Goal: Task Accomplishment & Management: Manage account settings

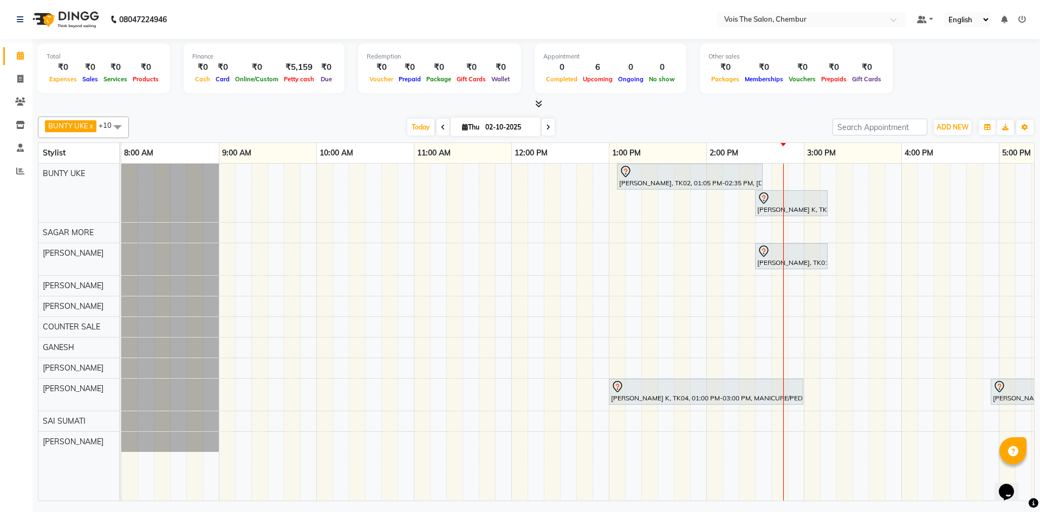
click at [654, 449] on div "[PERSON_NAME], TK02, 01:05 PM-02:35 PM, [DEMOGRAPHIC_DATA] Hair - Roots Touch U…" at bounding box center [852, 332] width 1462 height 337
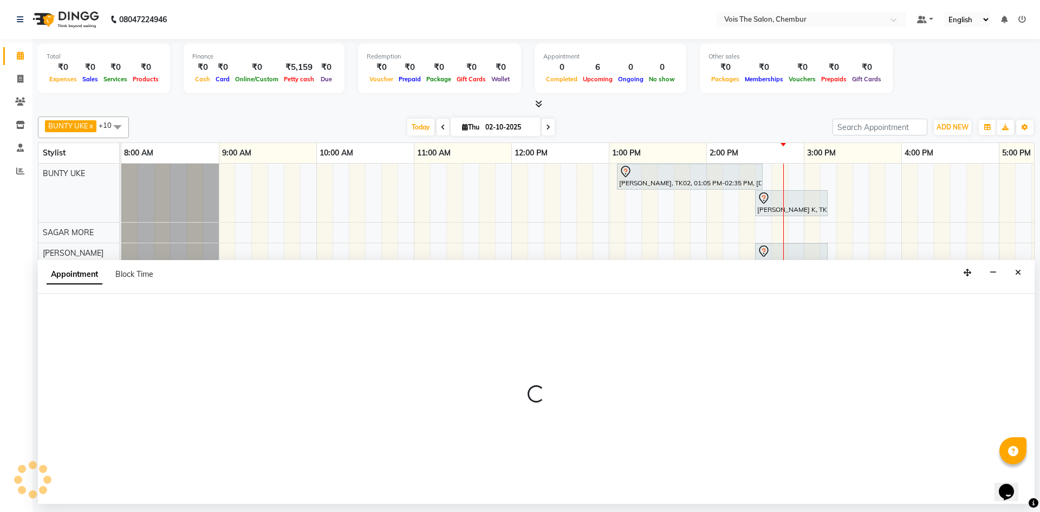
select select "89852"
select select "tentative"
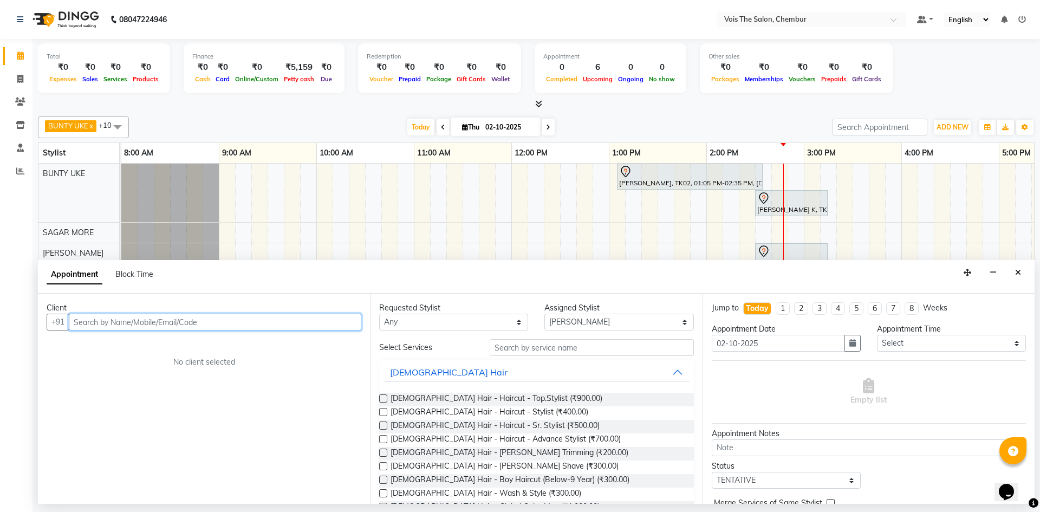
click at [151, 322] on input "text" at bounding box center [215, 322] width 292 height 17
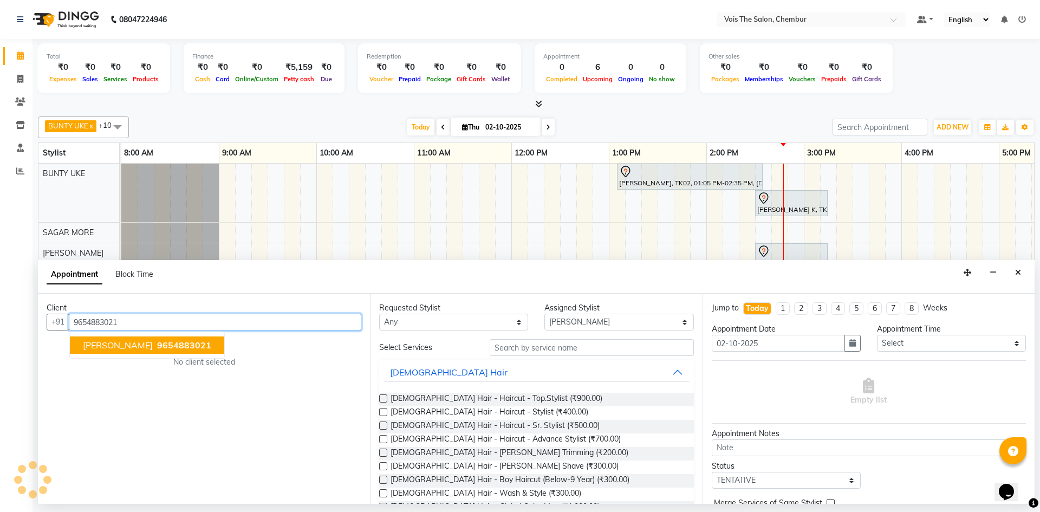
click at [164, 350] on span "9654883021" at bounding box center [184, 345] width 54 height 11
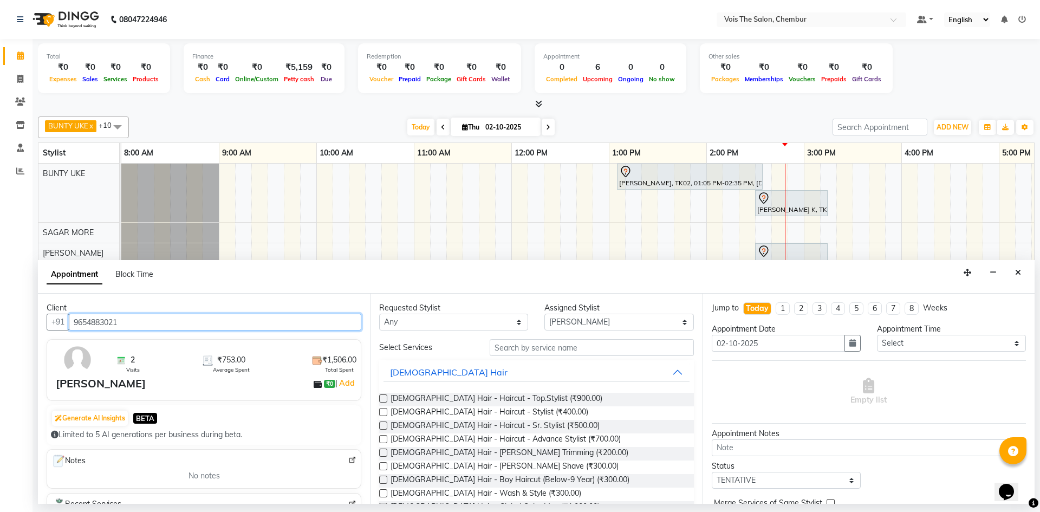
type input "9654883021"
click at [385, 409] on label at bounding box center [383, 412] width 8 height 8
click at [385, 409] on input "checkbox" at bounding box center [382, 412] width 7 height 7
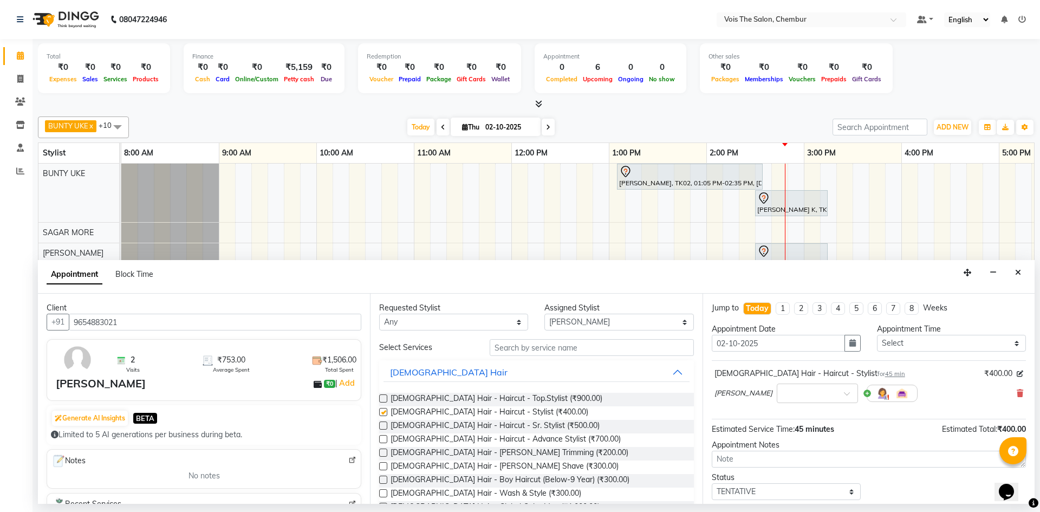
checkbox input "false"
click at [383, 449] on label at bounding box center [383, 452] width 8 height 8
click at [383, 450] on input "checkbox" at bounding box center [382, 453] width 7 height 7
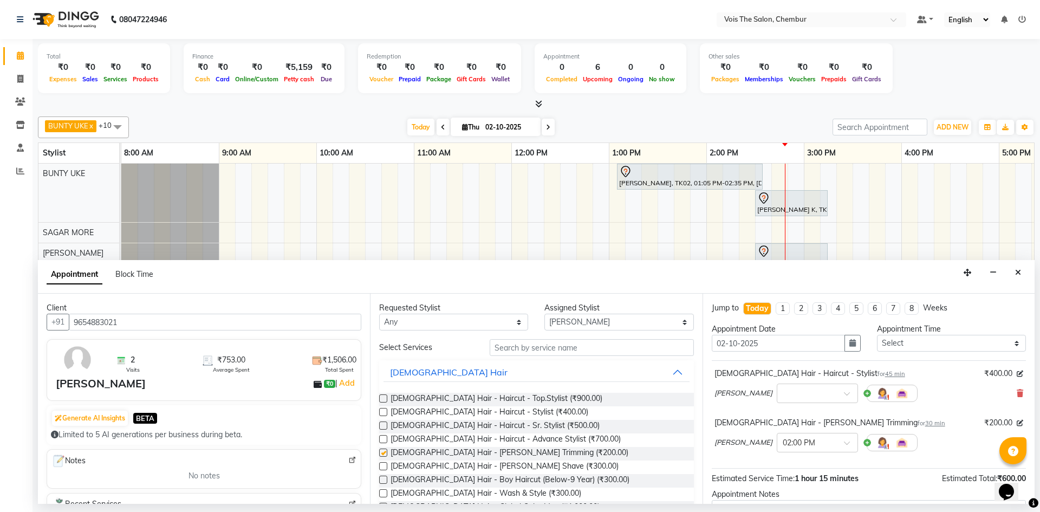
checkbox input "false"
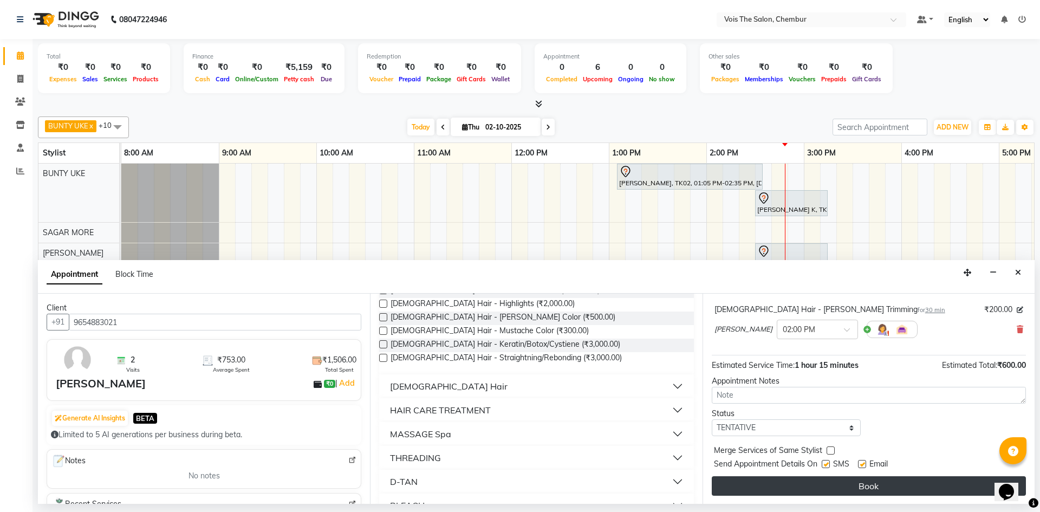
scroll to position [114, 0]
click at [820, 488] on button "Book" at bounding box center [869, 484] width 314 height 19
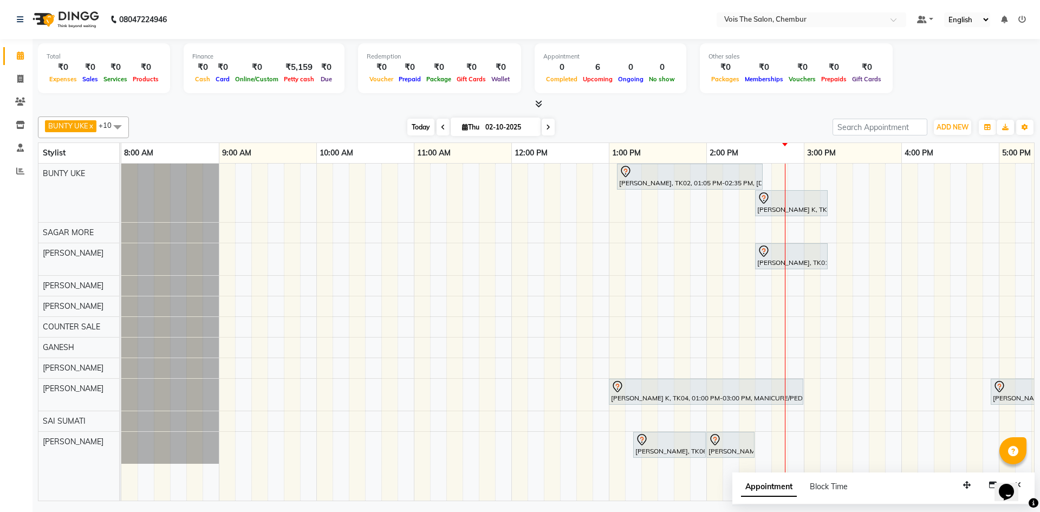
click at [422, 128] on span "Today" at bounding box center [420, 127] width 27 height 17
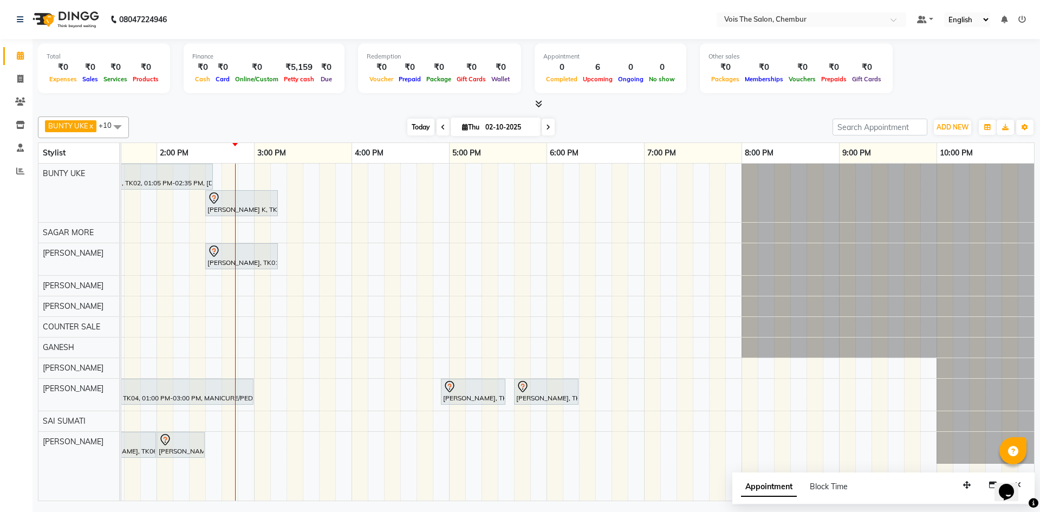
click at [417, 130] on span "Today" at bounding box center [420, 127] width 27 height 17
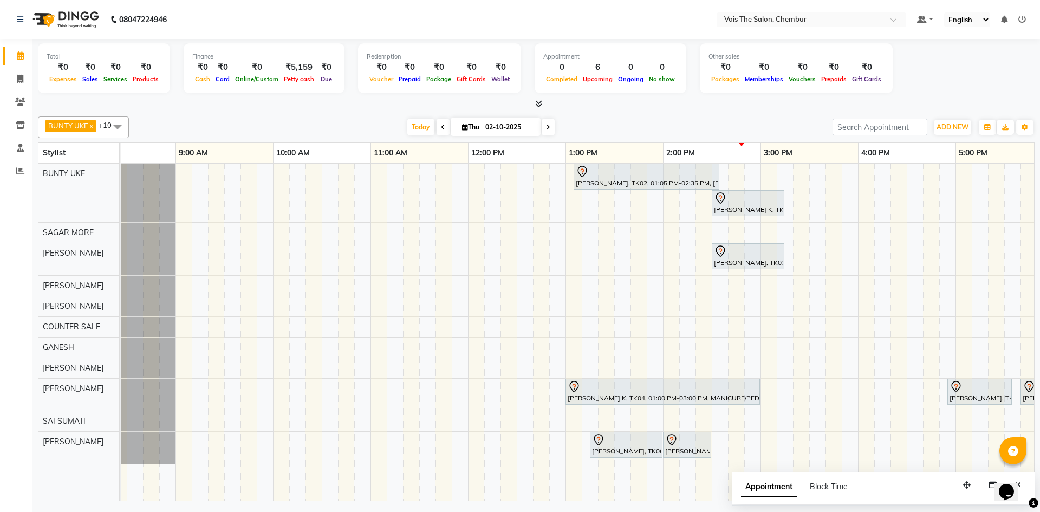
scroll to position [0, 0]
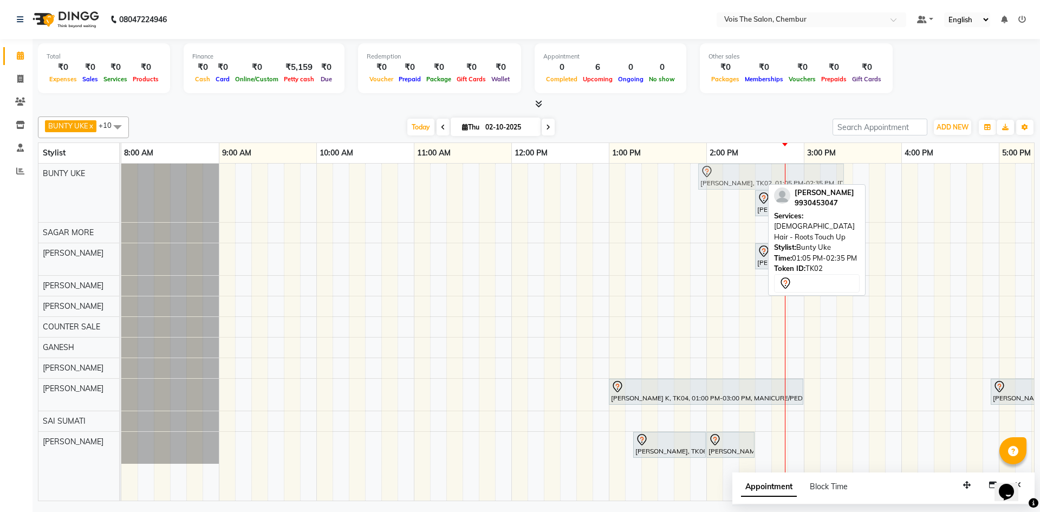
drag, startPoint x: 691, startPoint y: 181, endPoint x: 771, endPoint y: 175, distance: 79.2
click at [121, 175] on div "[PERSON_NAME], TK02, 01:05 PM-02:35 PM, [DEMOGRAPHIC_DATA] Hair - Roots Touch U…" at bounding box center [121, 193] width 0 height 58
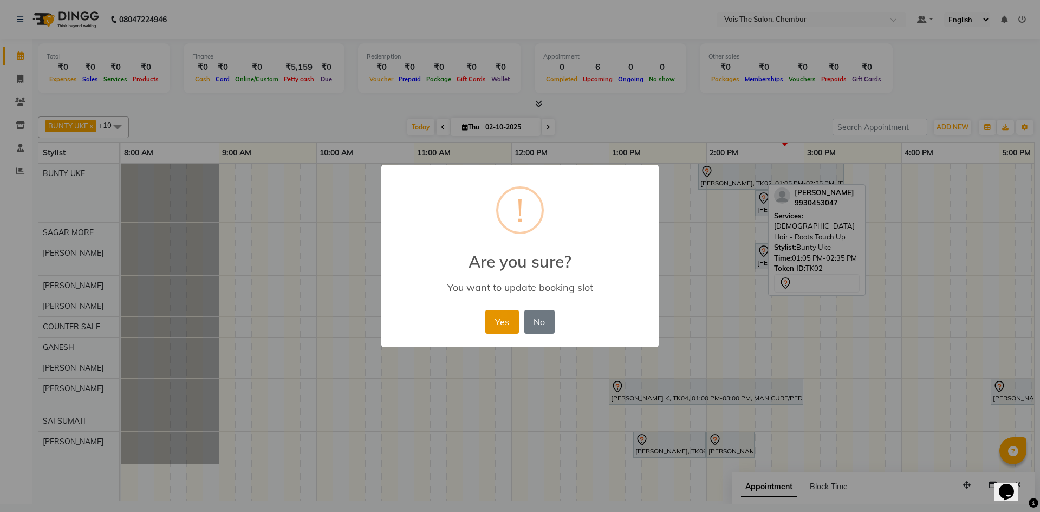
click at [507, 312] on button "Yes" at bounding box center [501, 322] width 33 height 24
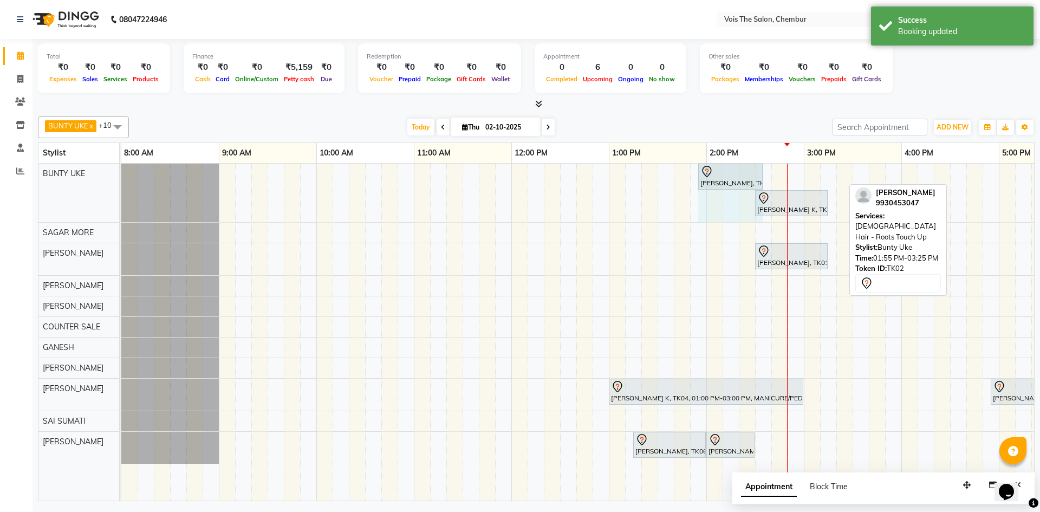
drag, startPoint x: 842, startPoint y: 172, endPoint x: 758, endPoint y: 177, distance: 84.1
click at [121, 177] on div "[PERSON_NAME], TK02, 01:55 PM-03:25 PM, [DEMOGRAPHIC_DATA] Hair - Roots Touch U…" at bounding box center [121, 193] width 0 height 58
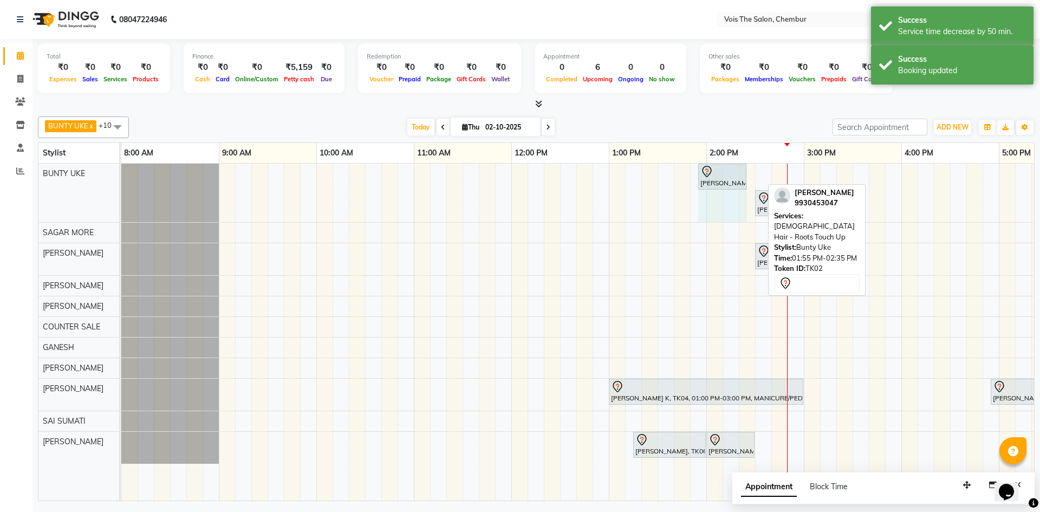
drag, startPoint x: 761, startPoint y: 174, endPoint x: 739, endPoint y: 175, distance: 22.2
click at [121, 175] on div "[PERSON_NAME], TK02, 01:55 PM-02:35 PM, [DEMOGRAPHIC_DATA] Hair - Roots Touch U…" at bounding box center [121, 193] width 0 height 58
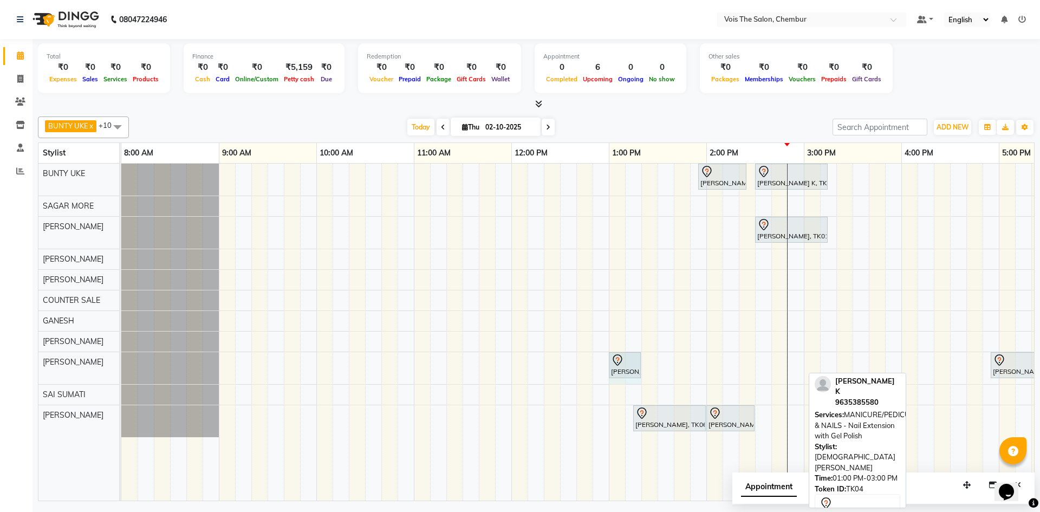
drag, startPoint x: 801, startPoint y: 361, endPoint x: 634, endPoint y: 373, distance: 168.3
click at [121, 373] on div "[PERSON_NAME] K, TK04, 01:00 PM-03:00 PM, MANICURE/PEDICURE & NAILS - Nail Exte…" at bounding box center [121, 368] width 0 height 32
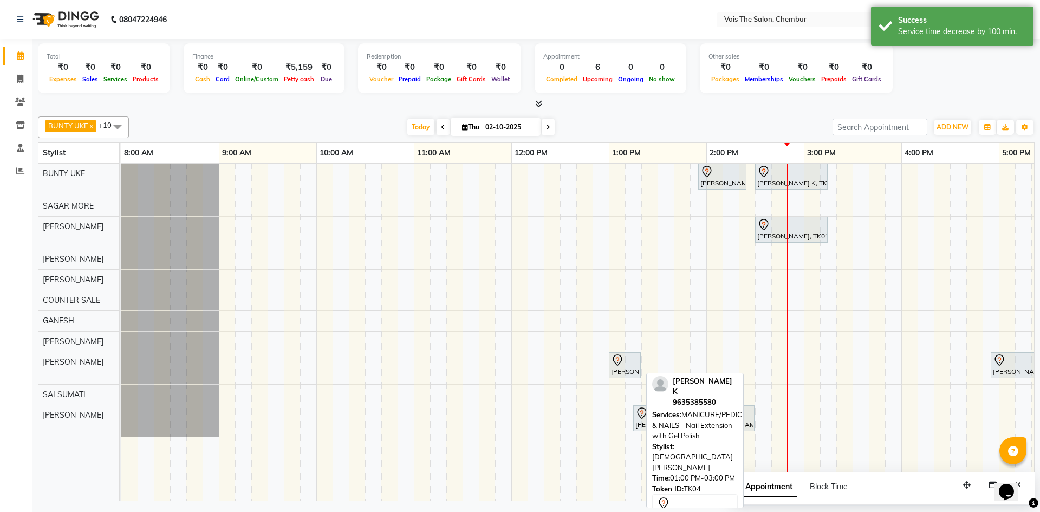
click at [622, 368] on div "[PERSON_NAME] K, TK04, 01:00 PM-01:20 PM, MANICURE/PEDICURE & NAILS - Nail Exte…" at bounding box center [625, 365] width 30 height 23
click at [623, 367] on div "[PERSON_NAME] K, TK04, 01:00 PM-01:20 PM, MANICURE/PEDICURE & NAILS - Nail Exte…" at bounding box center [625, 365] width 30 height 23
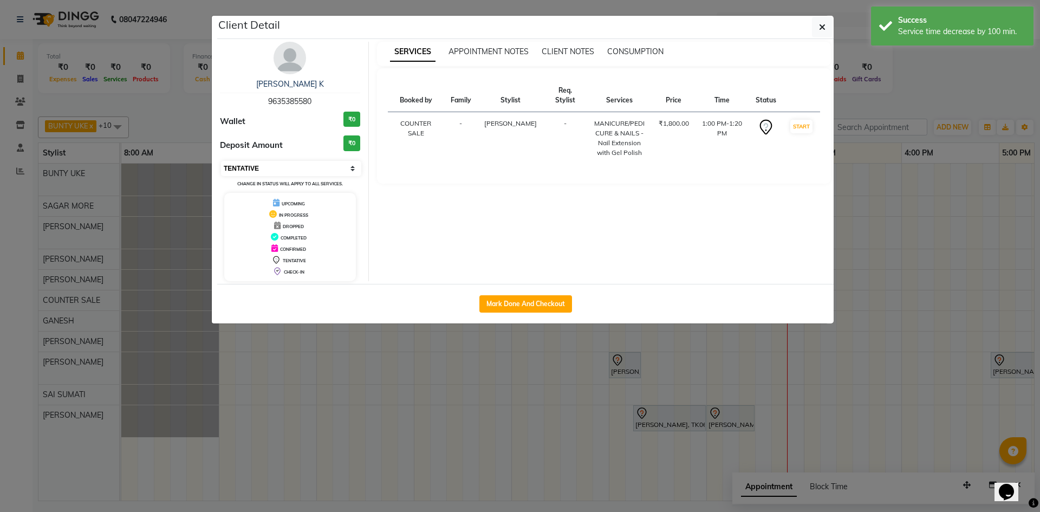
click at [347, 170] on select "Select IN SERVICE CONFIRMED TENTATIVE CHECK IN MARK DONE DROPPED UPCOMING" at bounding box center [291, 168] width 140 height 15
select select "2"
click at [221, 161] on select "Select IN SERVICE CONFIRMED TENTATIVE CHECK IN MARK DONE DROPPED UPCOMING" at bounding box center [291, 168] width 140 height 15
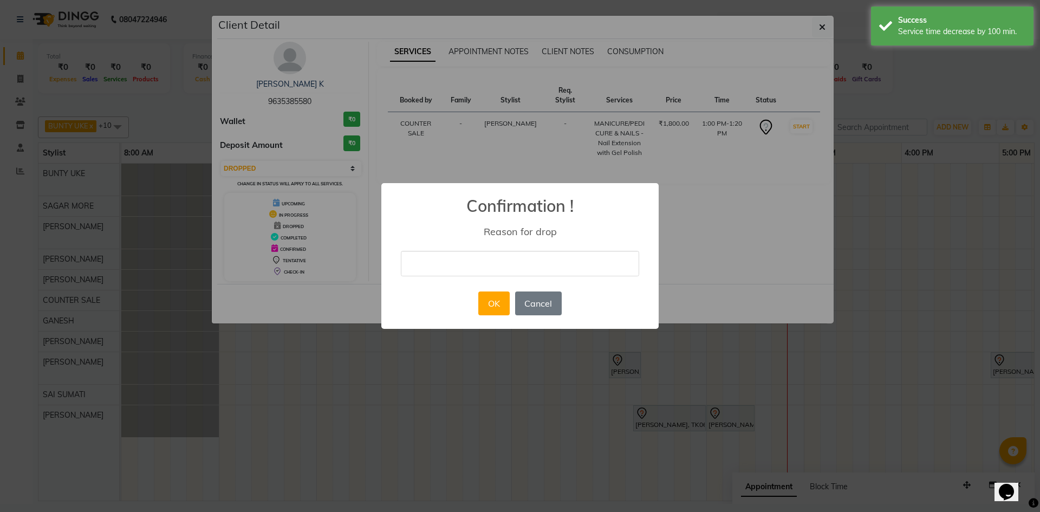
click at [461, 261] on input "text" at bounding box center [520, 263] width 238 height 25
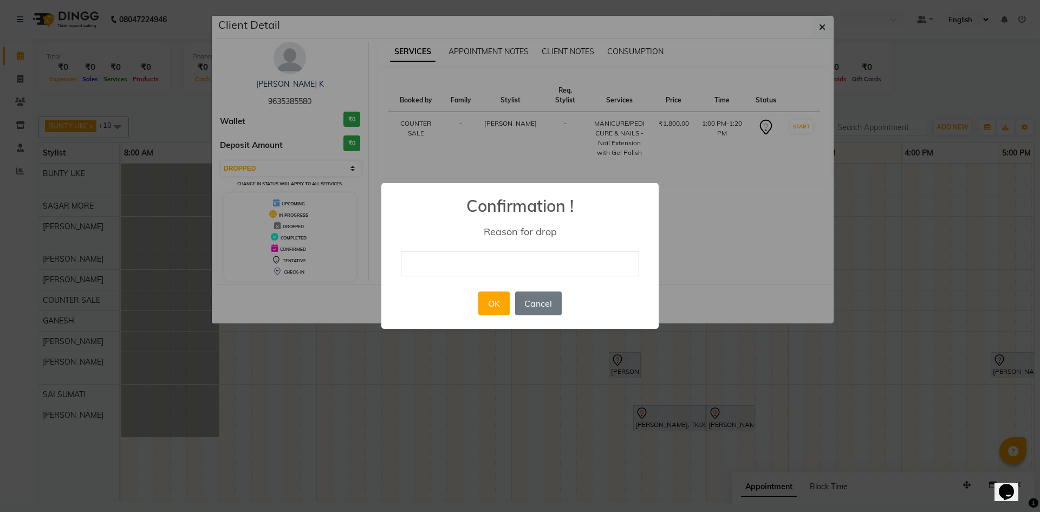
type input "NO ANSWER"
click at [497, 306] on button "OK" at bounding box center [493, 303] width 31 height 24
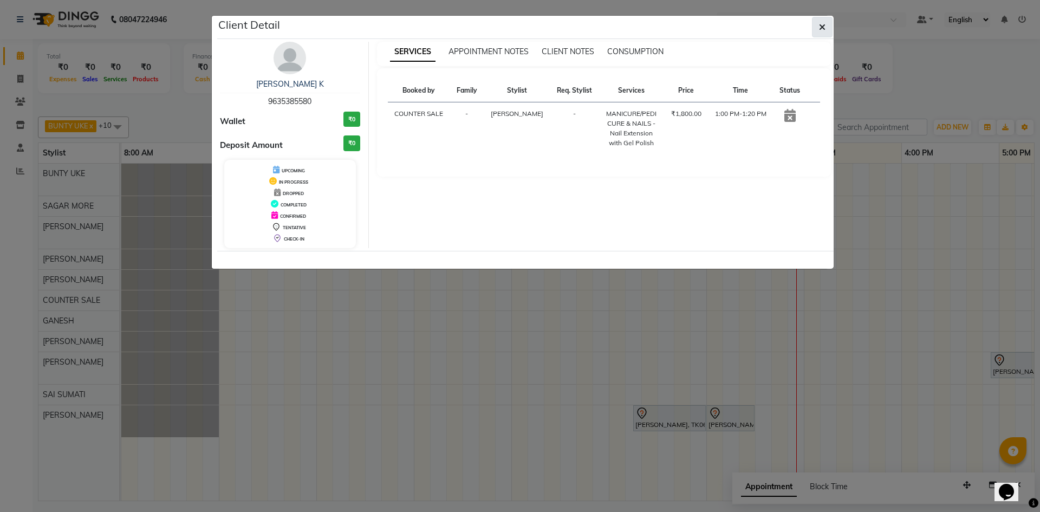
click at [823, 36] on button "button" at bounding box center [822, 27] width 21 height 21
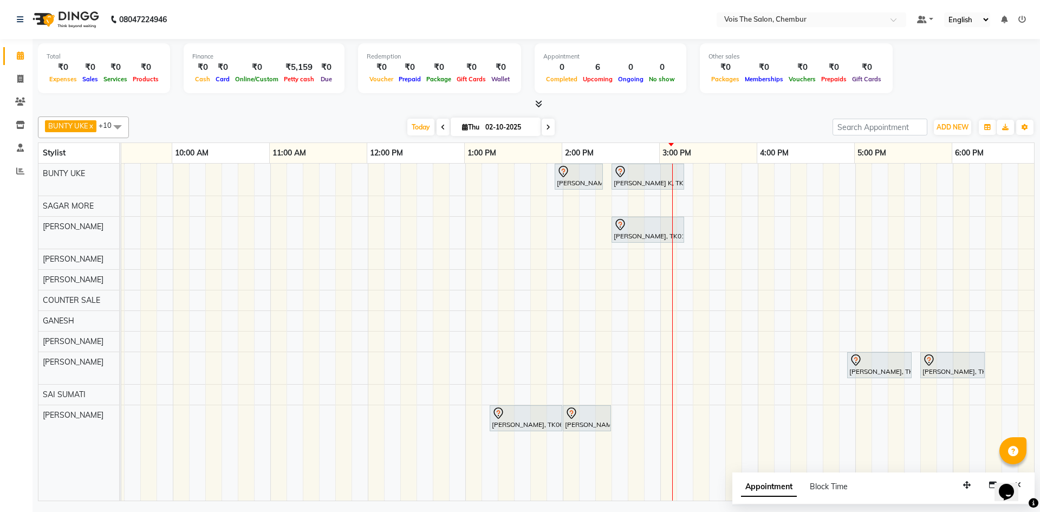
scroll to position [0, 143]
click at [441, 127] on icon at bounding box center [443, 127] width 4 height 6
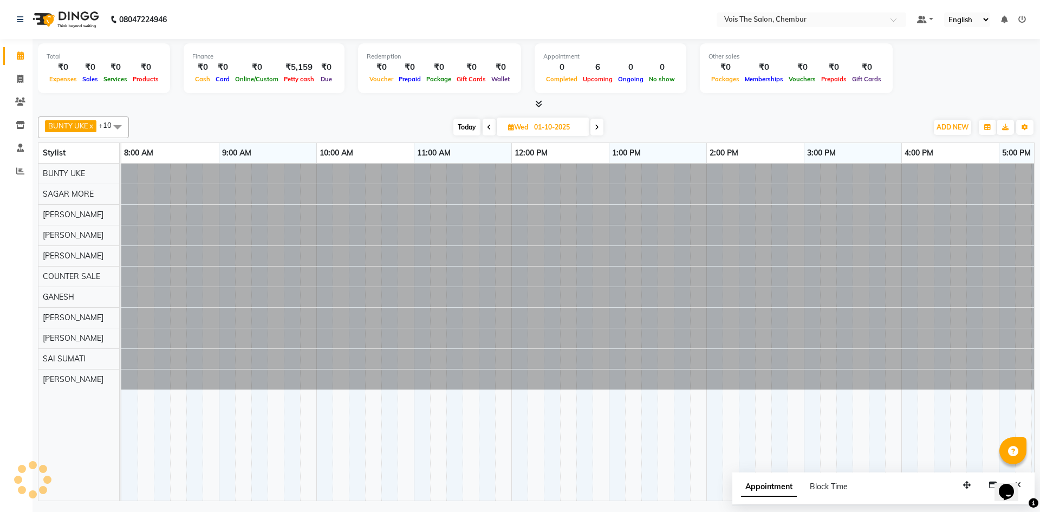
scroll to position [0, 550]
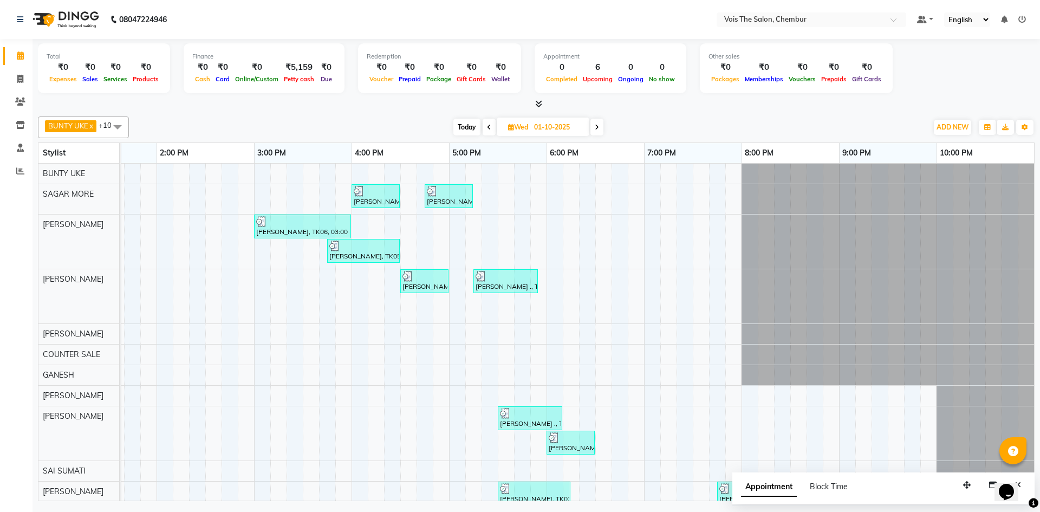
click at [465, 123] on span "Today" at bounding box center [466, 127] width 27 height 17
type input "02-10-2025"
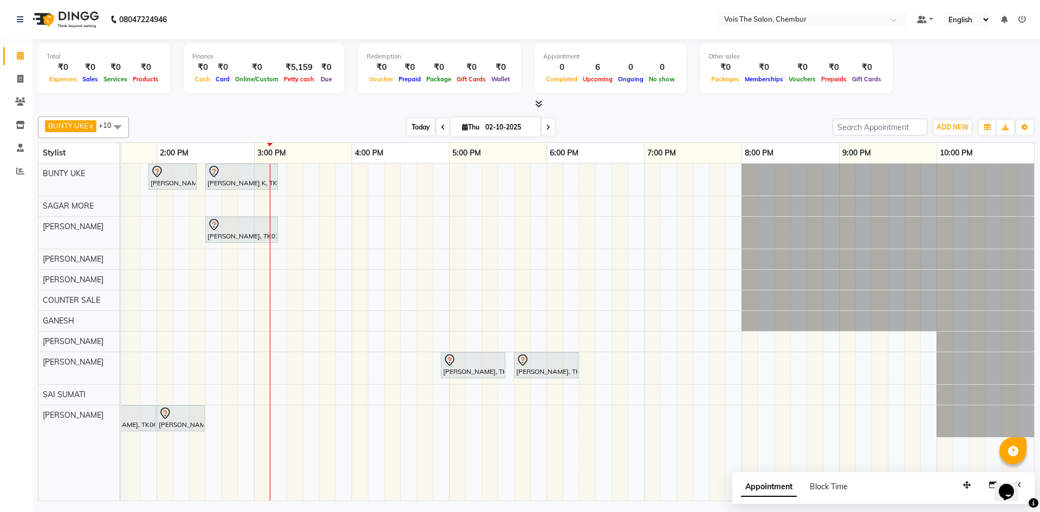
click at [417, 125] on span "Today" at bounding box center [420, 127] width 27 height 17
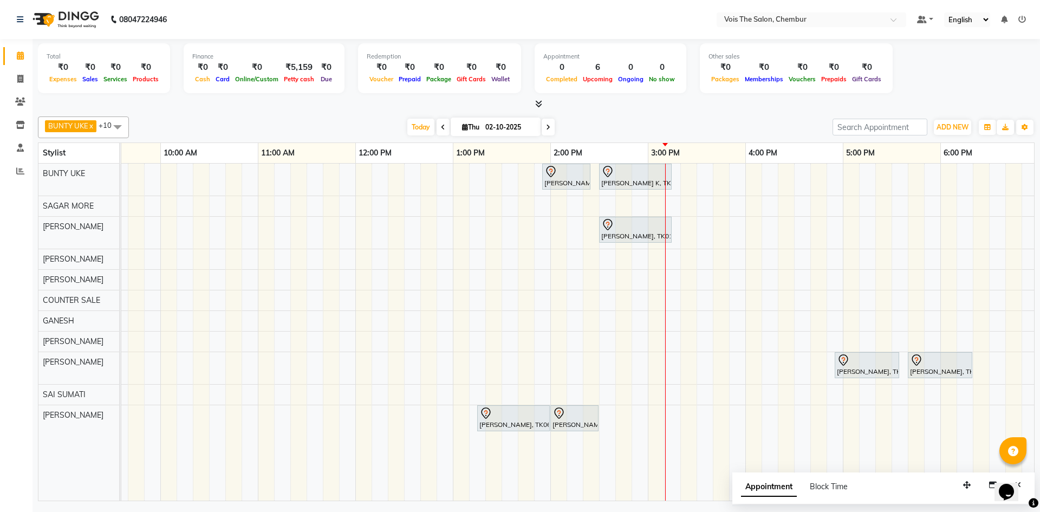
scroll to position [0, 219]
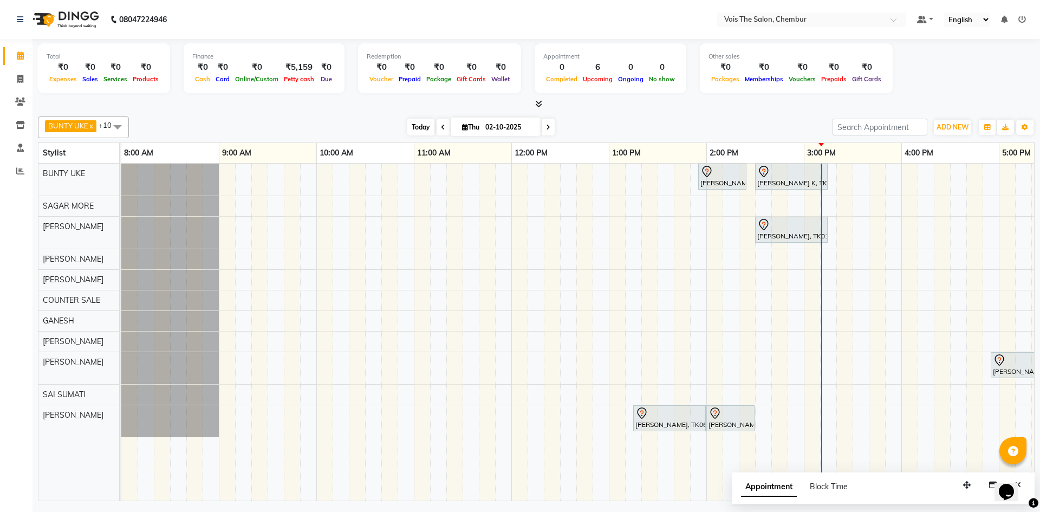
click at [422, 131] on span "Today" at bounding box center [420, 127] width 27 height 17
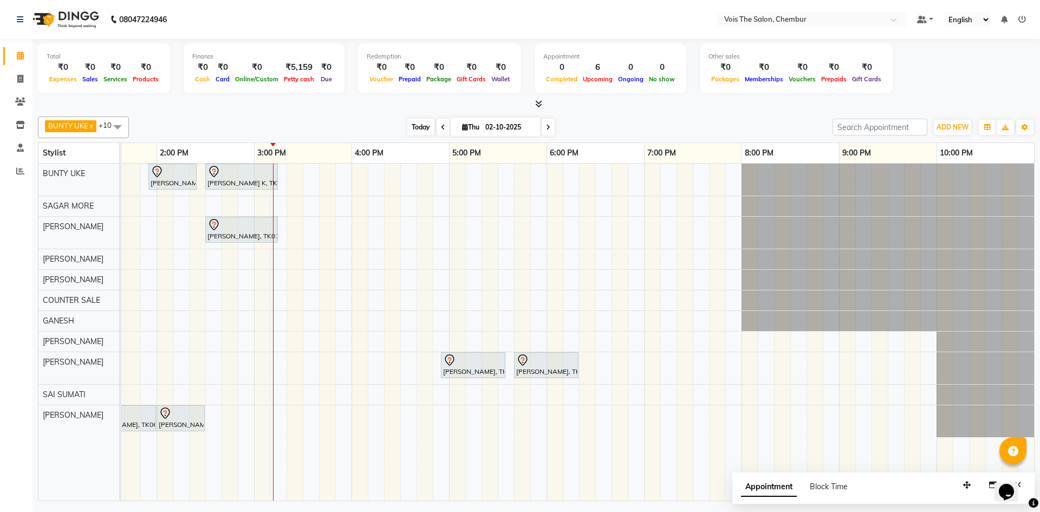
click at [409, 133] on span "Today" at bounding box center [420, 127] width 27 height 17
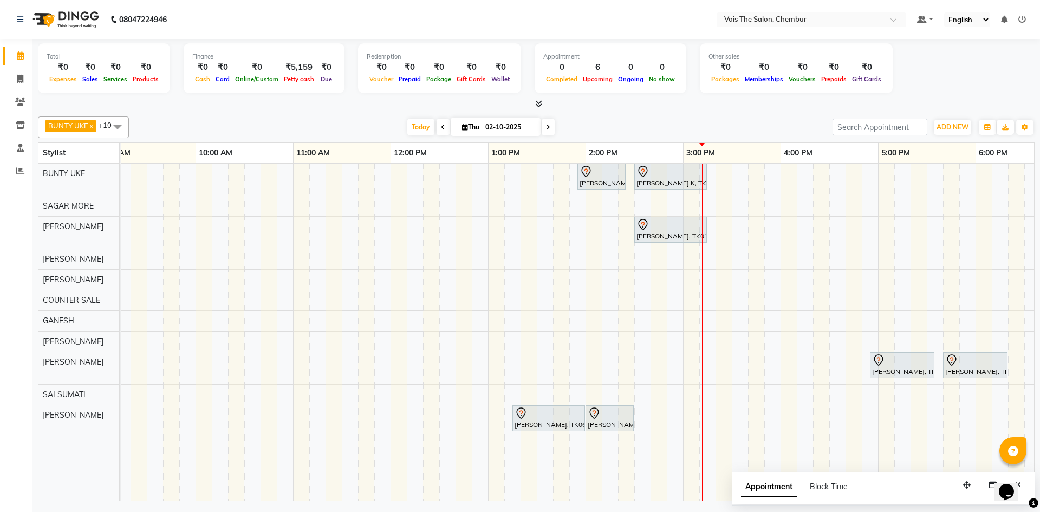
scroll to position [0, 0]
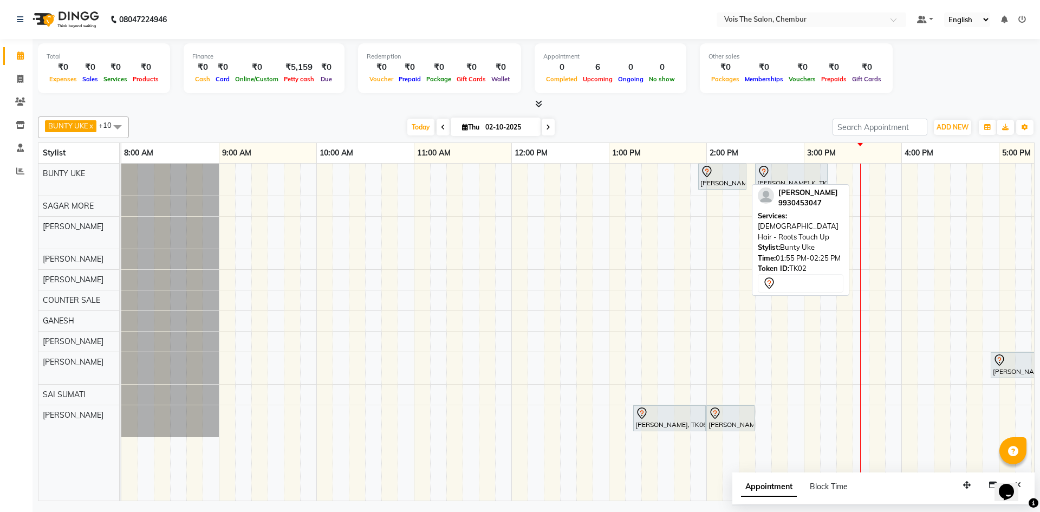
click at [720, 183] on div "[PERSON_NAME], TK02, 01:55 PM-02:25 PM, [DEMOGRAPHIC_DATA] Hair - Roots Touch Up" at bounding box center [722, 176] width 46 height 23
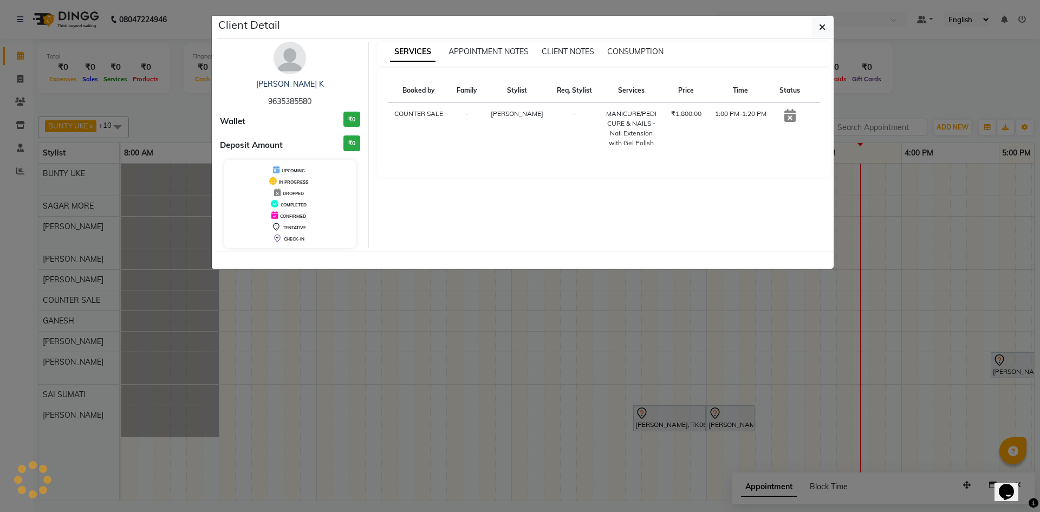
select select "7"
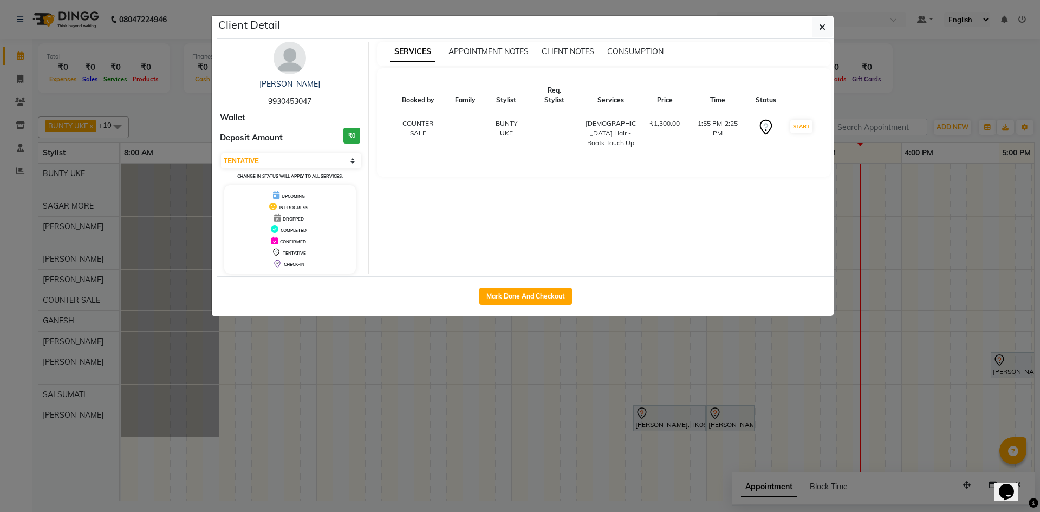
click at [288, 55] on img at bounding box center [289, 58] width 32 height 32
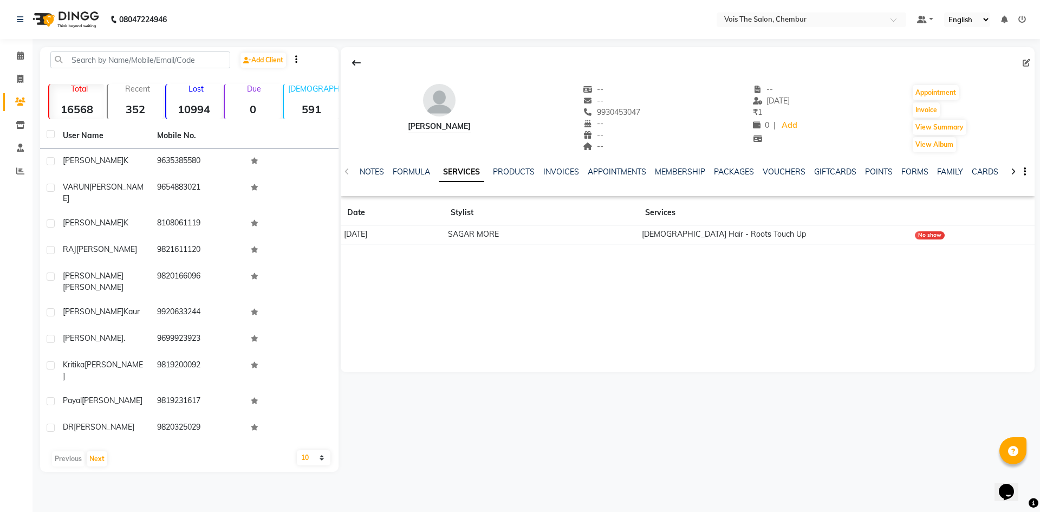
click at [762, 179] on div "NOTES FORMULA SERVICES PRODUCTS INVOICES APPOINTMENTS MEMBERSHIP PACKAGES VOUCH…" at bounding box center [675, 176] width 630 height 20
click at [776, 174] on link "VOUCHERS" at bounding box center [783, 172] width 43 height 10
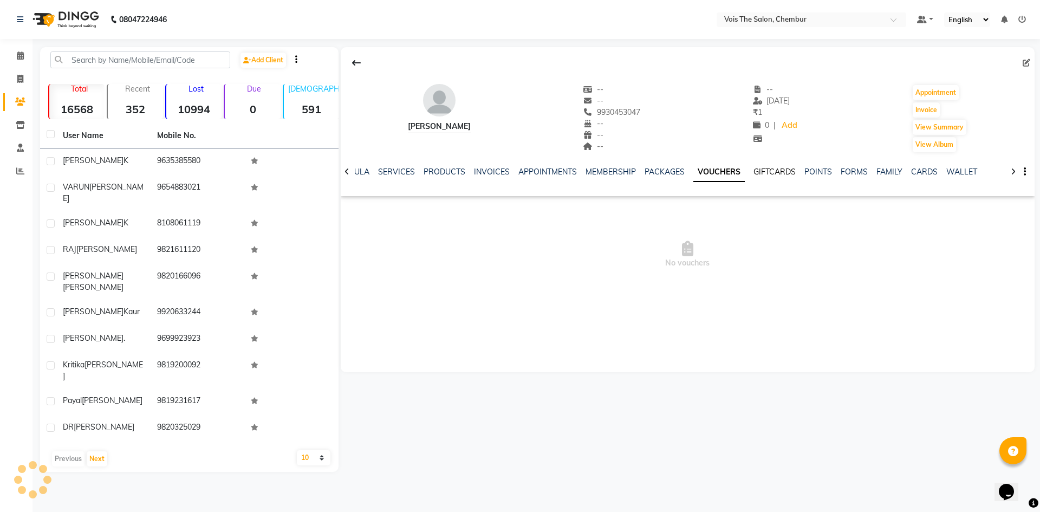
click at [776, 174] on link "GIFTCARDS" at bounding box center [774, 172] width 42 height 10
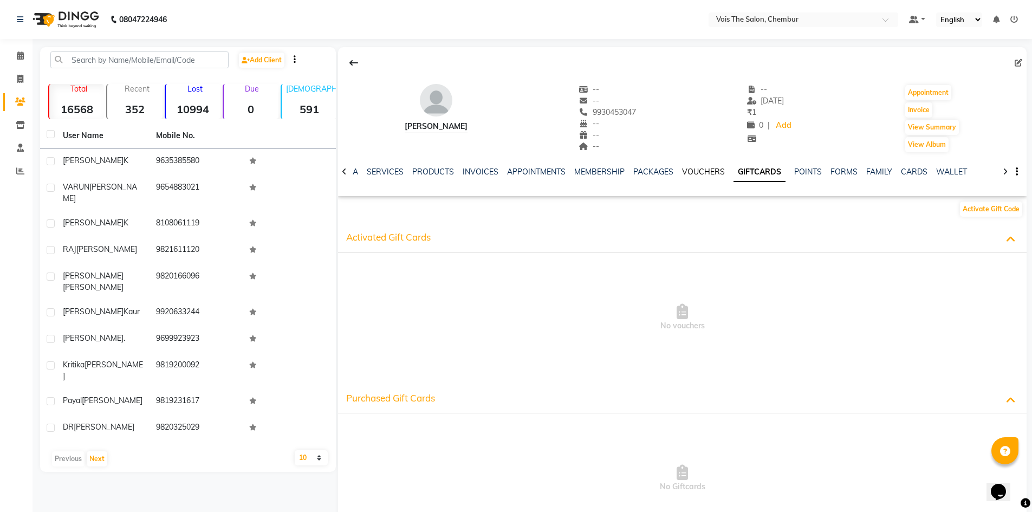
click at [701, 168] on link "VOUCHERS" at bounding box center [703, 172] width 43 height 10
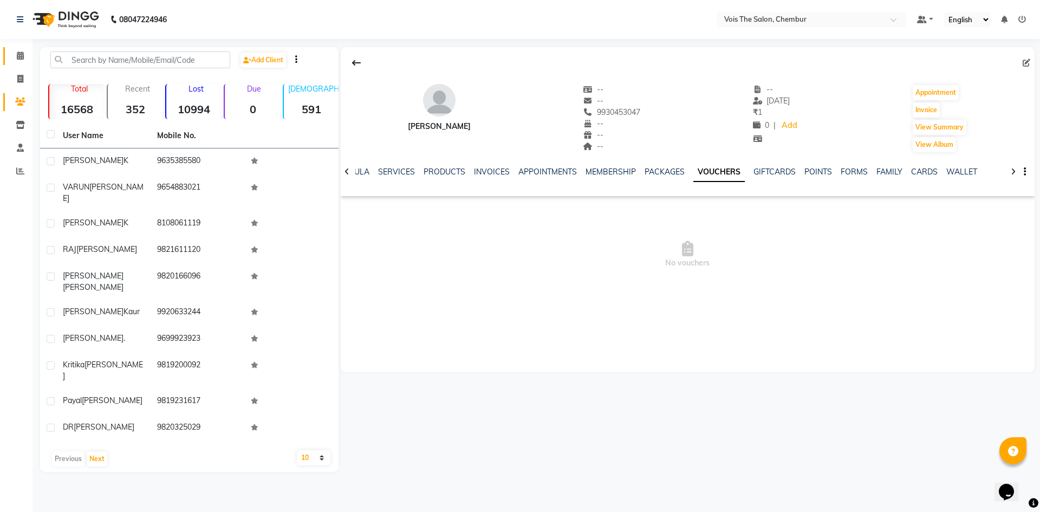
click at [23, 62] on link "Calendar" at bounding box center [16, 56] width 26 height 18
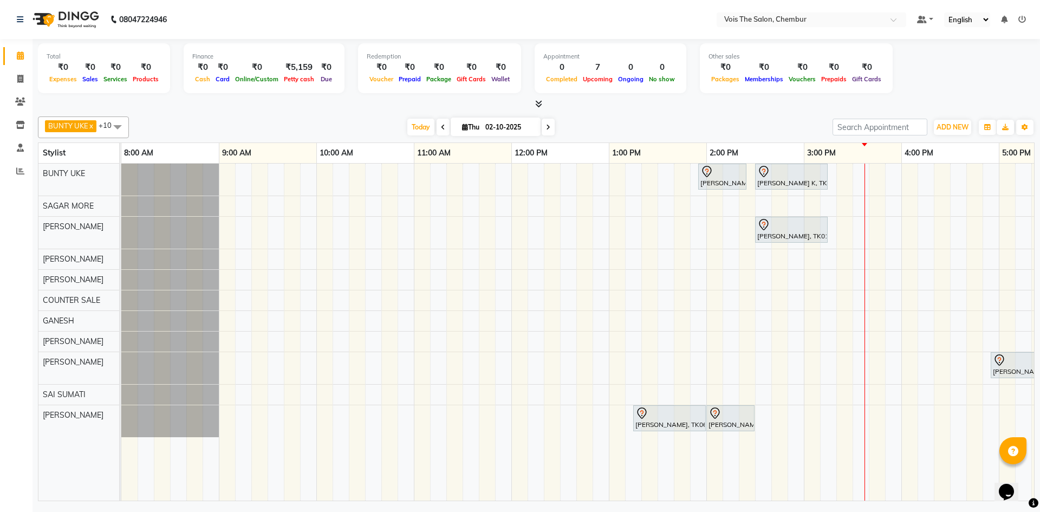
drag, startPoint x: 311, startPoint y: 275, endPoint x: 310, endPoint y: 265, distance: 9.8
drag, startPoint x: 310, startPoint y: 265, endPoint x: 726, endPoint y: 181, distance: 424.4
click at [726, 181] on div "[PERSON_NAME], TK02, 01:55 PM-02:25 PM, [DEMOGRAPHIC_DATA] Hair - Roots Touch Up" at bounding box center [722, 176] width 46 height 23
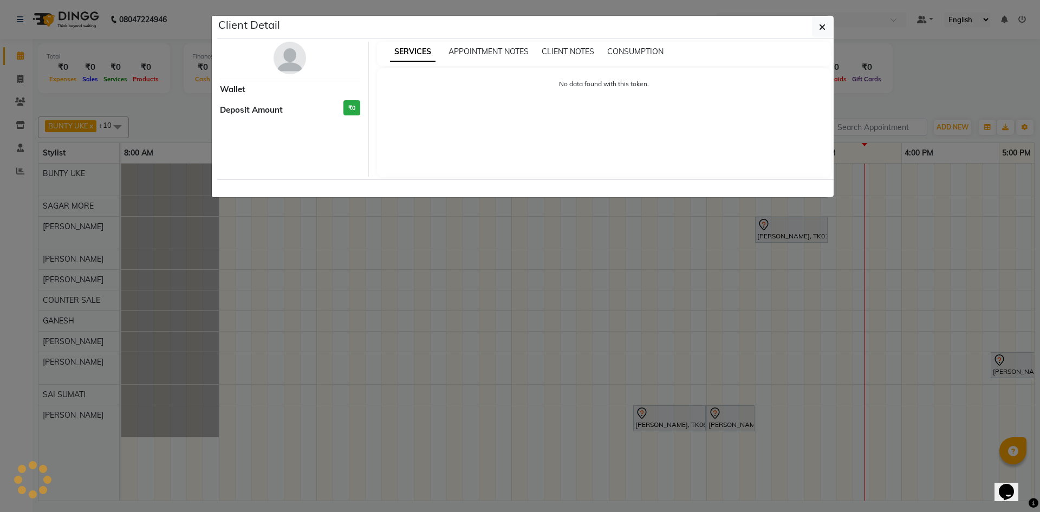
select select "7"
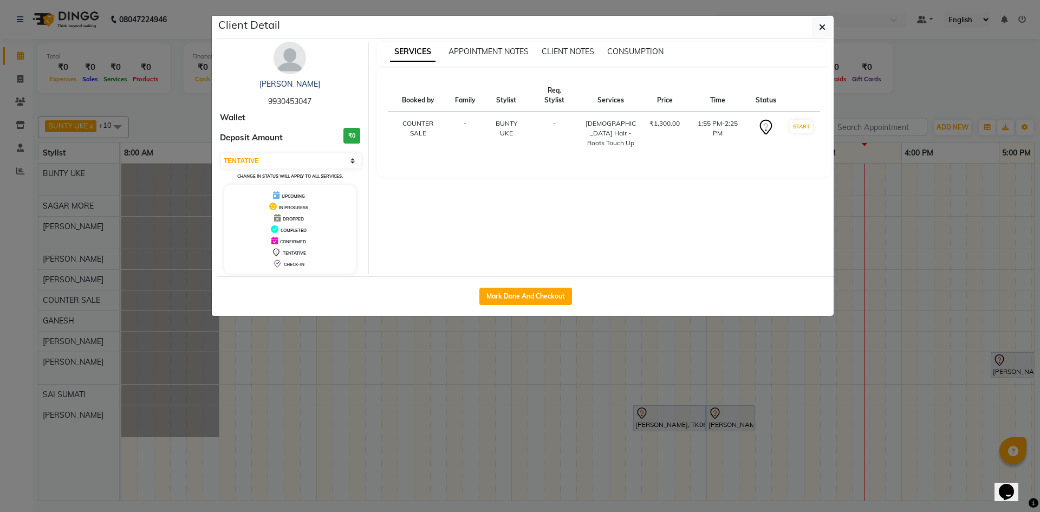
click at [305, 95] on div "[PERSON_NAME] 9930453047" at bounding box center [290, 93] width 140 height 29
copy span "9930453047"
click at [824, 32] on button "button" at bounding box center [822, 27] width 21 height 21
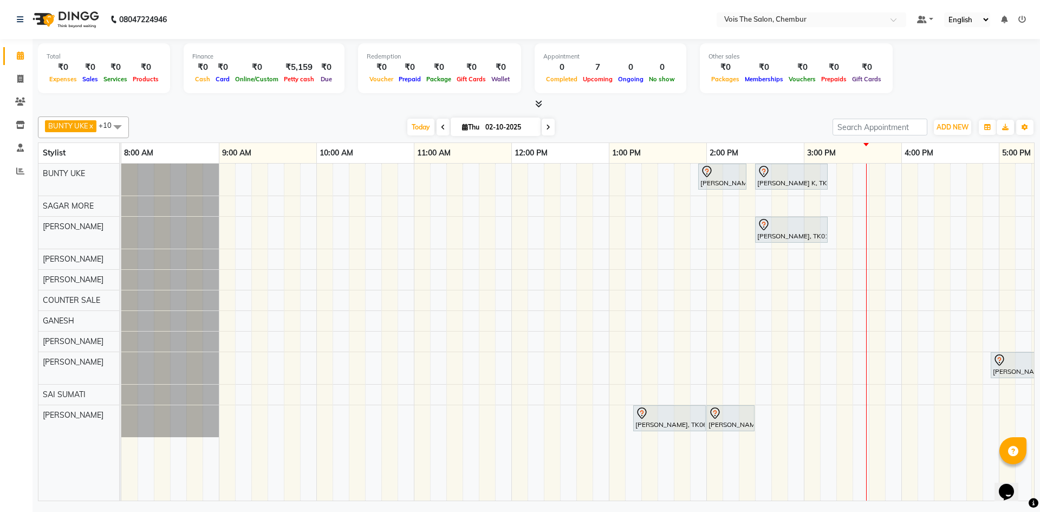
click at [961, 145] on div "4:00 PM" at bounding box center [950, 153] width 97 height 20
click at [954, 131] on button "ADD NEW Toggle Dropdown" at bounding box center [952, 127] width 37 height 15
click at [928, 160] on link "Add Invoice" at bounding box center [928, 162] width 86 height 14
select select "service"
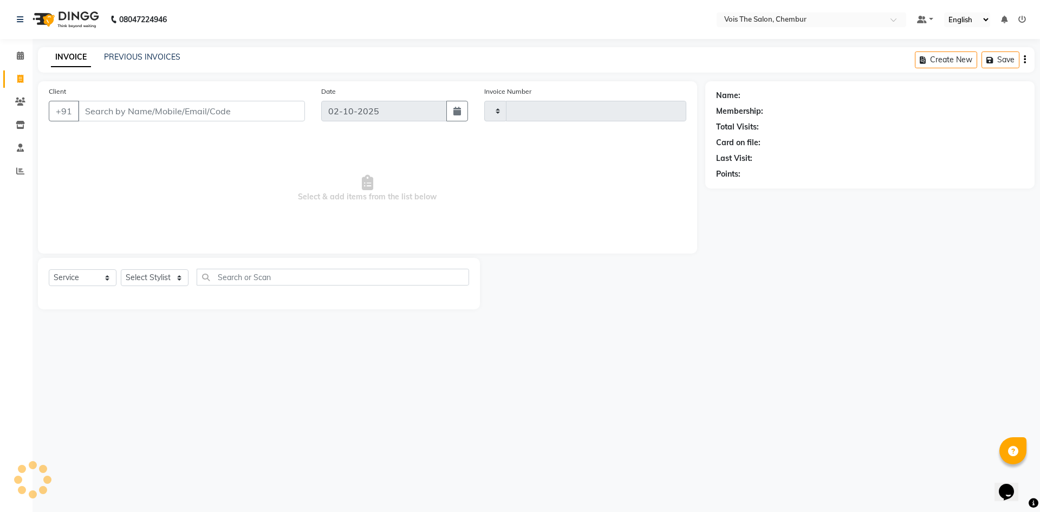
type input "1017"
select select "8261"
click at [186, 111] on input "Client" at bounding box center [191, 111] width 227 height 21
type input "9930453047"
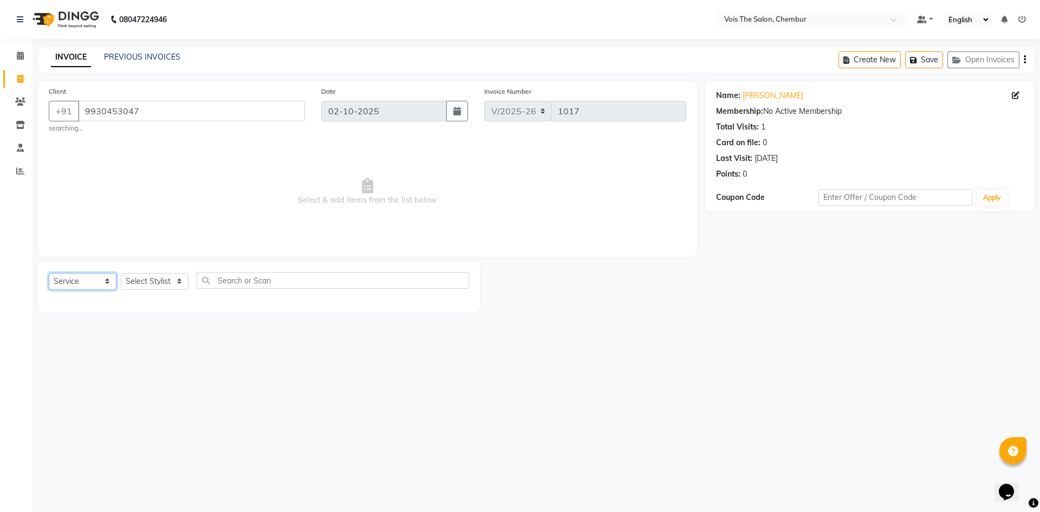
click at [99, 279] on select "Select Service Product Membership Package Voucher Prepaid Gift Card" at bounding box center [83, 281] width 68 height 17
select select "P"
click at [49, 273] on select "Select Service Product Membership Package Voucher Prepaid Gift Card" at bounding box center [83, 281] width 68 height 17
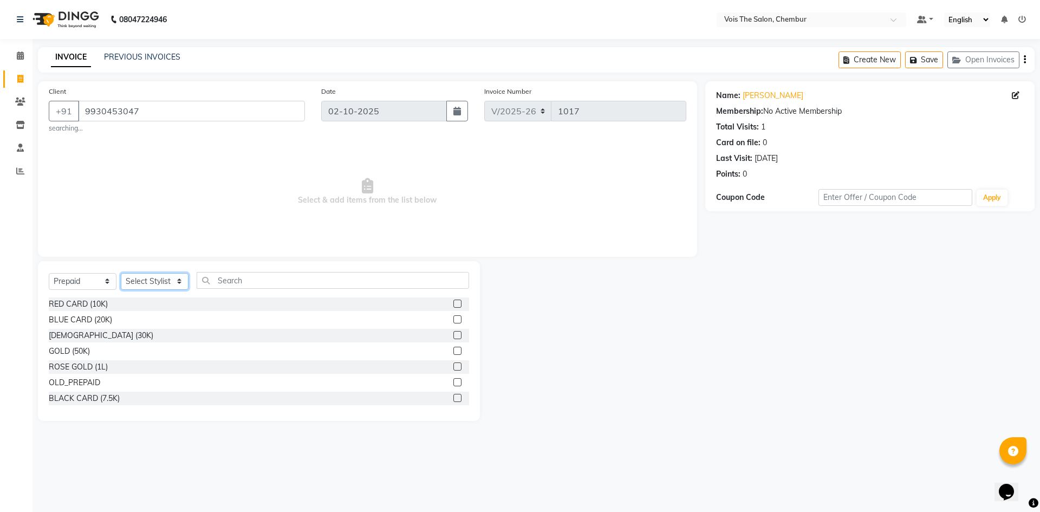
click at [151, 280] on select "Select Stylist admin BUNTY UKE COUNTER SALE GANESH [PERSON_NAME] [PERSON_NAME] …" at bounding box center [155, 281] width 68 height 17
select select "79331"
click at [121, 273] on select "Select Stylist admin BUNTY UKE COUNTER SALE GANESH [PERSON_NAME] [PERSON_NAME] …" at bounding box center [155, 281] width 68 height 17
click at [453, 399] on label at bounding box center [457, 398] width 8 height 8
click at [453, 399] on input "checkbox" at bounding box center [456, 398] width 7 height 7
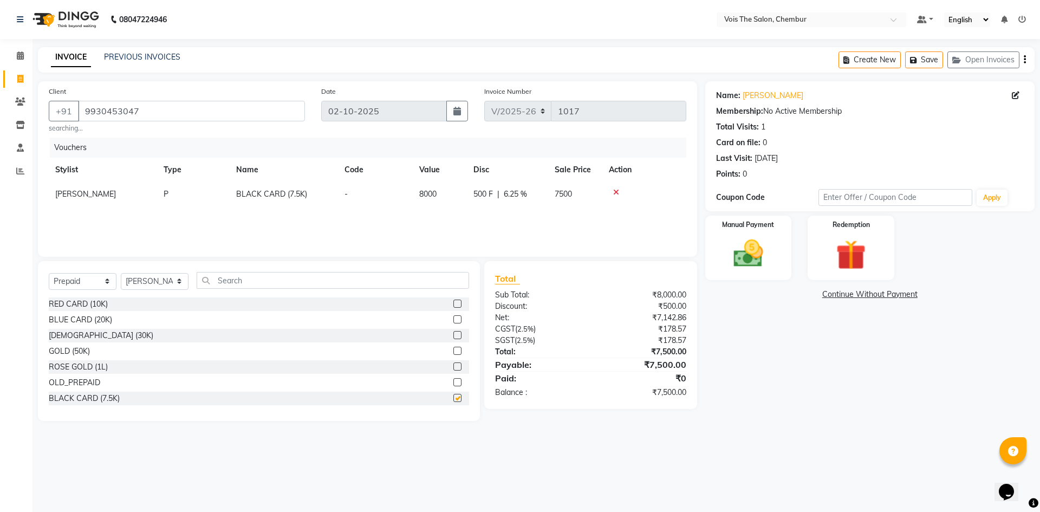
checkbox input "false"
click at [750, 257] on img at bounding box center [748, 254] width 50 height 36
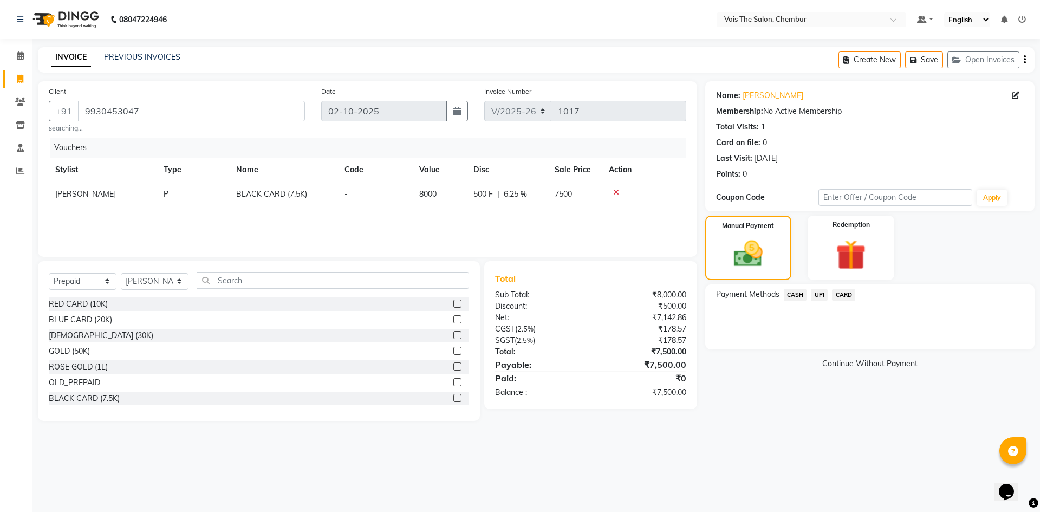
click at [823, 297] on span "UPI" at bounding box center [819, 295] width 17 height 12
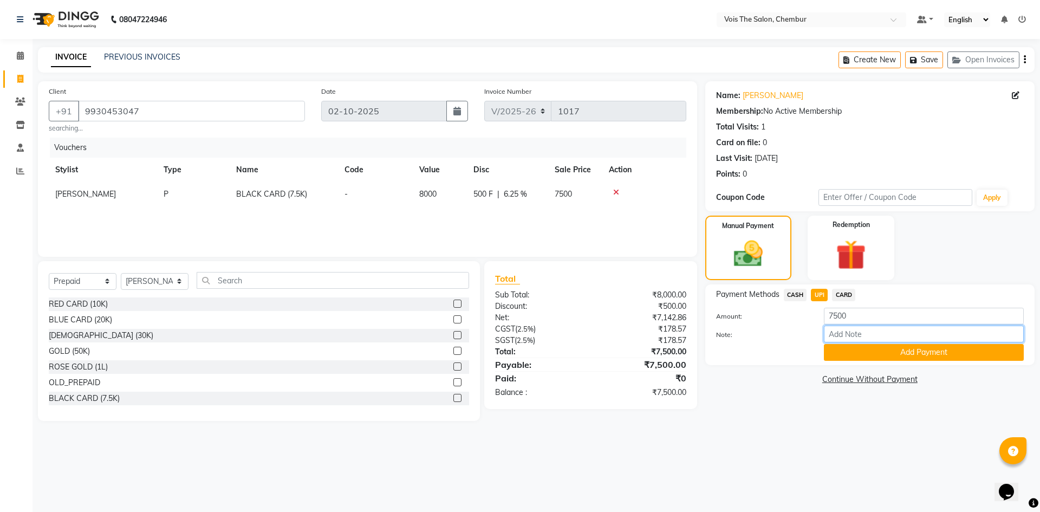
click at [846, 329] on input "Note:" at bounding box center [924, 333] width 200 height 17
type input "UPI"
click at [864, 356] on button "Add Payment" at bounding box center [924, 352] width 200 height 17
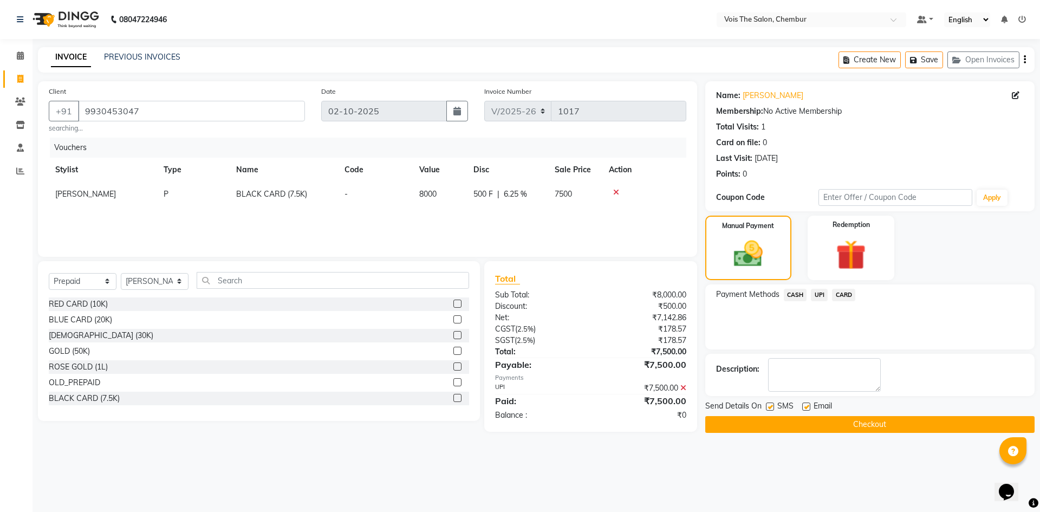
click at [800, 429] on button "Checkout" at bounding box center [869, 424] width 329 height 17
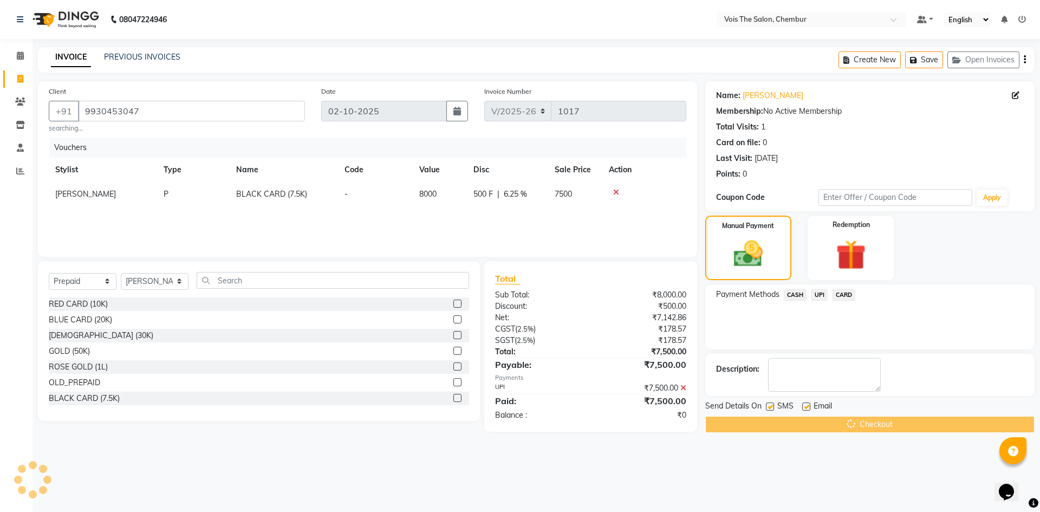
click at [800, 428] on div "Checkout" at bounding box center [869, 424] width 329 height 17
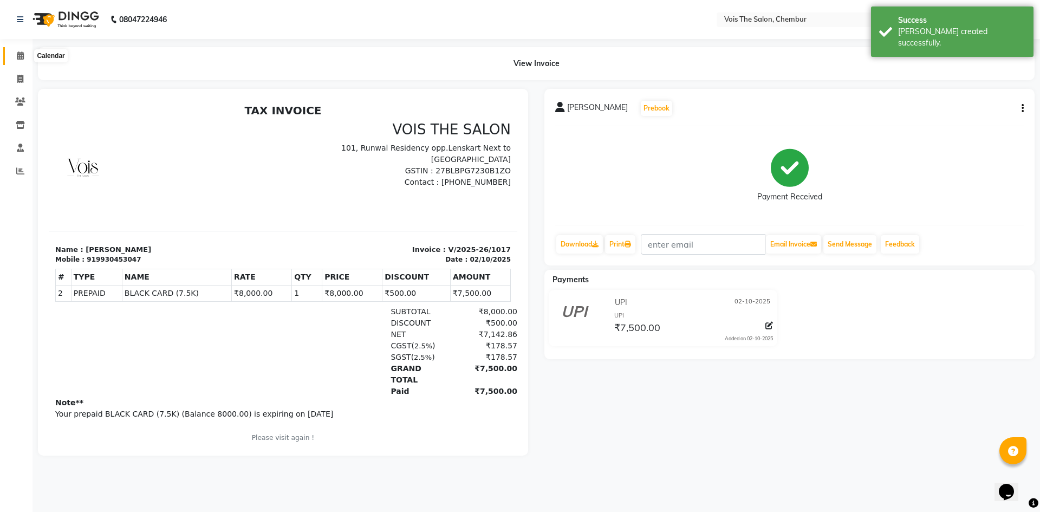
click at [17, 54] on icon at bounding box center [20, 55] width 7 height 8
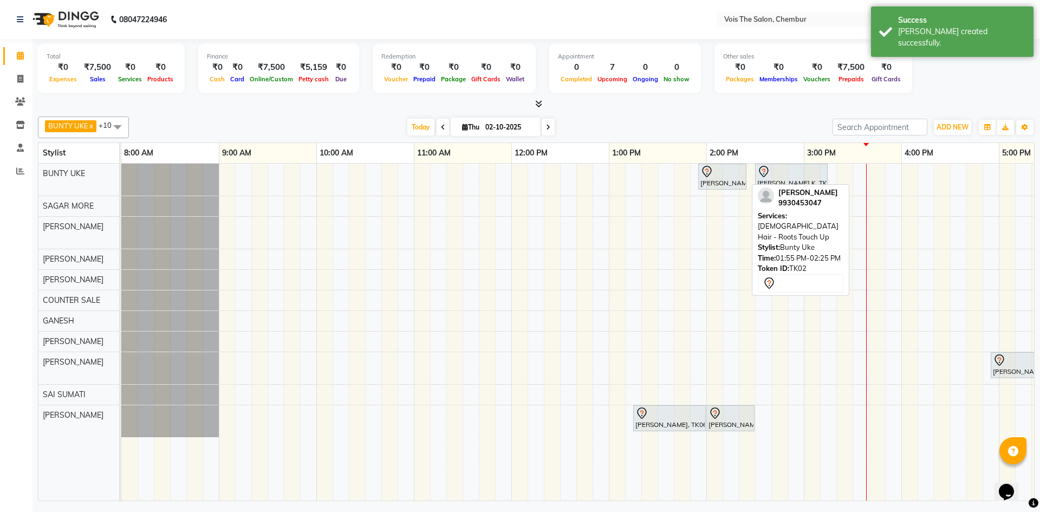
click at [719, 187] on div "[PERSON_NAME], TK02, 01:55 PM-02:25 PM, [DEMOGRAPHIC_DATA] Hair - Roots Touch Up" at bounding box center [722, 176] width 46 height 23
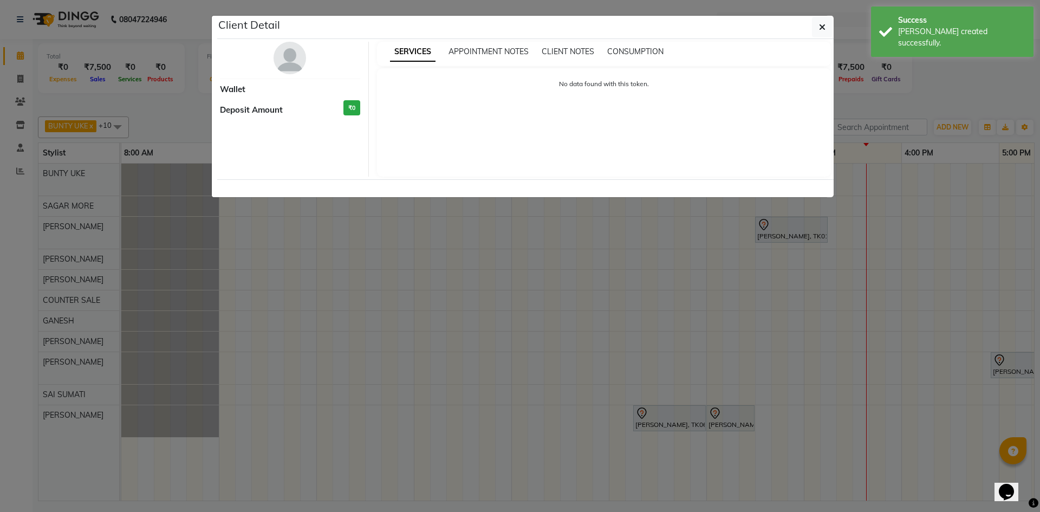
select select "7"
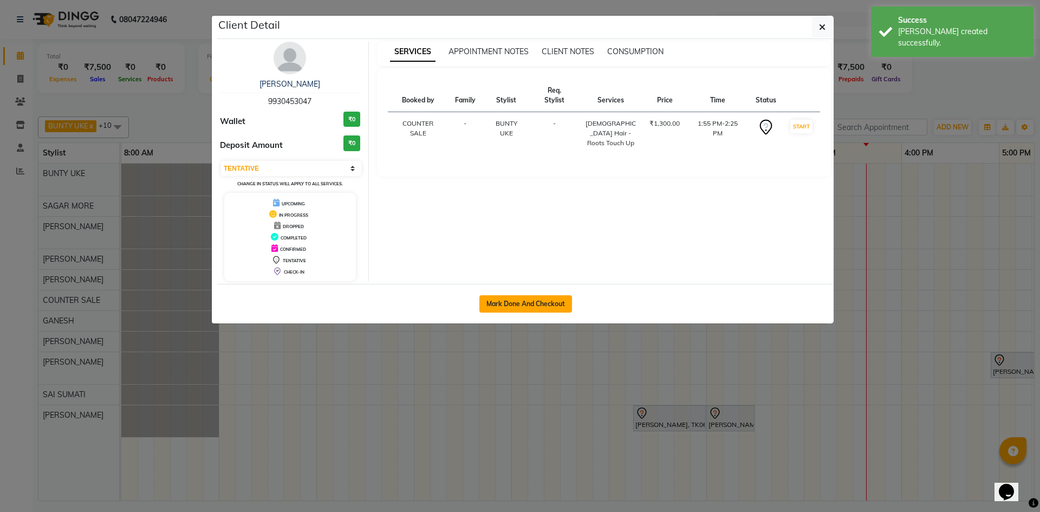
click at [532, 303] on button "Mark Done And Checkout" at bounding box center [525, 303] width 93 height 17
select select "service"
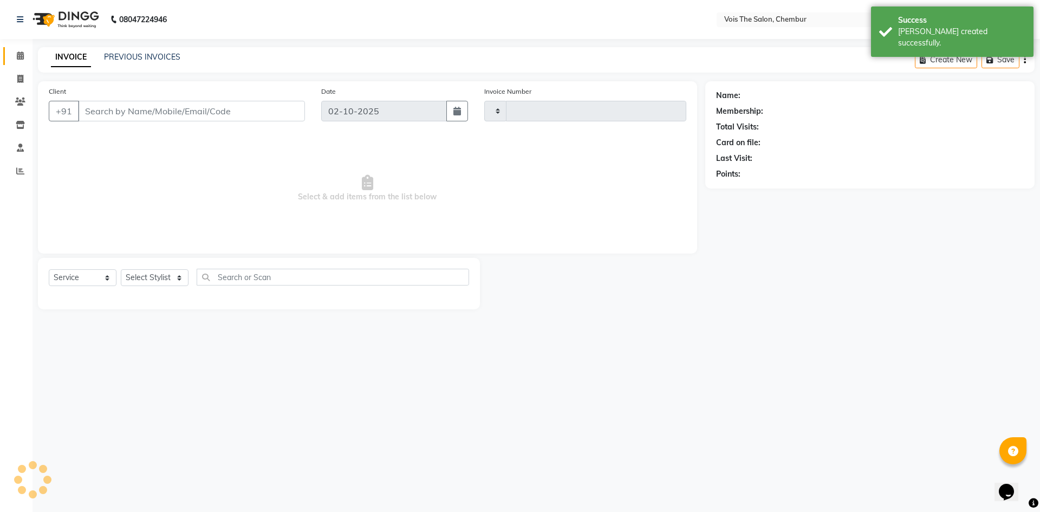
type input "1018"
select select "8261"
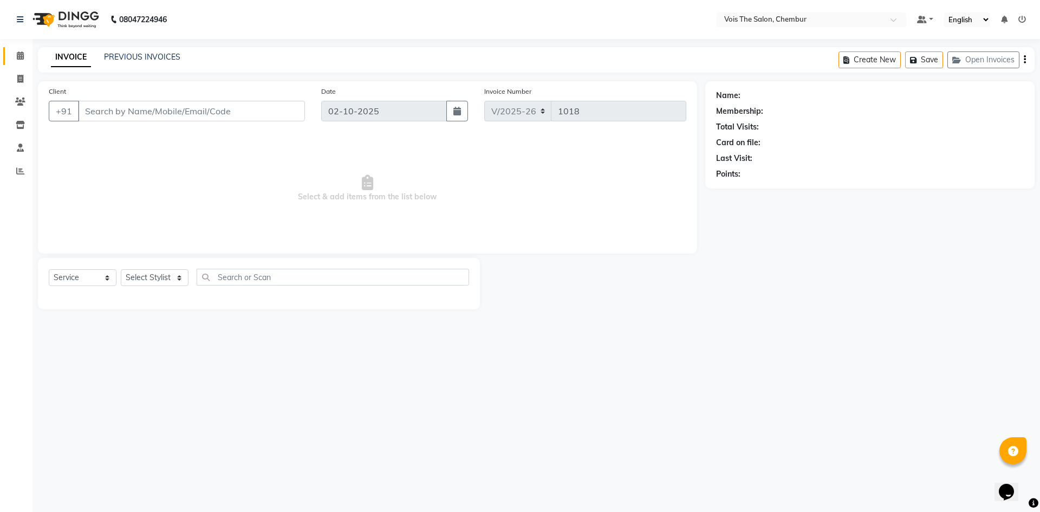
type input "9930453047"
select select "79151"
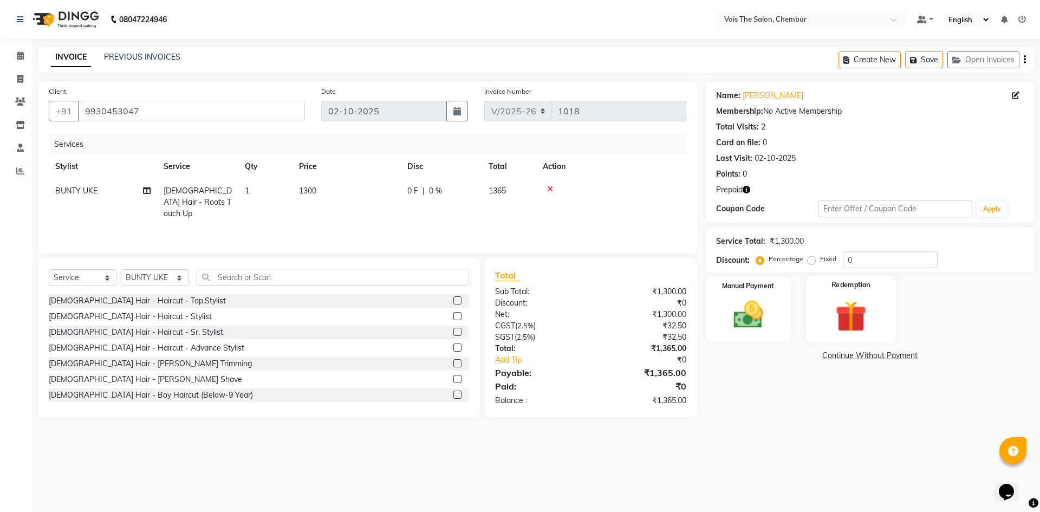
click at [847, 311] on img at bounding box center [850, 316] width 50 height 38
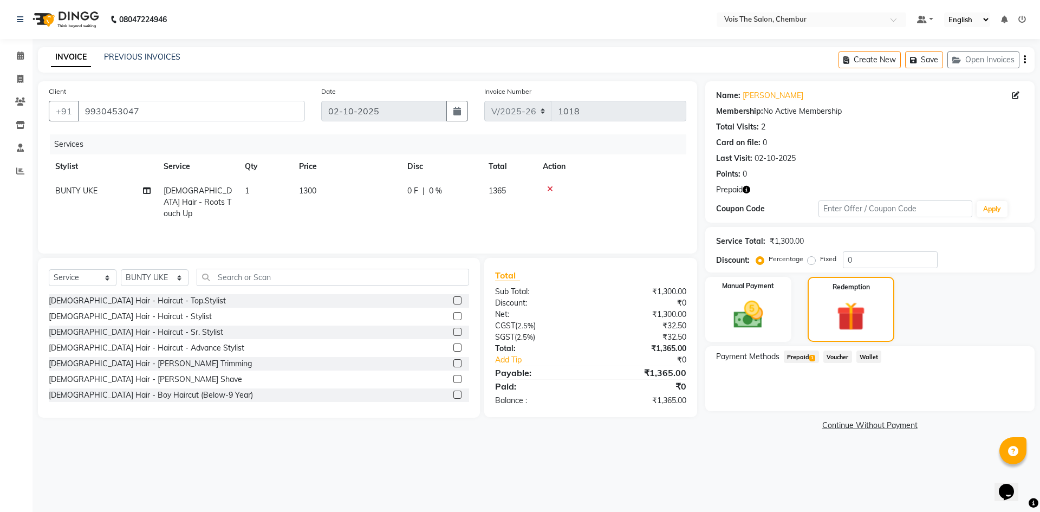
click at [797, 355] on span "Prepaid 1" at bounding box center [801, 356] width 35 height 12
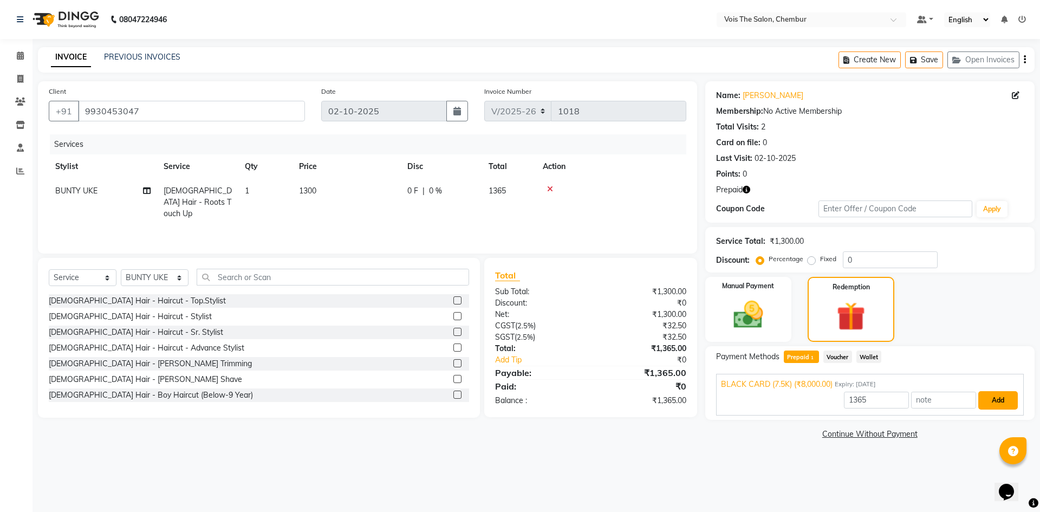
click at [1000, 403] on button "Add" at bounding box center [998, 400] width 40 height 18
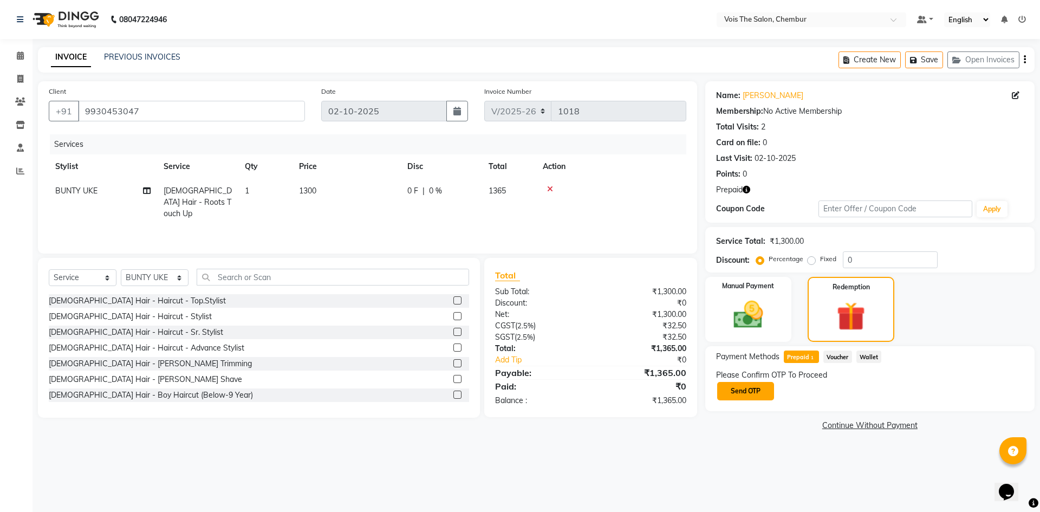
click at [732, 395] on button "Send OTP" at bounding box center [745, 391] width 57 height 18
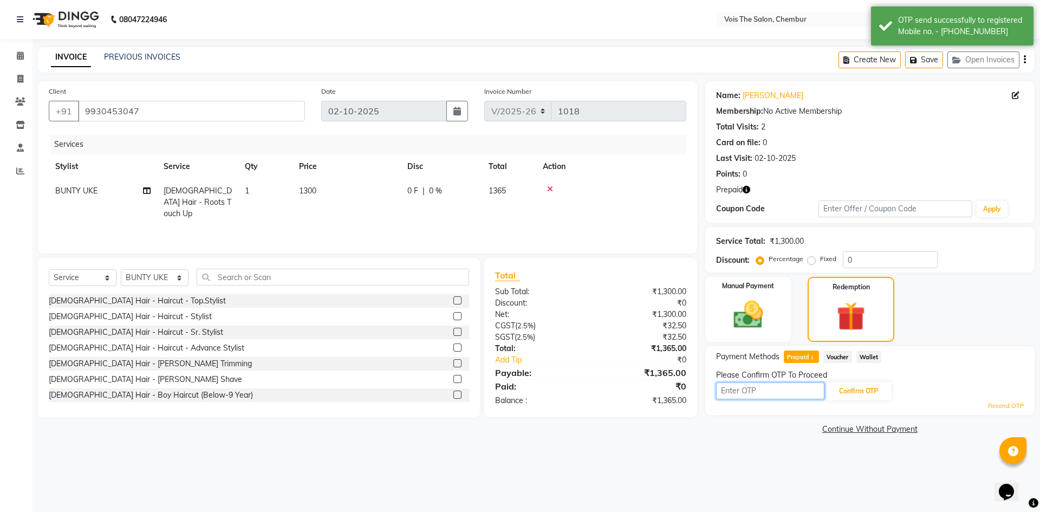
click at [747, 391] on input "text" at bounding box center [770, 390] width 108 height 17
type input "3408"
click at [858, 398] on button "Confirm OTP" at bounding box center [858, 391] width 66 height 18
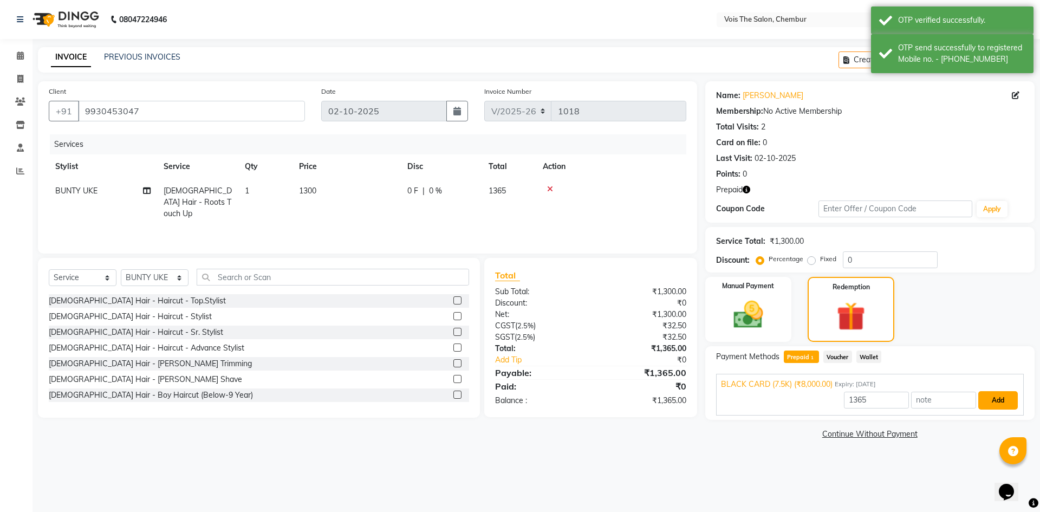
click at [997, 401] on button "Add" at bounding box center [998, 400] width 40 height 18
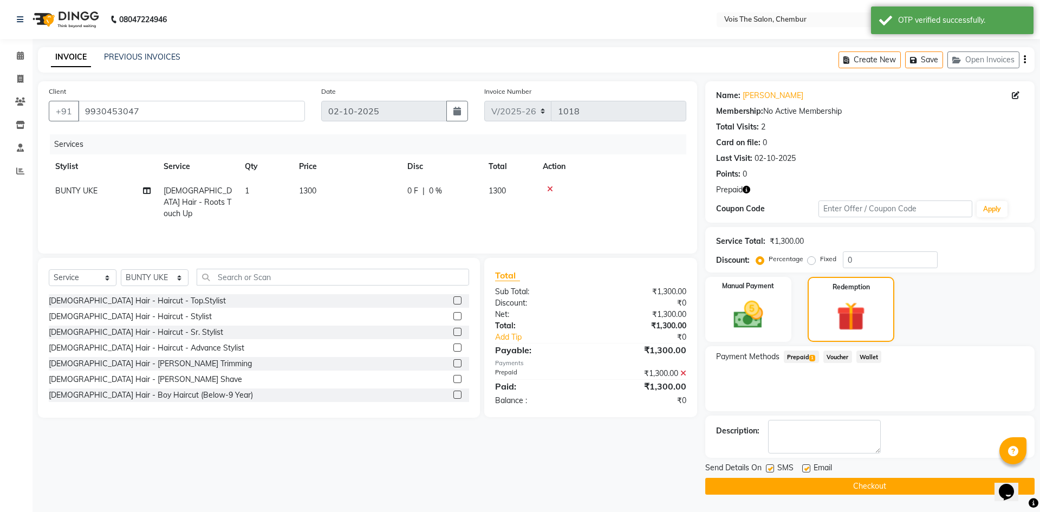
click at [862, 486] on button "Checkout" at bounding box center [869, 486] width 329 height 17
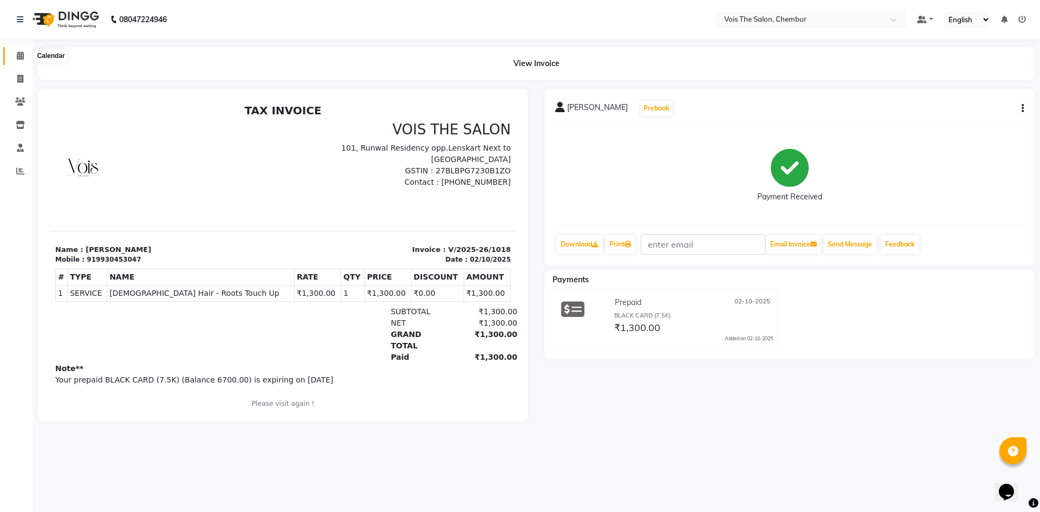
click at [17, 59] on icon at bounding box center [20, 55] width 7 height 8
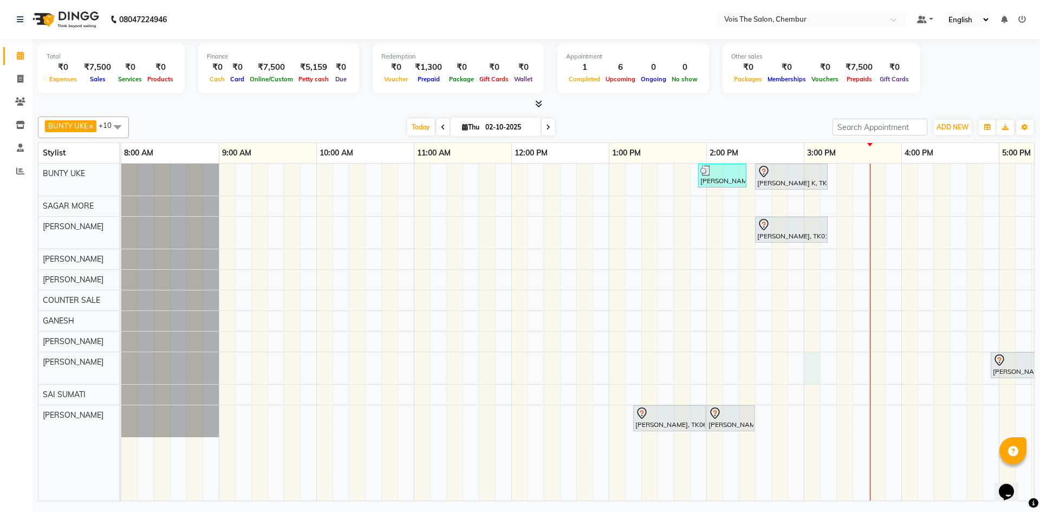
click at [810, 361] on div "[PERSON_NAME], TK02, 01:55 PM-02:25 PM, [DEMOGRAPHIC_DATA] Hair - Roots Touch U…" at bounding box center [852, 332] width 1462 height 337
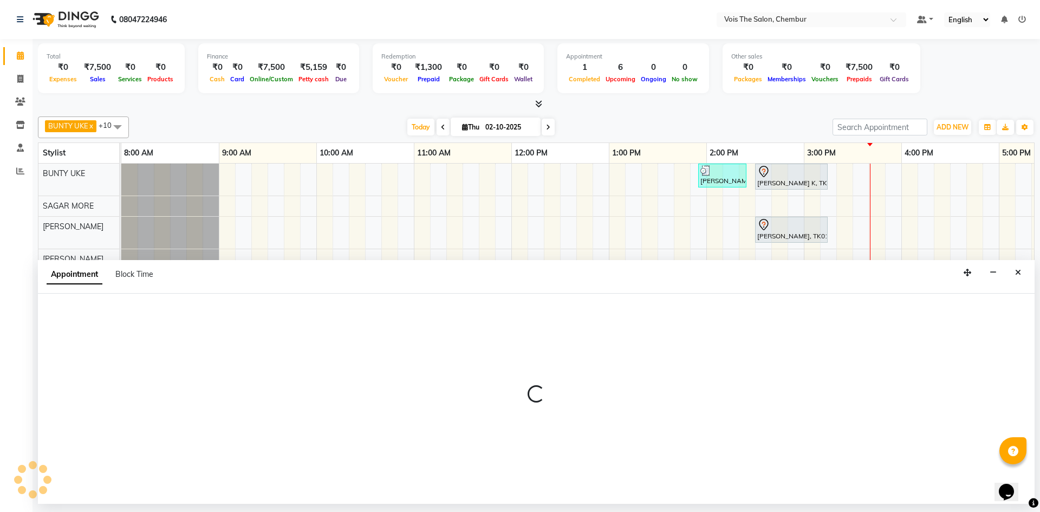
select select "87896"
select select "900"
select select "tentative"
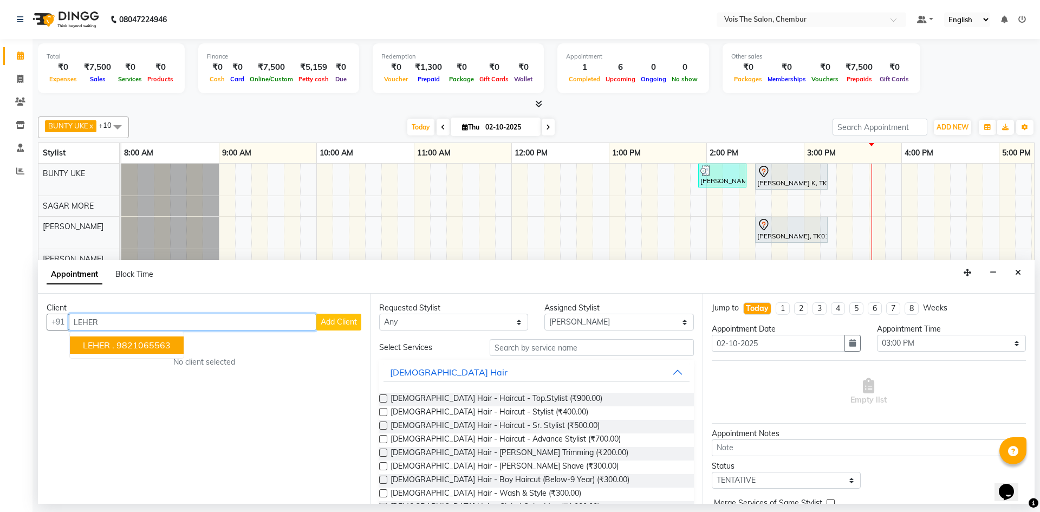
click at [156, 345] on ngb-highlight "9821065563" at bounding box center [143, 345] width 54 height 11
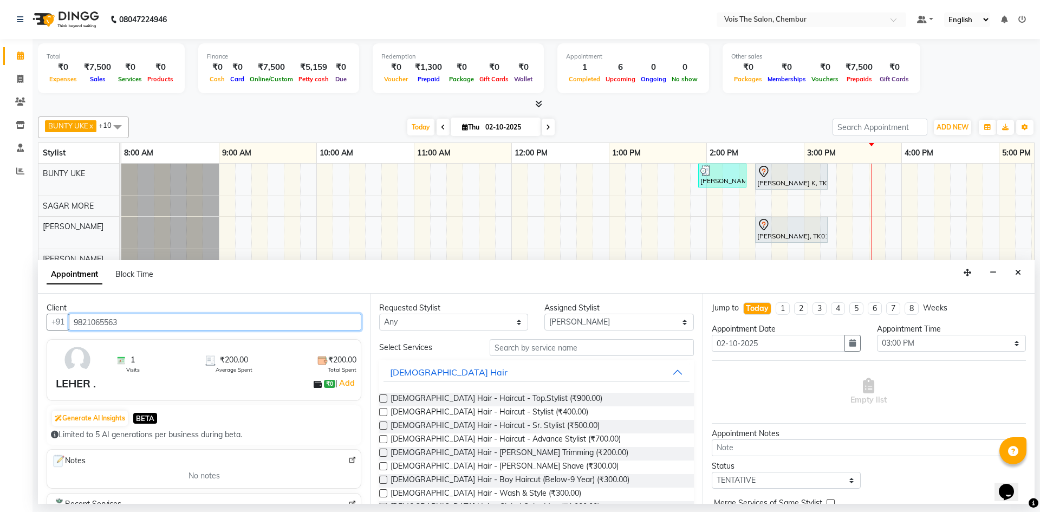
type input "9821065563"
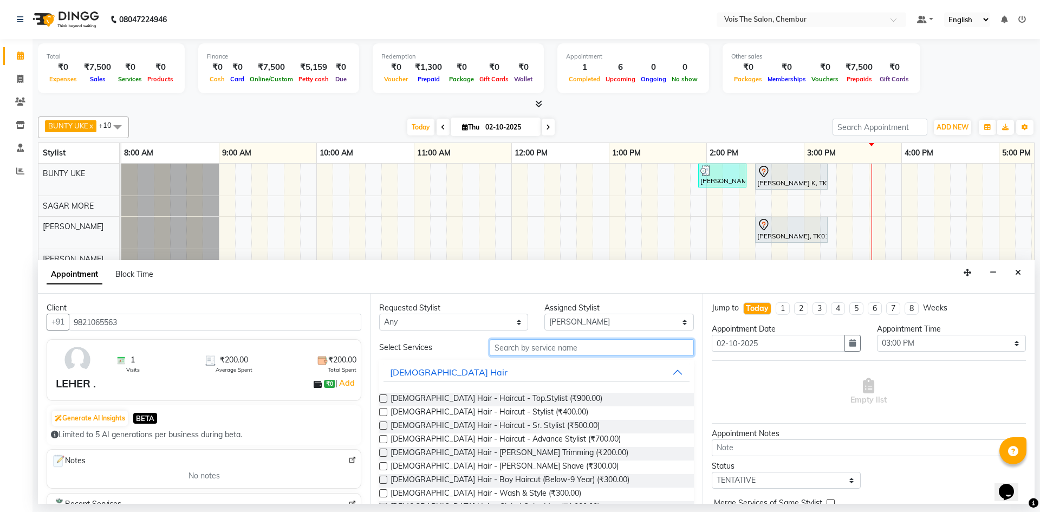
click at [549, 348] on input "text" at bounding box center [592, 347] width 204 height 17
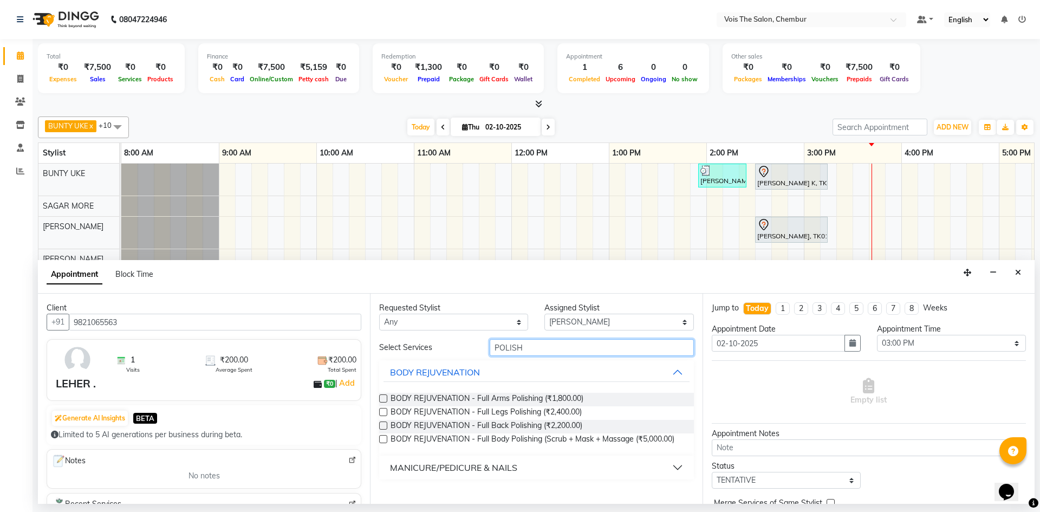
type input "POLISH"
click at [551, 473] on button "MANICURE/PEDICURE & NAILS" at bounding box center [535, 467] width 305 height 19
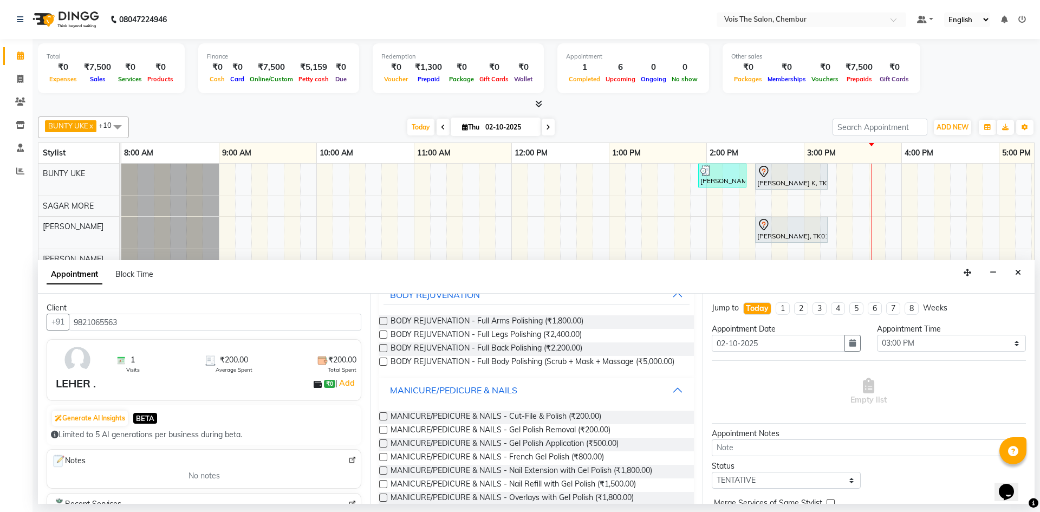
scroll to position [90, 0]
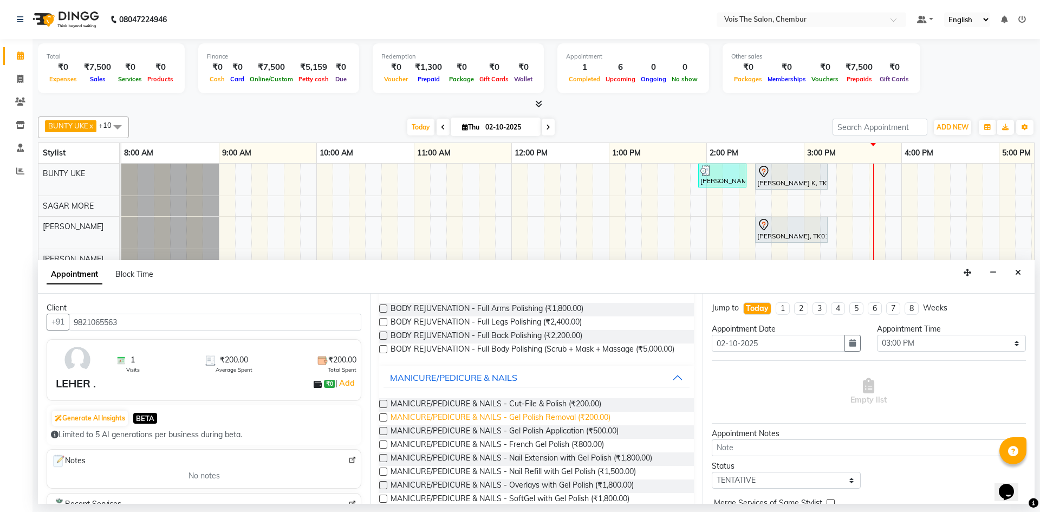
click at [590, 425] on span "MANICURE/PEDICURE & NAILS - Gel Polish Removal (₹200.00)" at bounding box center [500, 419] width 220 height 14
checkbox input "false"
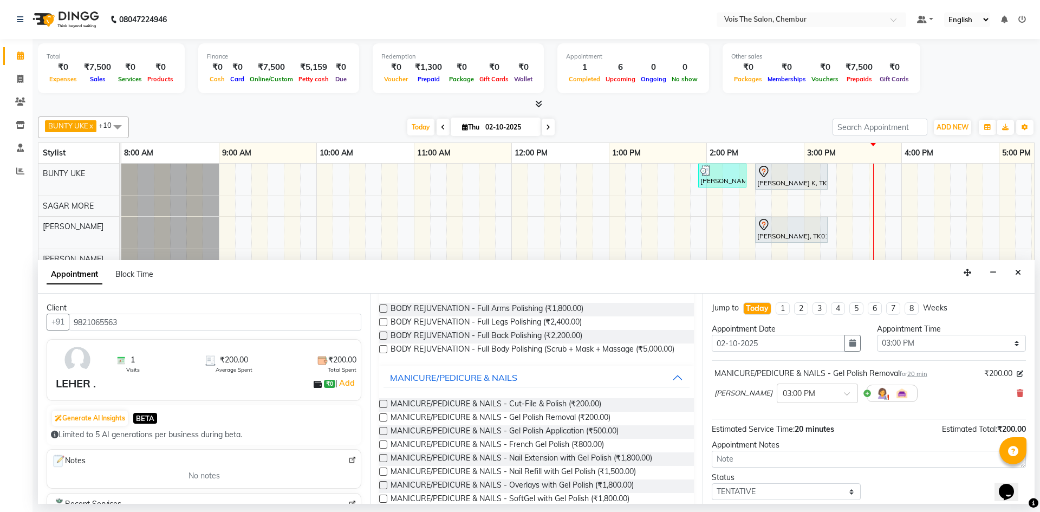
scroll to position [64, 0]
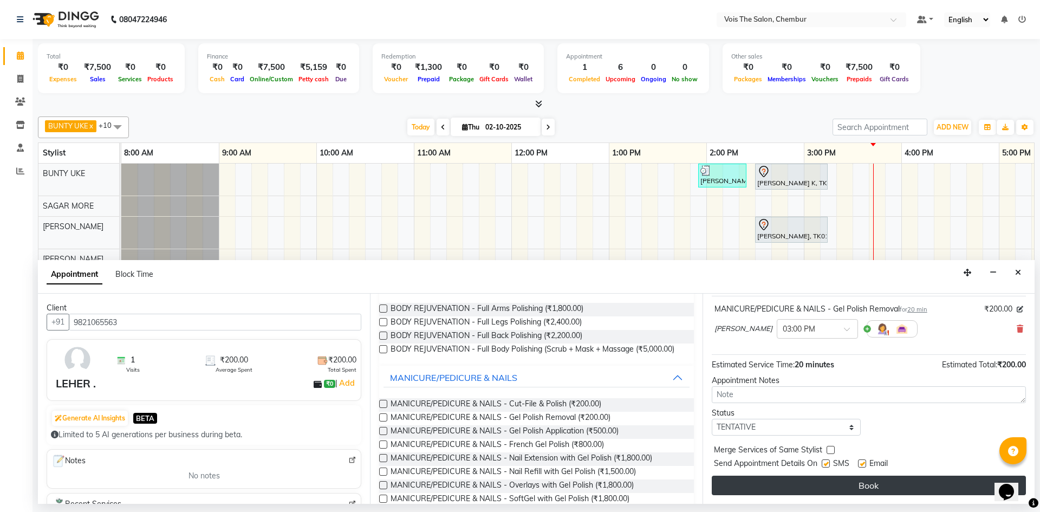
click at [774, 481] on button "Book" at bounding box center [869, 484] width 314 height 19
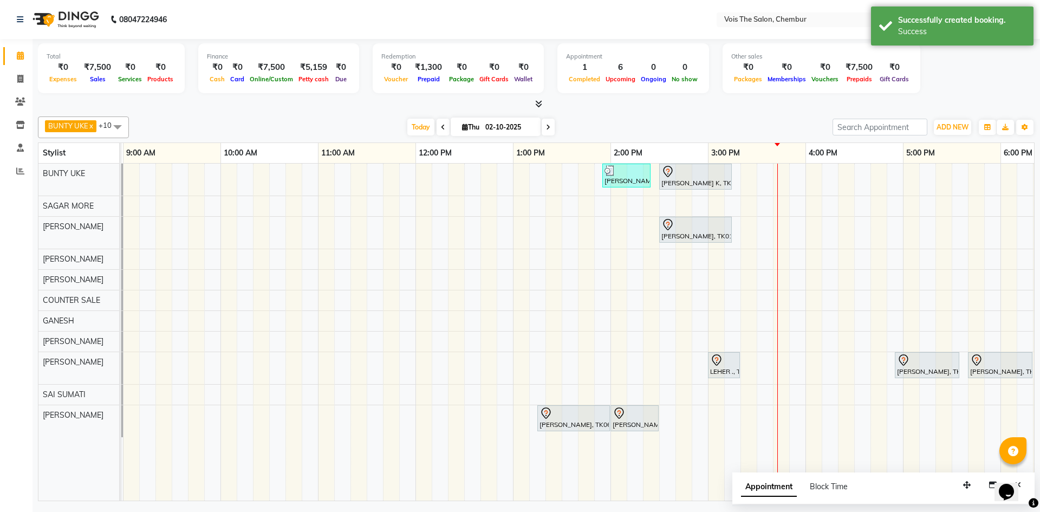
scroll to position [0, 0]
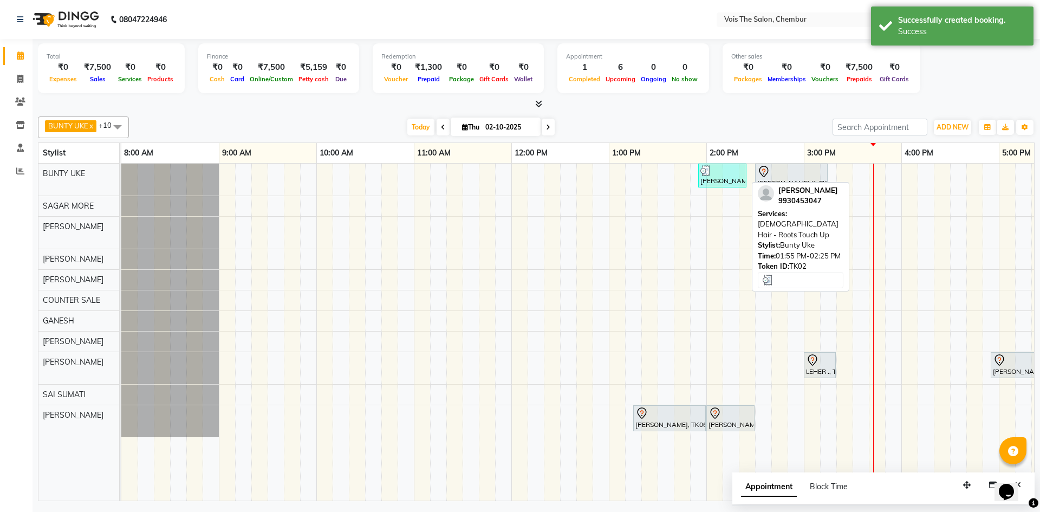
click at [726, 176] on div "[PERSON_NAME], TK02, 01:55 PM-02:25 PM, [DEMOGRAPHIC_DATA] Hair - Roots Touch Up" at bounding box center [722, 175] width 46 height 21
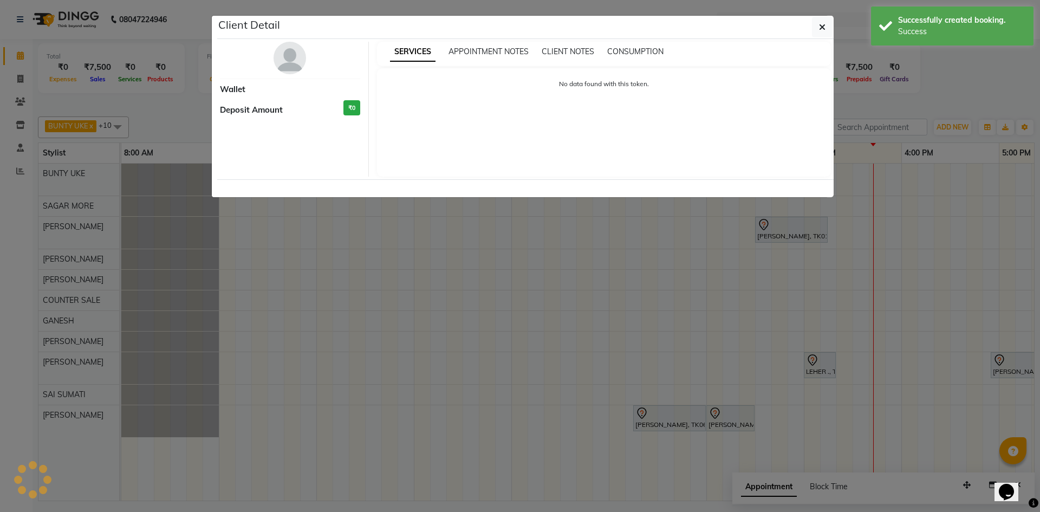
select select "3"
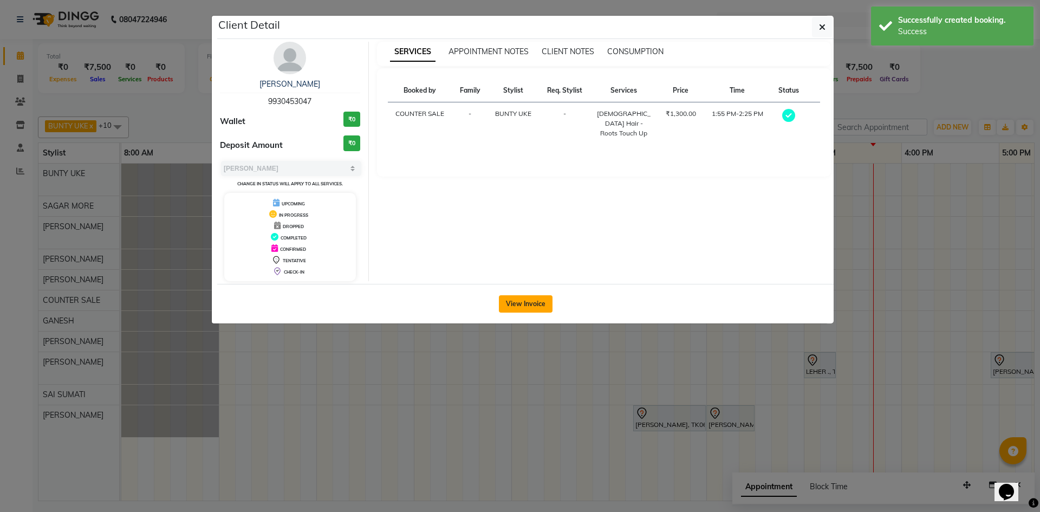
click at [514, 310] on button "View Invoice" at bounding box center [526, 303] width 54 height 17
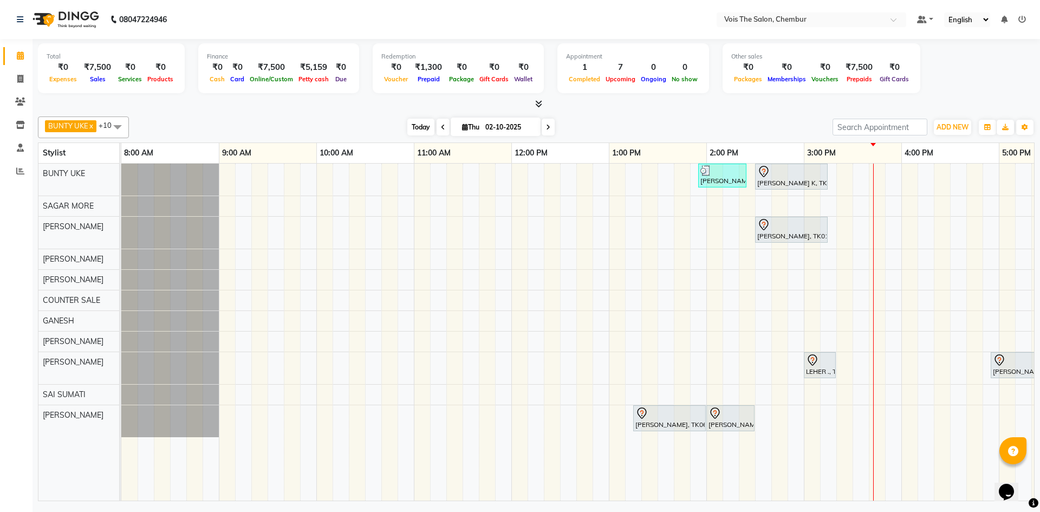
click at [416, 129] on span "Today" at bounding box center [420, 127] width 27 height 17
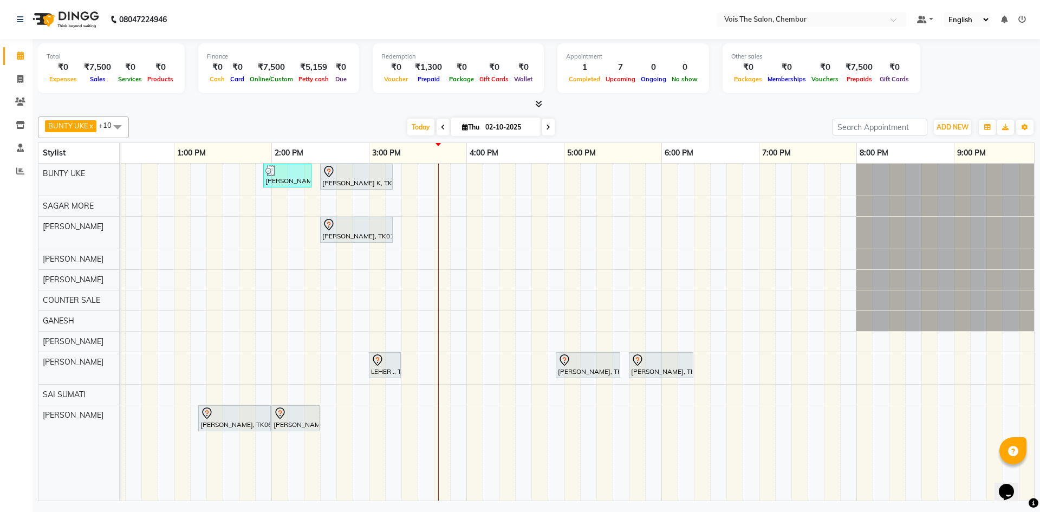
scroll to position [0, 434]
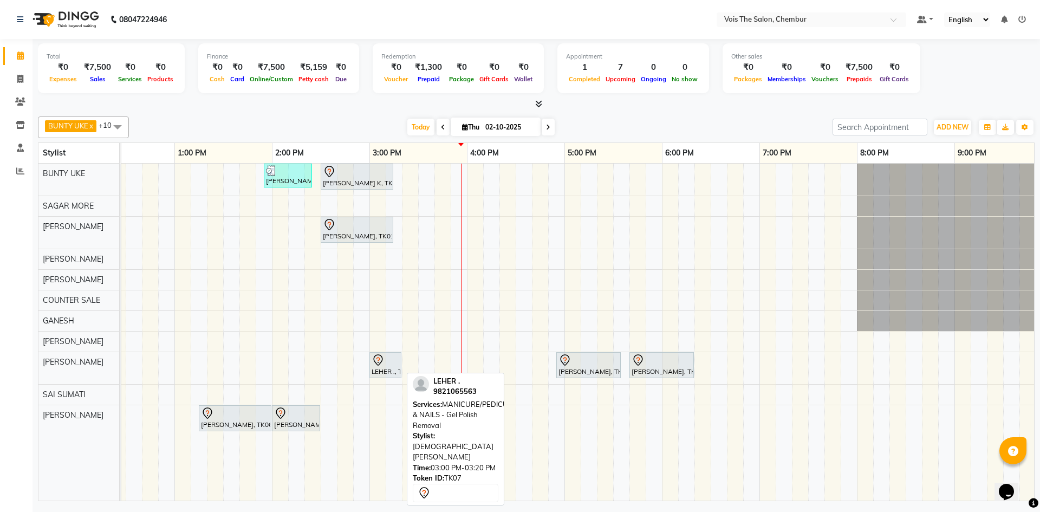
click at [389, 368] on div "LEHER ., TK07, 03:00 PM-03:20 PM, MANICURE/PEDICURE & NAILS - Gel Polish Removal" at bounding box center [385, 365] width 30 height 23
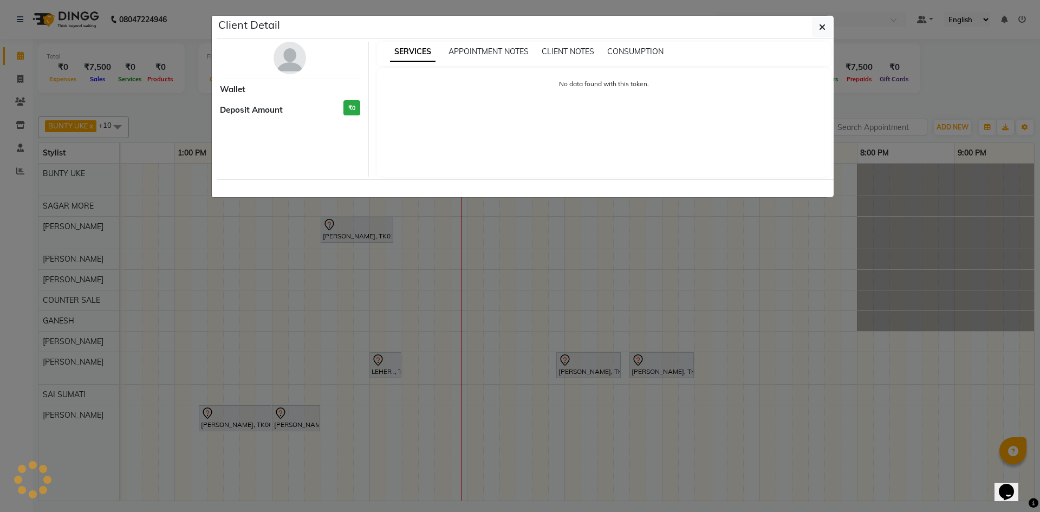
select select "7"
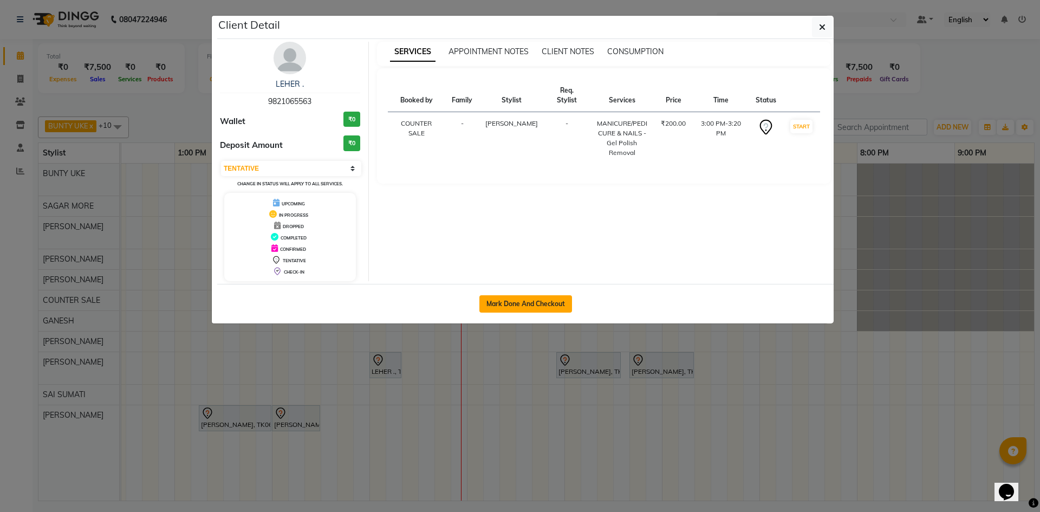
click at [515, 305] on button "Mark Done And Checkout" at bounding box center [525, 303] width 93 height 17
select select "service"
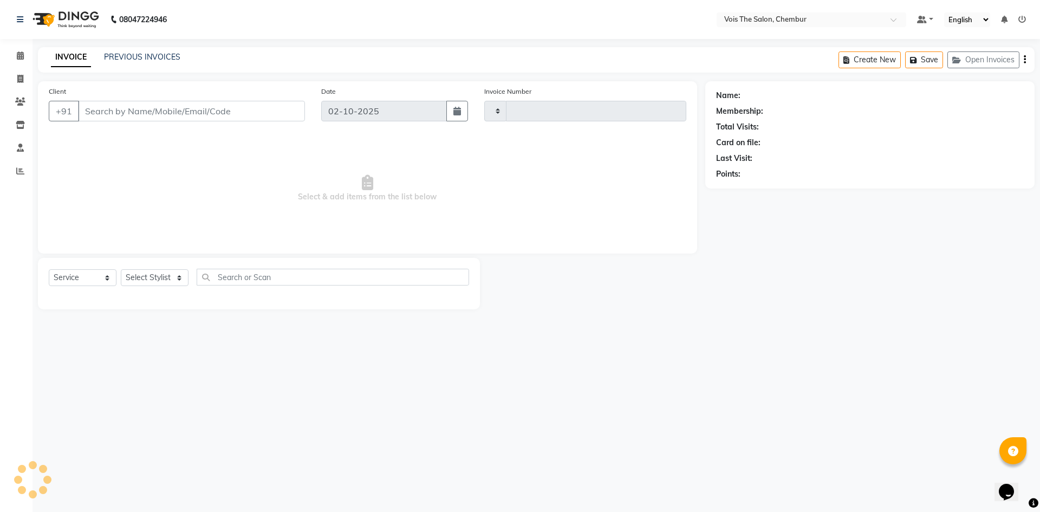
type input "1019"
select select "8261"
type input "9821065563"
select select "87896"
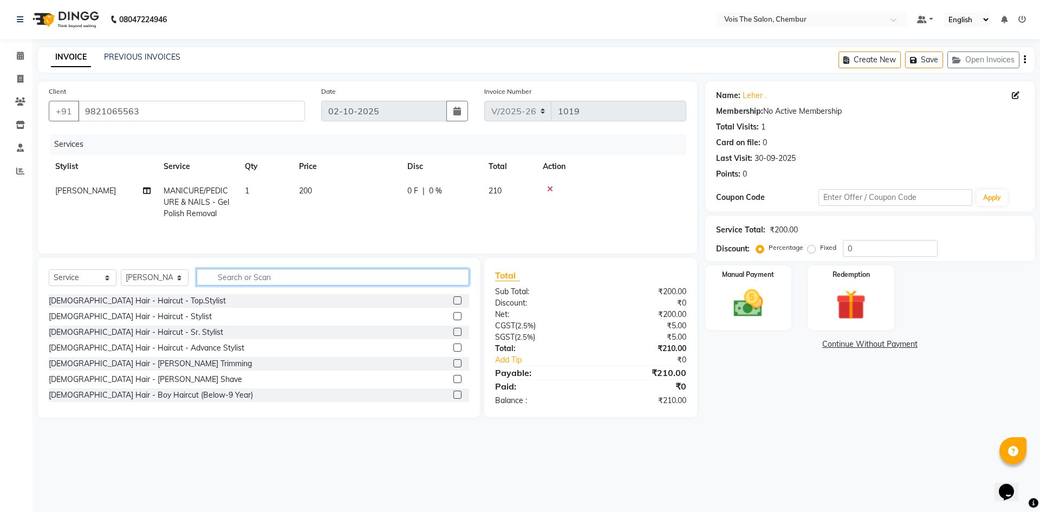
click at [362, 277] on input "text" at bounding box center [333, 277] width 272 height 17
type input "POLISH"
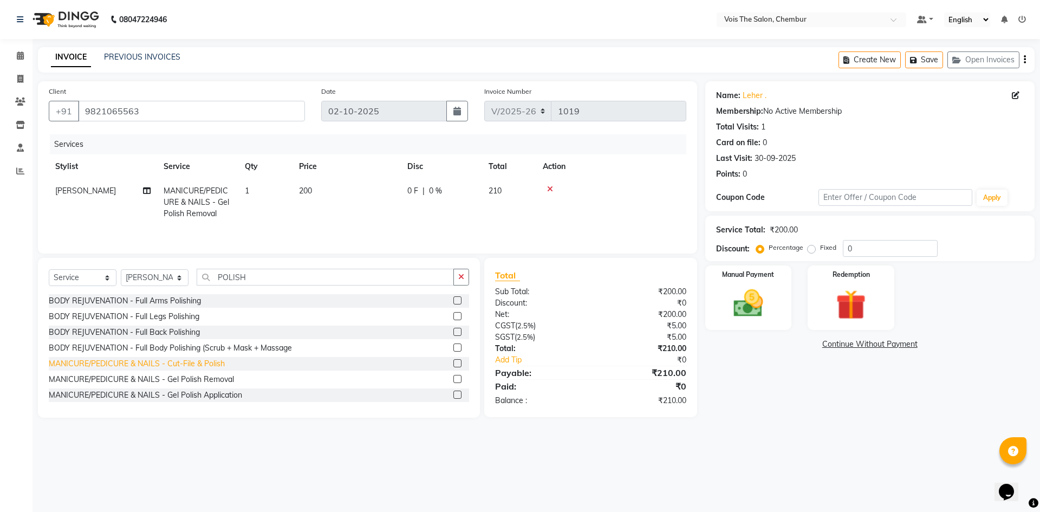
click at [212, 362] on div "MANICURE/PEDICURE & NAILS - Cut-File & Polish" at bounding box center [137, 363] width 176 height 11
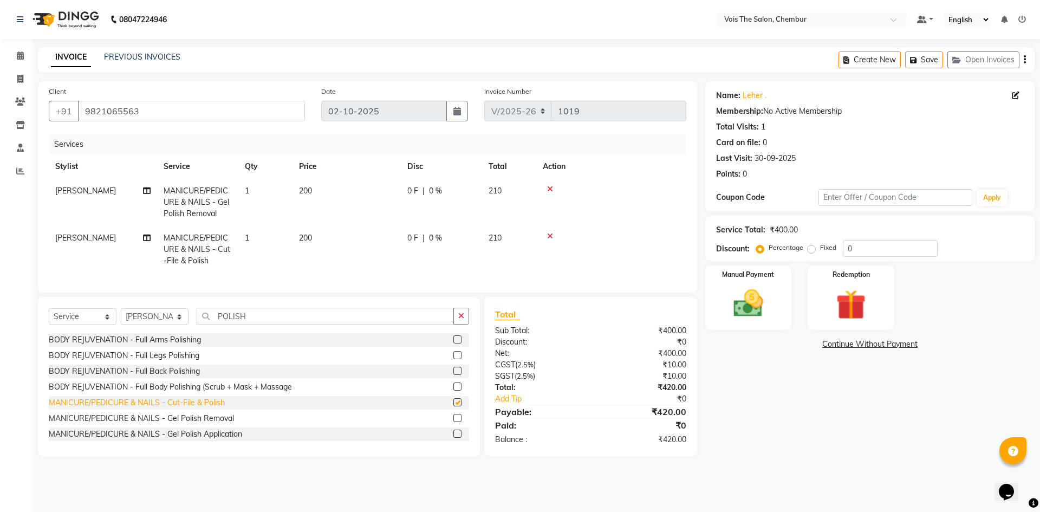
checkbox input "false"
click at [820, 247] on label "Fixed" at bounding box center [828, 248] width 16 height 10
click at [810, 247] on input "Fixed" at bounding box center [814, 248] width 8 height 8
radio input "true"
click at [874, 248] on input "0" at bounding box center [890, 248] width 95 height 17
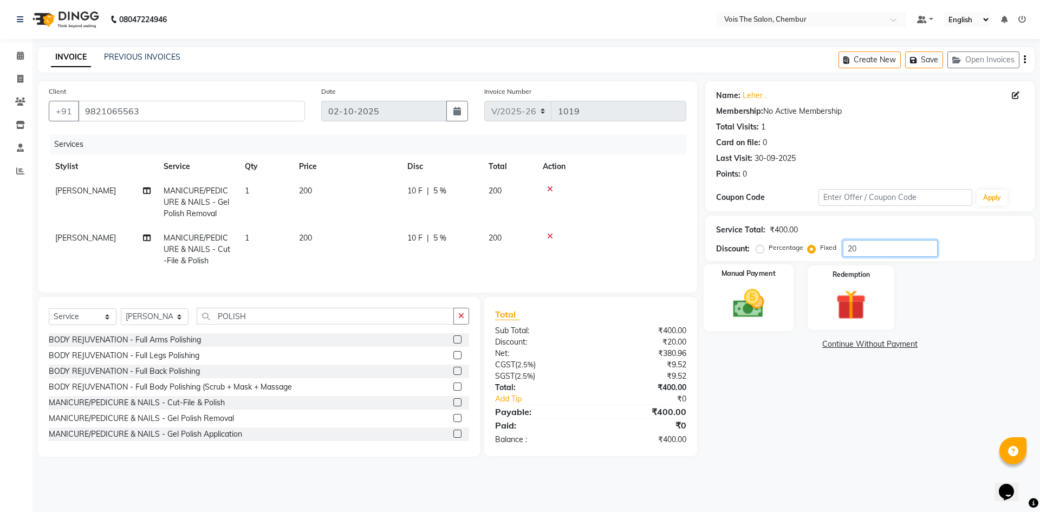
type input "20"
click at [764, 309] on img at bounding box center [748, 303] width 50 height 36
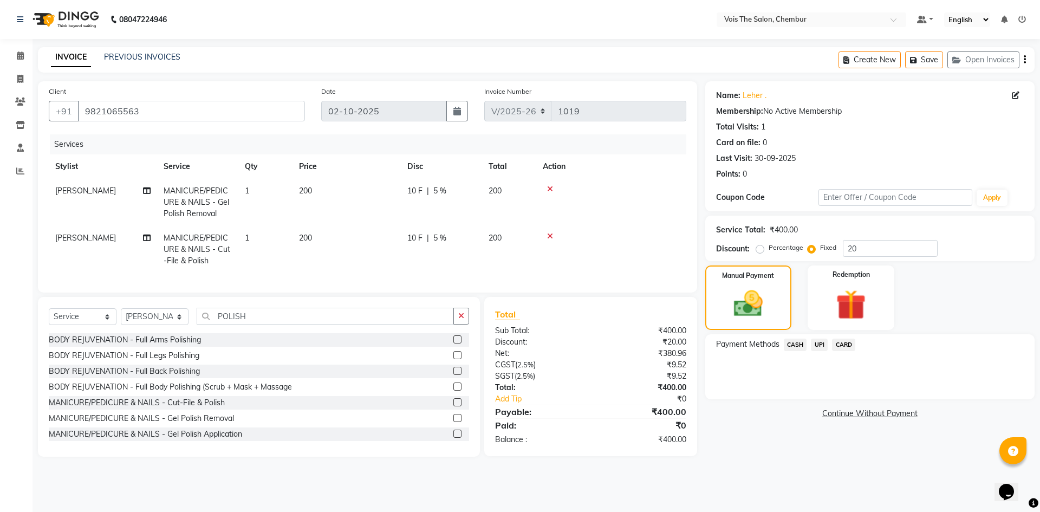
click at [819, 344] on span "UPI" at bounding box center [819, 344] width 17 height 12
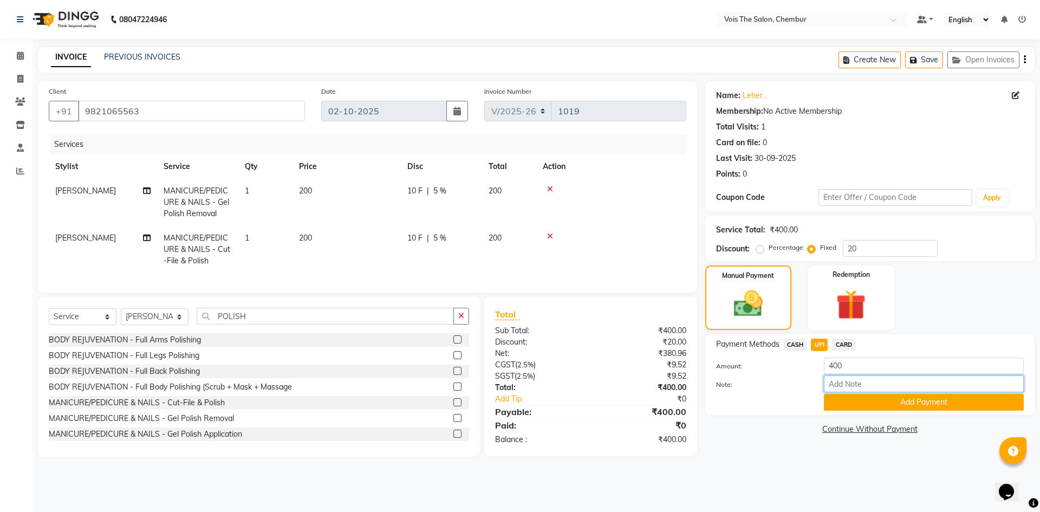
click at [856, 379] on input "Note:" at bounding box center [924, 383] width 200 height 17
type input "UPI"
click at [941, 404] on button "Add Payment" at bounding box center [924, 402] width 200 height 17
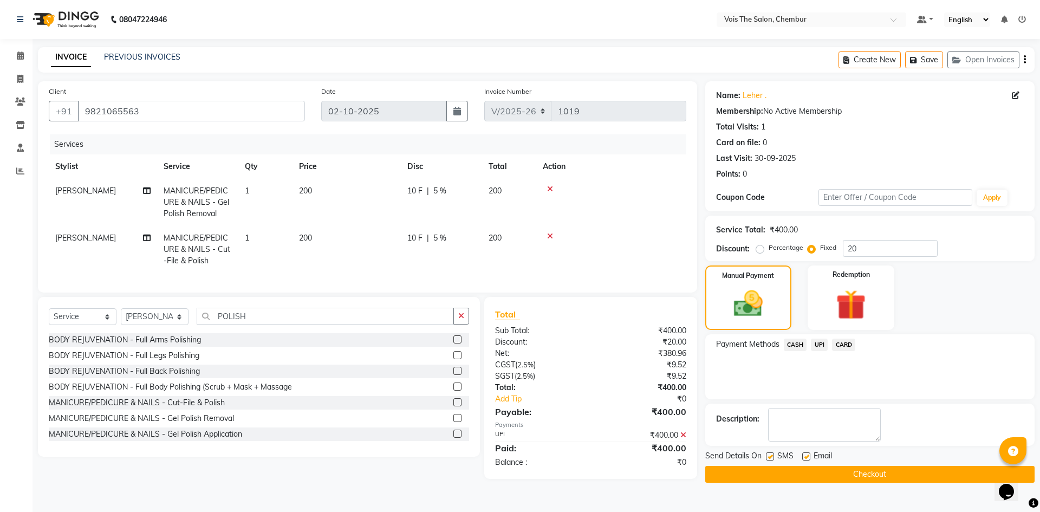
click at [878, 471] on button "Checkout" at bounding box center [869, 474] width 329 height 17
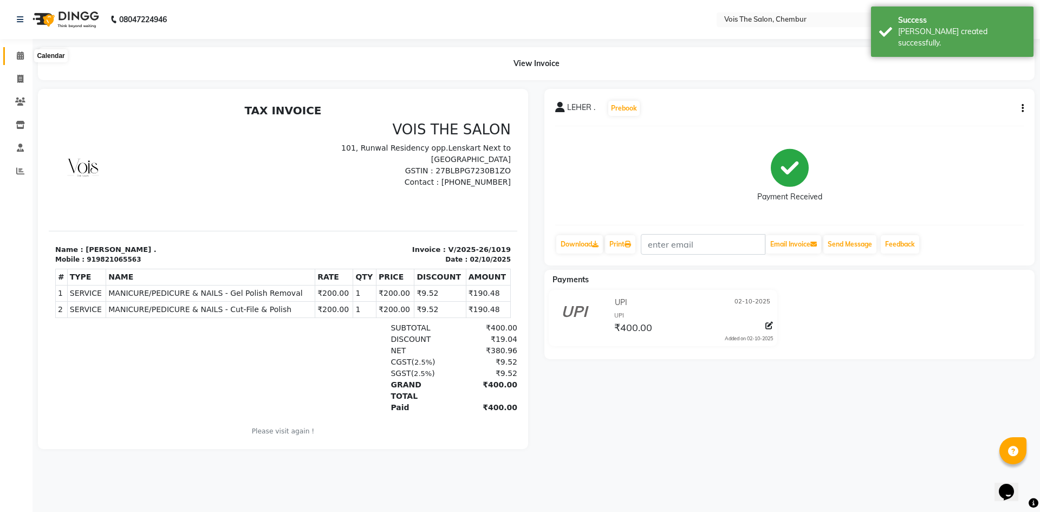
click at [21, 57] on icon at bounding box center [20, 55] width 7 height 8
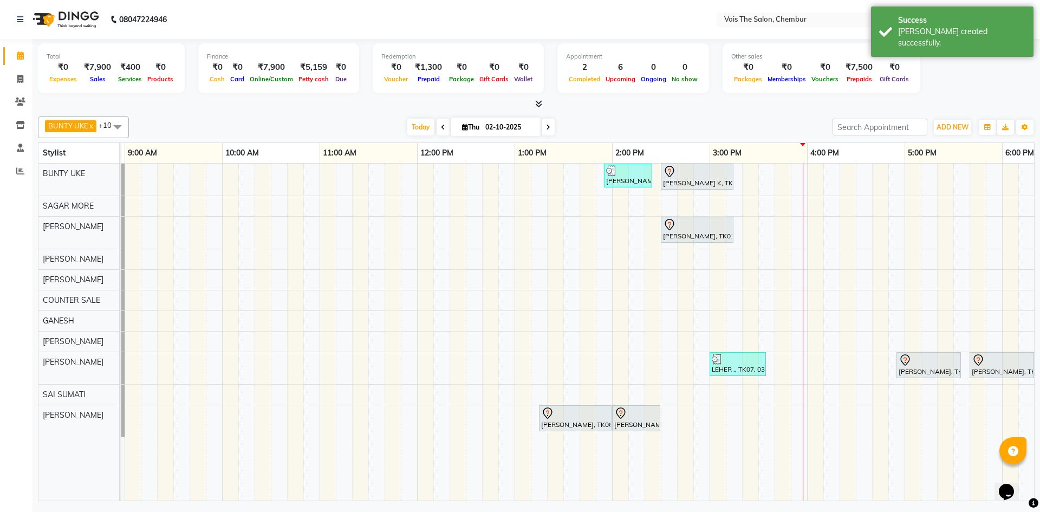
scroll to position [0, 95]
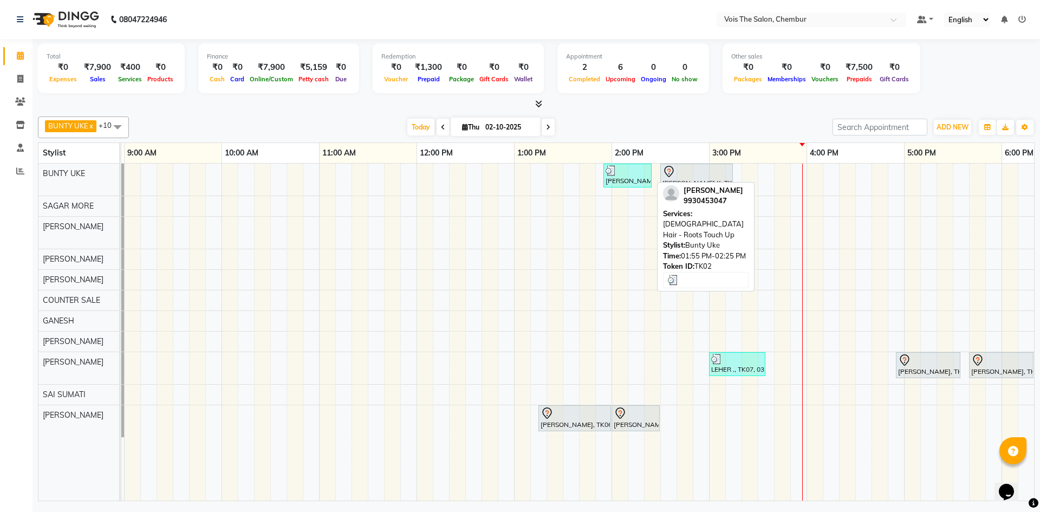
click at [622, 177] on div "[PERSON_NAME], TK02, 01:55 PM-02:25 PM, [DEMOGRAPHIC_DATA] Hair - Roots Touch Up" at bounding box center [627, 175] width 46 height 21
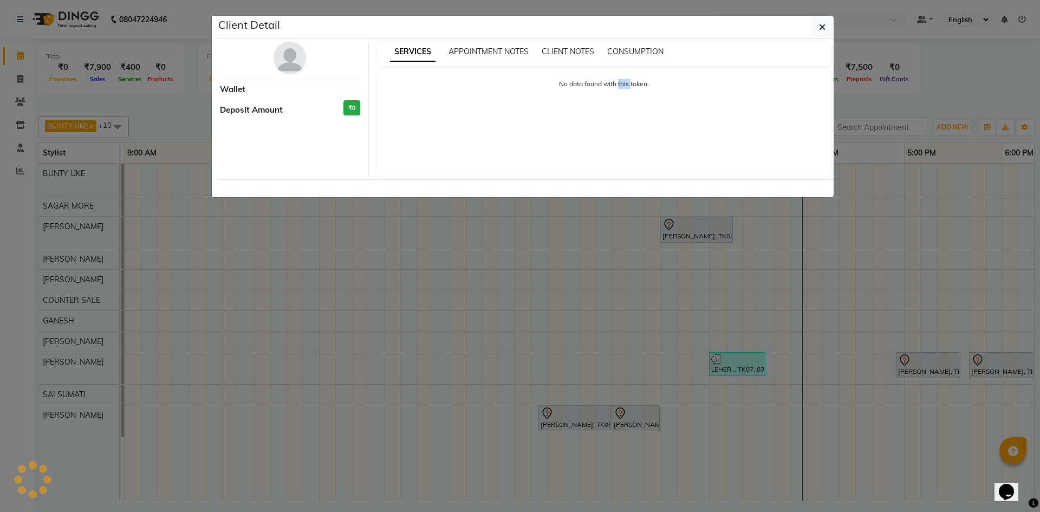
click at [622, 177] on ngb-modal-window "Client Detail Wallet Deposit Amount ₹0 SERVICES APPOINTMENT NOTES CLIENT NOTES …" at bounding box center [520, 256] width 1040 height 512
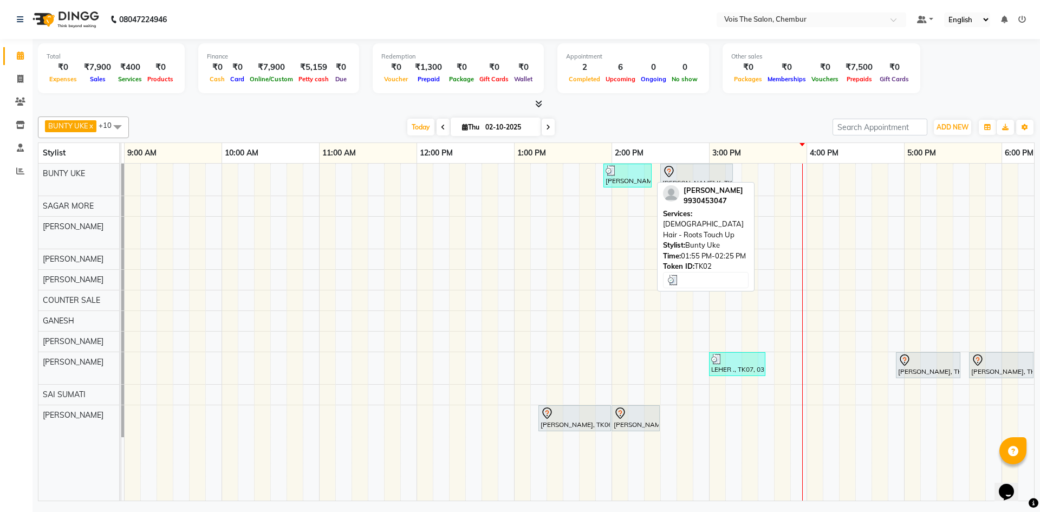
click at [616, 180] on div "[PERSON_NAME], TK02, 01:55 PM-02:25 PM, [DEMOGRAPHIC_DATA] Hair - Roots Touch Up" at bounding box center [627, 175] width 46 height 21
select select "3"
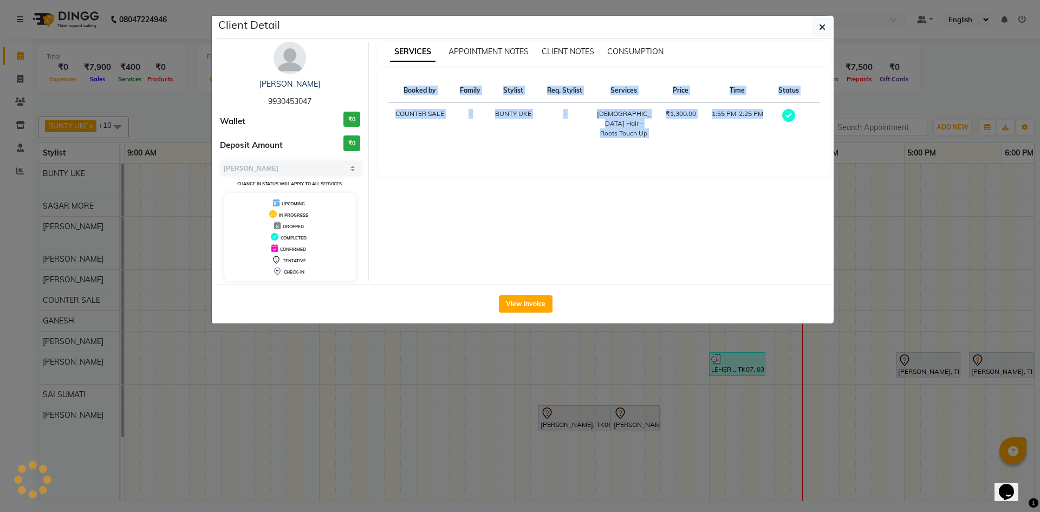
click at [616, 180] on div "SERVICES APPOINTMENT NOTES CLIENT NOTES CONSUMPTION Booked by Family Stylist Re…" at bounding box center [604, 161] width 471 height 239
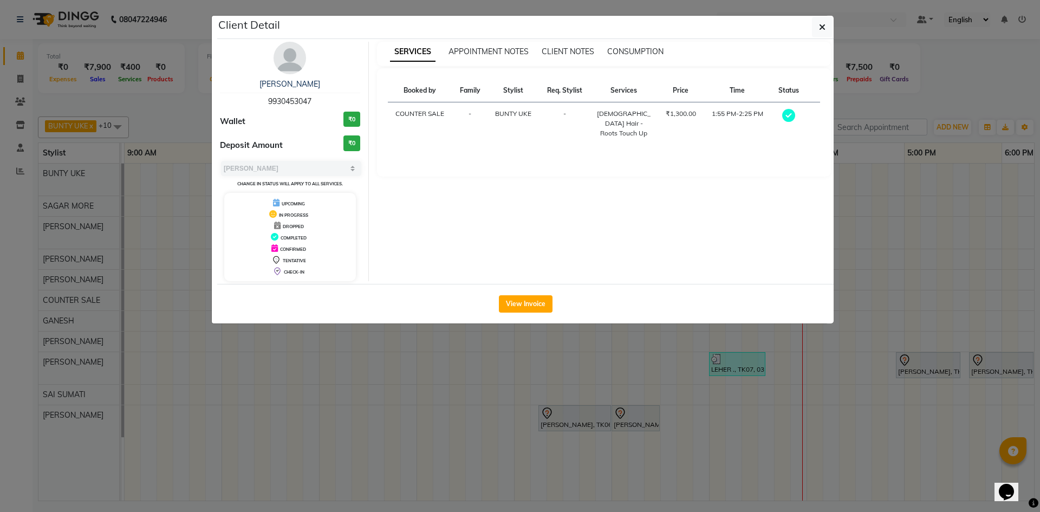
click at [291, 100] on span "9930453047" at bounding box center [289, 101] width 43 height 10
copy span "9930453047"
click at [545, 303] on button "View Invoice" at bounding box center [526, 303] width 54 height 17
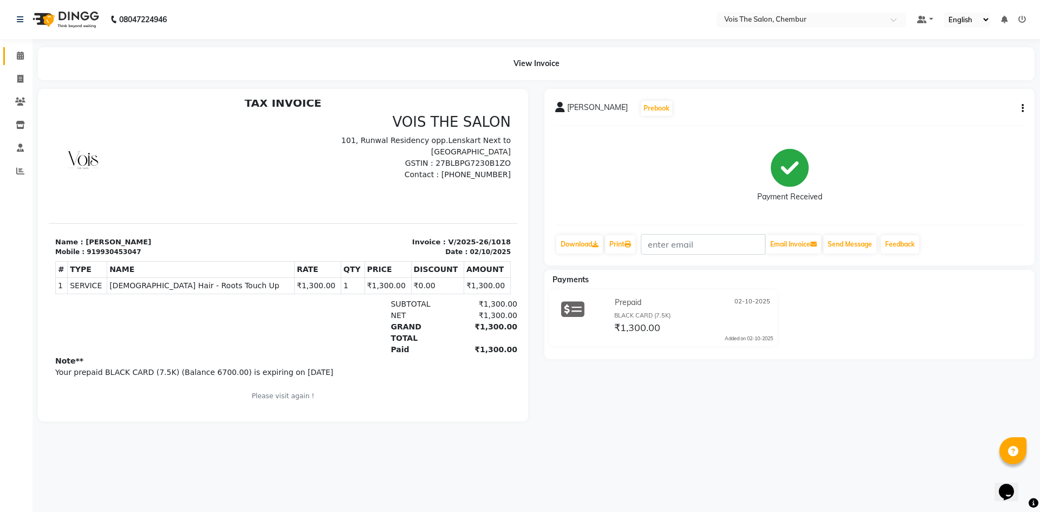
scroll to position [8, 0]
click at [65, 12] on img at bounding box center [65, 19] width 74 height 30
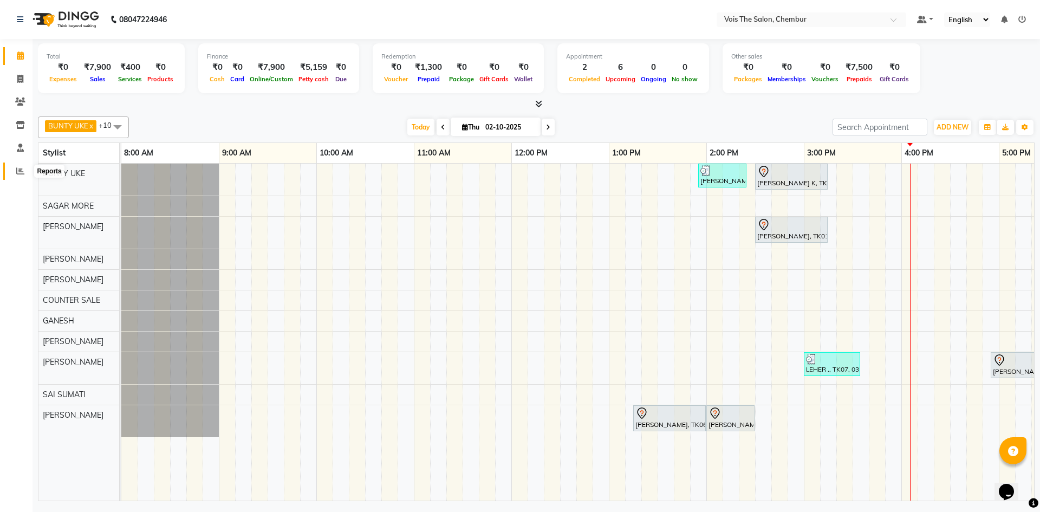
click at [16, 173] on icon at bounding box center [20, 171] width 8 height 8
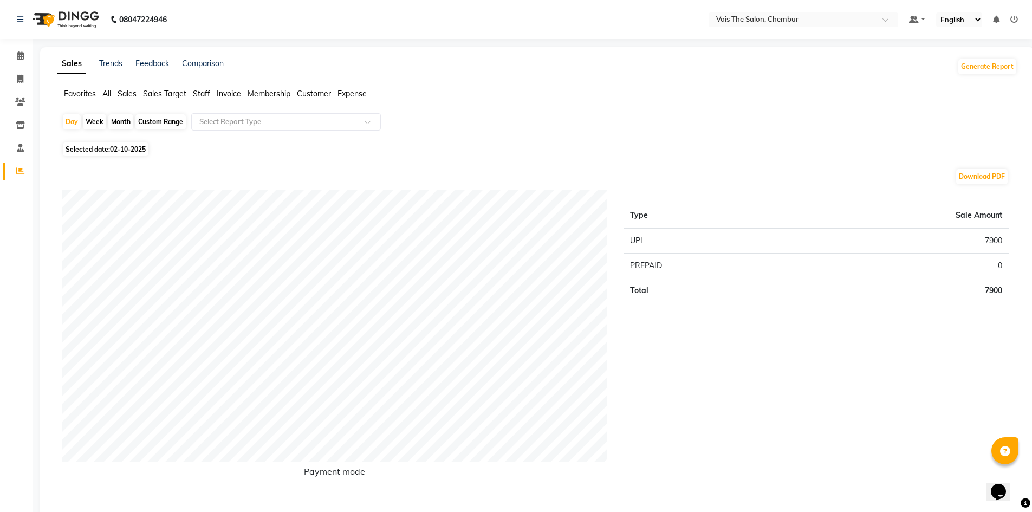
click at [199, 91] on span "Staff" at bounding box center [201, 94] width 17 height 10
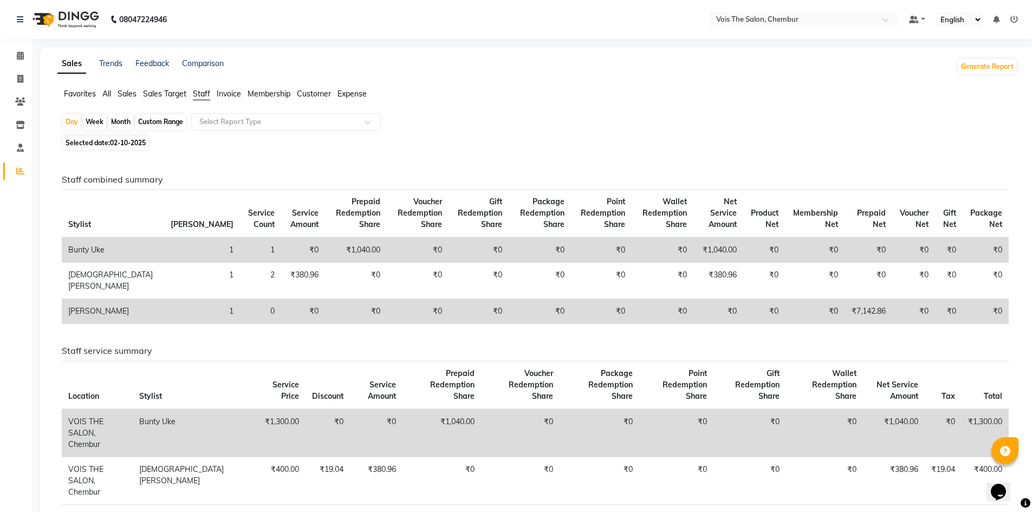
click at [75, 12] on img at bounding box center [65, 19] width 74 height 30
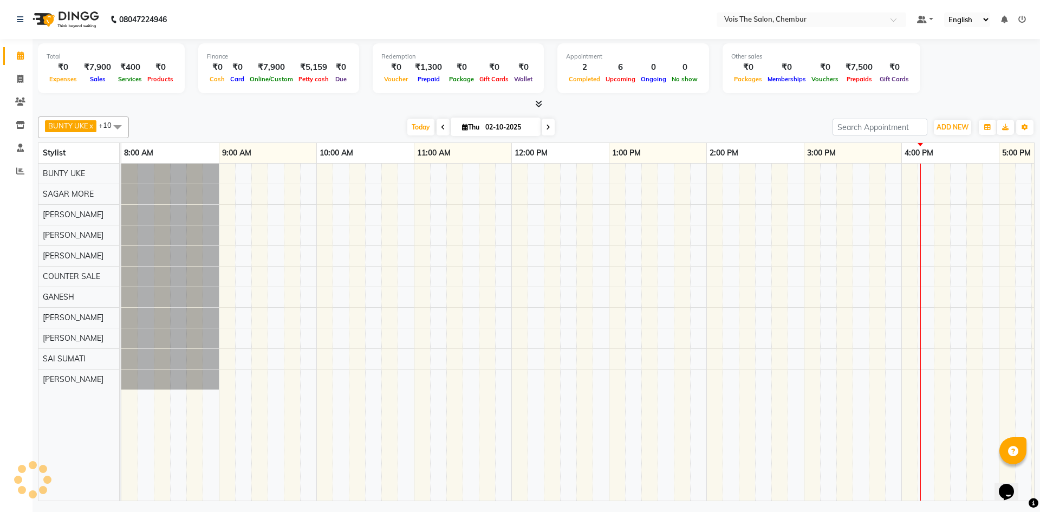
scroll to position [0, 550]
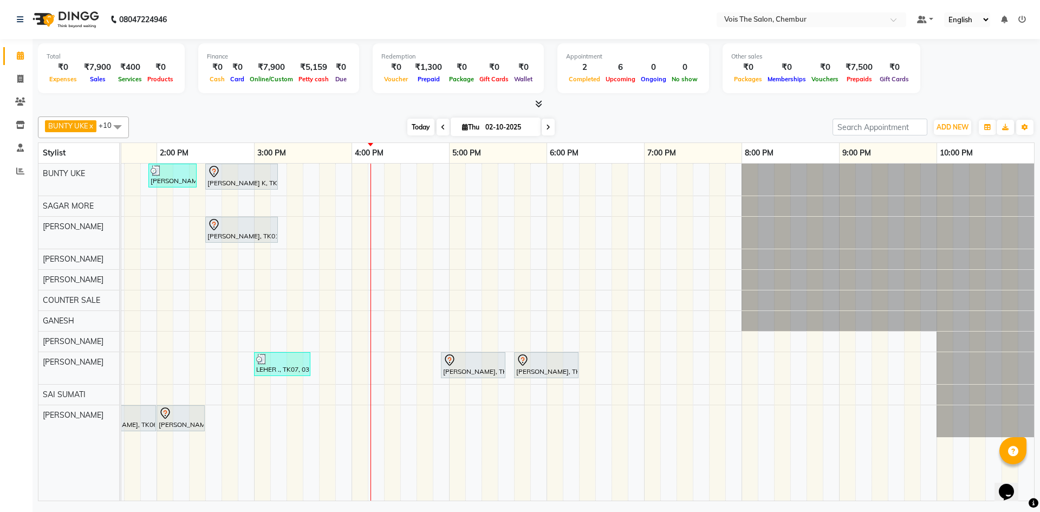
click at [412, 126] on span "Today" at bounding box center [420, 127] width 27 height 17
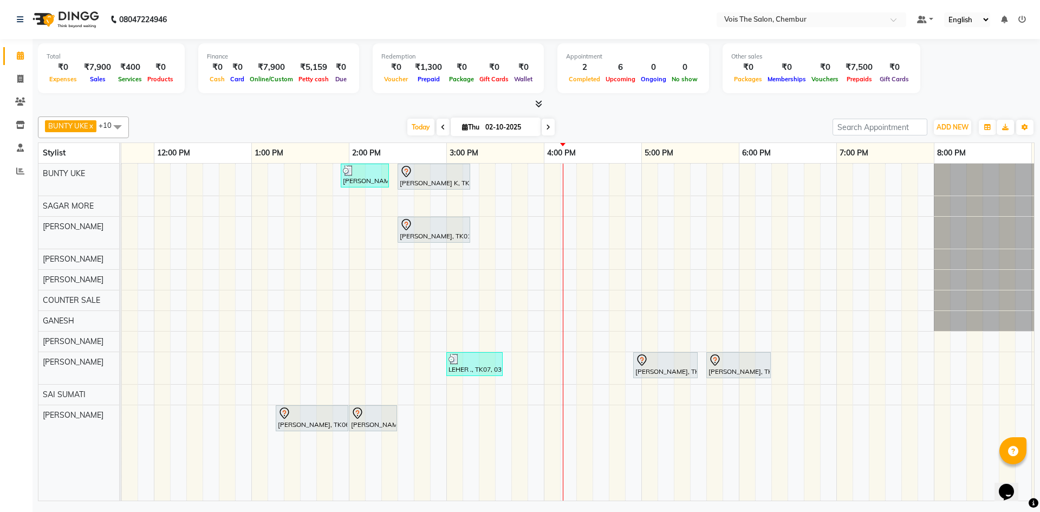
scroll to position [0, 357]
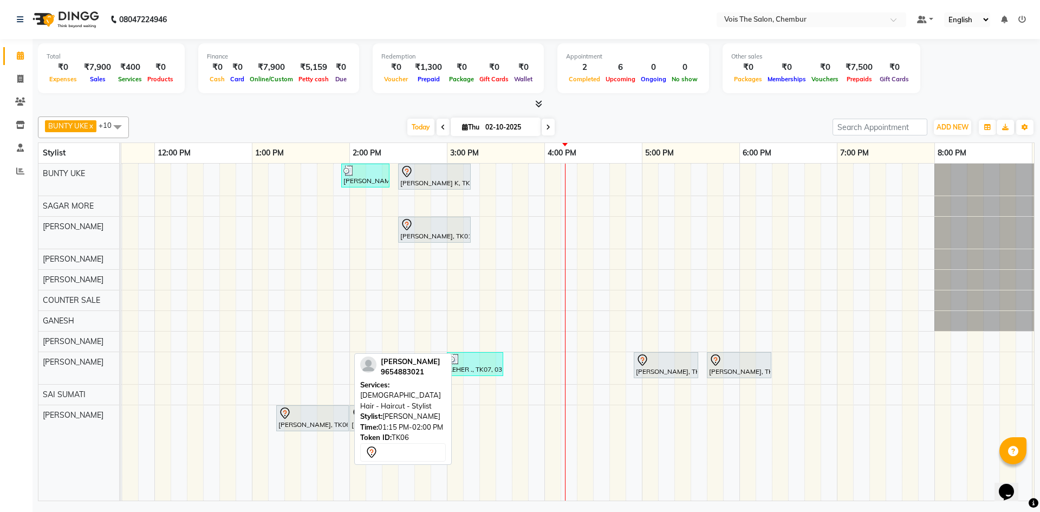
click at [290, 423] on div "[PERSON_NAME], TK06, 01:15 PM-02:00 PM, [DEMOGRAPHIC_DATA] Hair - Haircut - Sty…" at bounding box center [312, 418] width 70 height 23
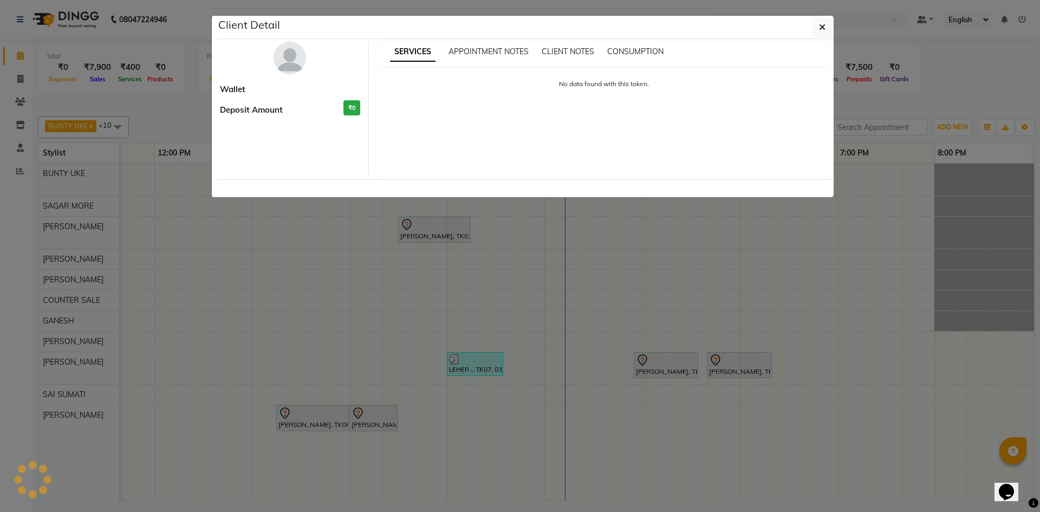
select select "7"
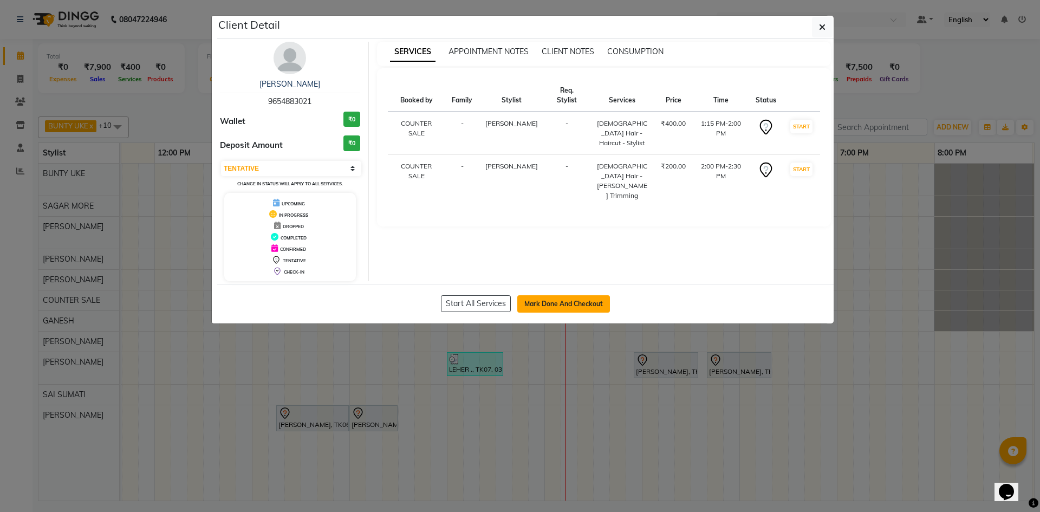
click at [557, 302] on button "Mark Done And Checkout" at bounding box center [563, 303] width 93 height 17
select select "service"
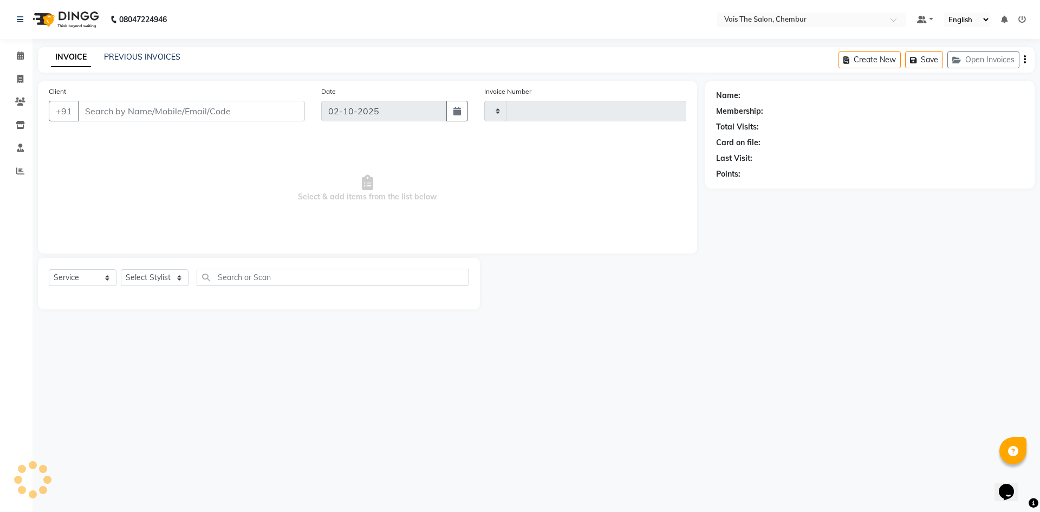
type input "1020"
select select "8261"
type input "9654883021"
select select "89852"
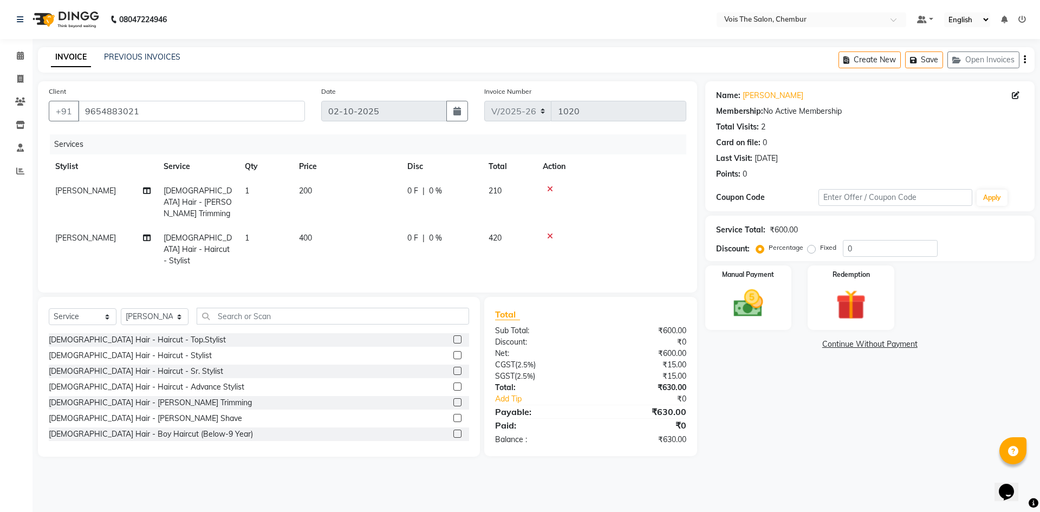
click at [503, 187] on td "210" at bounding box center [509, 202] width 54 height 47
select select "89852"
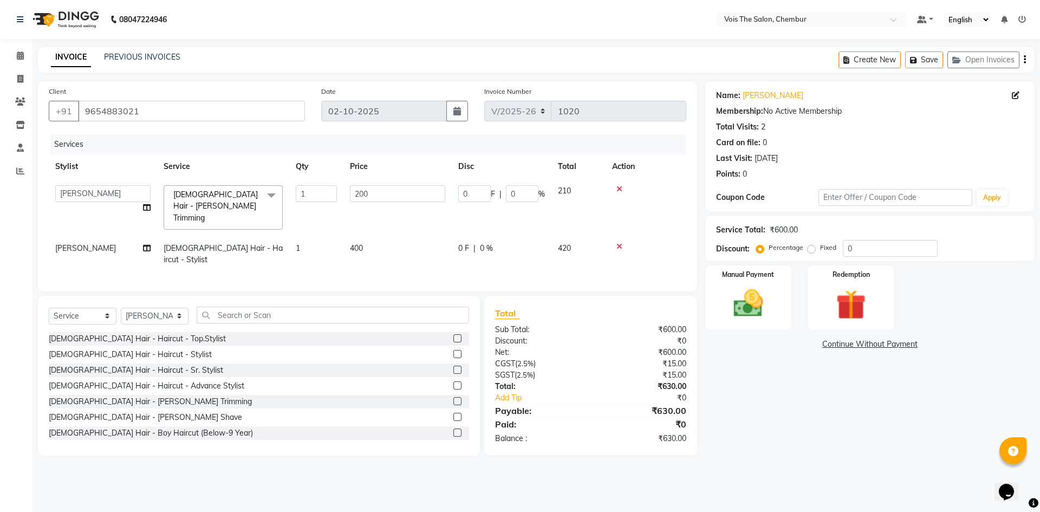
click at [371, 239] on td "400" at bounding box center [397, 254] width 108 height 36
select select "89852"
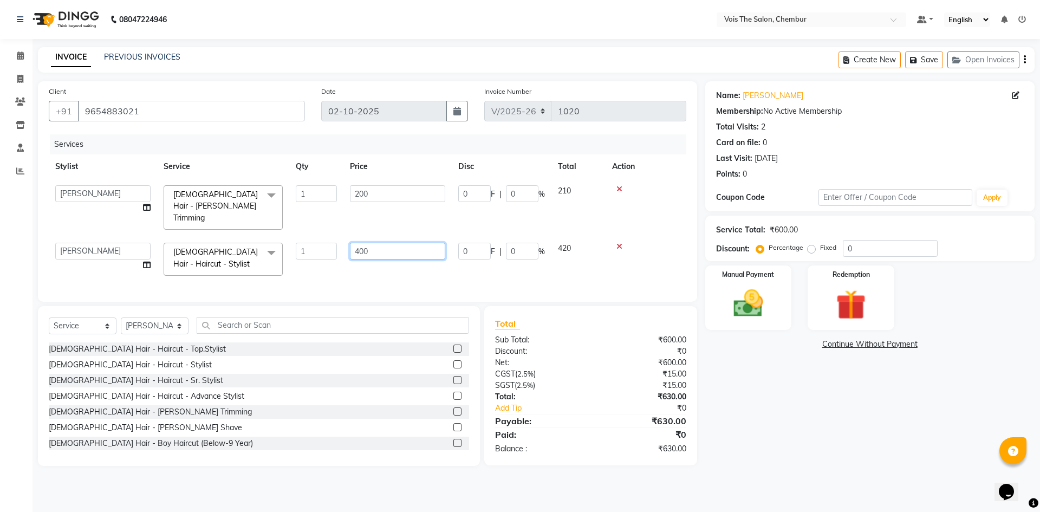
click at [371, 243] on input "400" at bounding box center [397, 251] width 95 height 17
type input "4"
type input "500"
click at [380, 189] on input "200" at bounding box center [397, 193] width 95 height 17
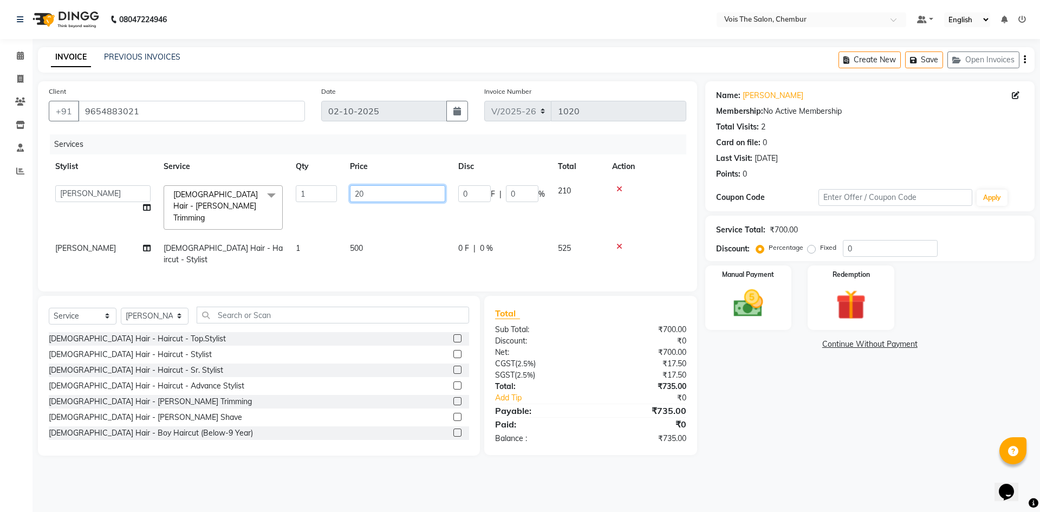
type input "2"
type input "300"
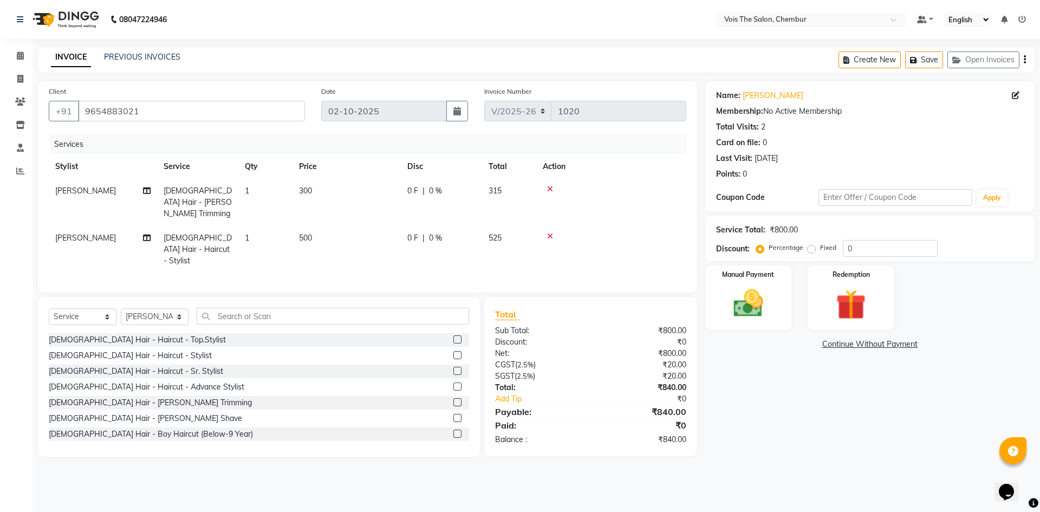
click at [383, 216] on tbody "[PERSON_NAME] [DEMOGRAPHIC_DATA] Hair - [PERSON_NAME] Trimming 1 300 0 F | 0 % …" at bounding box center [367, 226] width 637 height 94
click at [748, 297] on img at bounding box center [748, 303] width 50 height 36
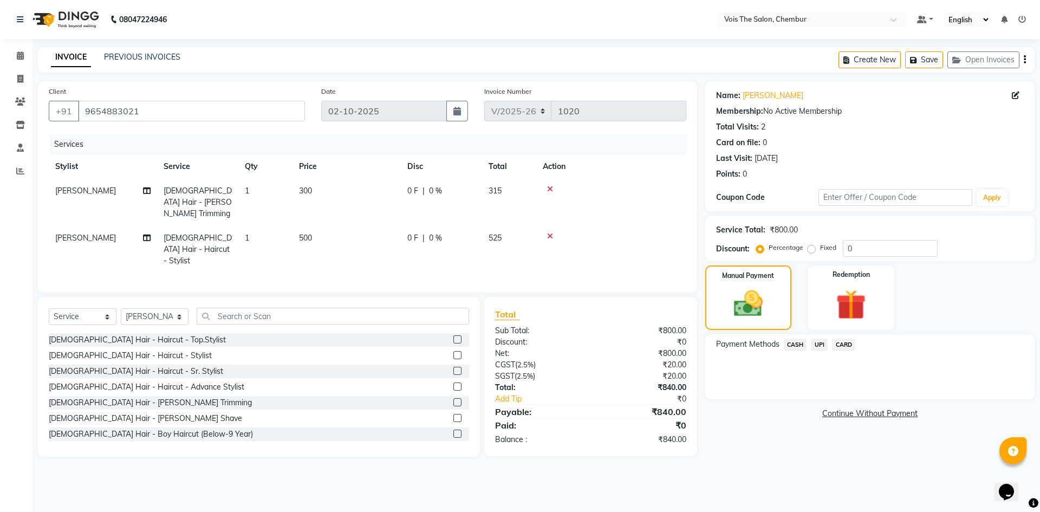
click at [818, 342] on span "UPI" at bounding box center [819, 344] width 17 height 12
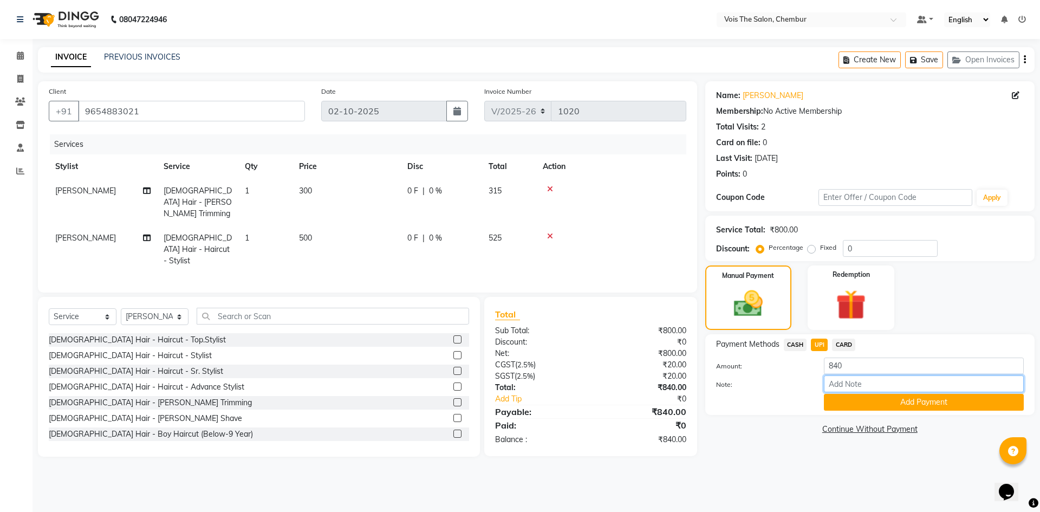
click at [861, 387] on input "Note:" at bounding box center [924, 383] width 200 height 17
type input "UPI"
click at [867, 404] on button "Add Payment" at bounding box center [924, 402] width 200 height 17
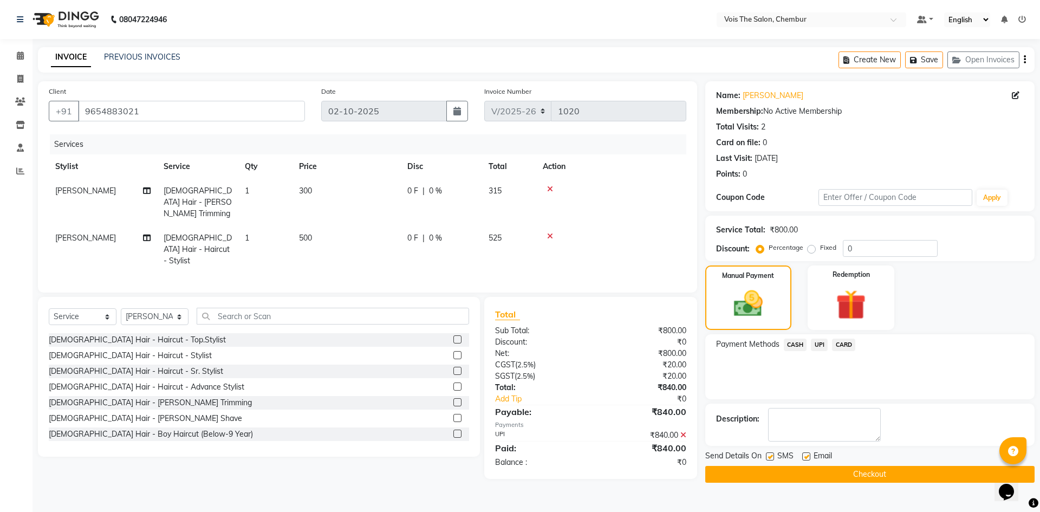
click at [838, 475] on button "Checkout" at bounding box center [869, 474] width 329 height 17
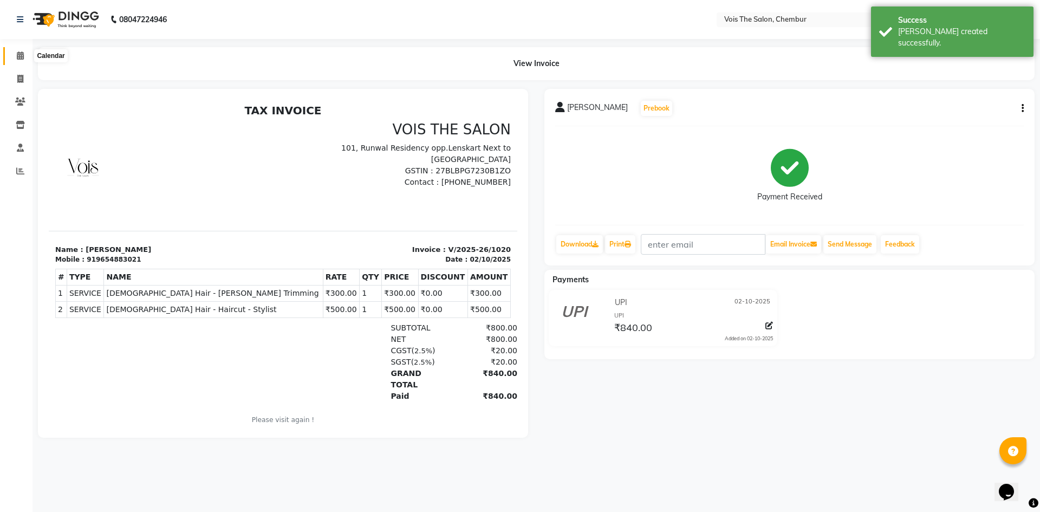
click at [18, 58] on icon at bounding box center [20, 55] width 7 height 8
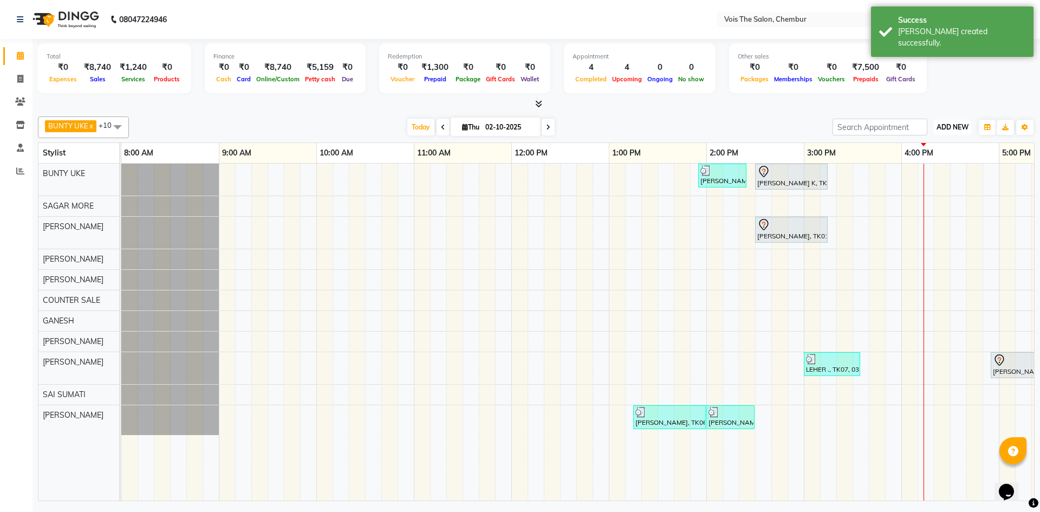
click at [955, 129] on span "ADD NEW" at bounding box center [952, 127] width 32 height 8
click at [942, 178] on link "Add Expense" at bounding box center [928, 176] width 86 height 14
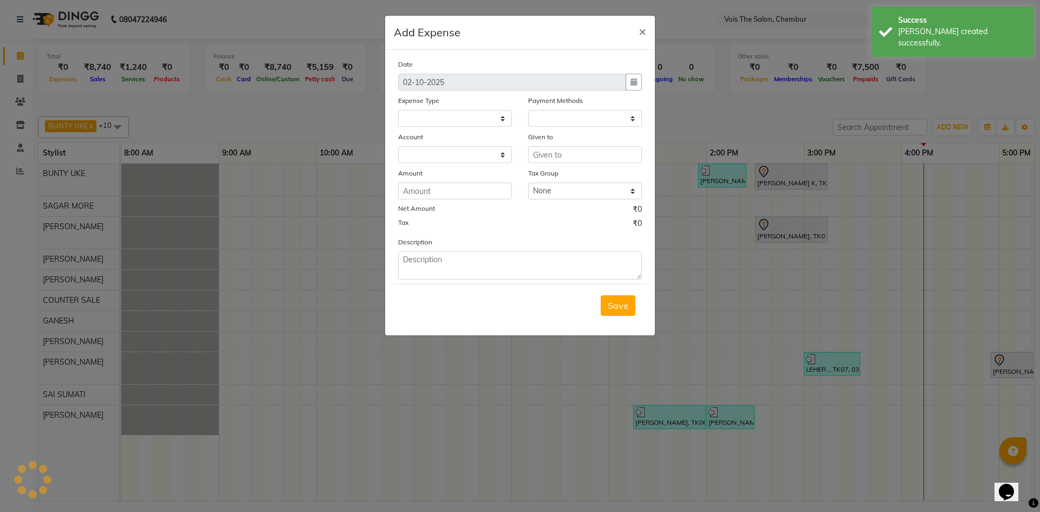
select select
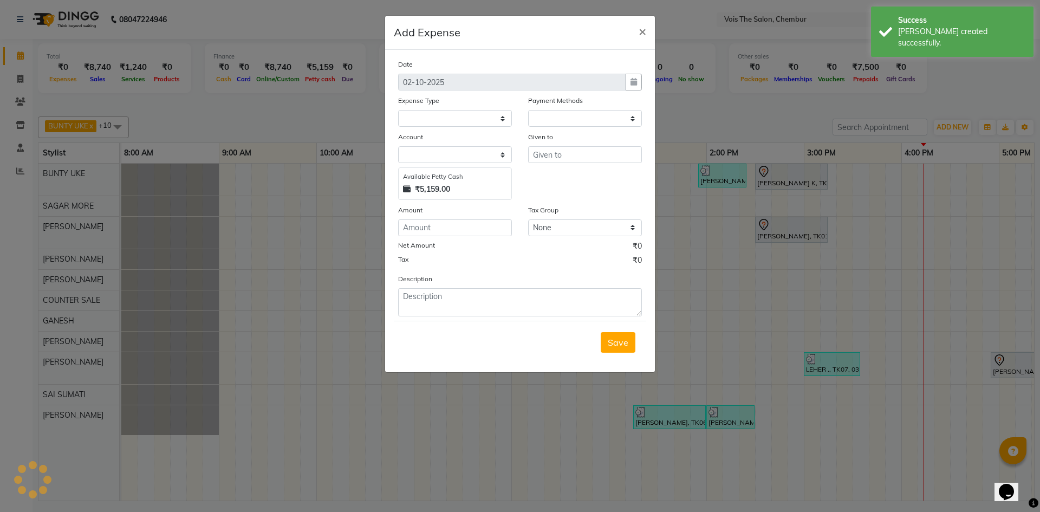
select select "1"
select select "7393"
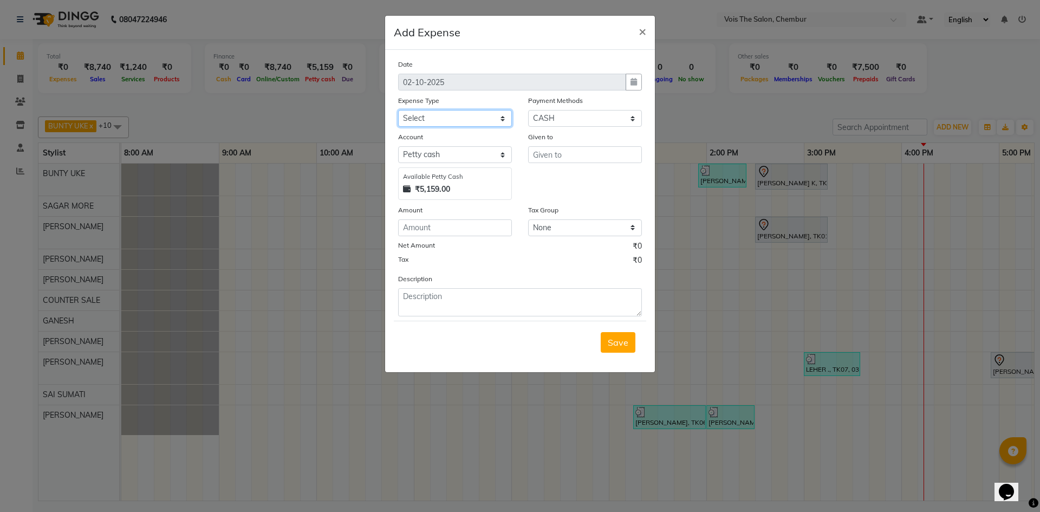
click at [472, 120] on select "Select Advance Salary Bank charges Car maintenance Cash transfer to bank Cash t…" at bounding box center [455, 118] width 114 height 17
select select "22298"
click at [398, 110] on select "Select Advance Salary Bank charges Car maintenance Cash transfer to bank Cash t…" at bounding box center [455, 118] width 114 height 17
click at [553, 153] on input "text" at bounding box center [585, 154] width 114 height 17
type input "SWEETS SHOP"
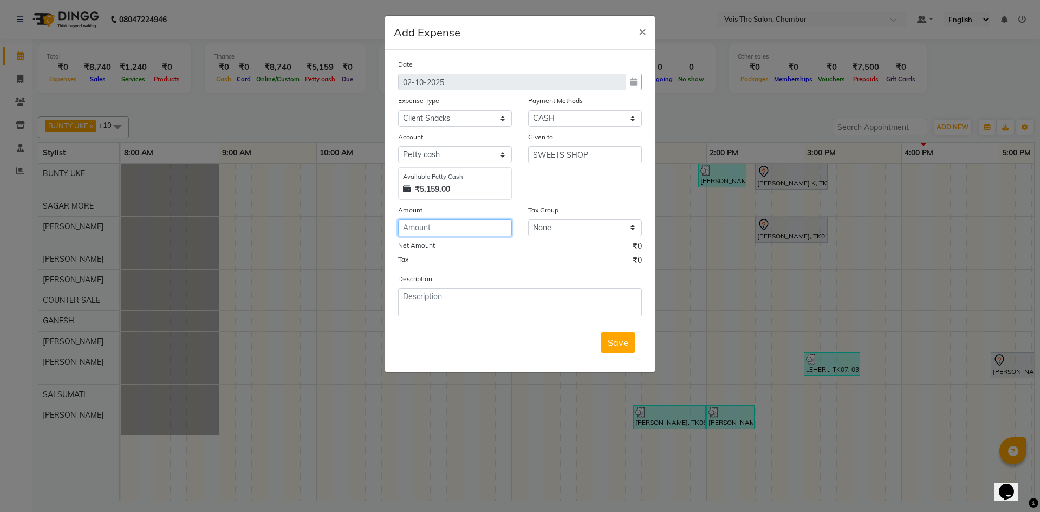
click at [458, 226] on input "number" at bounding box center [455, 227] width 114 height 17
type input "100"
click at [433, 307] on textarea at bounding box center [520, 302] width 244 height 28
type textarea "SWEETS FOR CLIENTS"
click at [610, 349] on button "Save" at bounding box center [618, 342] width 35 height 21
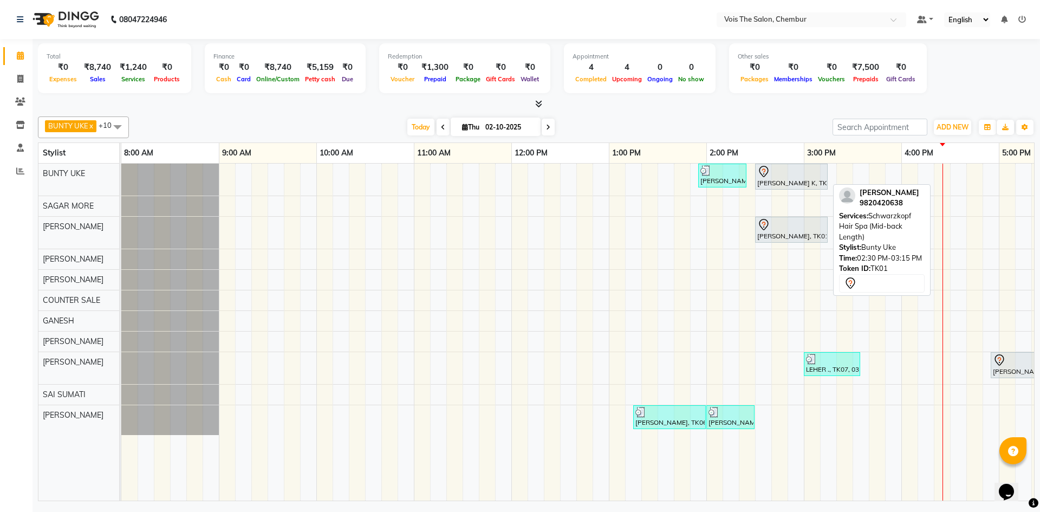
click at [775, 173] on div at bounding box center [791, 171] width 68 height 13
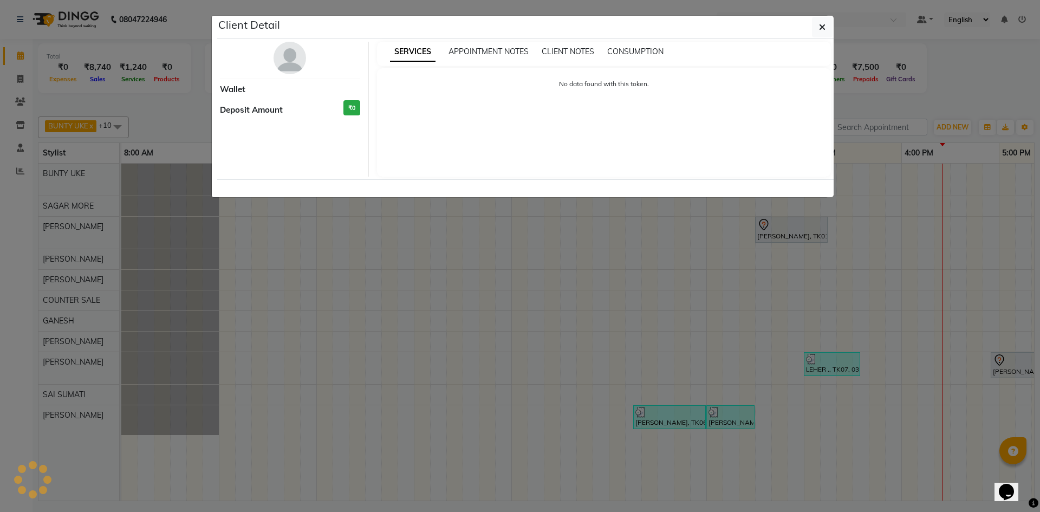
select select "7"
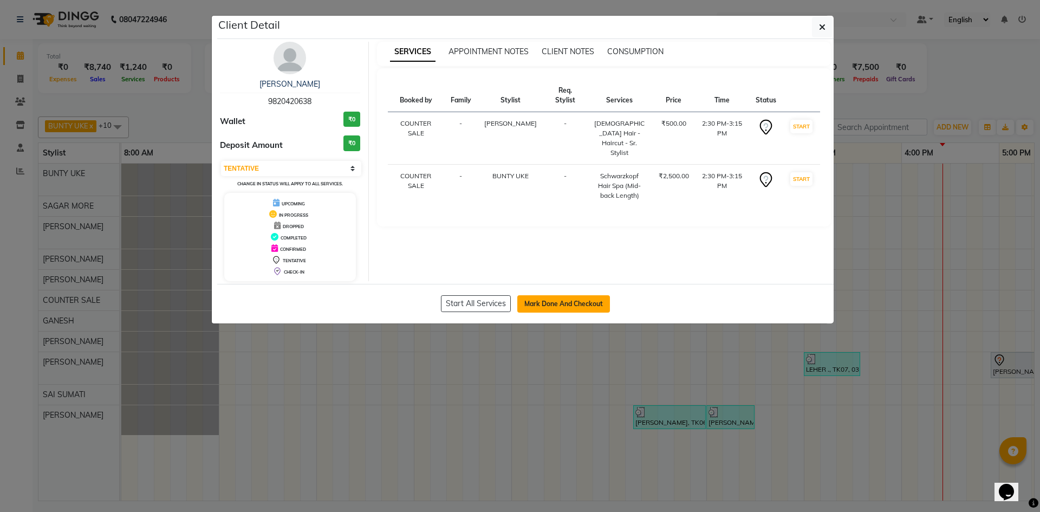
click at [550, 301] on button "Mark Done And Checkout" at bounding box center [563, 303] width 93 height 17
select select "service"
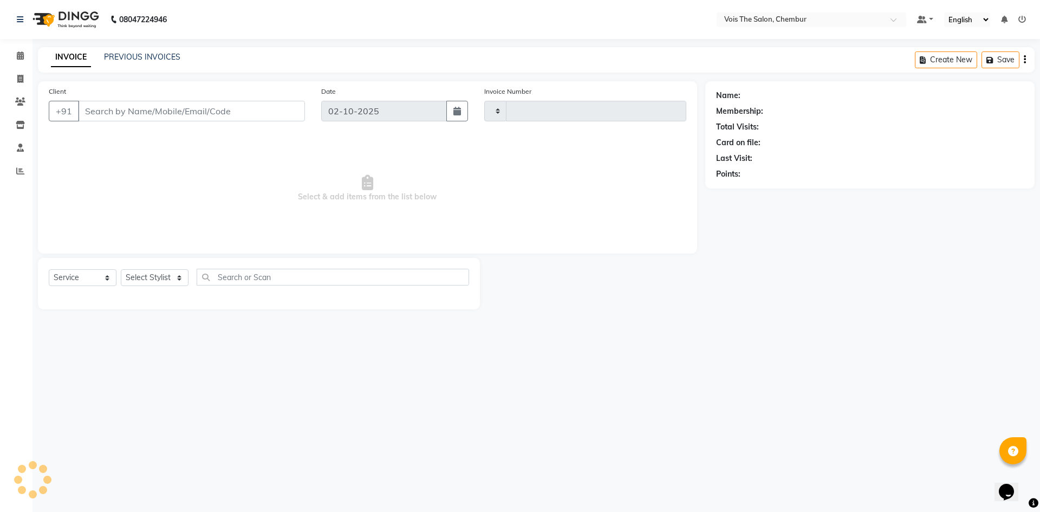
type input "1021"
select select "8261"
type input "9820420638"
select select "79153"
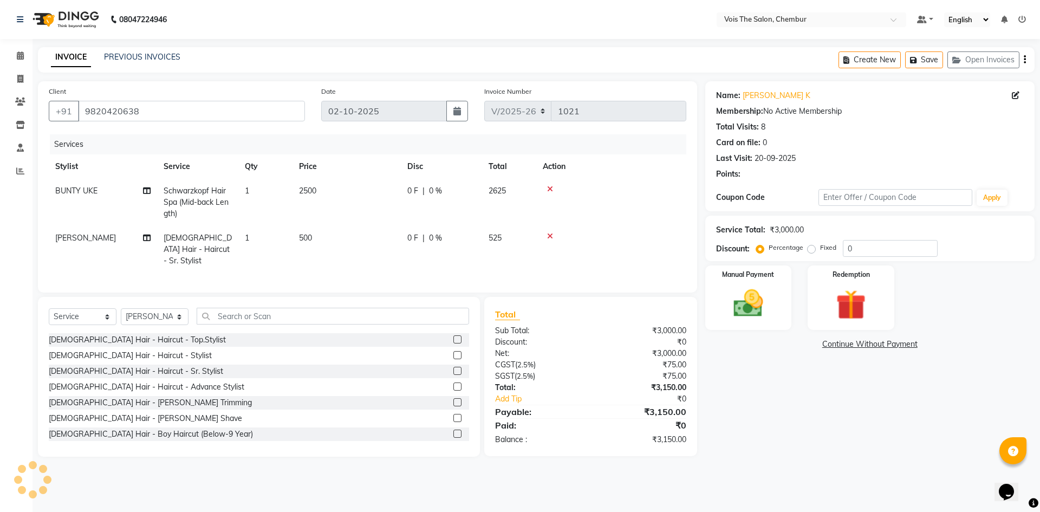
click at [206, 205] on span "Schwarzkopf Hair Spa (Mid-back Length)" at bounding box center [196, 202] width 65 height 32
select select "79151"
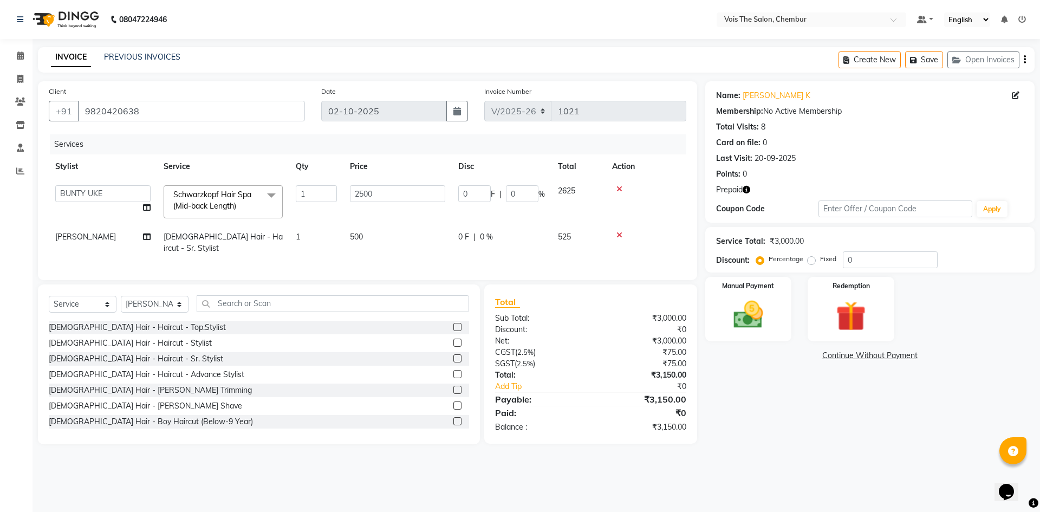
click at [204, 203] on span "Schwarzkopf Hair Spa (Mid-back Length)" at bounding box center [212, 200] width 78 height 21
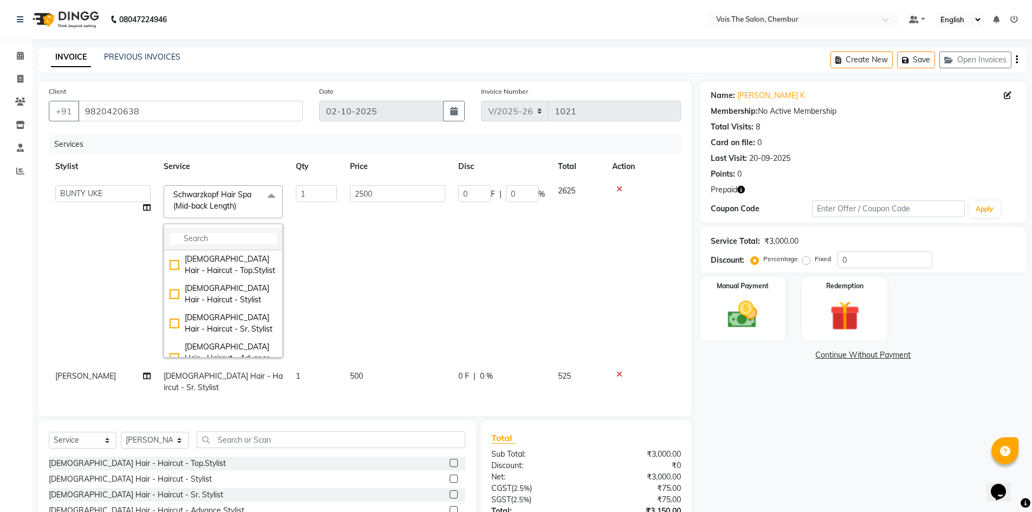
click at [214, 243] on input "multiselect-search" at bounding box center [222, 238] width 107 height 11
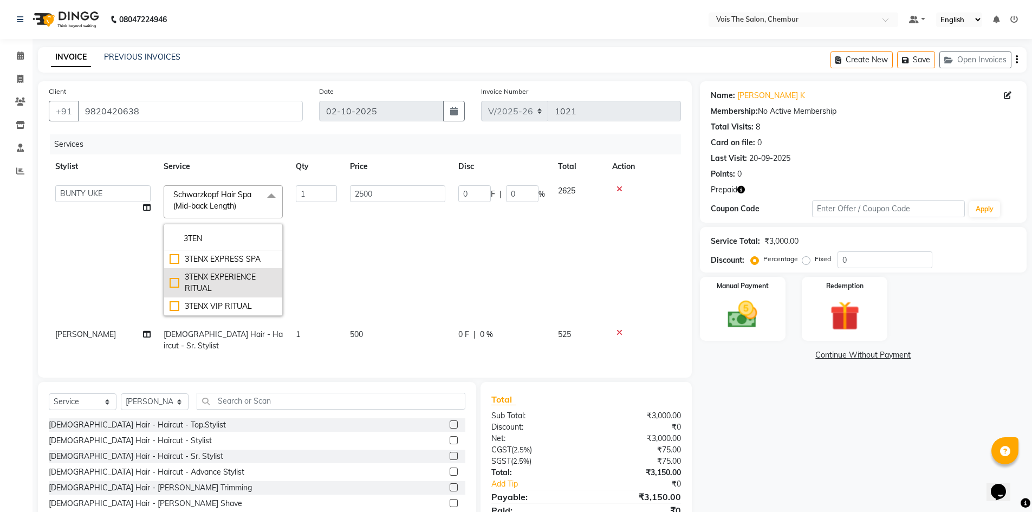
type input "3TEN"
click at [172, 286] on div "3TENX EXPERIENCE RITUAL" at bounding box center [222, 282] width 107 height 23
checkbox input "true"
click at [358, 276] on td "2200" at bounding box center [397, 250] width 108 height 143
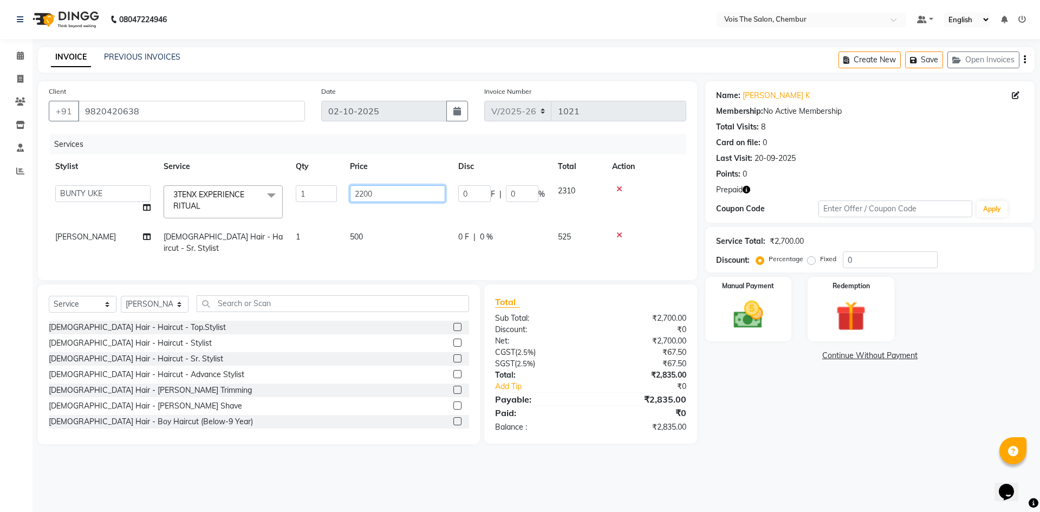
click at [398, 192] on input "2200" at bounding box center [397, 193] width 95 height 17
type input "2500"
click at [404, 232] on tr "[PERSON_NAME] [DEMOGRAPHIC_DATA] Hair - Haircut - Sr. Stylist 1 500 0 F | 0 % 5…" at bounding box center [367, 243] width 637 height 36
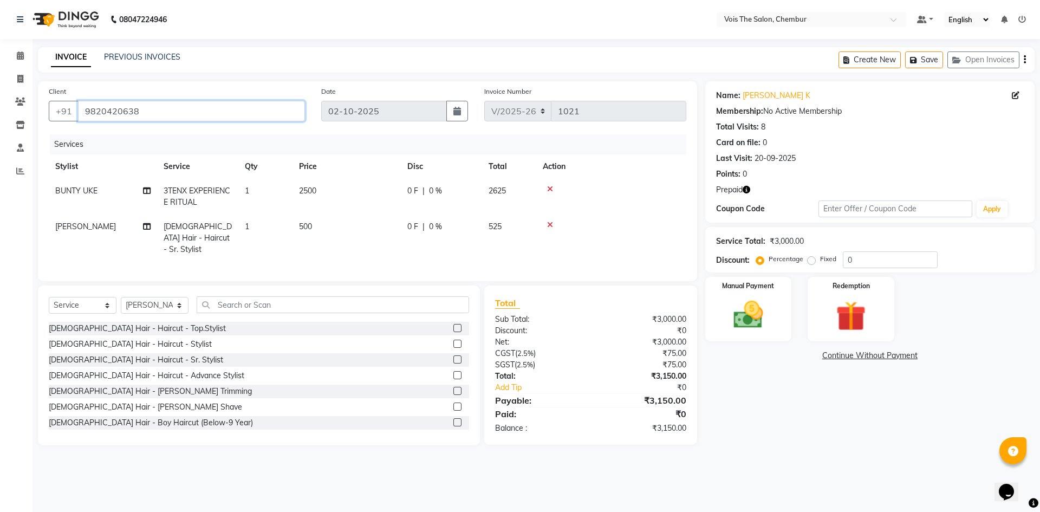
click at [124, 113] on input "9820420638" at bounding box center [191, 111] width 227 height 21
click at [15, 58] on span at bounding box center [20, 56] width 19 height 12
click at [18, 57] on icon at bounding box center [20, 55] width 7 height 8
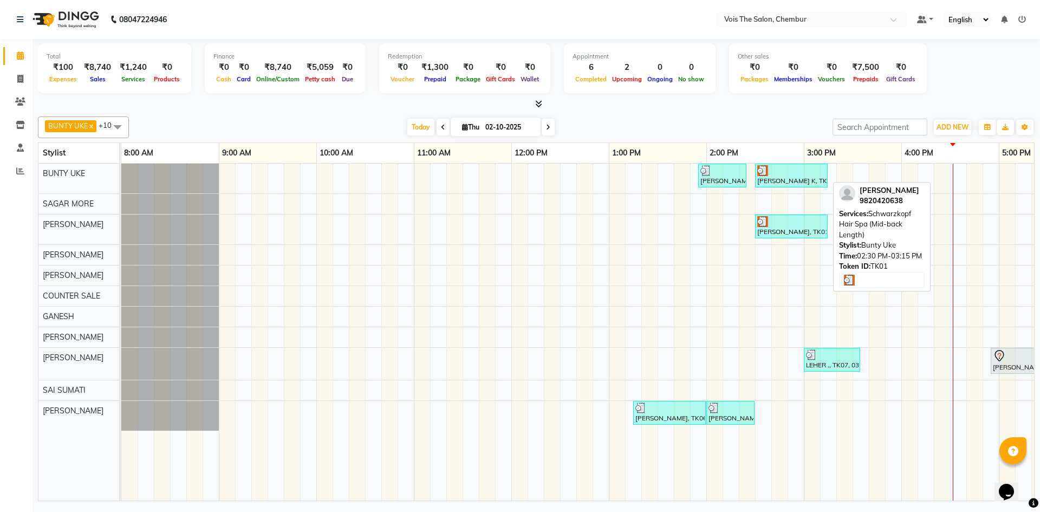
click at [776, 179] on div "[PERSON_NAME] K, TK01, 02:30 PM-03:15 PM, Schwarzkopf Hair Spa (Mid-back Length)" at bounding box center [791, 175] width 70 height 21
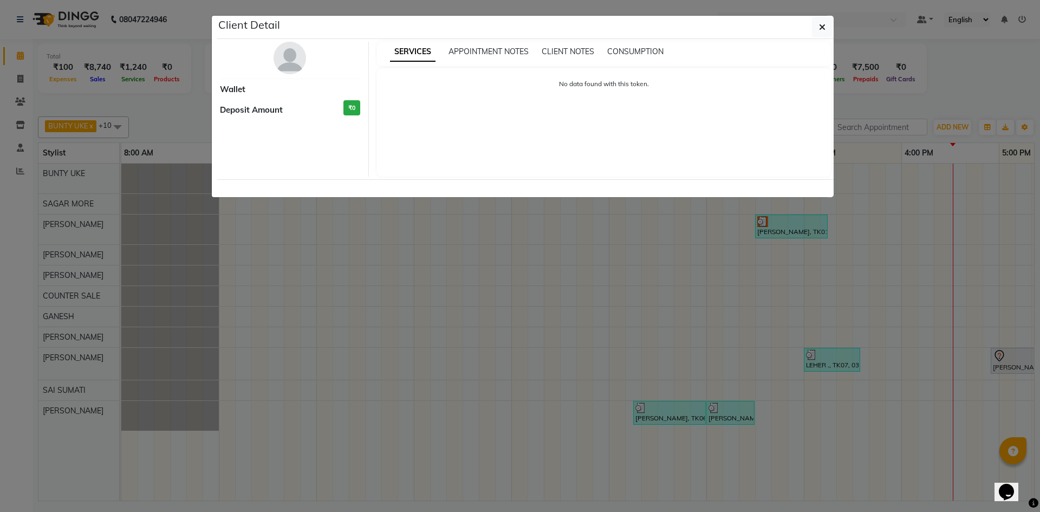
select select "3"
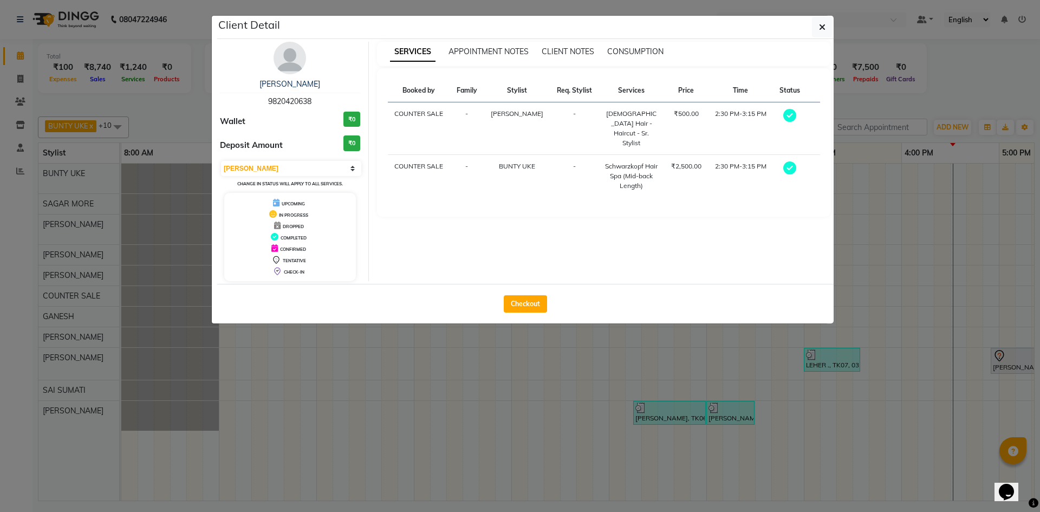
click at [297, 59] on img at bounding box center [289, 58] width 32 height 32
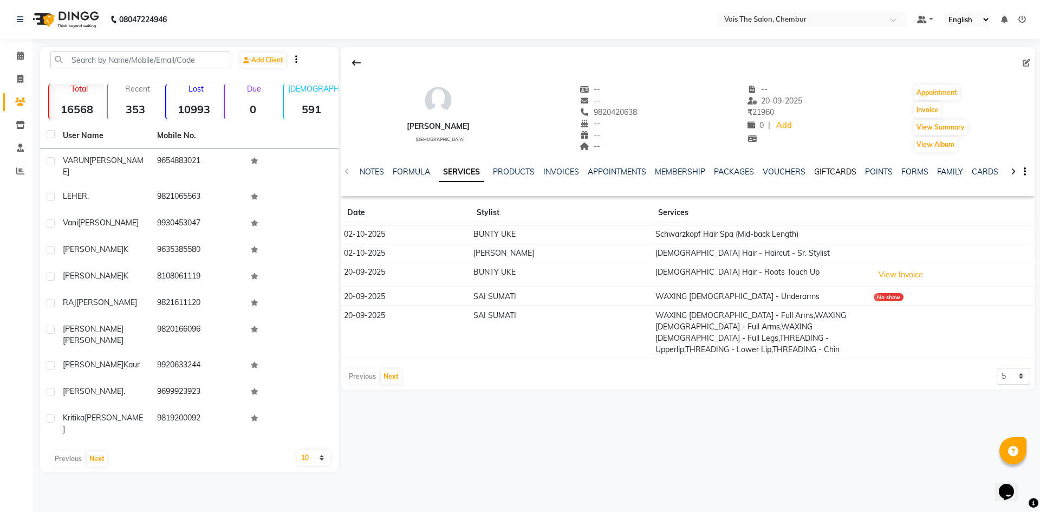
click at [815, 173] on link "GIFTCARDS" at bounding box center [835, 172] width 42 height 10
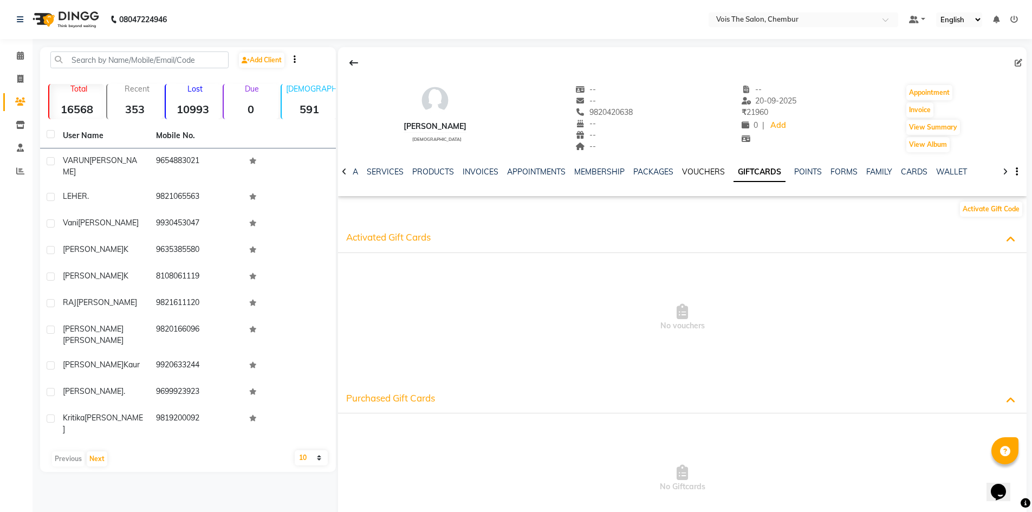
click at [699, 173] on link "VOUCHERS" at bounding box center [703, 172] width 43 height 10
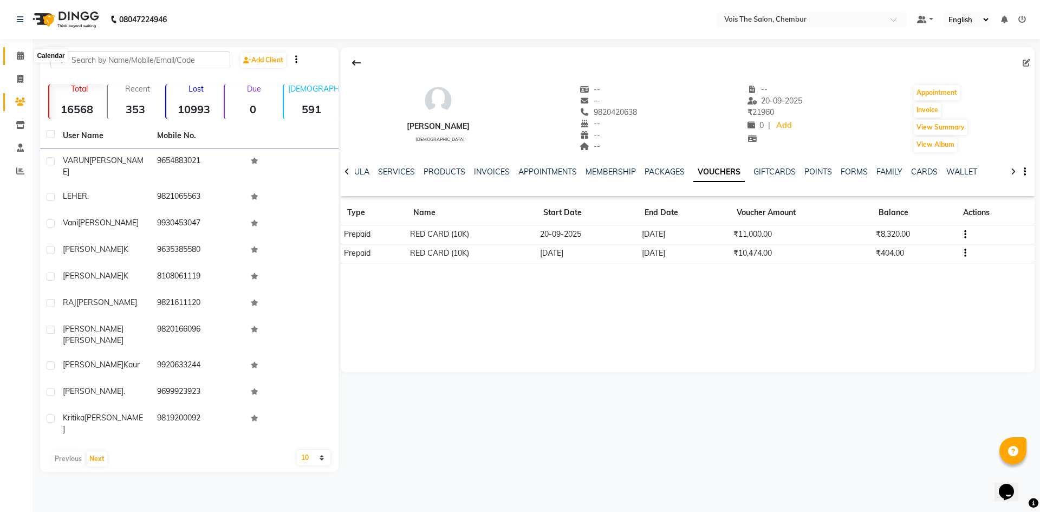
click at [16, 60] on span at bounding box center [20, 56] width 19 height 12
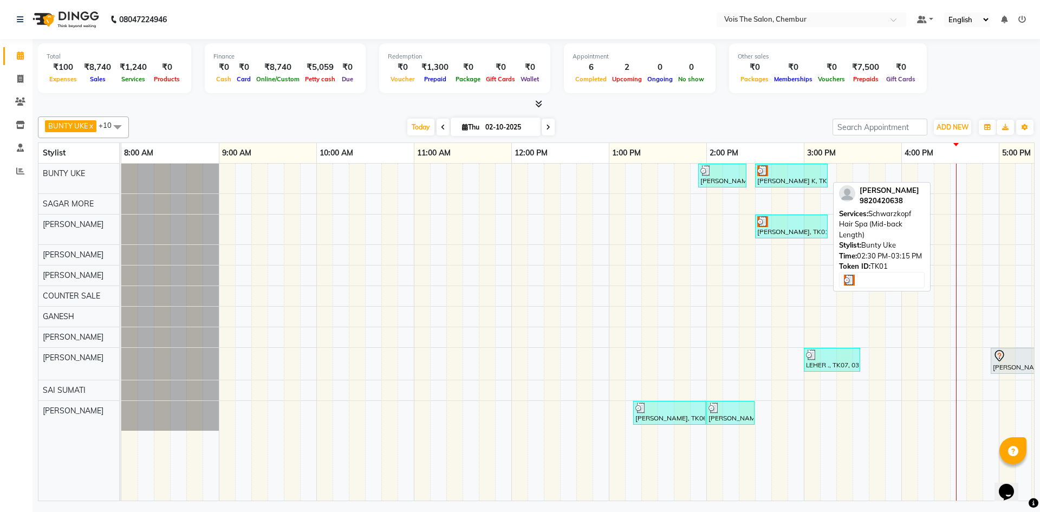
click at [794, 175] on div "[PERSON_NAME] K, TK01, 02:30 PM-03:15 PM, Schwarzkopf Hair Spa (Mid-back Length)" at bounding box center [791, 175] width 70 height 21
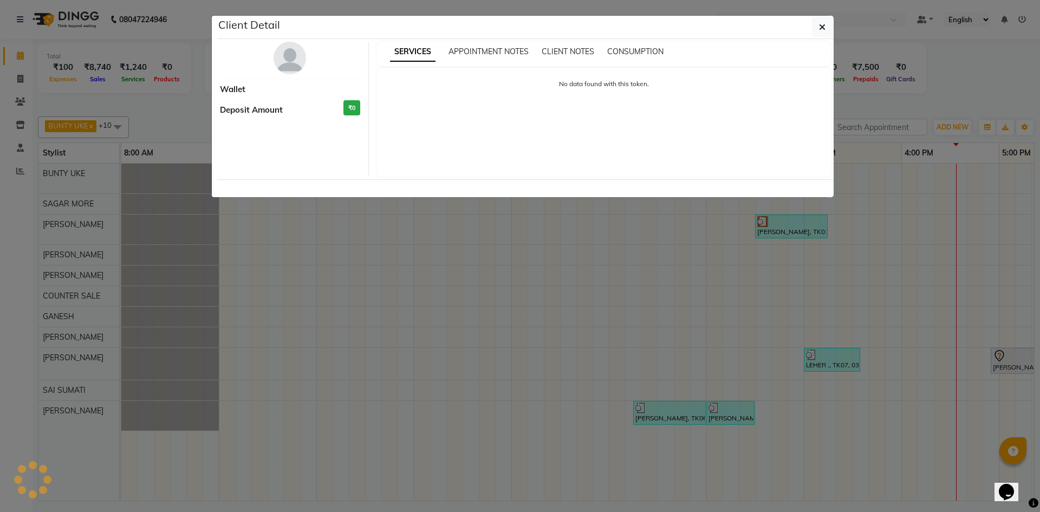
select select "3"
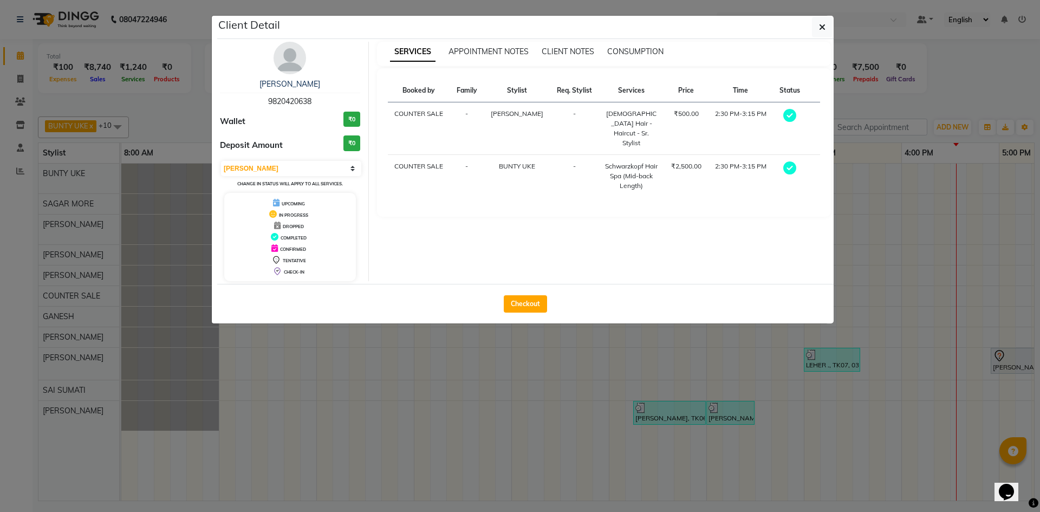
click at [297, 99] on span "9820420638" at bounding box center [289, 101] width 43 height 10
copy span "9820420638"
click at [824, 28] on icon "button" at bounding box center [822, 27] width 6 height 9
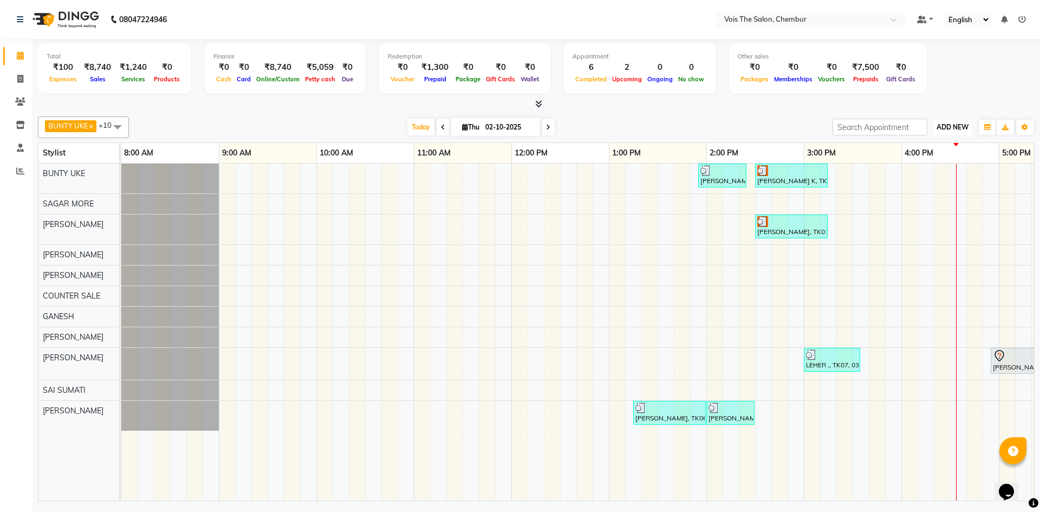
click at [948, 132] on button "ADD NEW Toggle Dropdown" at bounding box center [952, 127] width 37 height 15
click at [919, 166] on link "Add Invoice" at bounding box center [928, 162] width 86 height 14
select select "service"
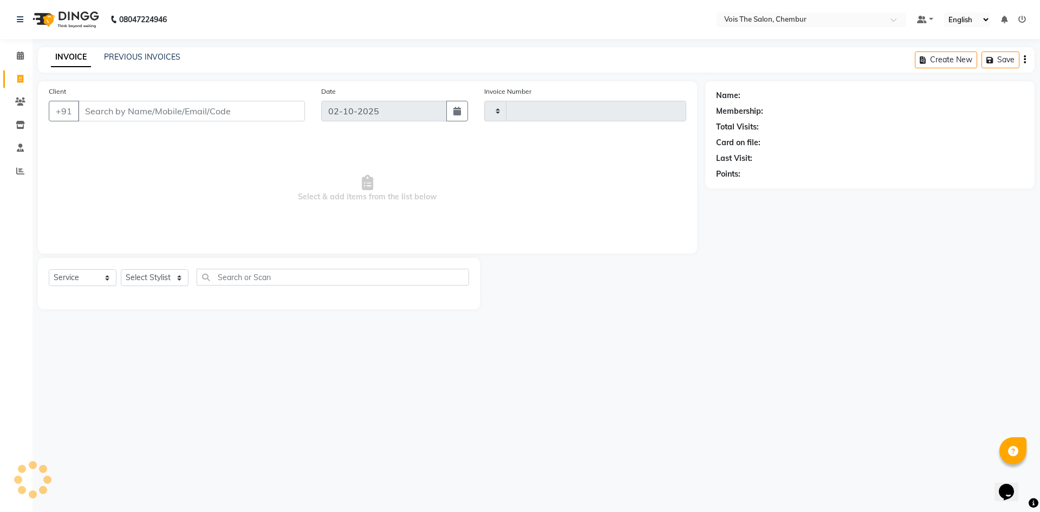
type input "1021"
select select "8261"
click at [253, 113] on input "Client" at bounding box center [191, 111] width 227 height 21
type input "9820420638"
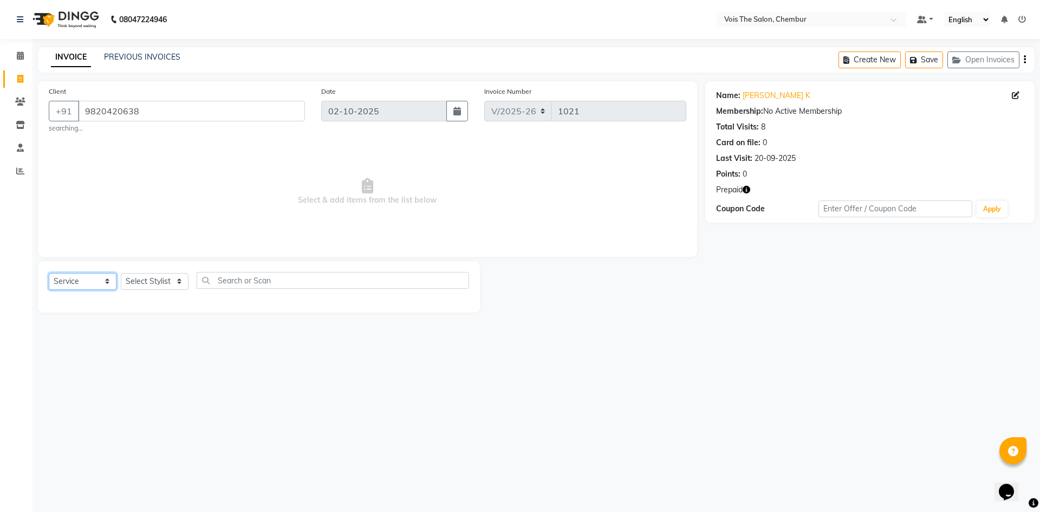
click at [108, 283] on select "Select Service Product Membership Package Voucher Prepaid Gift Card" at bounding box center [83, 281] width 68 height 17
select select "P"
click at [49, 273] on select "Select Service Product Membership Package Voucher Prepaid Gift Card" at bounding box center [83, 281] width 68 height 17
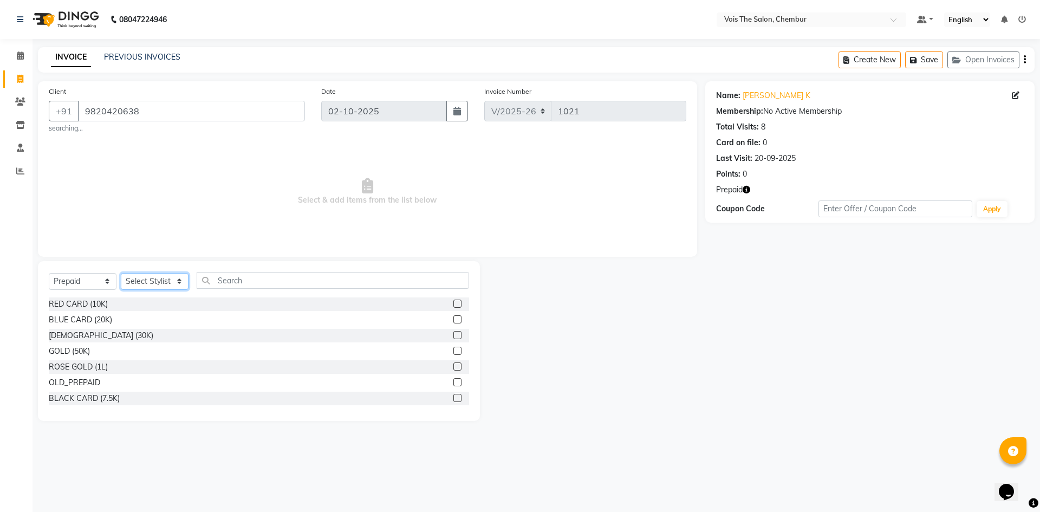
click at [172, 277] on select "Select Stylist admin BUNTY UKE COUNTER SALE GANESH [PERSON_NAME] [PERSON_NAME] …" at bounding box center [155, 281] width 68 height 17
select select "79331"
click at [121, 273] on select "Select Stylist admin BUNTY UKE COUNTER SALE GANESH [PERSON_NAME] [PERSON_NAME] …" at bounding box center [155, 281] width 68 height 17
click at [453, 302] on label at bounding box center [457, 303] width 8 height 8
click at [453, 302] on input "checkbox" at bounding box center [456, 304] width 7 height 7
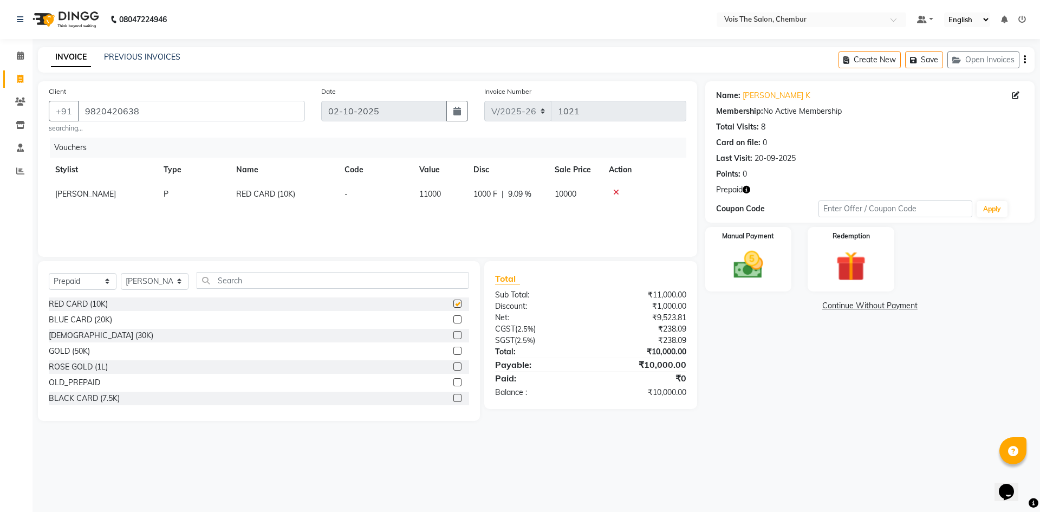
checkbox input "false"
click at [747, 256] on img at bounding box center [748, 265] width 50 height 36
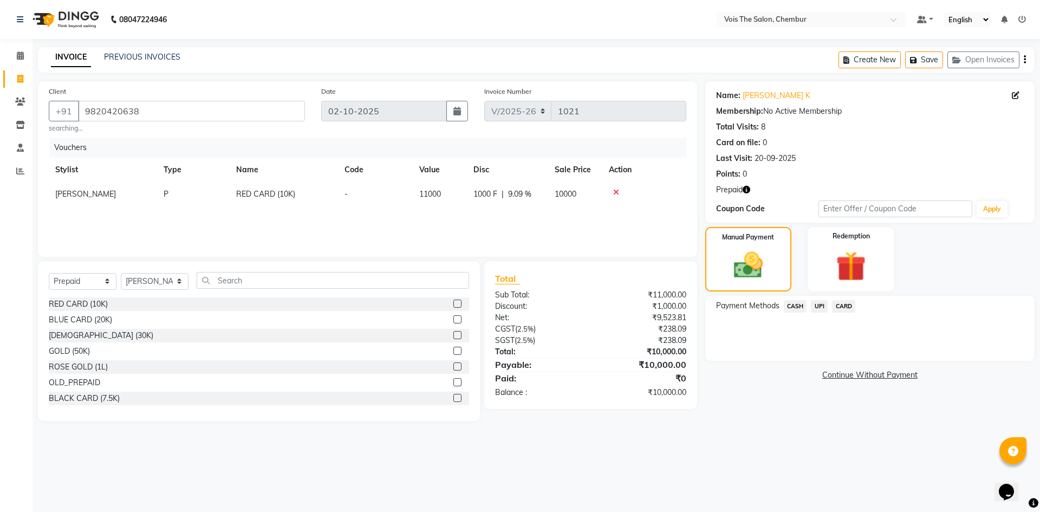
click at [846, 304] on span "CARD" at bounding box center [843, 306] width 23 height 12
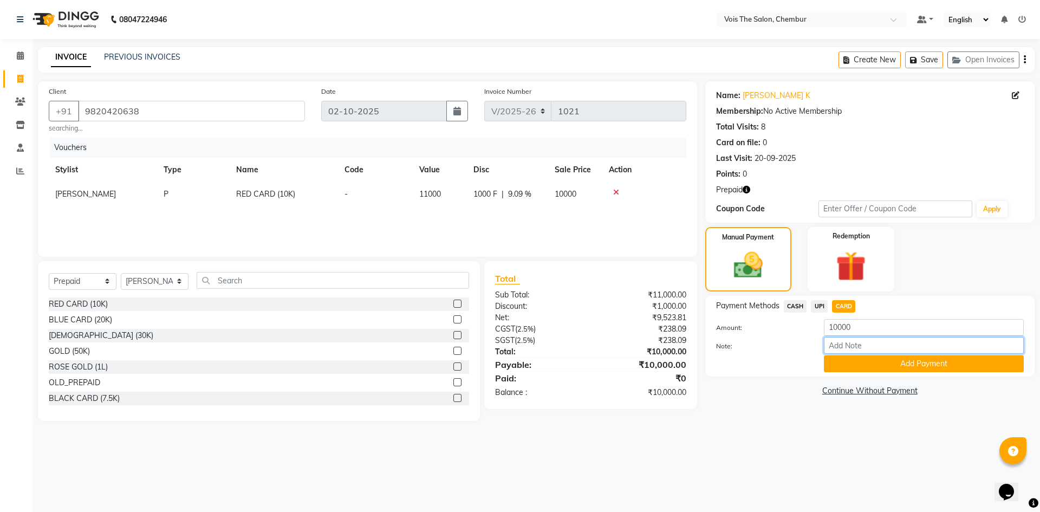
click at [836, 344] on input "Note:" at bounding box center [924, 345] width 200 height 17
type input "5649"
click at [858, 362] on button "Add Payment" at bounding box center [924, 363] width 200 height 17
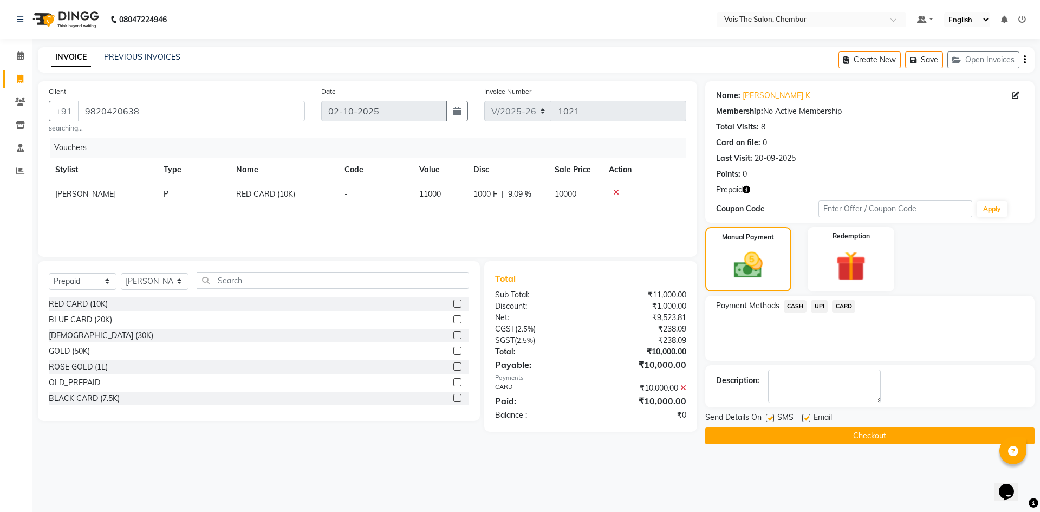
click at [785, 435] on button "Checkout" at bounding box center [869, 435] width 329 height 17
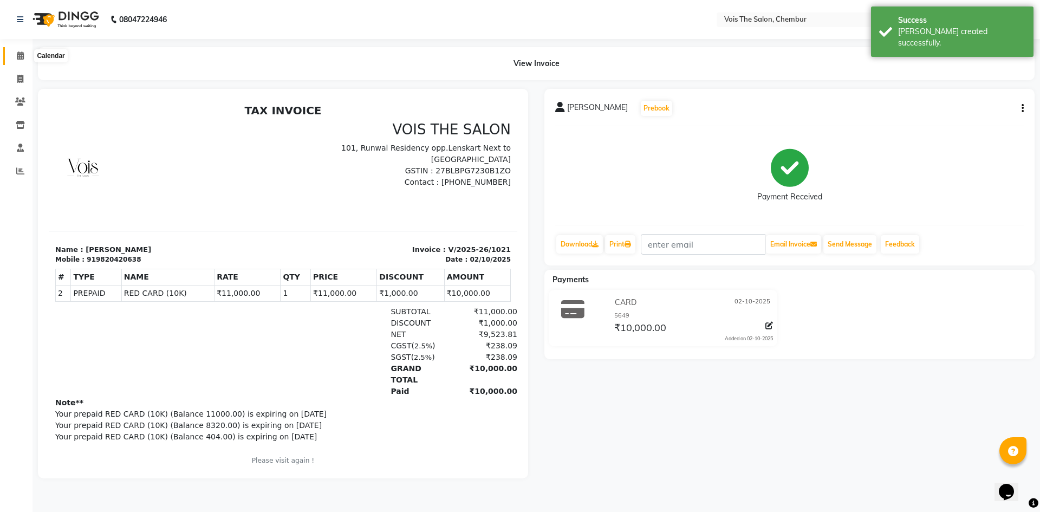
click at [19, 54] on icon at bounding box center [20, 55] width 7 height 8
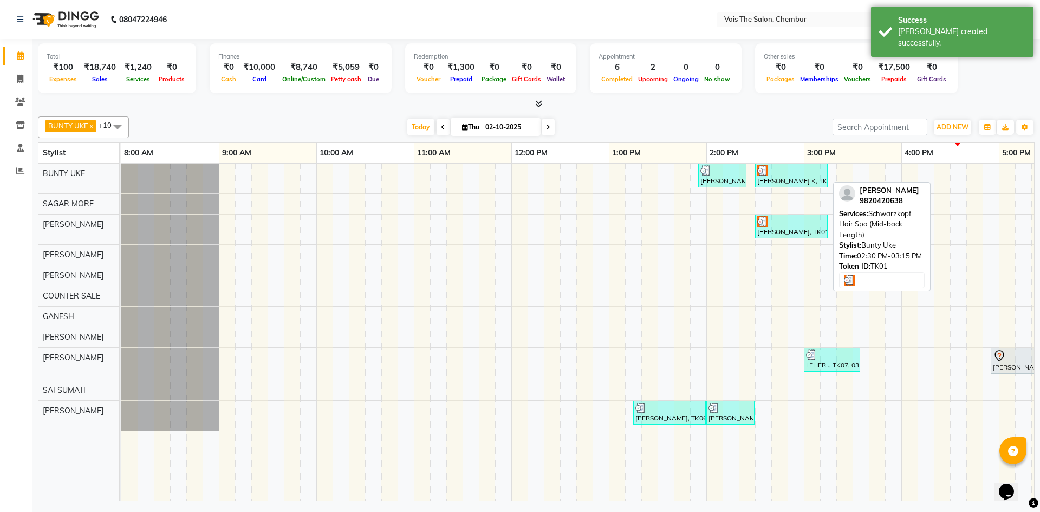
click at [774, 169] on div at bounding box center [791, 170] width 68 height 11
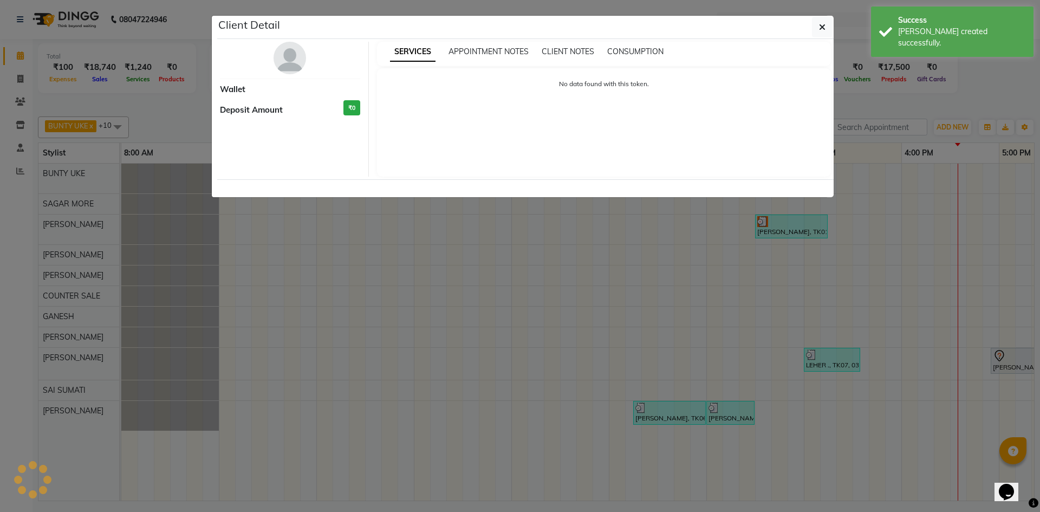
select select "3"
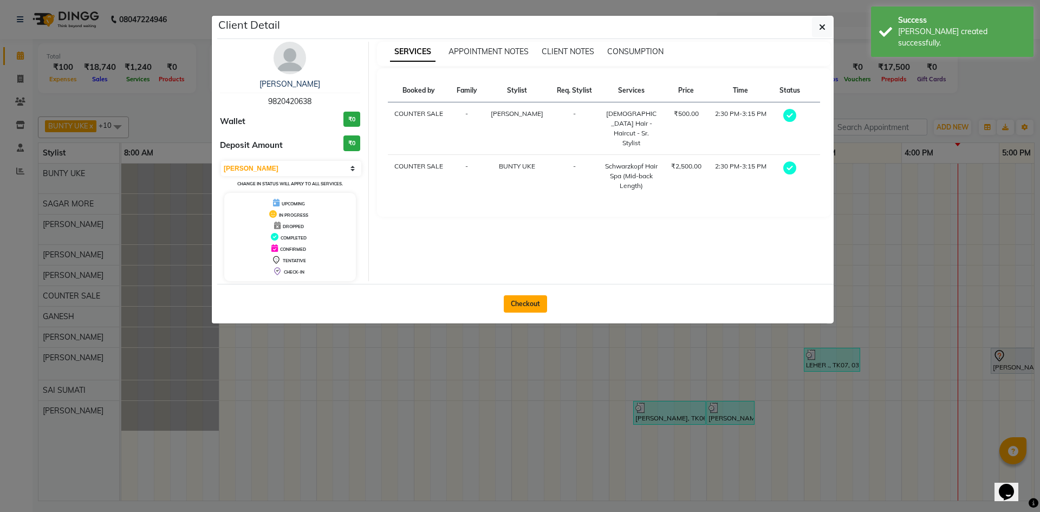
click at [528, 301] on button "Checkout" at bounding box center [525, 303] width 43 height 17
select select "service"
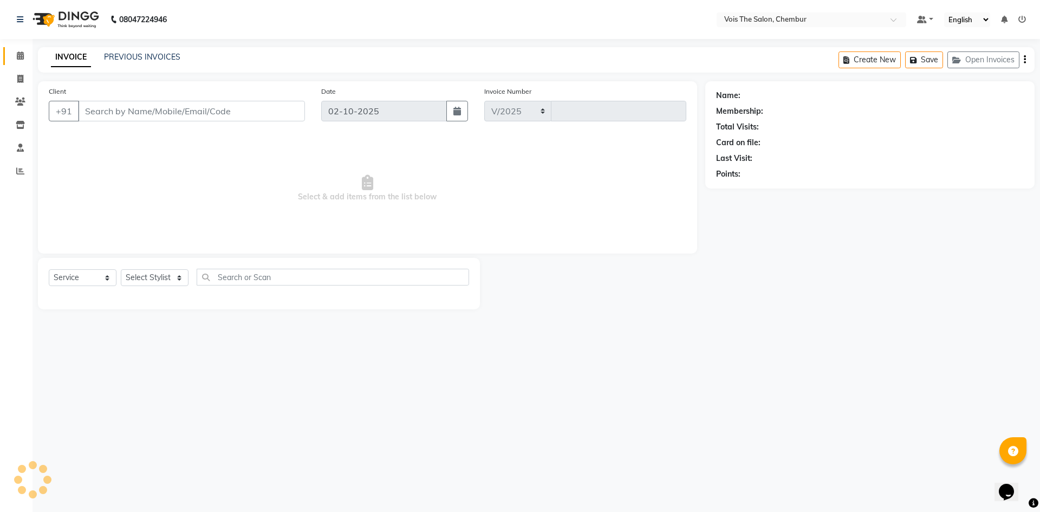
select select "8261"
type input "1022"
type input "9820420638"
select select "79153"
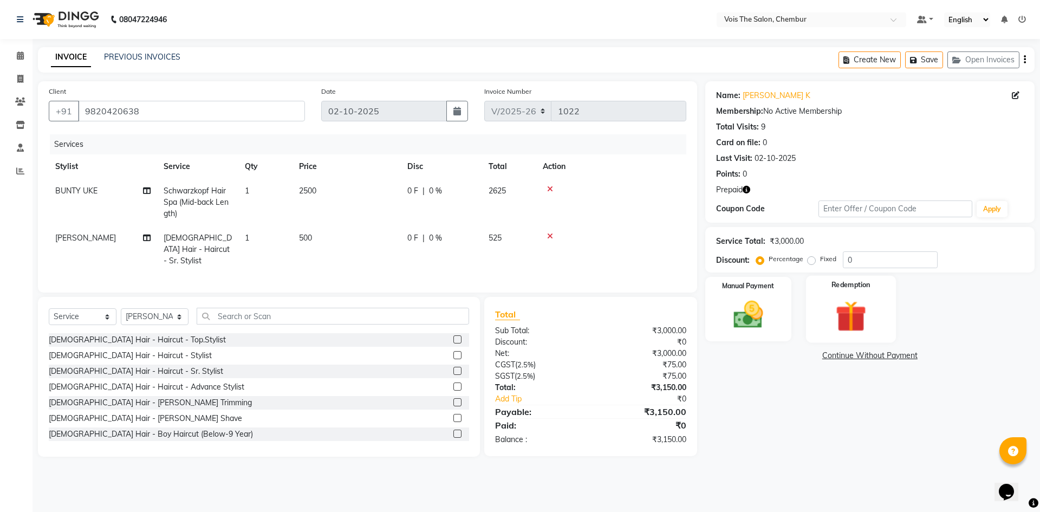
click at [864, 324] on img at bounding box center [850, 316] width 50 height 38
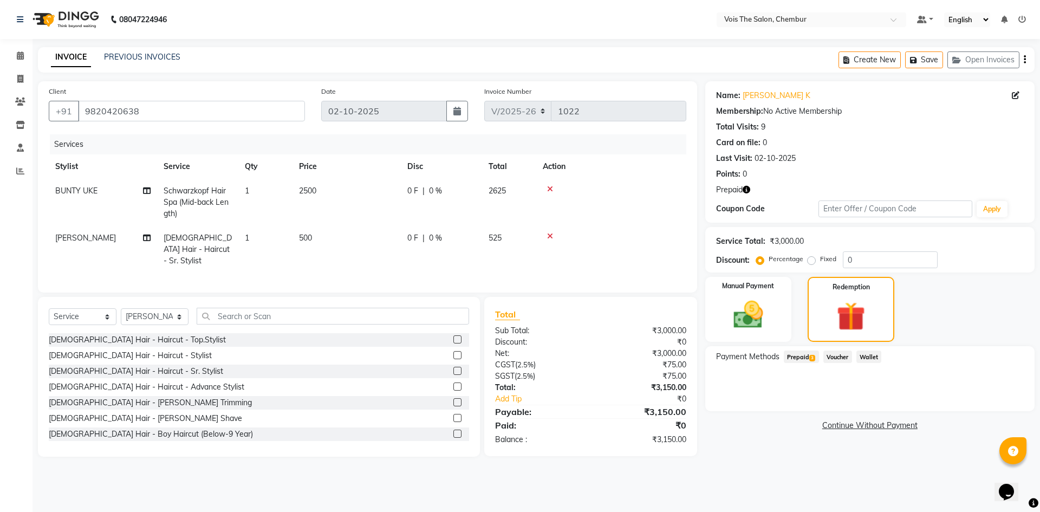
click at [794, 360] on span "Prepaid 3" at bounding box center [801, 356] width 35 height 12
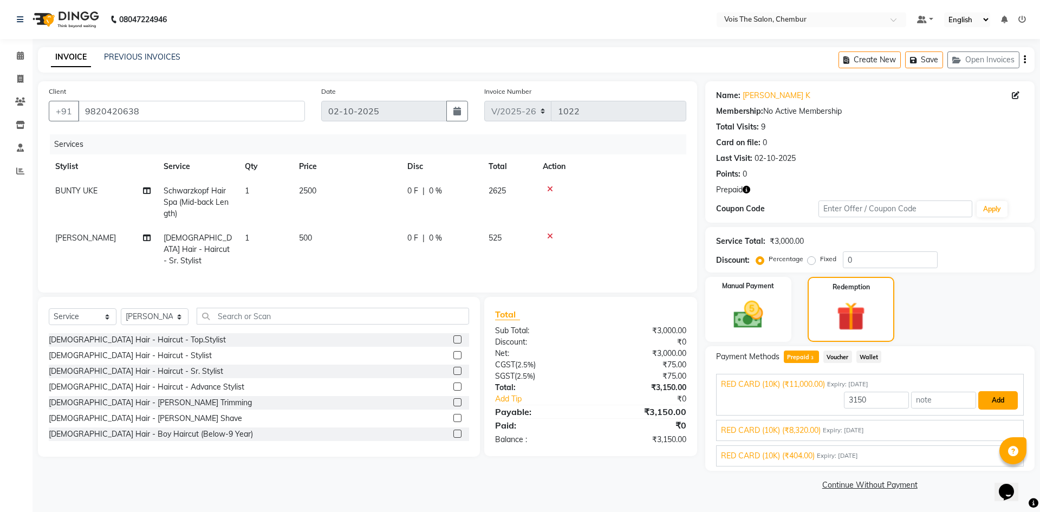
click at [994, 400] on button "Add" at bounding box center [998, 400] width 40 height 18
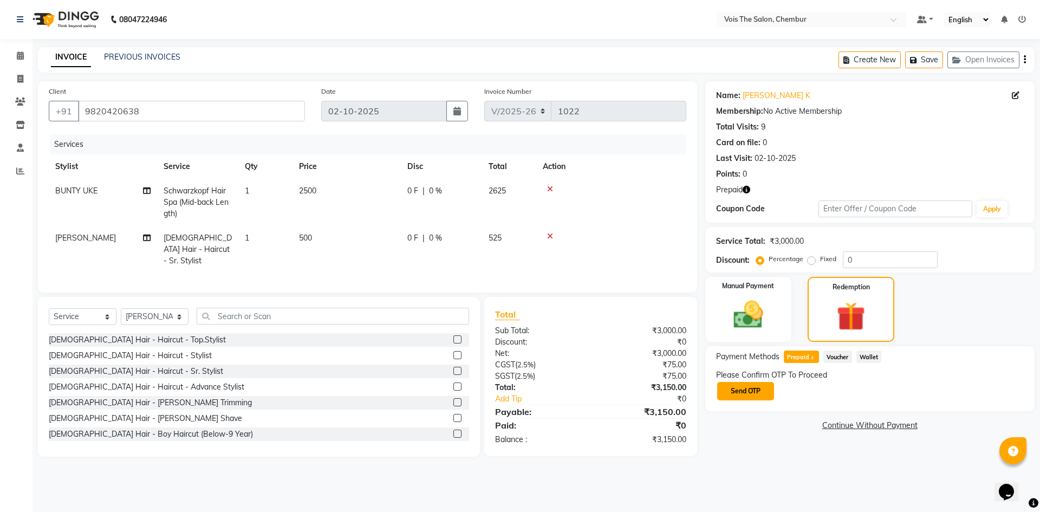
click at [747, 392] on button "Send OTP" at bounding box center [745, 391] width 57 height 18
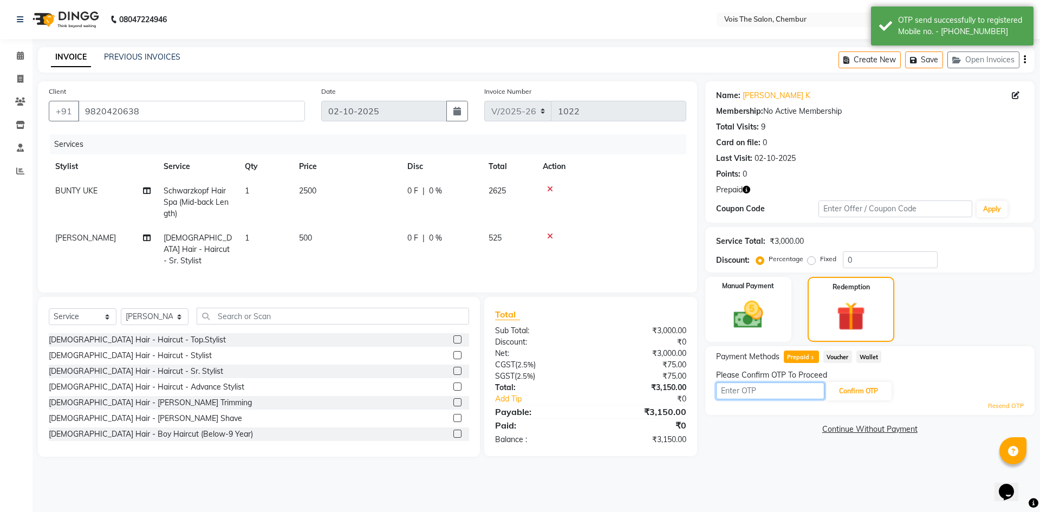
click at [747, 392] on input "text" at bounding box center [770, 390] width 108 height 17
type input "3408"
click at [853, 392] on button "Confirm OTP" at bounding box center [858, 391] width 66 height 18
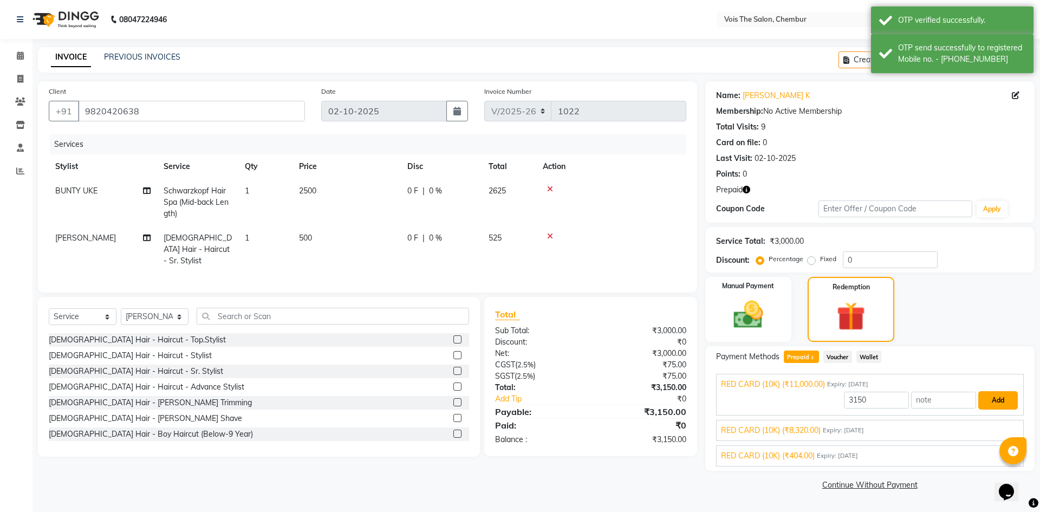
click at [1000, 397] on button "Add" at bounding box center [998, 400] width 40 height 18
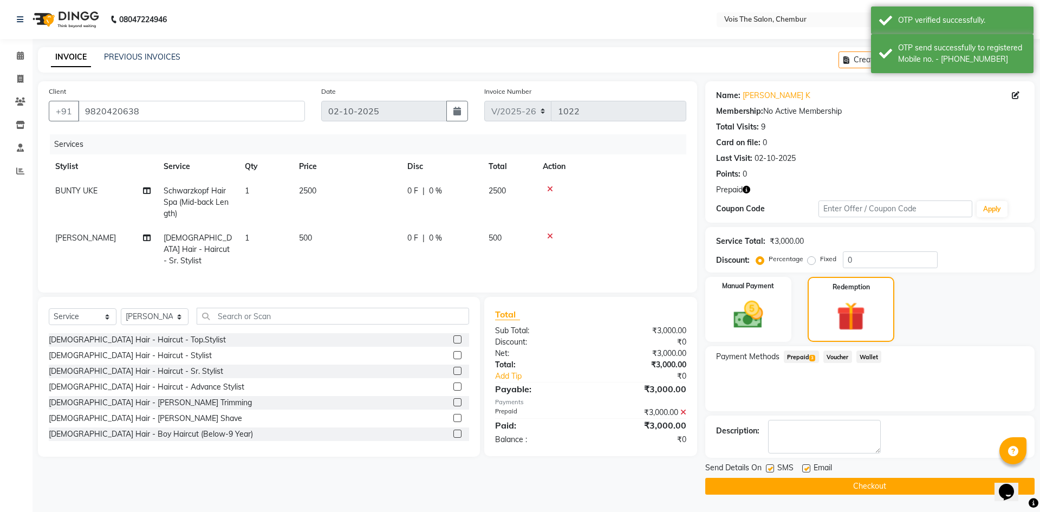
click at [770, 478] on button "Checkout" at bounding box center [869, 486] width 329 height 17
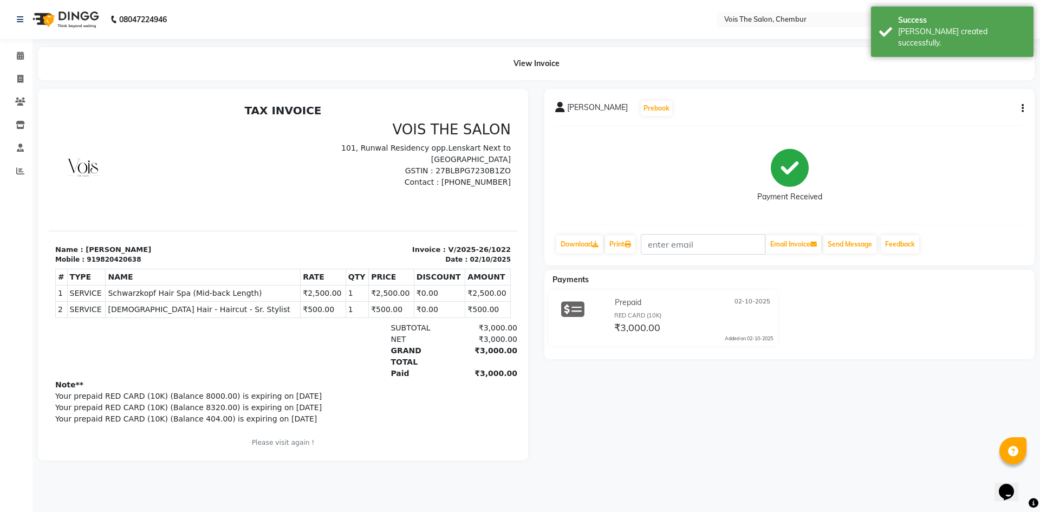
scroll to position [9, 0]
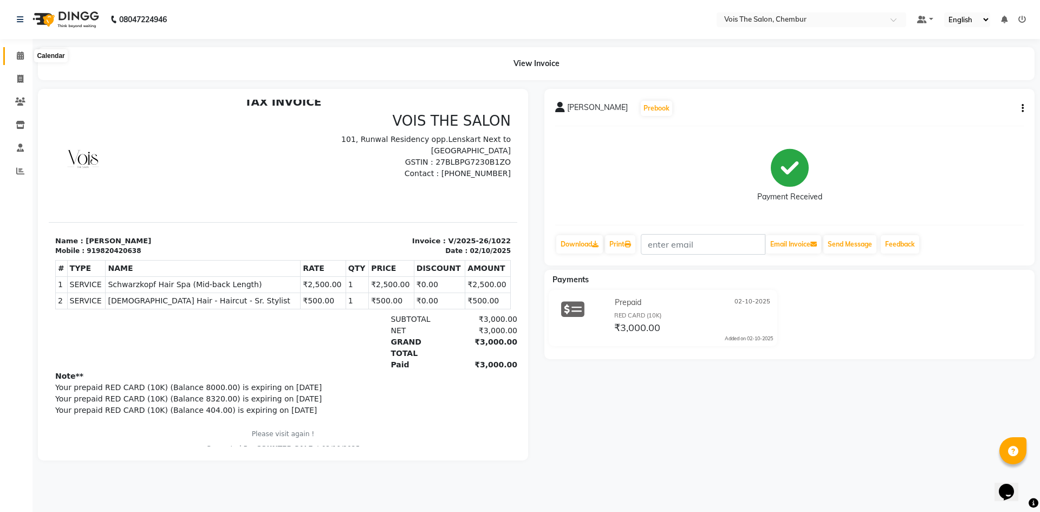
click at [19, 57] on icon at bounding box center [20, 55] width 7 height 8
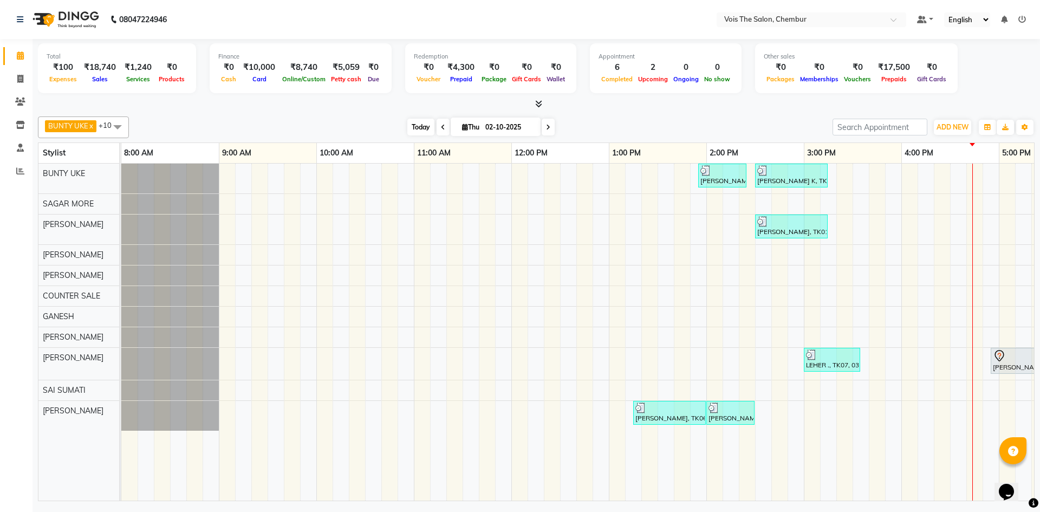
click at [420, 128] on span "Today" at bounding box center [420, 127] width 27 height 17
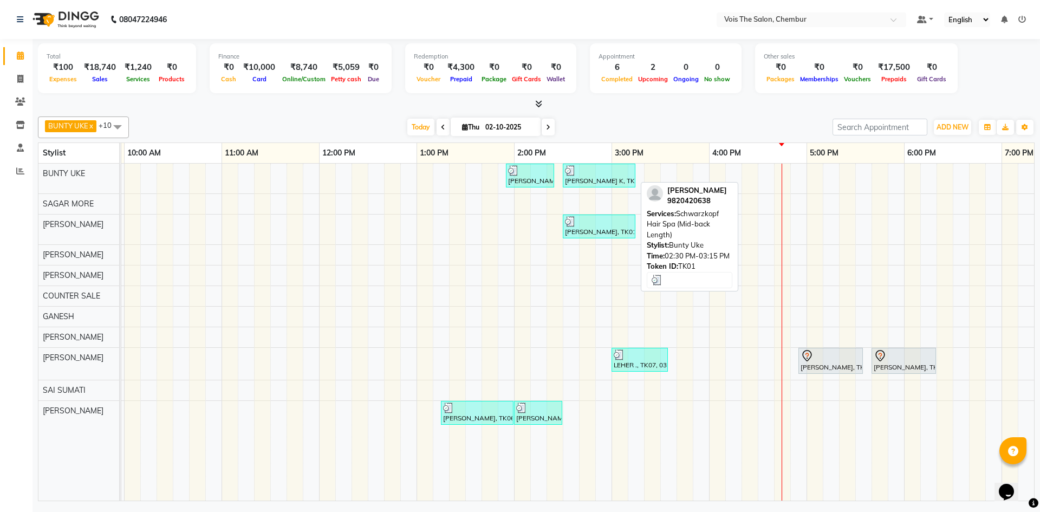
click at [597, 166] on div at bounding box center [599, 170] width 68 height 11
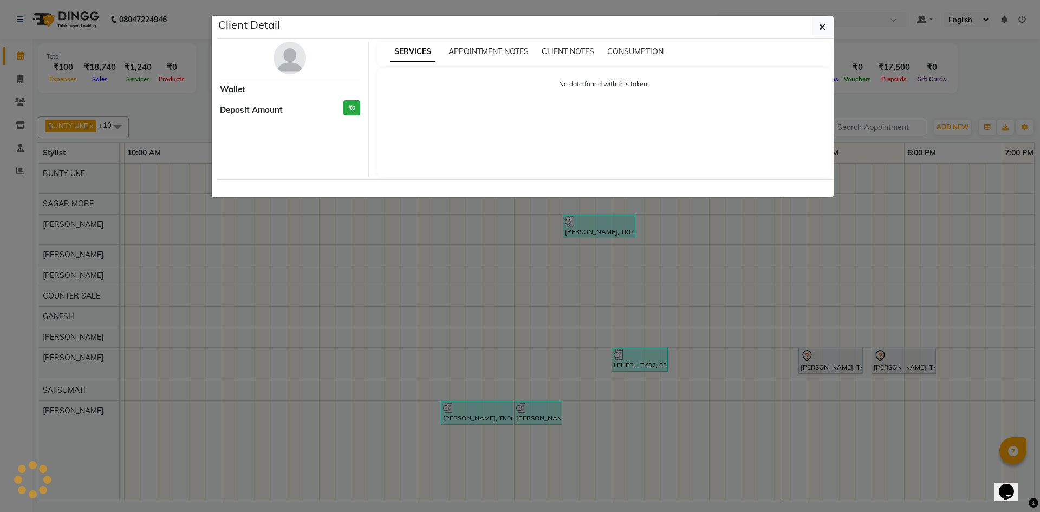
select select "3"
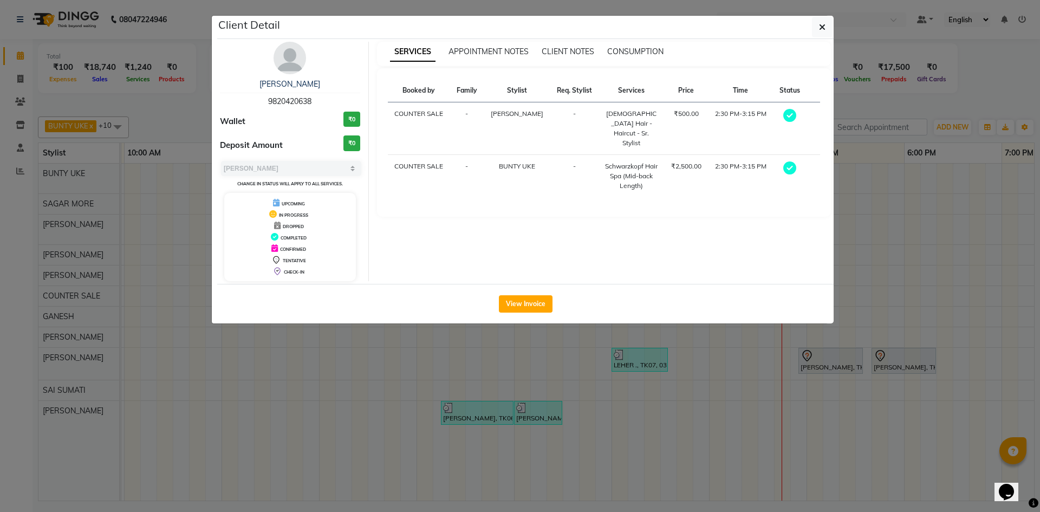
click at [296, 97] on span "9820420638" at bounding box center [289, 101] width 43 height 10
copy span "9820420638"
click at [827, 24] on button "button" at bounding box center [822, 27] width 21 height 21
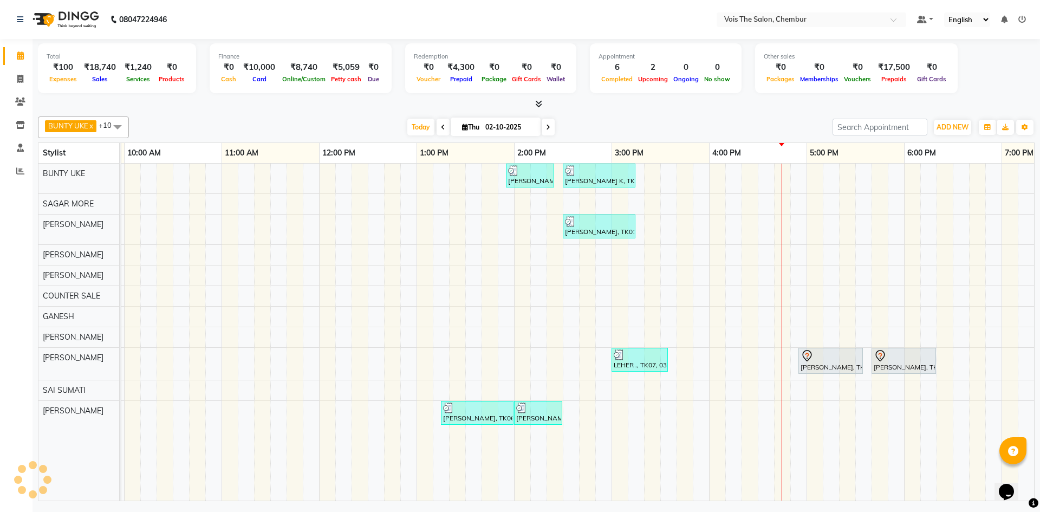
click at [463, 124] on icon at bounding box center [465, 126] width 6 height 7
select select "10"
select select "2025"
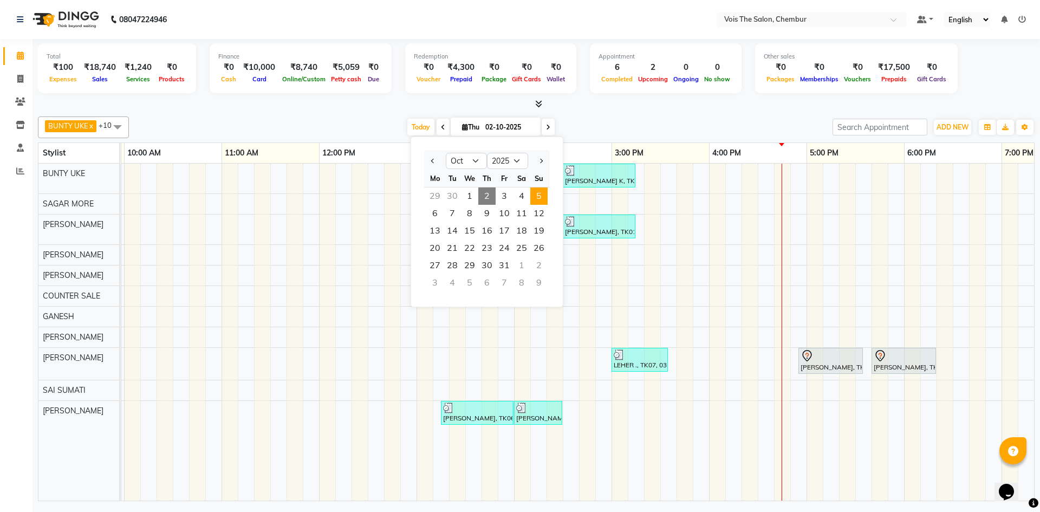
click at [540, 195] on span "5" at bounding box center [538, 195] width 17 height 17
type input "05-10-2025"
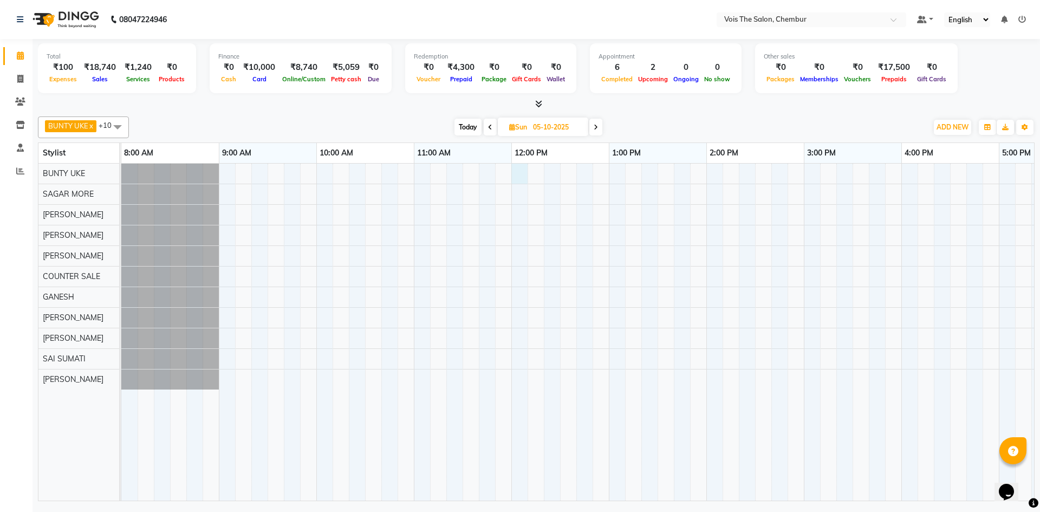
click at [517, 168] on div at bounding box center [852, 332] width 1462 height 337
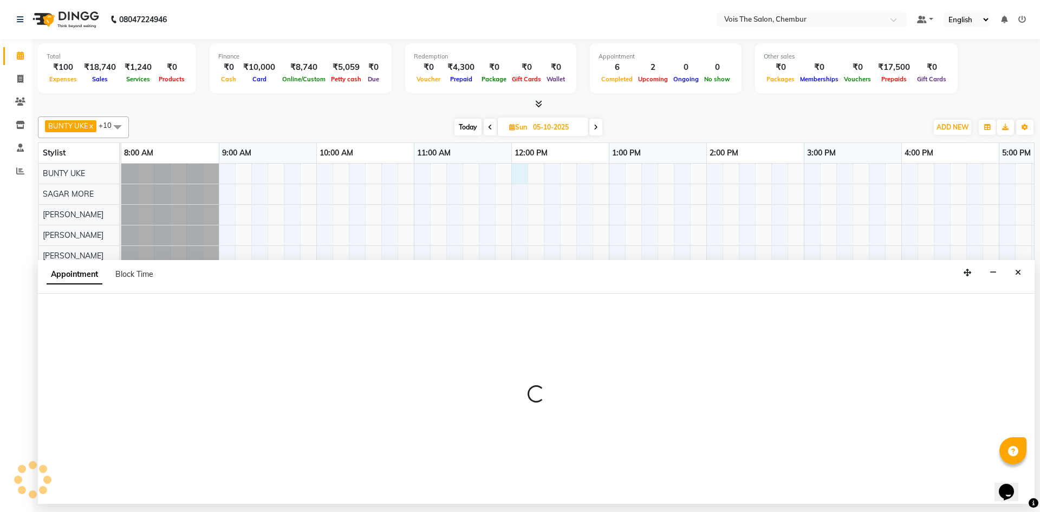
select select "79151"
select select "720"
select select "tentative"
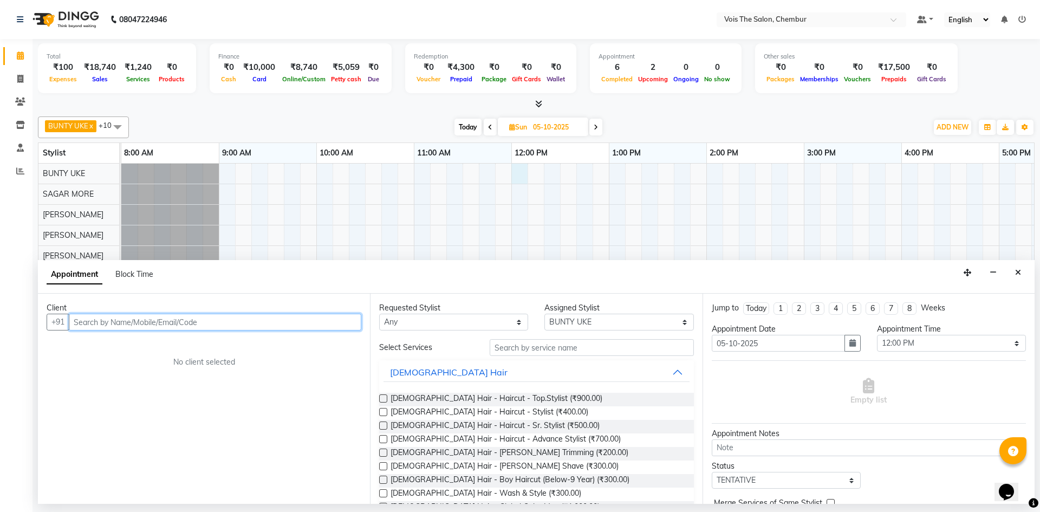
click at [136, 322] on input "text" at bounding box center [215, 322] width 292 height 17
paste input "9820420638"
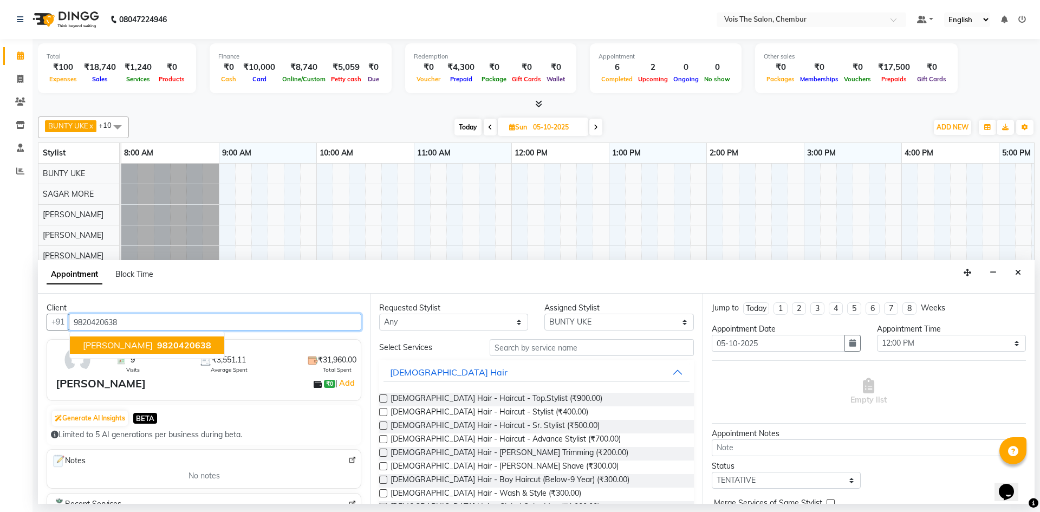
click at [157, 340] on span "9820420638" at bounding box center [184, 345] width 54 height 11
type input "9820420638"
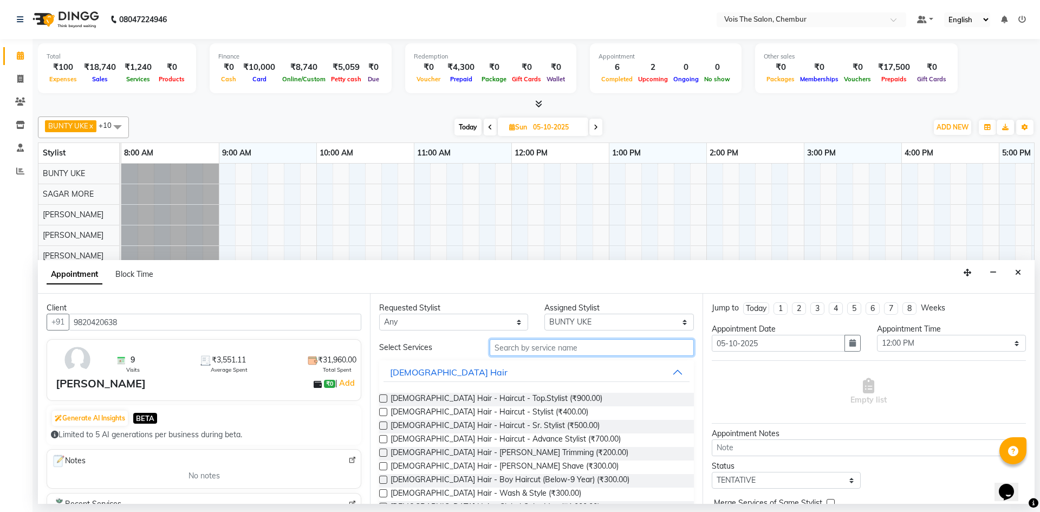
click at [511, 339] on input "text" at bounding box center [592, 347] width 204 height 17
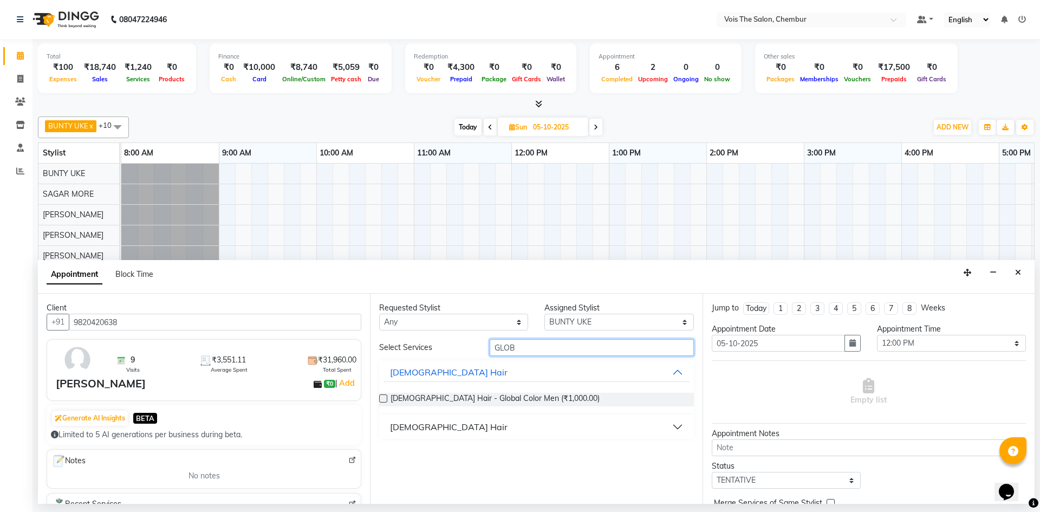
type input "GLOB"
click at [419, 435] on button "[DEMOGRAPHIC_DATA] Hair" at bounding box center [535, 426] width 305 height 19
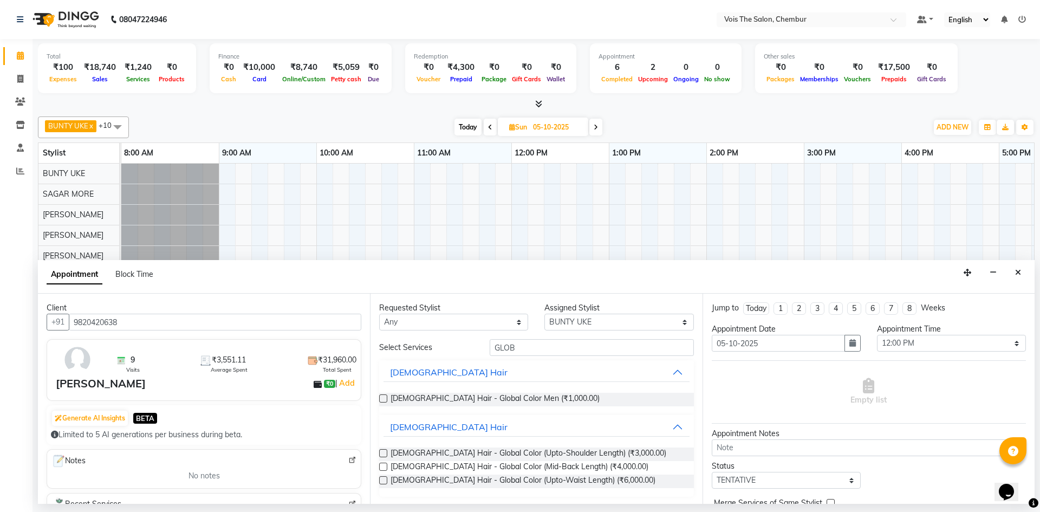
click at [381, 454] on label at bounding box center [383, 453] width 8 height 8
click at [381, 454] on input "checkbox" at bounding box center [382, 454] width 7 height 7
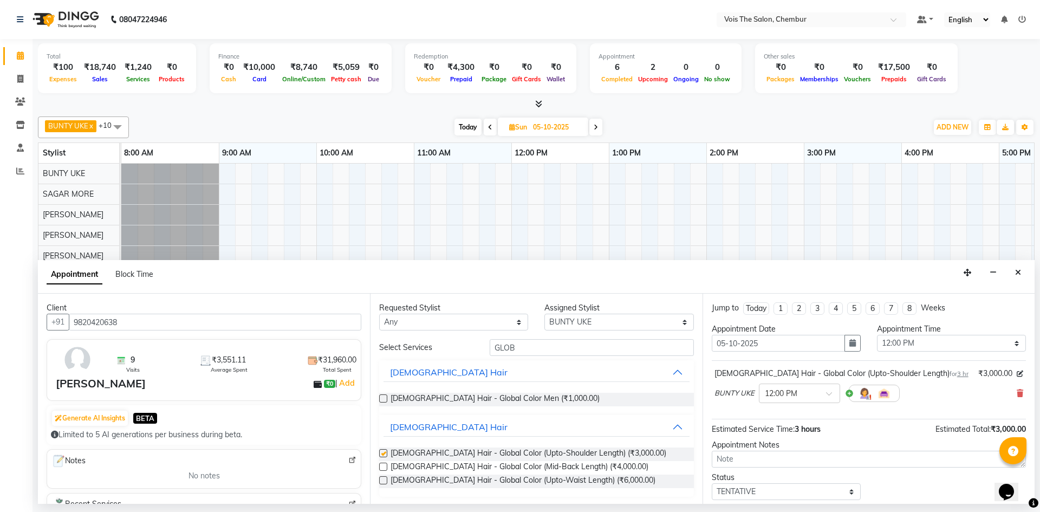
checkbox input "false"
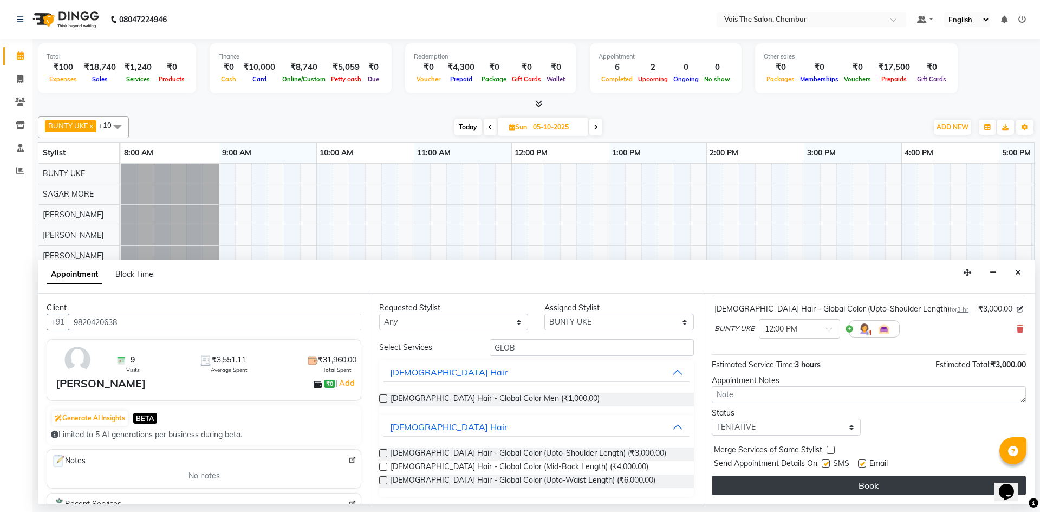
click at [753, 481] on button "Book" at bounding box center [869, 484] width 314 height 19
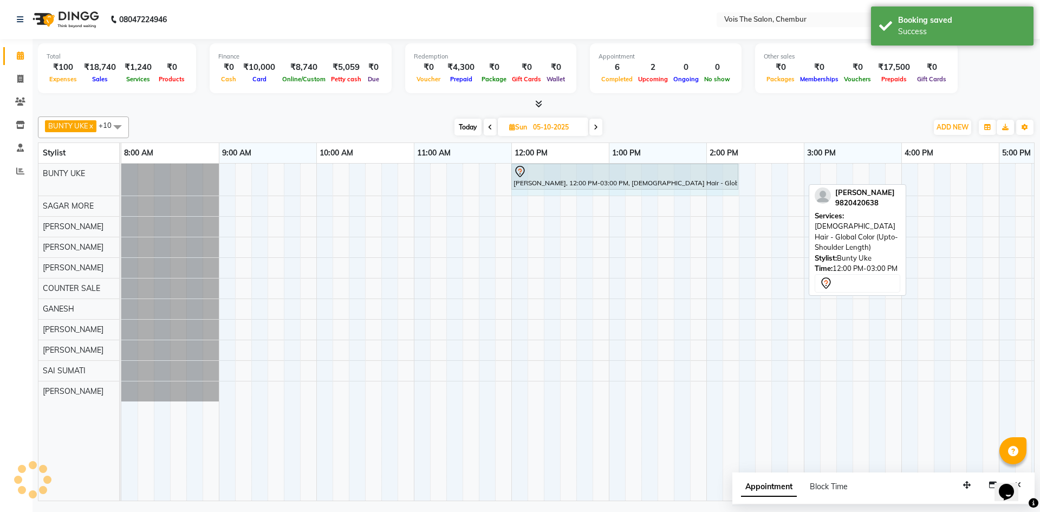
drag, startPoint x: 802, startPoint y: 168, endPoint x: 712, endPoint y: 173, distance: 91.1
click at [121, 173] on div "TANIA K, 12:00 PM-03:00 PM, FEMALE Hair - Global Color (Upto-Shoulder Length) T…" at bounding box center [121, 180] width 0 height 32
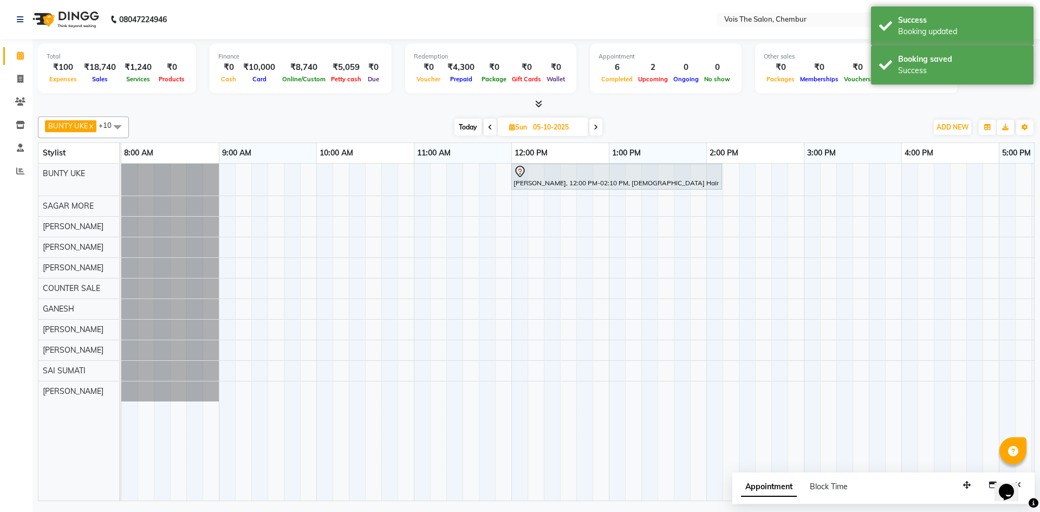
click at [468, 124] on span "Today" at bounding box center [467, 127] width 27 height 17
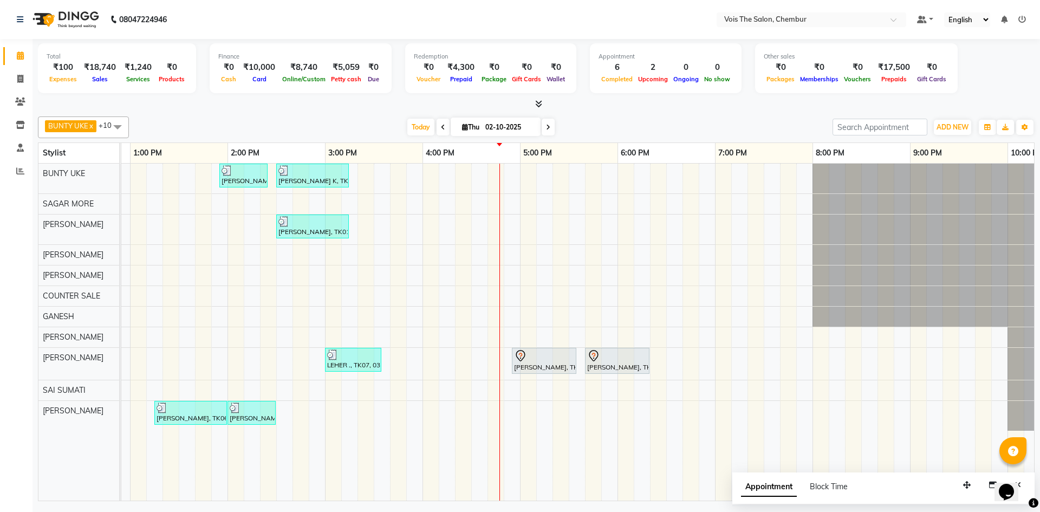
scroll to position [0, 479]
click at [421, 130] on span "Today" at bounding box center [420, 127] width 27 height 17
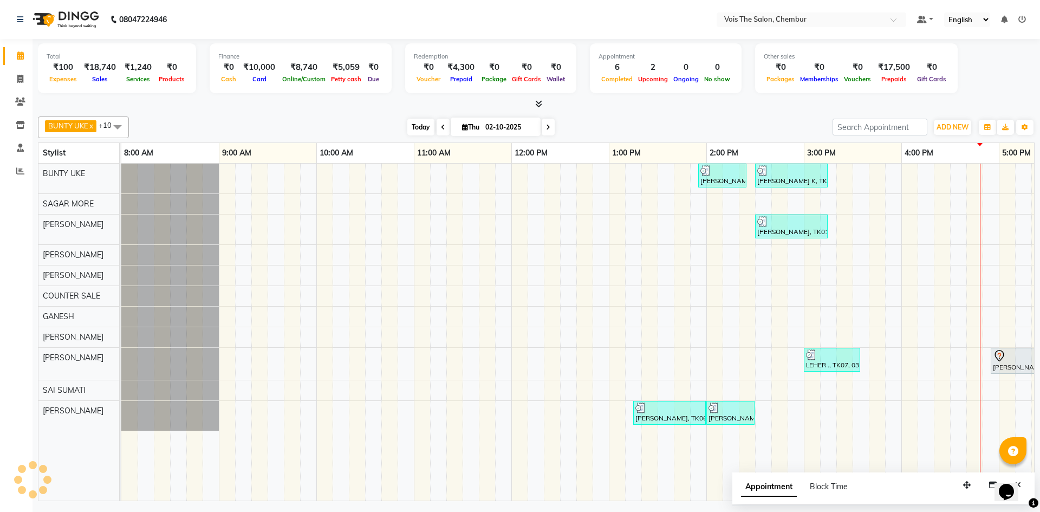
scroll to position [0, 550]
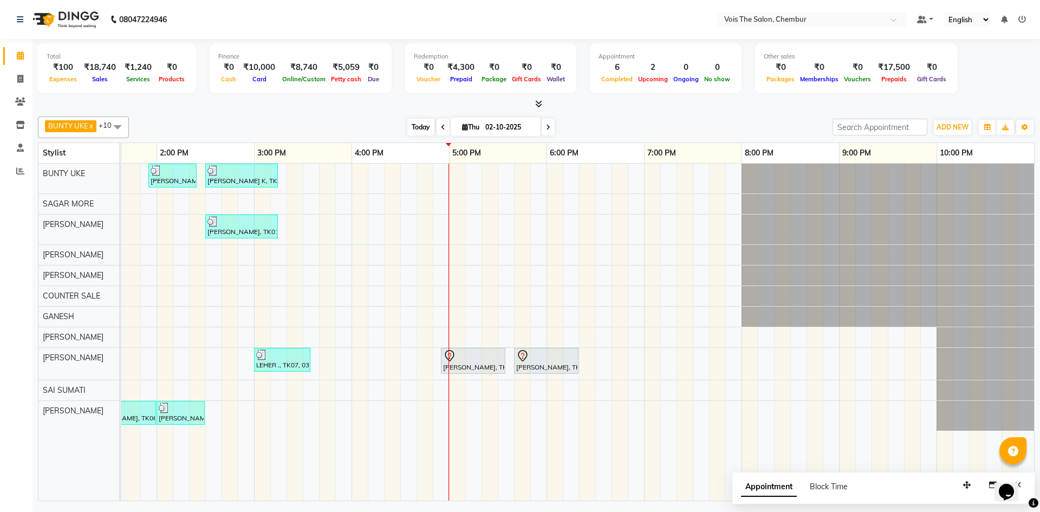
click at [411, 124] on span "Today" at bounding box center [420, 127] width 27 height 17
click at [436, 130] on span at bounding box center [442, 127] width 13 height 17
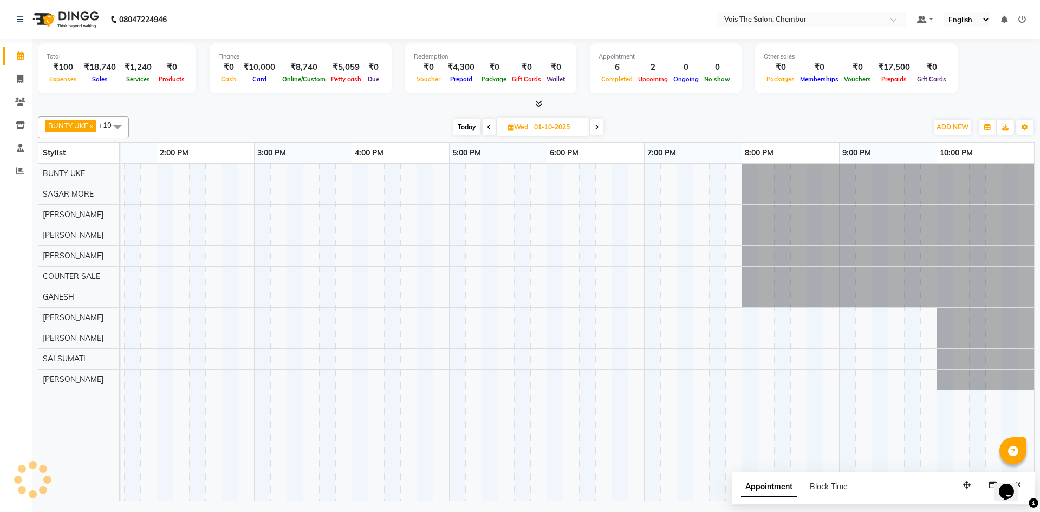
click at [490, 128] on icon at bounding box center [489, 127] width 4 height 6
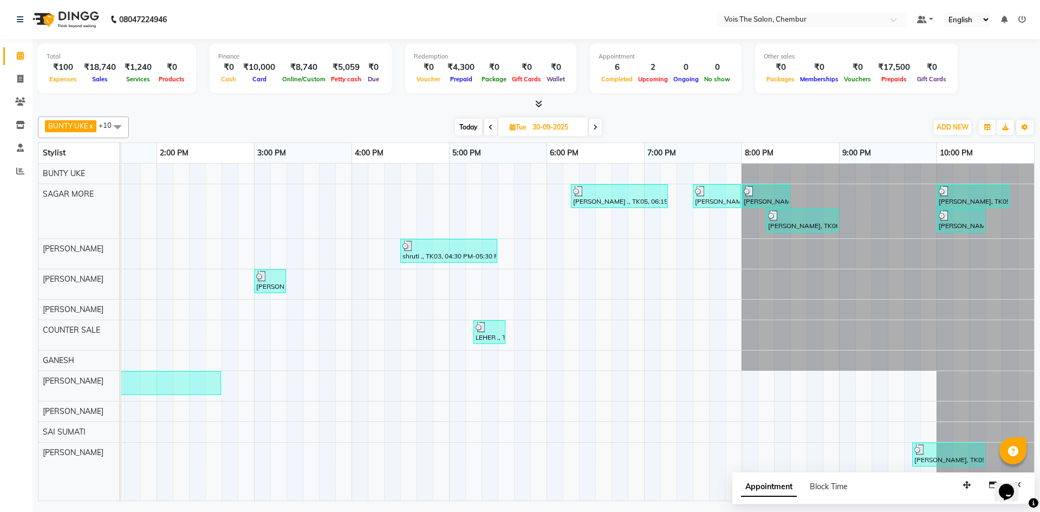
click at [490, 128] on icon at bounding box center [490, 127] width 4 height 6
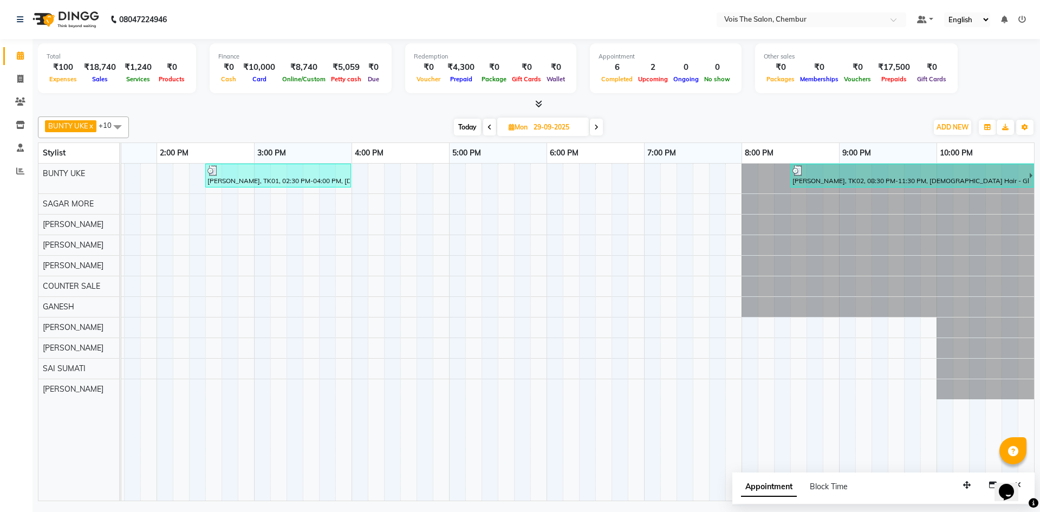
click at [488, 122] on span at bounding box center [489, 127] width 13 height 17
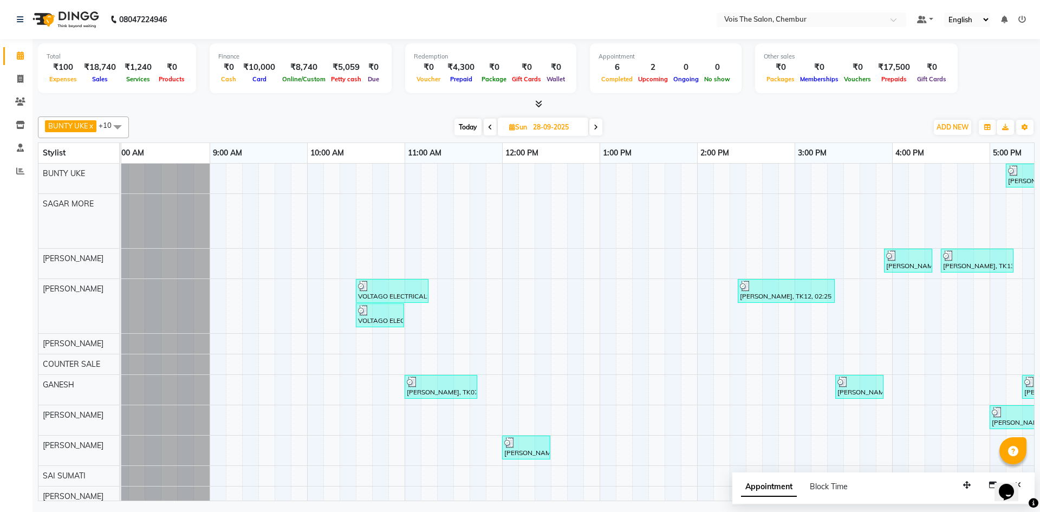
scroll to position [0, 0]
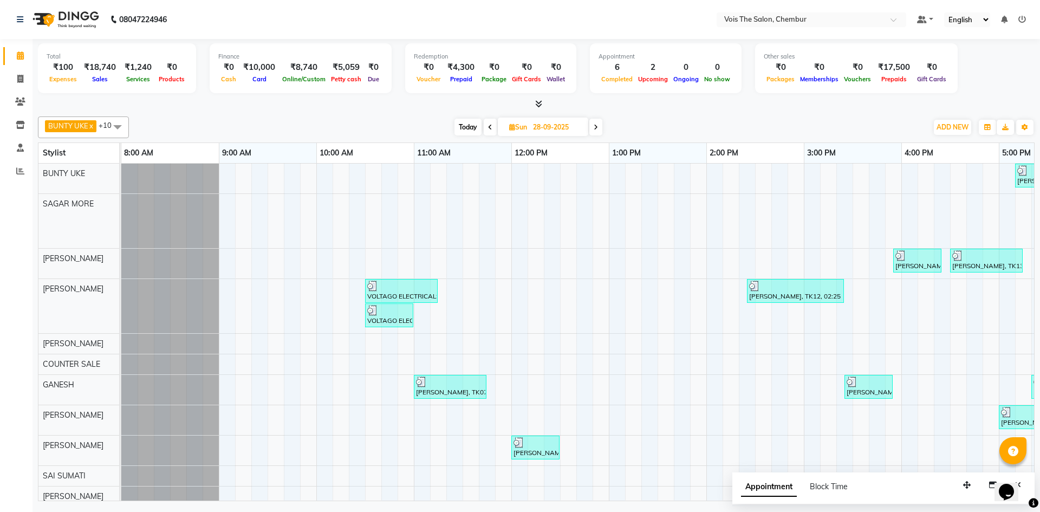
click at [488, 126] on icon at bounding box center [490, 127] width 4 height 6
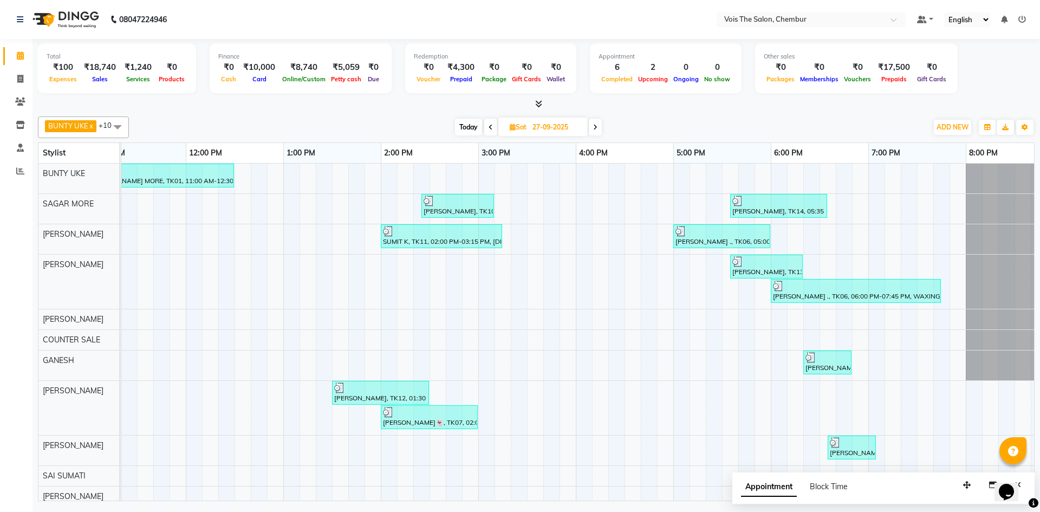
scroll to position [0, 288]
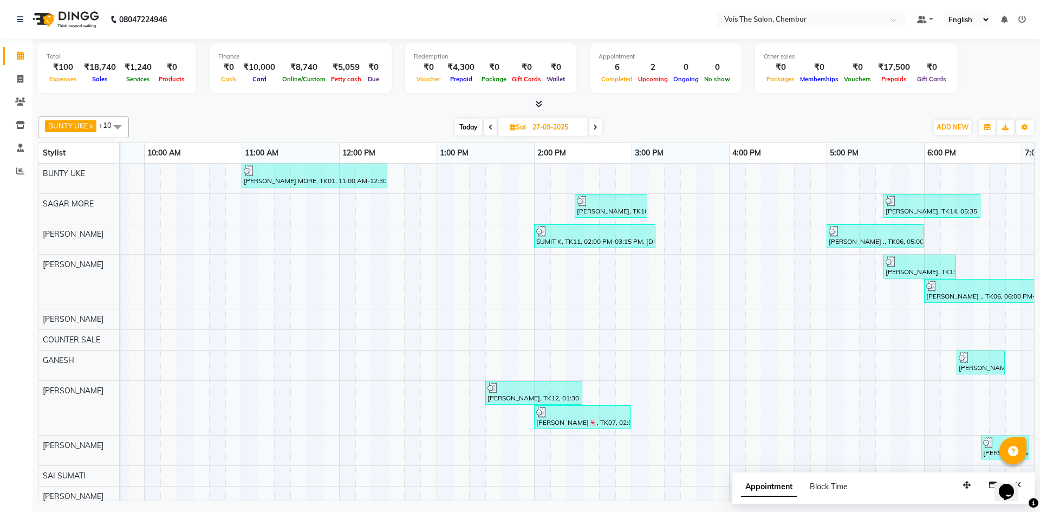
click at [487, 126] on span at bounding box center [490, 127] width 13 height 17
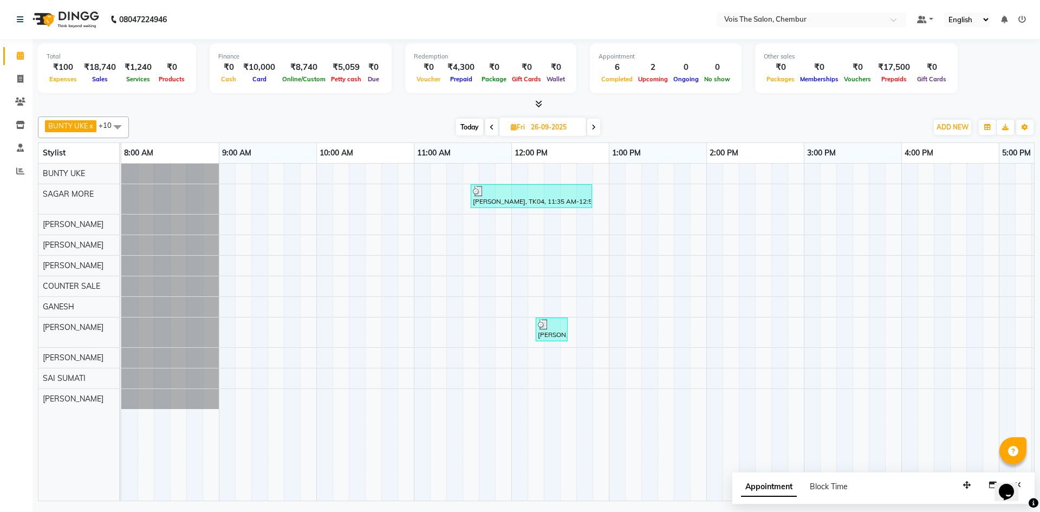
click at [487, 127] on span at bounding box center [491, 127] width 13 height 17
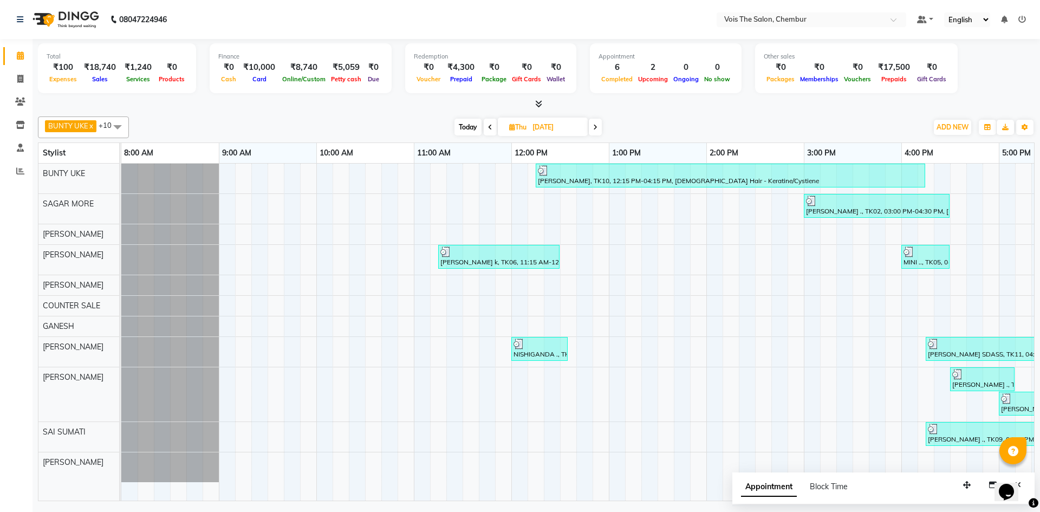
click at [482, 127] on div "Today Thu 25-09-2025" at bounding box center [527, 127] width 149 height 16
click at [488, 127] on icon at bounding box center [490, 127] width 4 height 6
type input "24-09-2025"
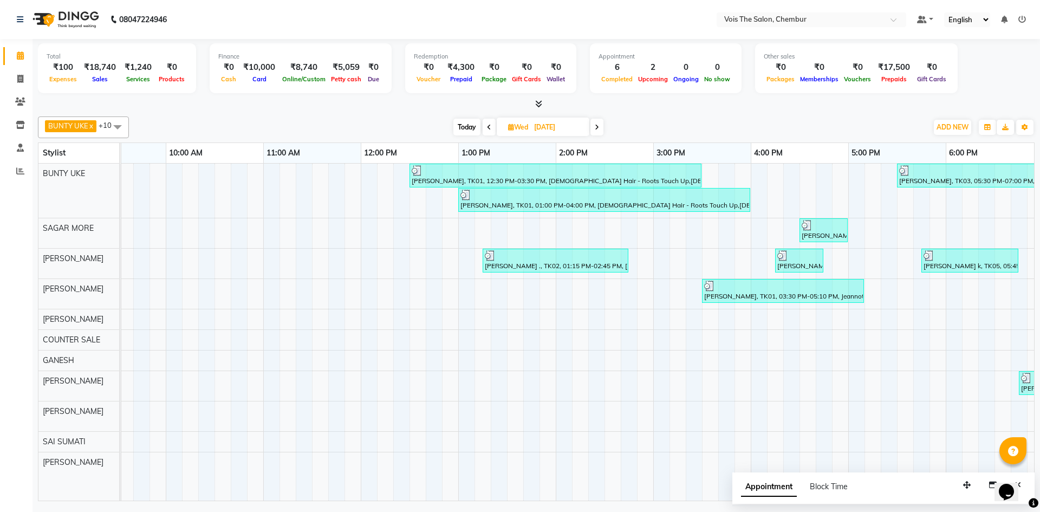
click at [514, 129] on span "Wed" at bounding box center [517, 127] width 25 height 8
select select "9"
select select "2025"
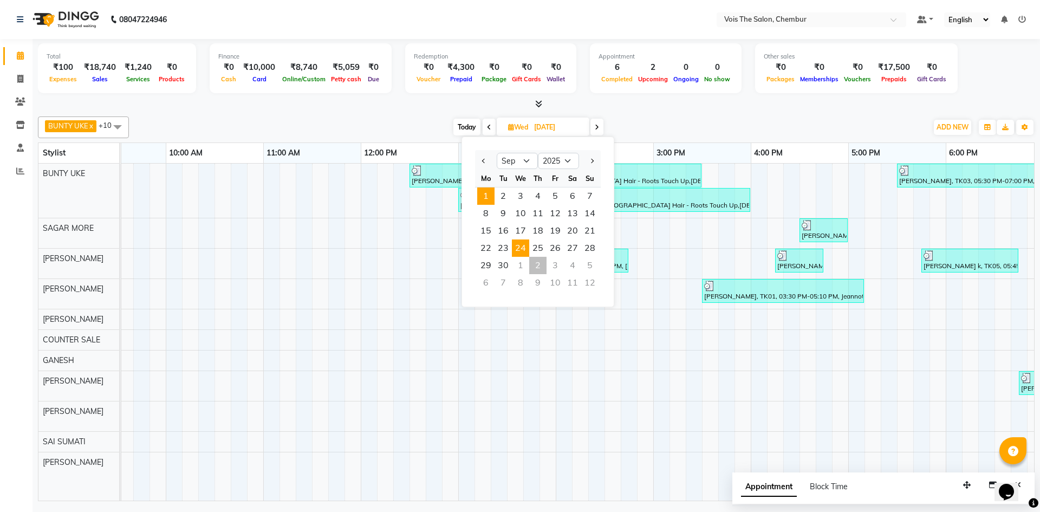
click at [483, 195] on span "1" at bounding box center [485, 195] width 17 height 17
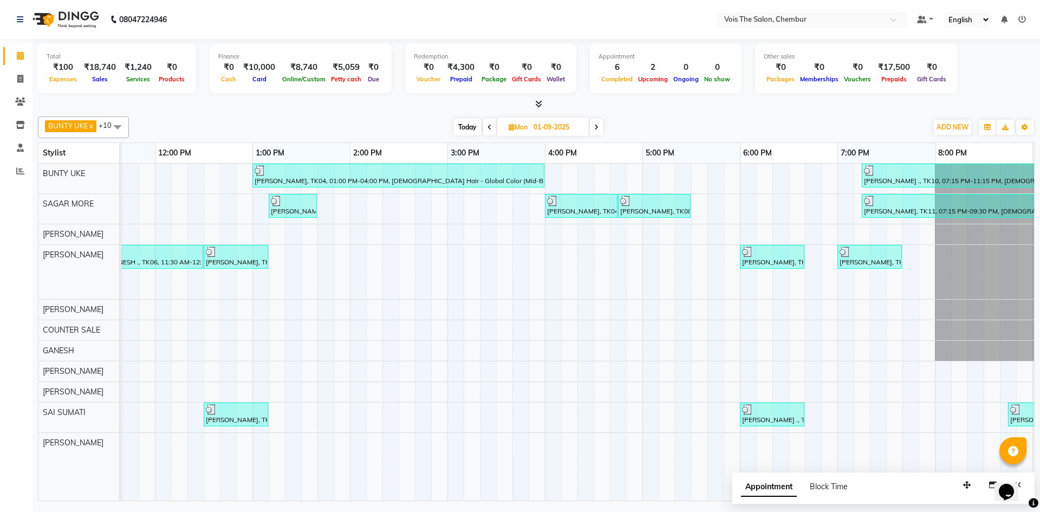
click at [599, 129] on span at bounding box center [596, 127] width 13 height 17
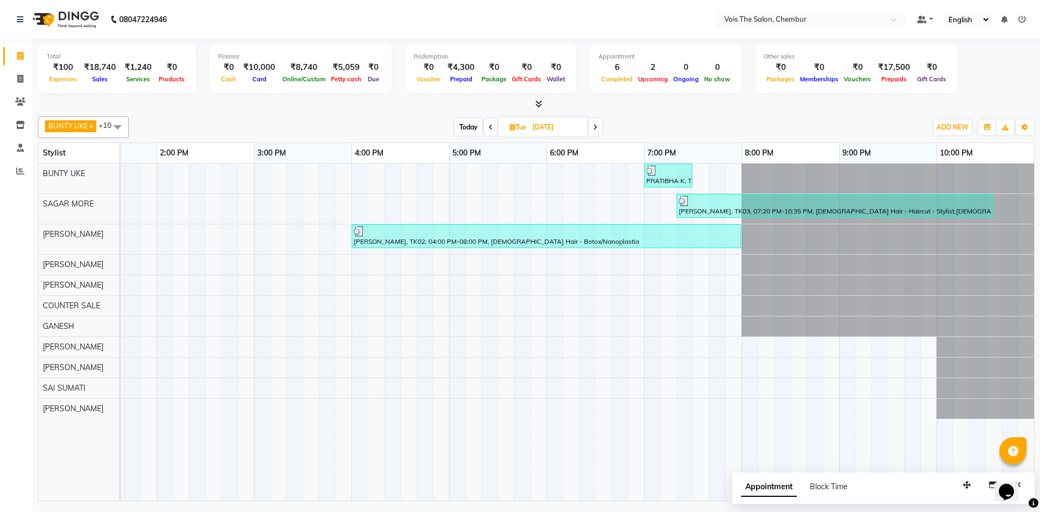
click at [597, 129] on icon at bounding box center [595, 127] width 4 height 6
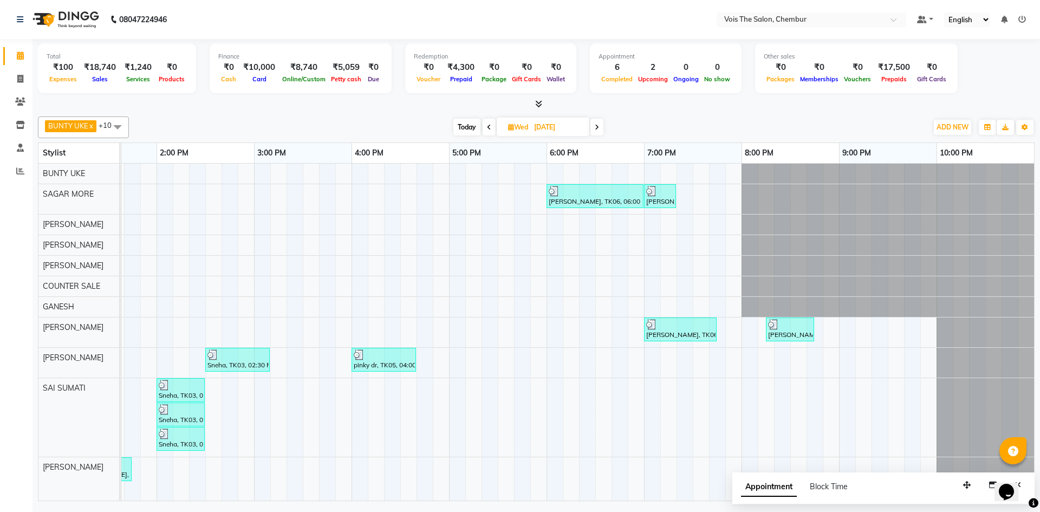
click at [598, 131] on span at bounding box center [596, 127] width 13 height 17
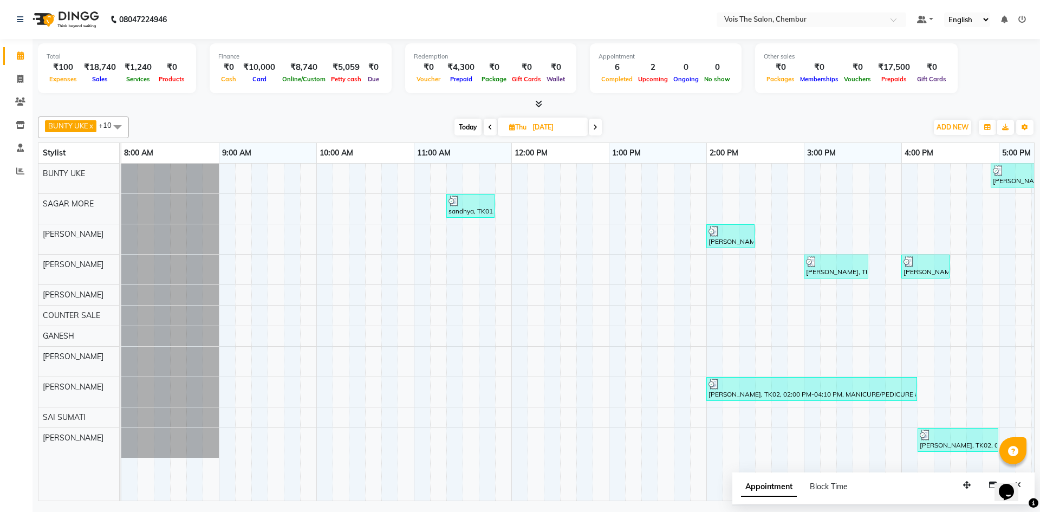
click at [597, 126] on icon at bounding box center [595, 127] width 4 height 6
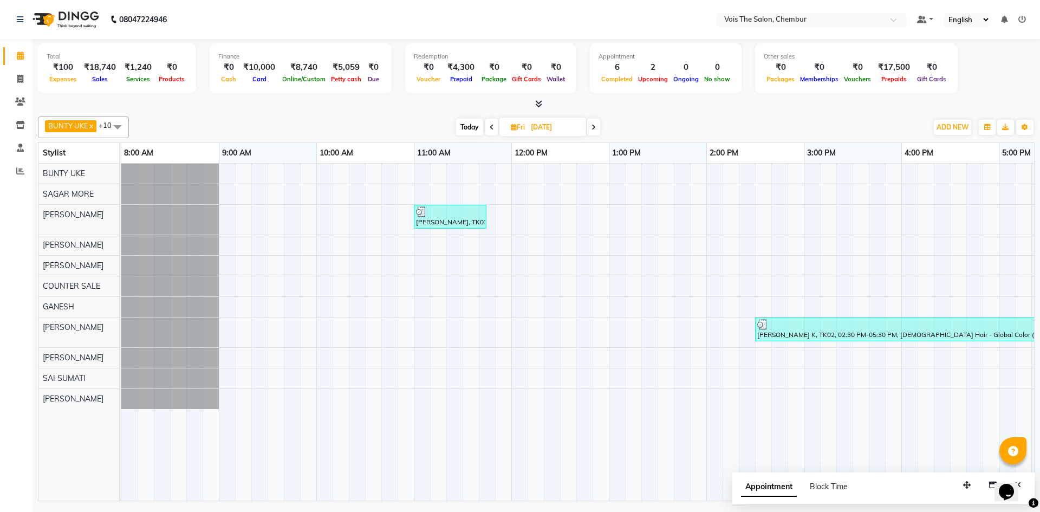
click at [593, 126] on icon at bounding box center [593, 127] width 4 height 6
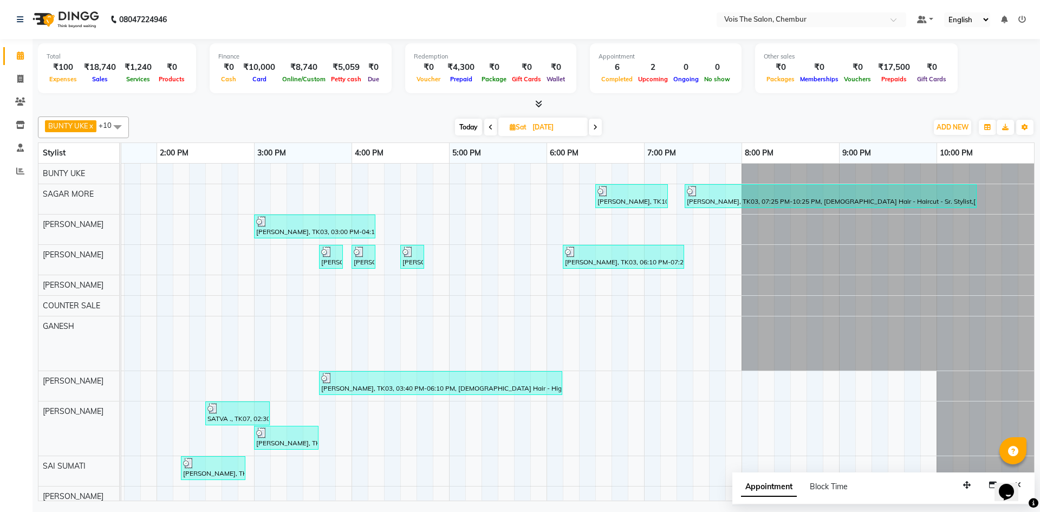
click at [596, 125] on icon at bounding box center [595, 127] width 4 height 6
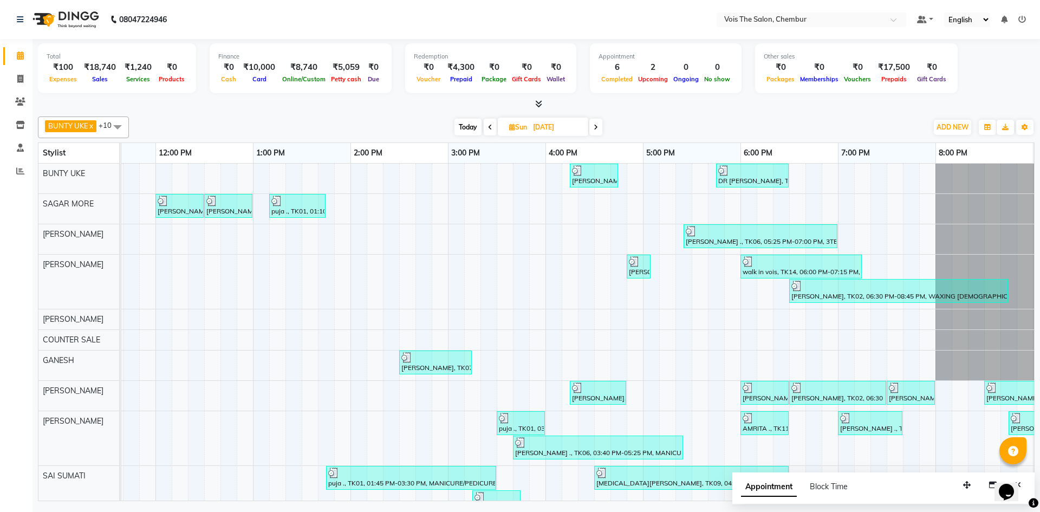
click at [598, 126] on icon at bounding box center [595, 127] width 4 height 6
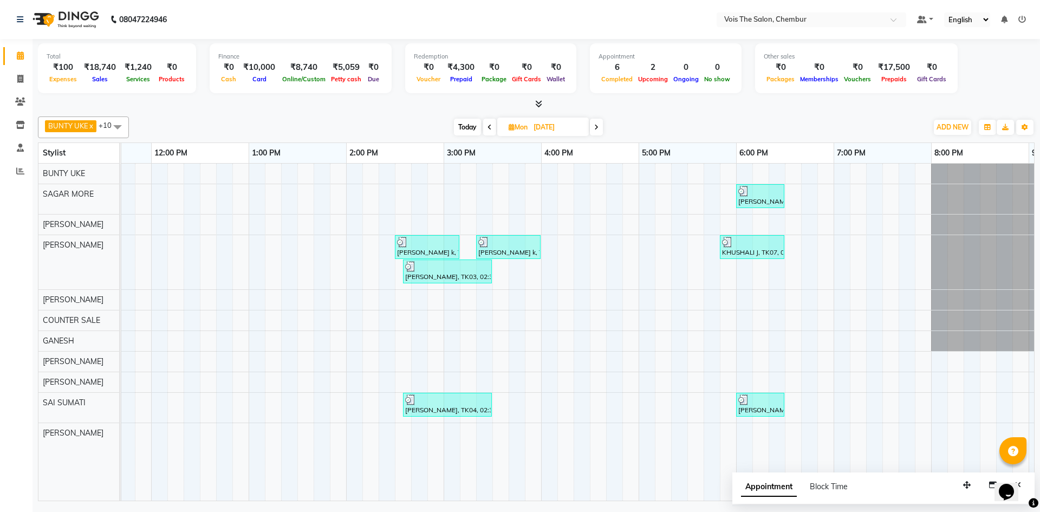
click at [597, 126] on icon at bounding box center [596, 127] width 4 height 6
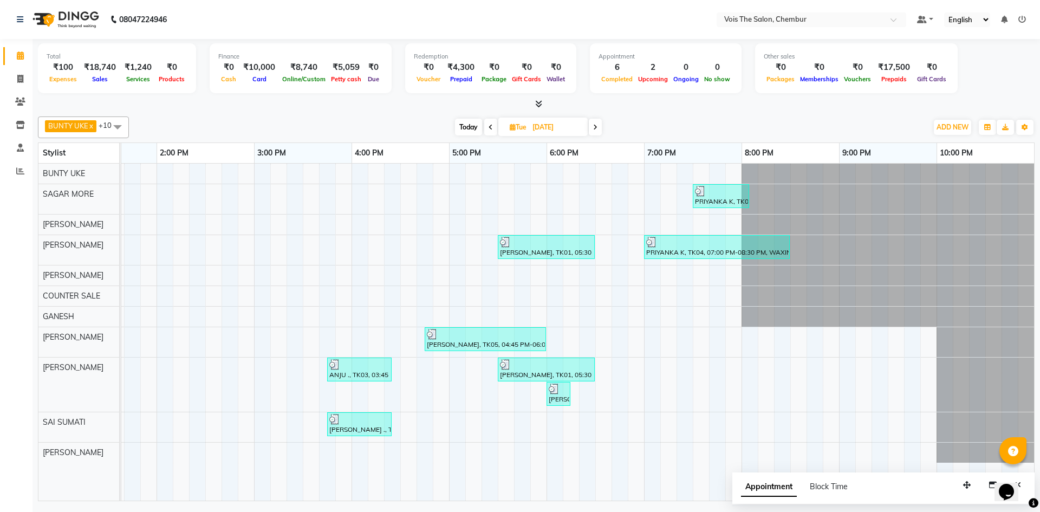
click at [596, 129] on icon at bounding box center [595, 127] width 4 height 6
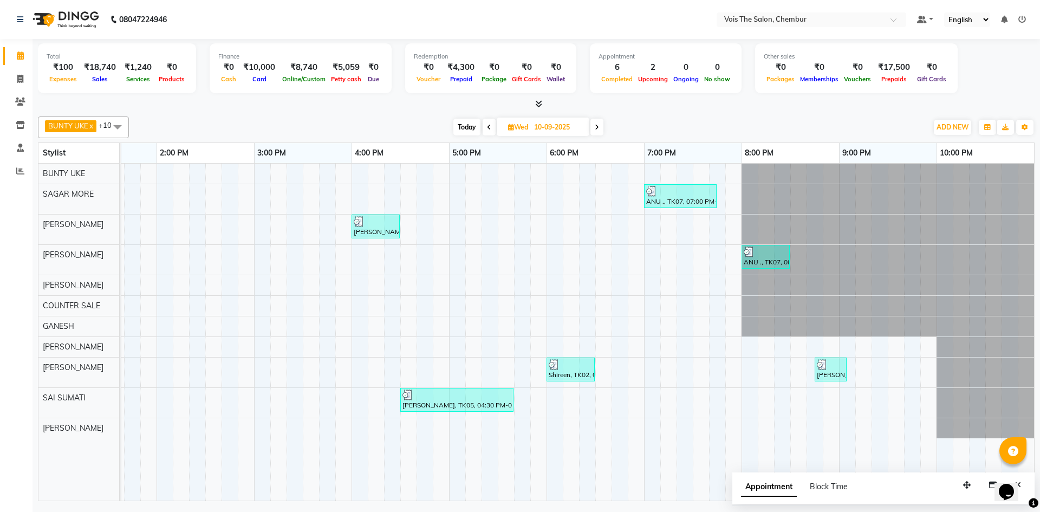
click at [595, 129] on icon at bounding box center [597, 127] width 4 height 6
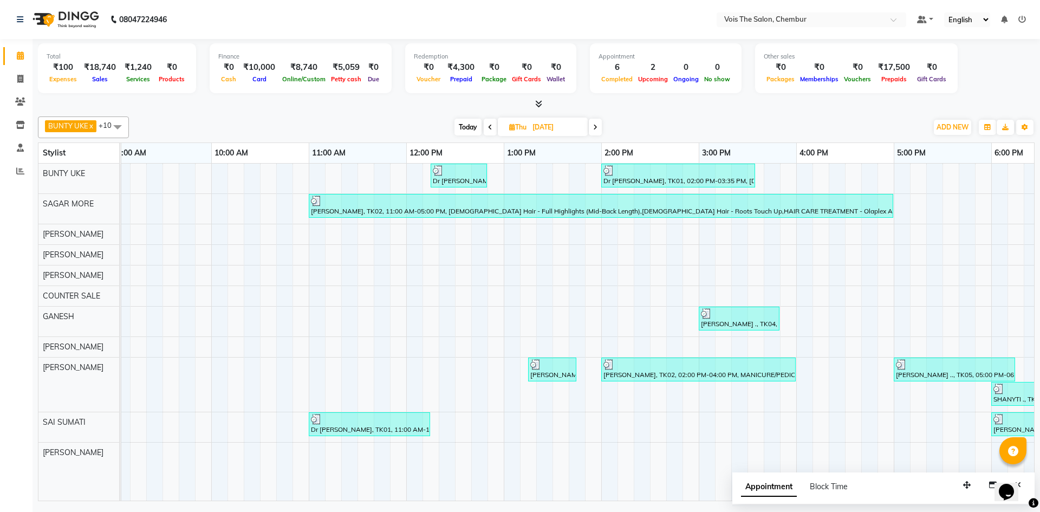
scroll to position [0, 0]
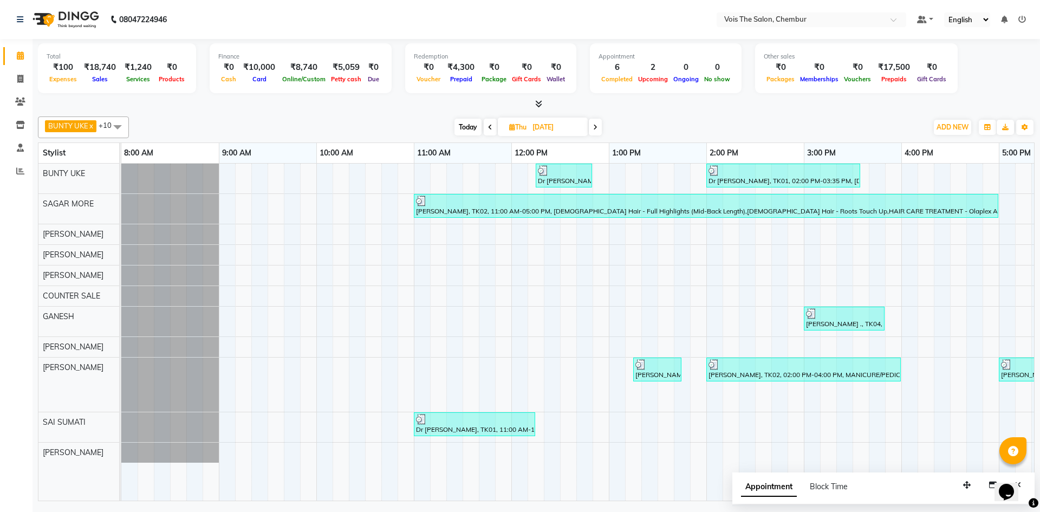
click at [597, 128] on icon at bounding box center [595, 127] width 4 height 6
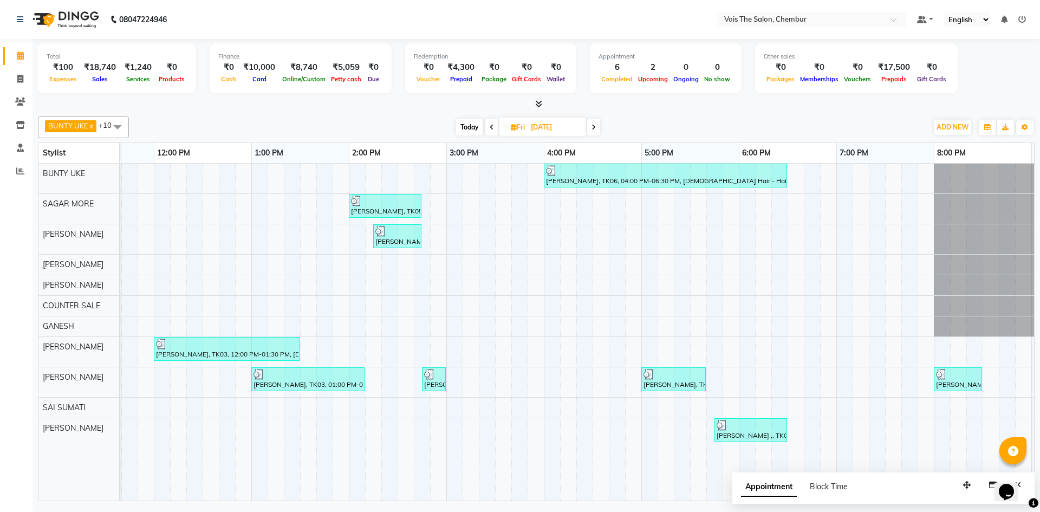
scroll to position [0, 343]
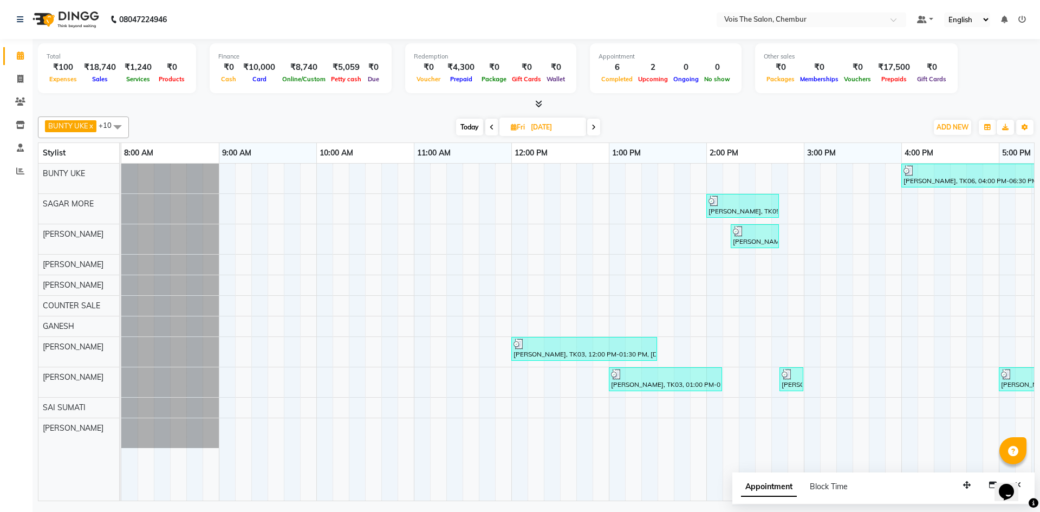
click at [596, 125] on icon at bounding box center [593, 127] width 4 height 6
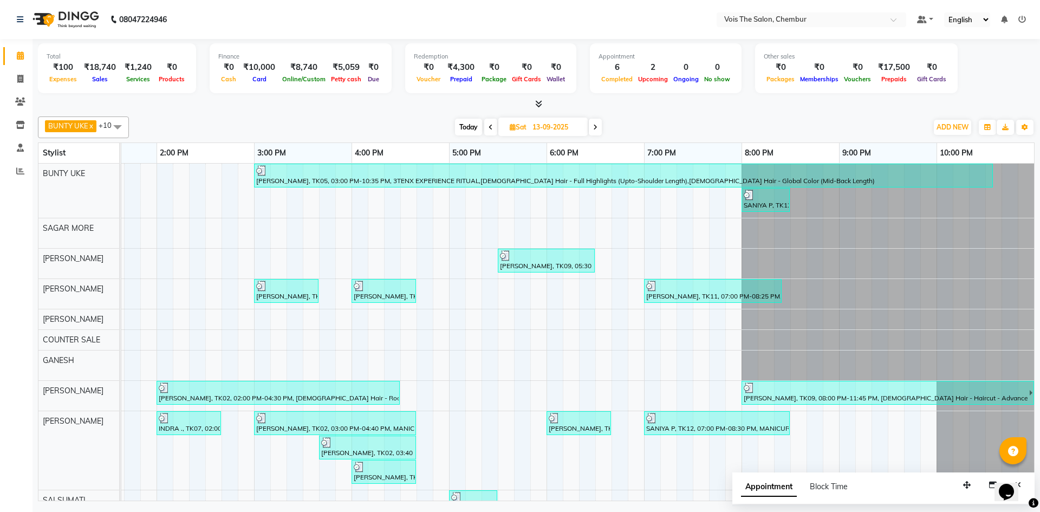
click at [592, 129] on span at bounding box center [595, 127] width 13 height 17
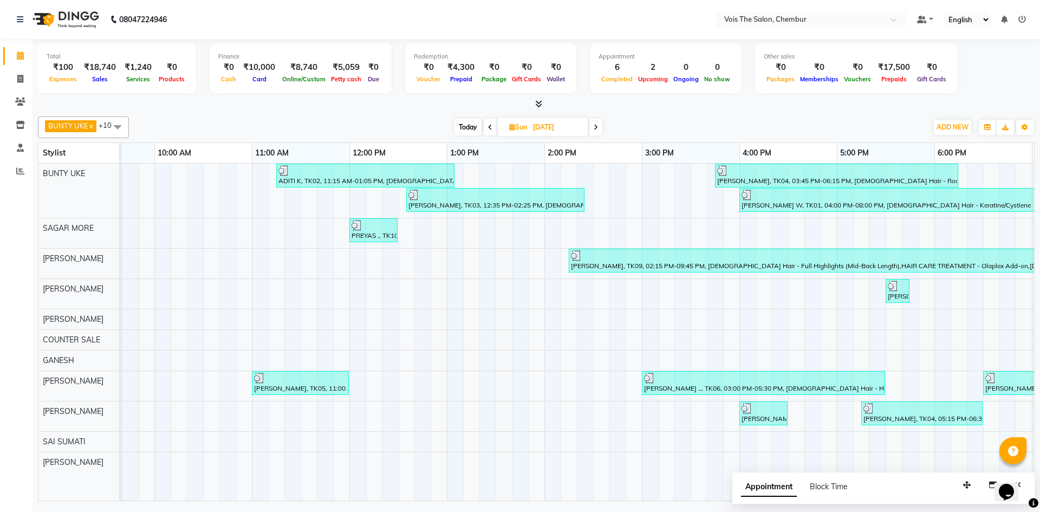
click at [597, 128] on icon at bounding box center [595, 127] width 4 height 6
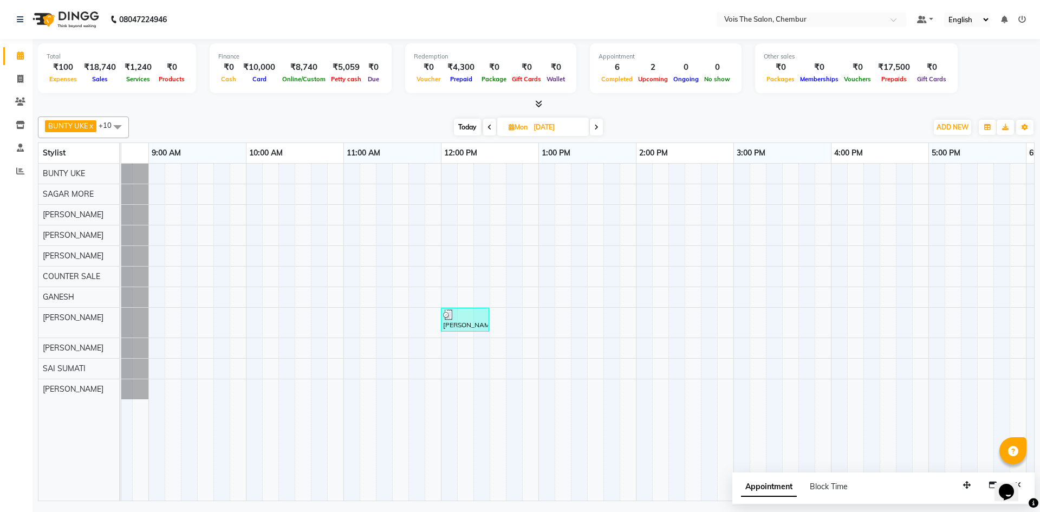
scroll to position [0, 0]
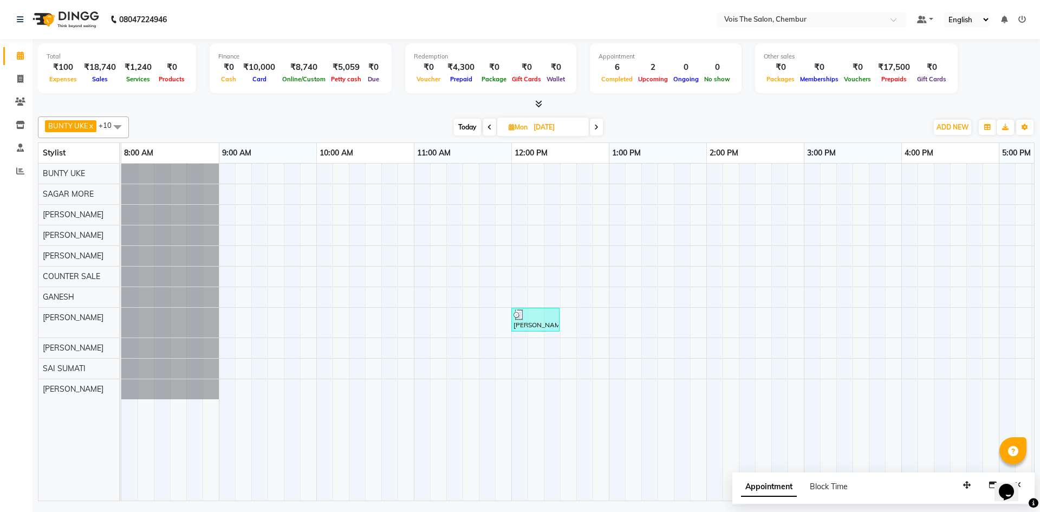
click at [596, 128] on icon at bounding box center [596, 127] width 4 height 6
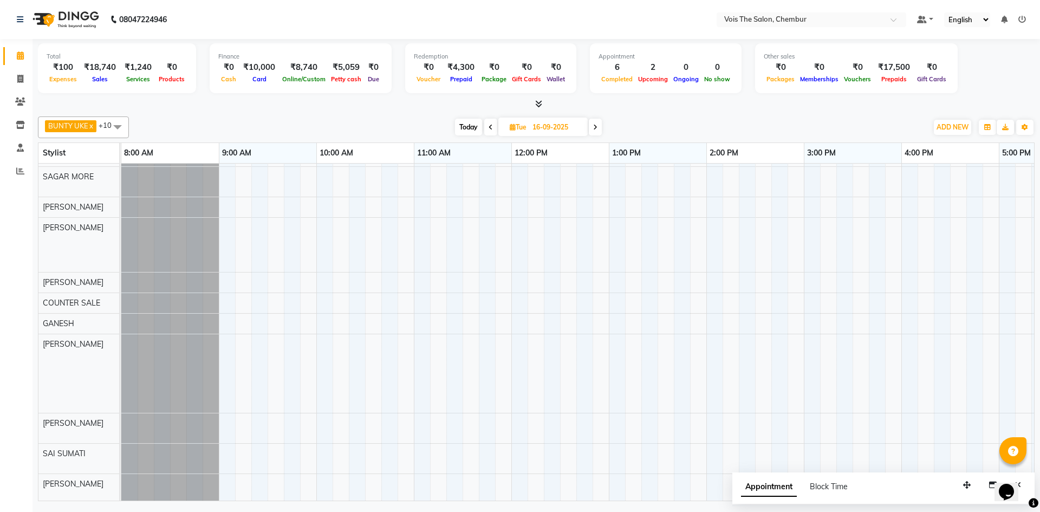
click at [595, 130] on span at bounding box center [595, 127] width 13 height 17
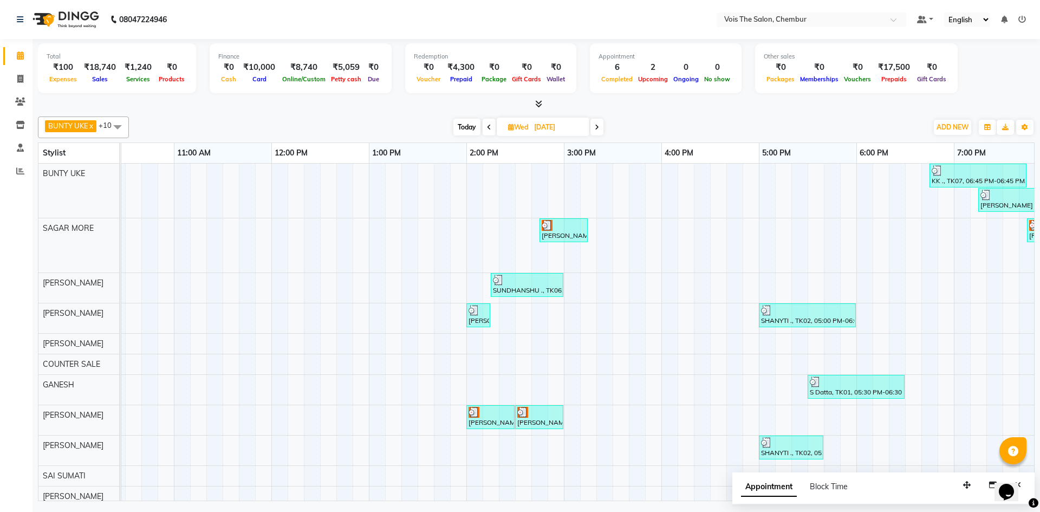
scroll to position [0, 225]
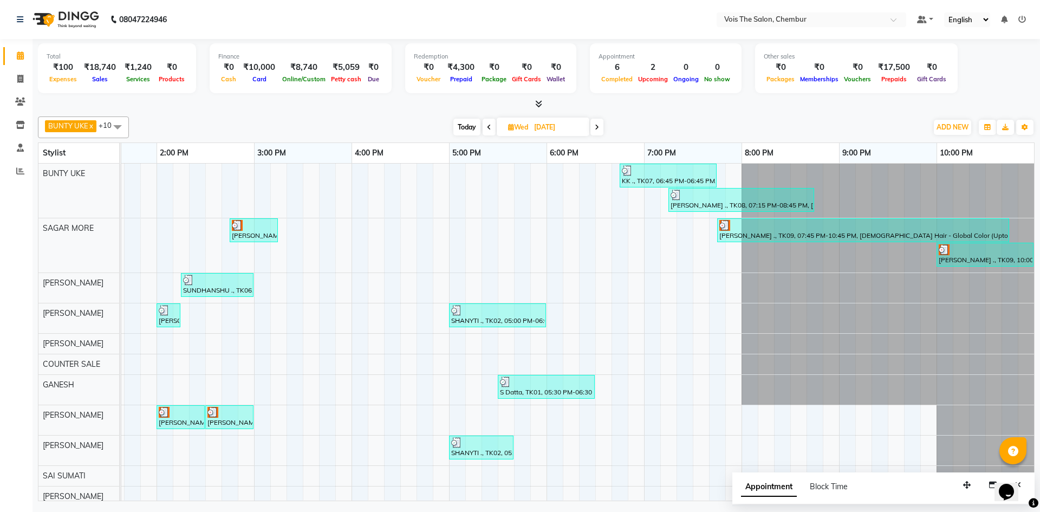
click at [603, 127] on span at bounding box center [596, 127] width 13 height 17
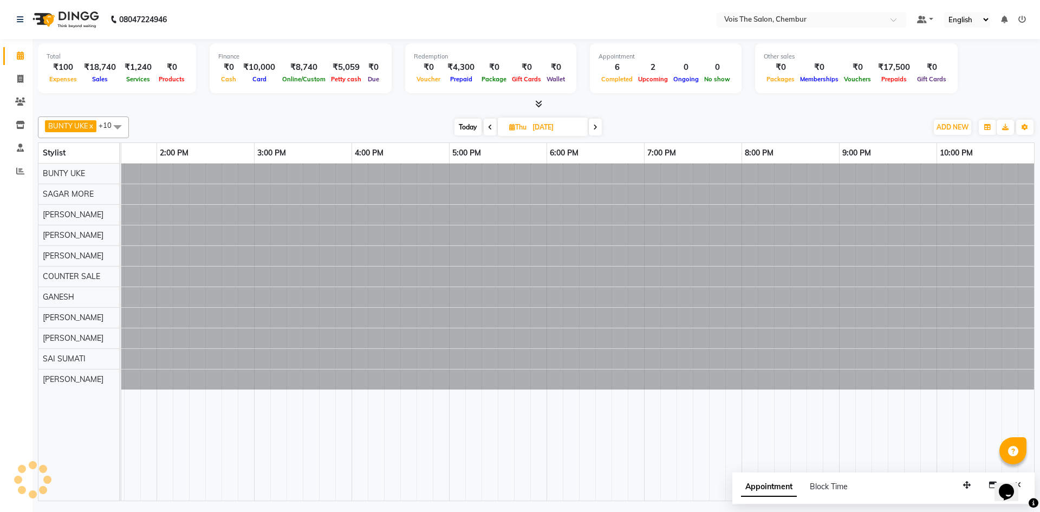
scroll to position [0, 0]
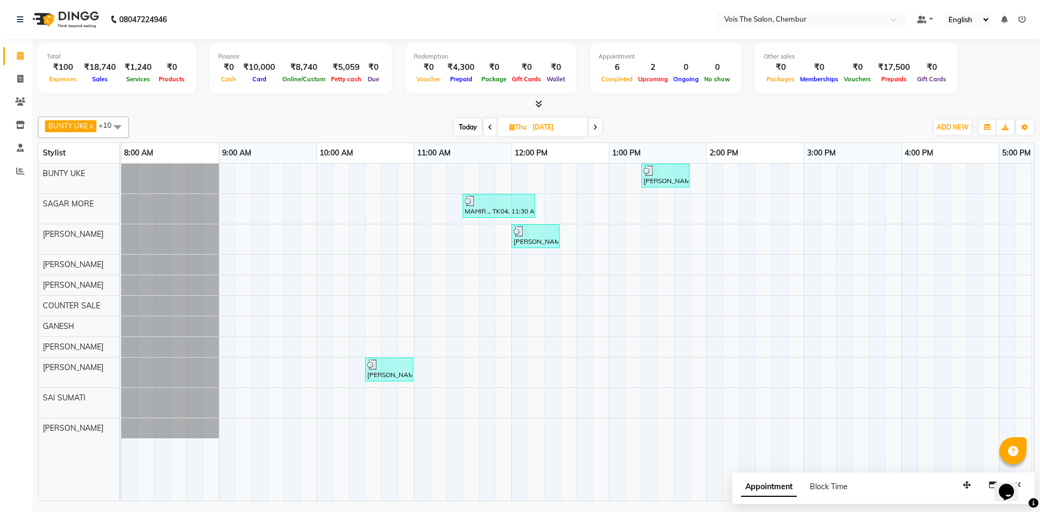
click at [595, 127] on icon at bounding box center [595, 127] width 4 height 6
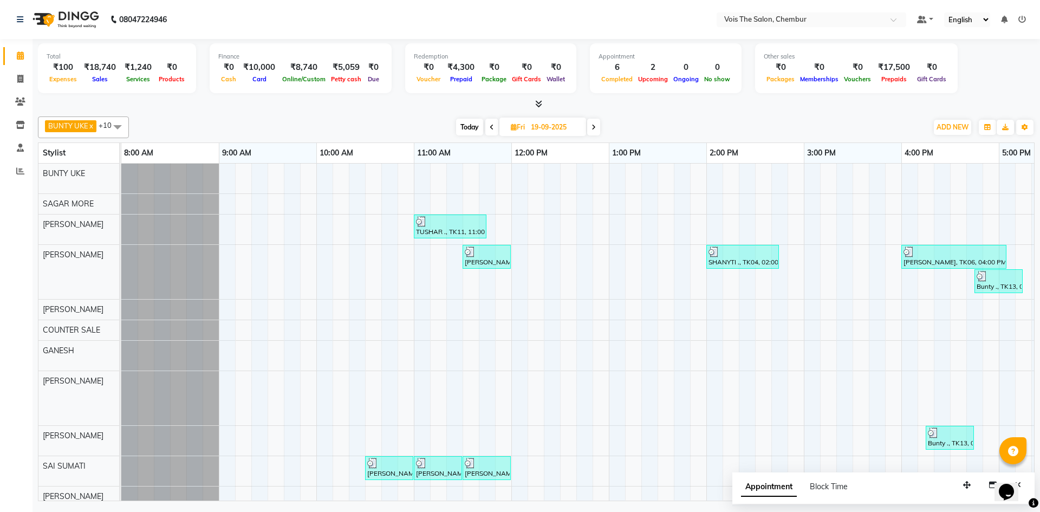
click at [589, 127] on span at bounding box center [593, 127] width 13 height 17
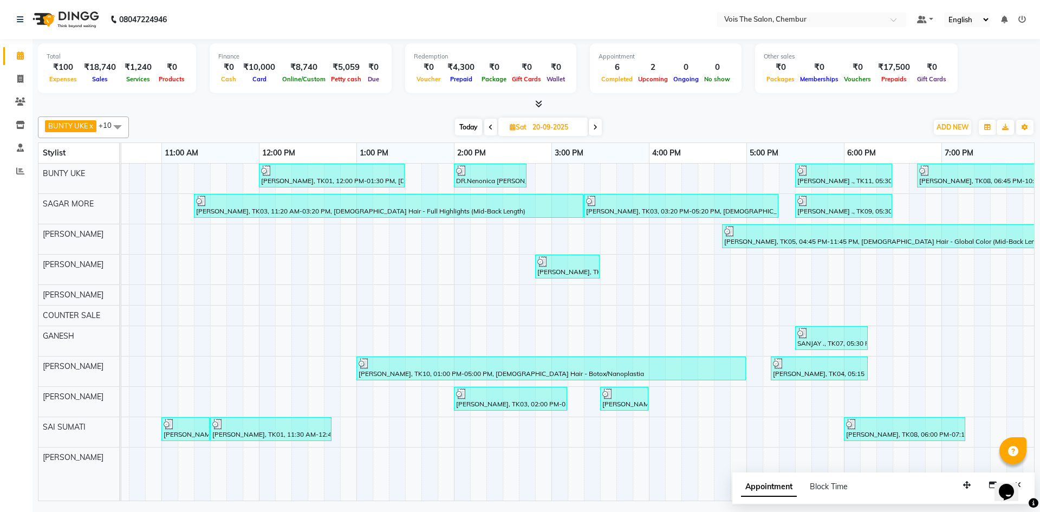
click at [471, 125] on span "Today" at bounding box center [468, 127] width 27 height 17
type input "02-10-2025"
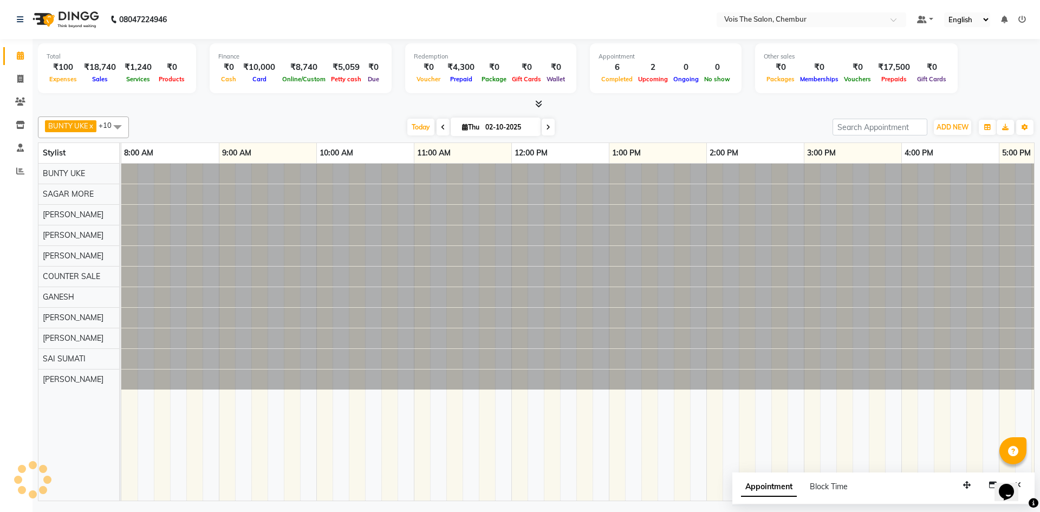
scroll to position [0, 550]
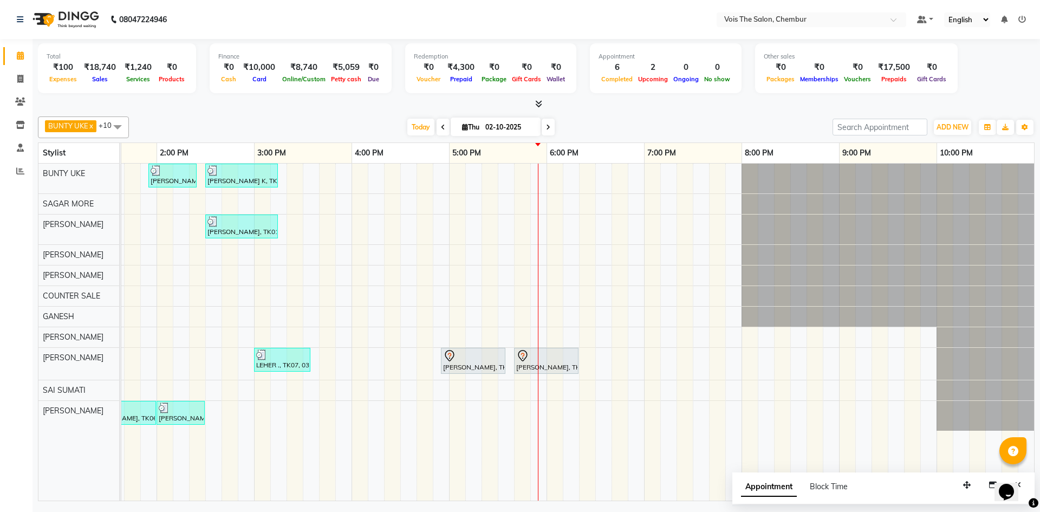
click at [410, 135] on div "BUNTY UKE x COUNTER SALE x GANESH x HARESH THORAT x RACHEAL x RIZWAN x SAGAR MO…" at bounding box center [536, 127] width 996 height 22
click at [645, 175] on div "Vani Doshi, TK02, 01:55 PM-02:25 PM, FEMALE Hair - Roots Touch Up TANIA K, TK01…" at bounding box center [303, 332] width 1462 height 337
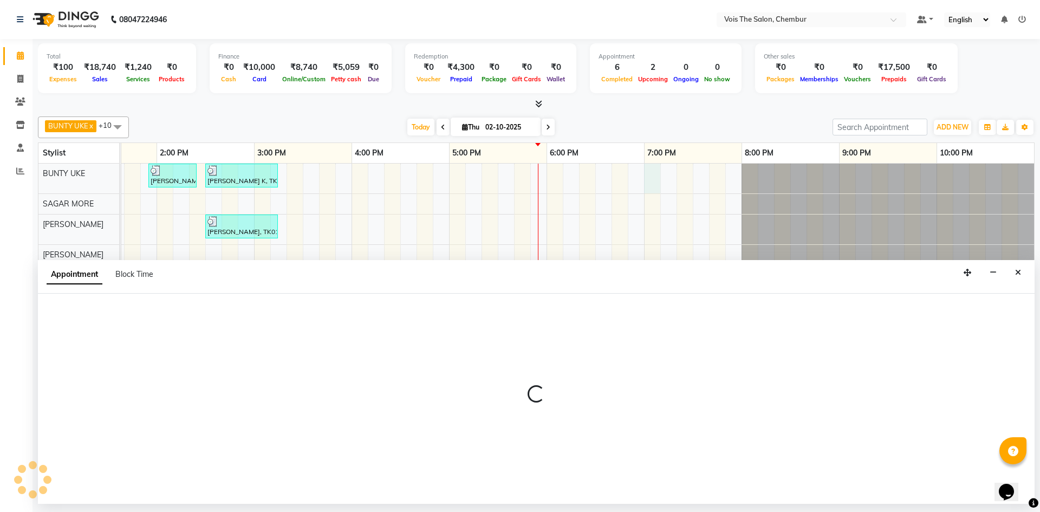
select select "79151"
select select "tentative"
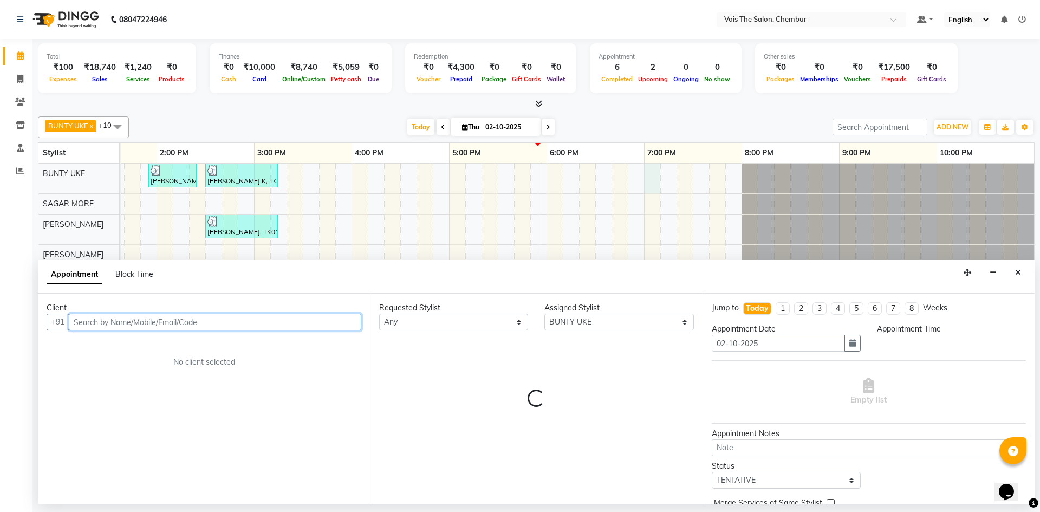
select select "1140"
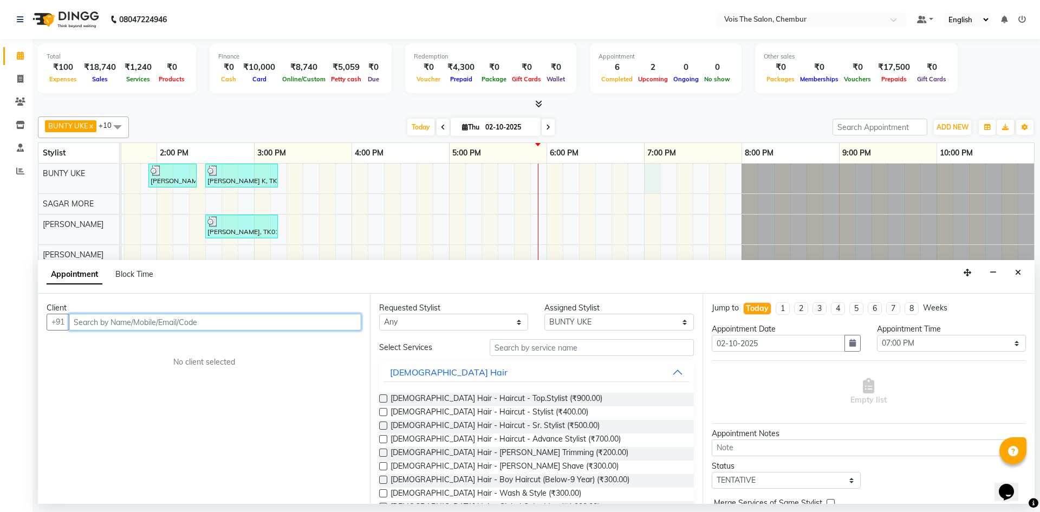
click at [301, 323] on input "text" at bounding box center [215, 322] width 292 height 17
paste input "98332 16562"
drag, startPoint x: 193, startPoint y: 329, endPoint x: 192, endPoint y: 324, distance: 5.7
click at [192, 328] on input "98332 16562" at bounding box center [192, 322] width 247 height 17
type input "98332 16562"
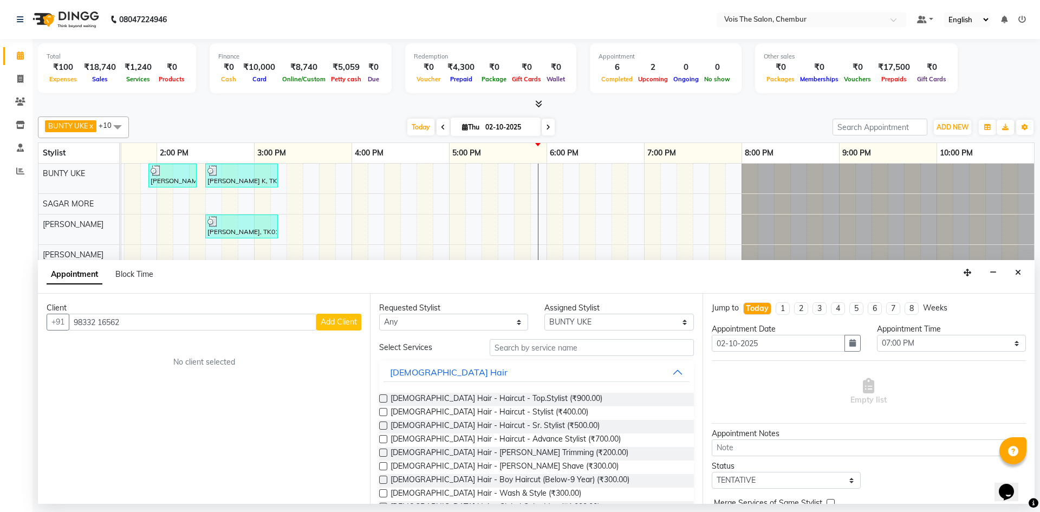
click at [331, 317] on span "Add Client" at bounding box center [339, 322] width 36 height 10
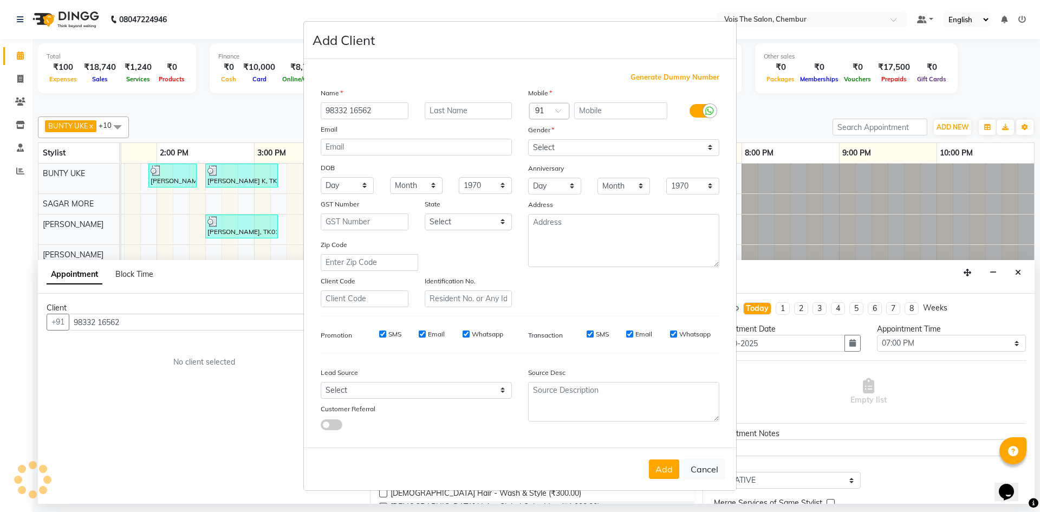
click at [381, 115] on input "98332 16562" at bounding box center [365, 110] width 88 height 17
click at [620, 110] on input "text" at bounding box center [621, 110] width 94 height 17
paste input "98332 16562"
type input "98332 16562"
click at [364, 111] on input "text" at bounding box center [365, 110] width 88 height 17
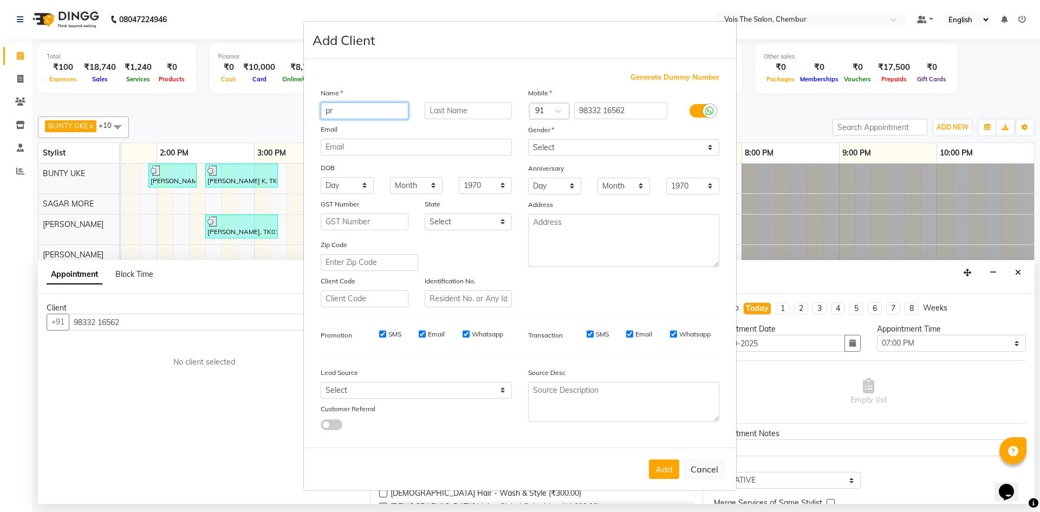
type input "p"
type input "PRATIBHA"
click at [468, 115] on input "text" at bounding box center [469, 110] width 88 height 17
type input "K"
click at [580, 145] on select "Select Male Female Other Prefer Not To Say" at bounding box center [623, 147] width 191 height 17
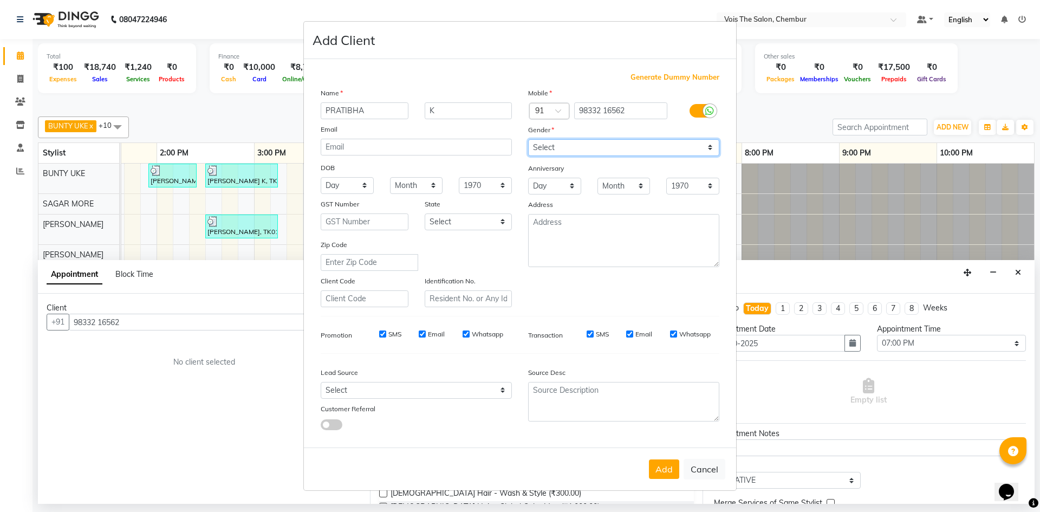
select select "[DEMOGRAPHIC_DATA]"
click at [528, 139] on select "Select Male Female Other Prefer Not To Say" at bounding box center [623, 147] width 191 height 17
click at [657, 468] on button "Add" at bounding box center [664, 468] width 30 height 19
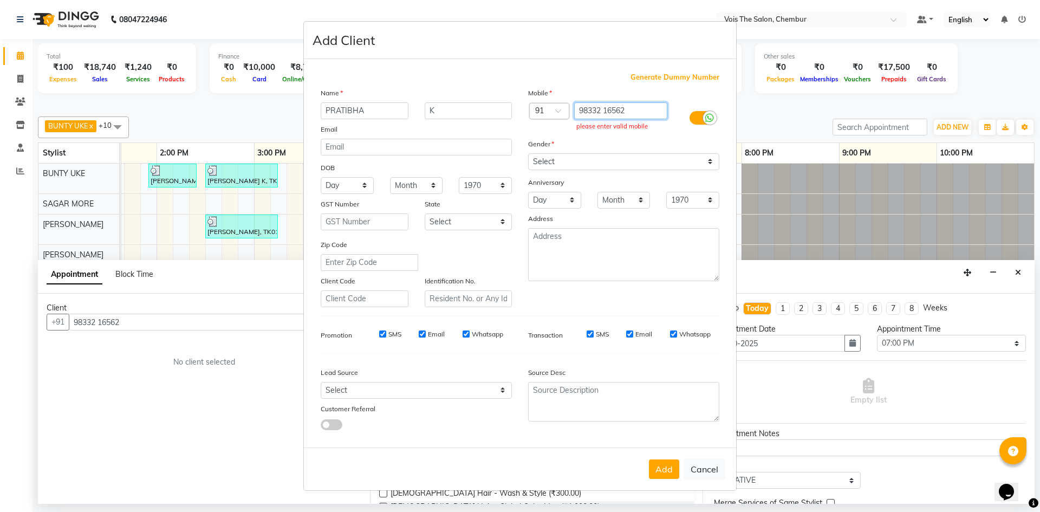
click at [629, 112] on input "98332 16562" at bounding box center [621, 110] width 94 height 17
type input "98332 16562"
click at [657, 475] on button "Add" at bounding box center [664, 468] width 30 height 19
drag, startPoint x: 704, startPoint y: 466, endPoint x: 690, endPoint y: 458, distance: 16.7
click at [696, 464] on button "Cancel" at bounding box center [704, 469] width 42 height 21
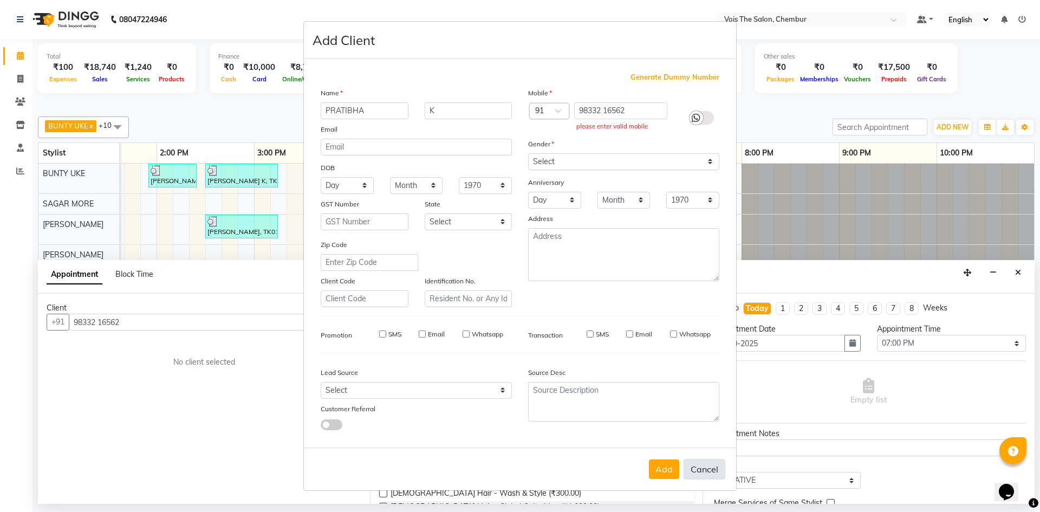
select select
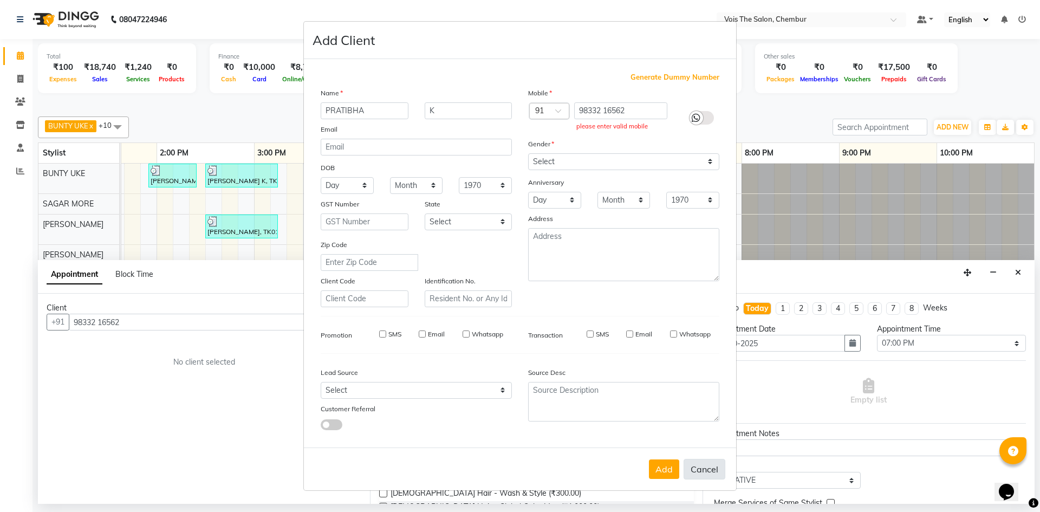
select select
checkbox input "false"
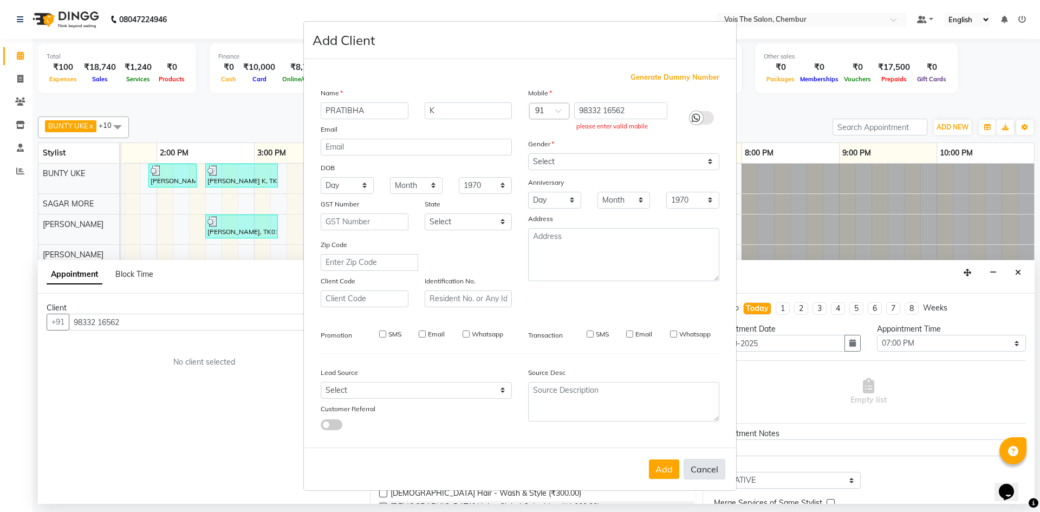
checkbox input "false"
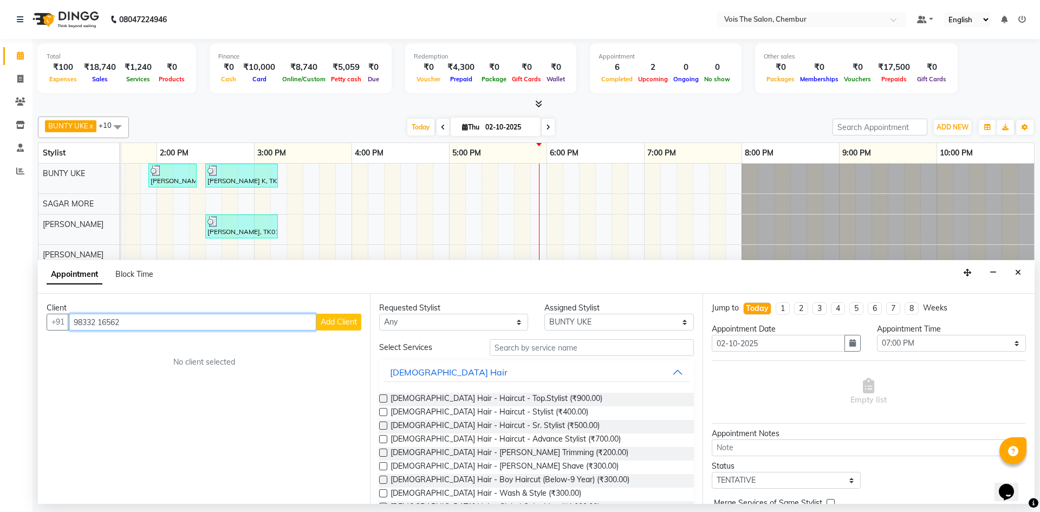
click at [139, 321] on input "98332 16562" at bounding box center [192, 322] width 247 height 17
type input "9"
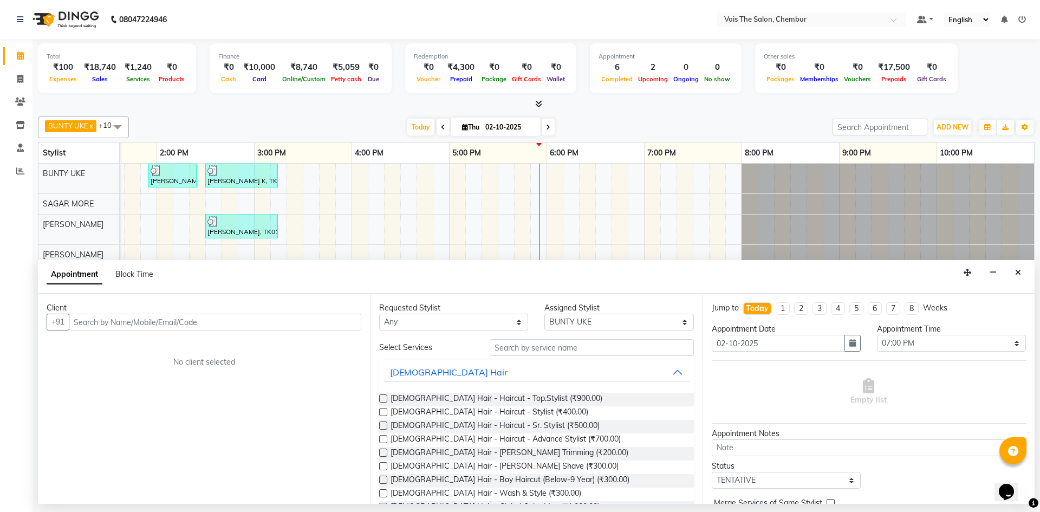
click at [134, 296] on div "Client +91 No client selected" at bounding box center [204, 398] width 332 height 210
click at [138, 321] on input "text" at bounding box center [215, 322] width 292 height 17
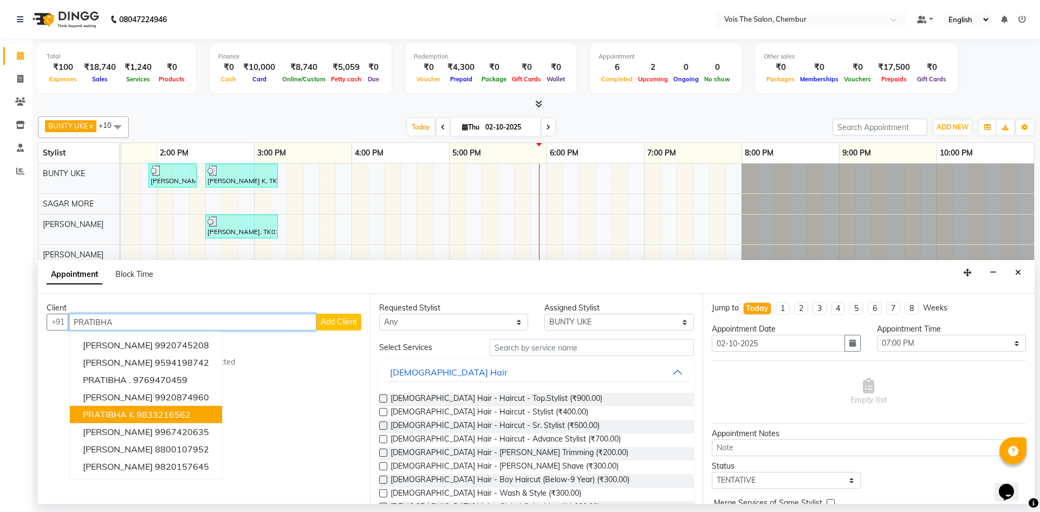
click at [132, 415] on span "PRATIBHA K" at bounding box center [108, 414] width 51 height 11
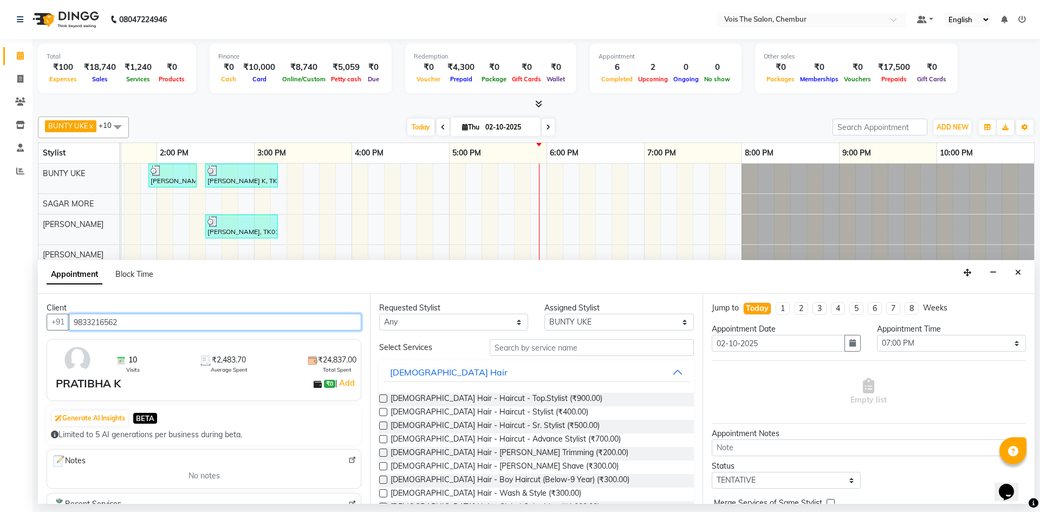
type input "9833216562"
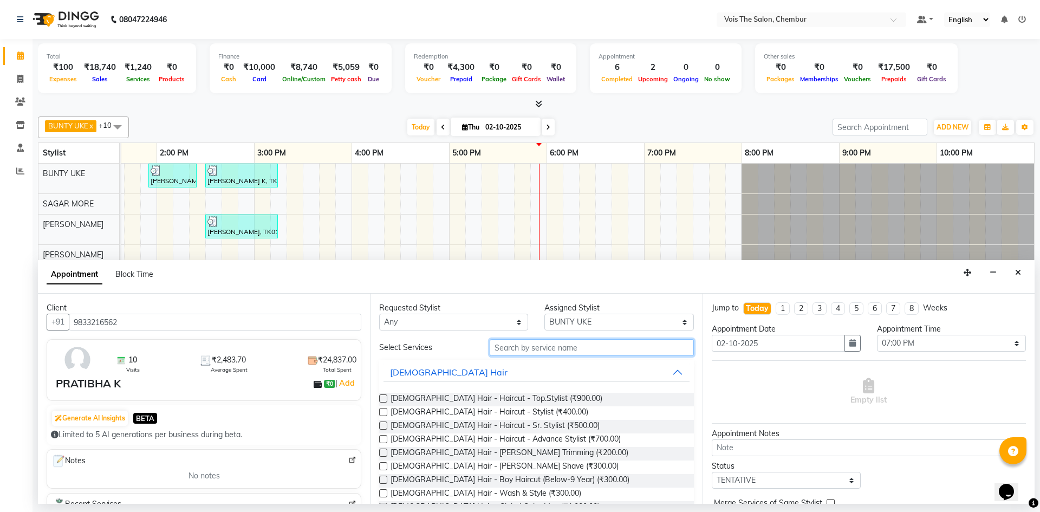
click at [512, 346] on input "text" at bounding box center [592, 347] width 204 height 17
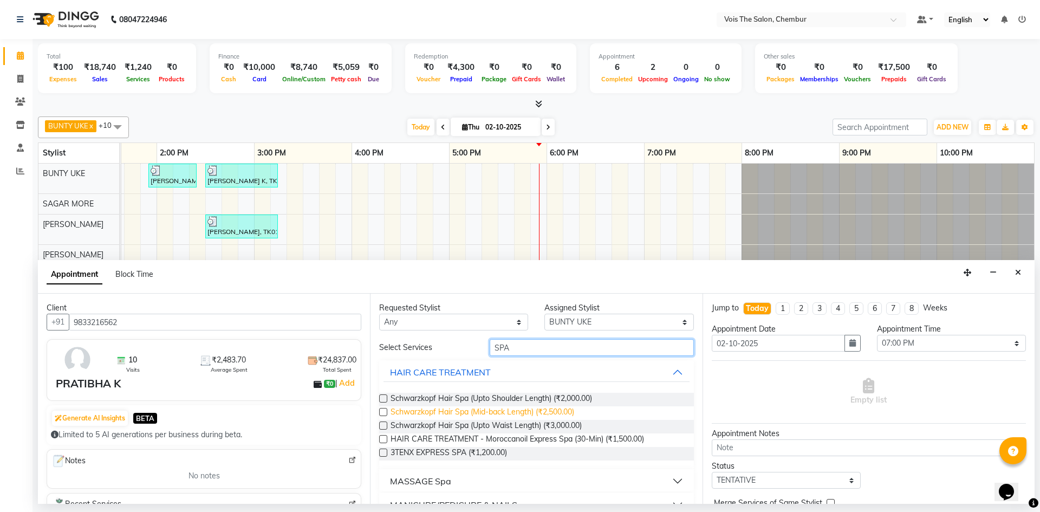
type input "SPA"
click at [467, 412] on span "Schwarzkopf Hair Spa (Mid-back Length) (₹2,500.00)" at bounding box center [482, 413] width 184 height 14
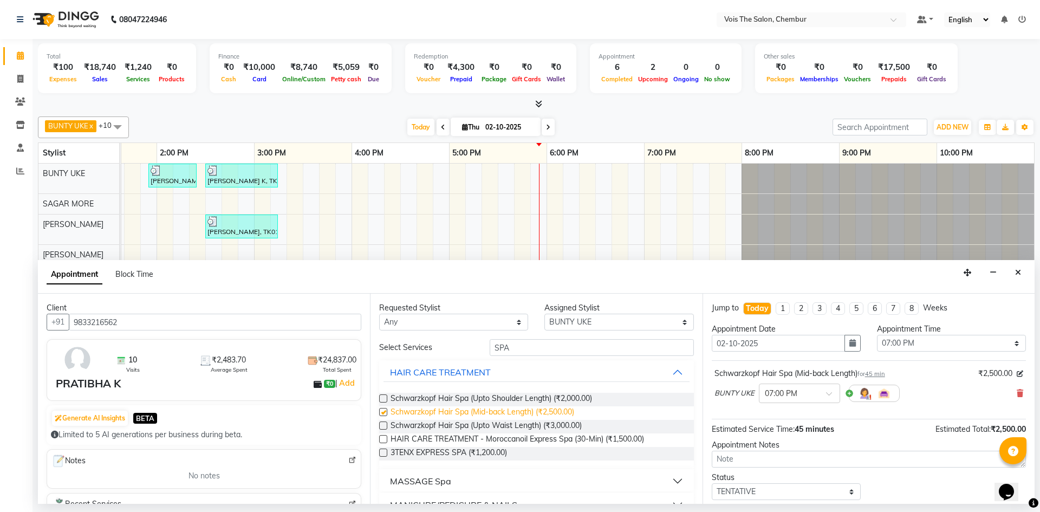
checkbox input "false"
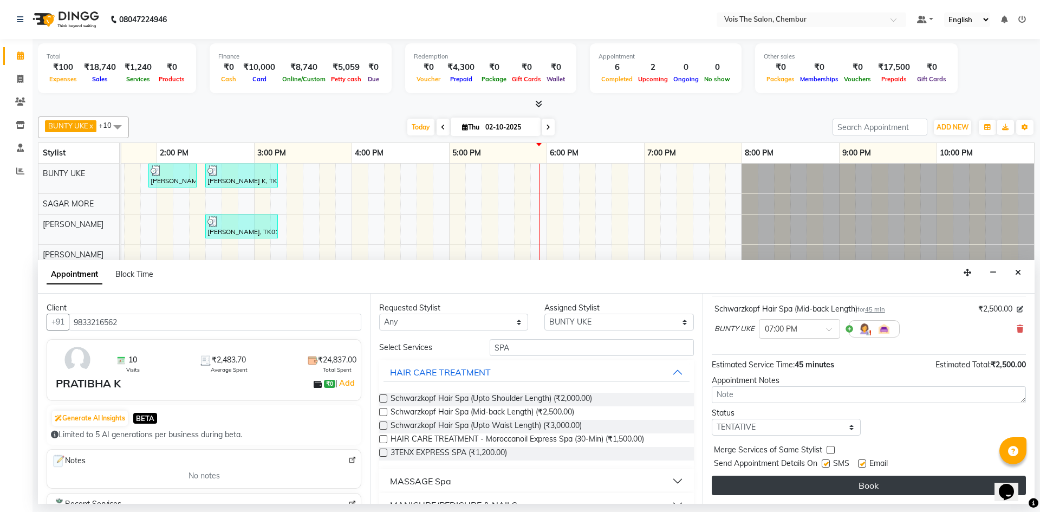
click at [860, 493] on button "Book" at bounding box center [869, 484] width 314 height 19
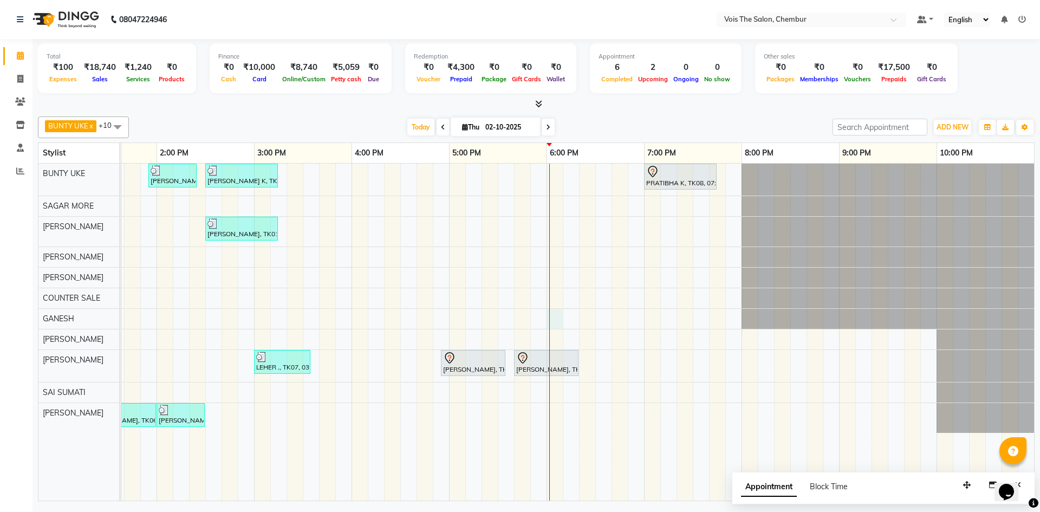
click at [554, 321] on div "Vani Doshi, TK02, 01:55 PM-02:25 PM, FEMALE Hair - Roots Touch Up TANIA K, TK01…" at bounding box center [303, 332] width 1462 height 337
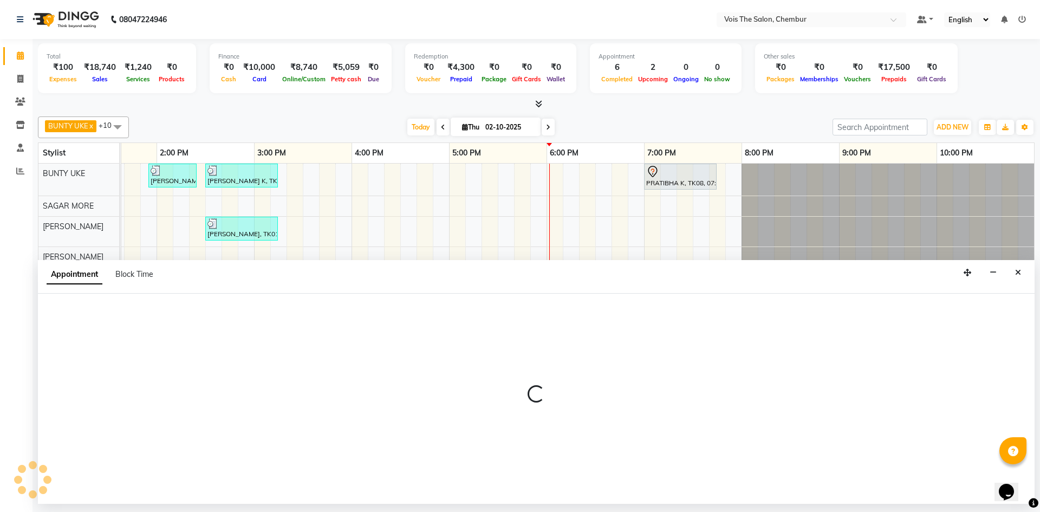
select select "82264"
select select "tentative"
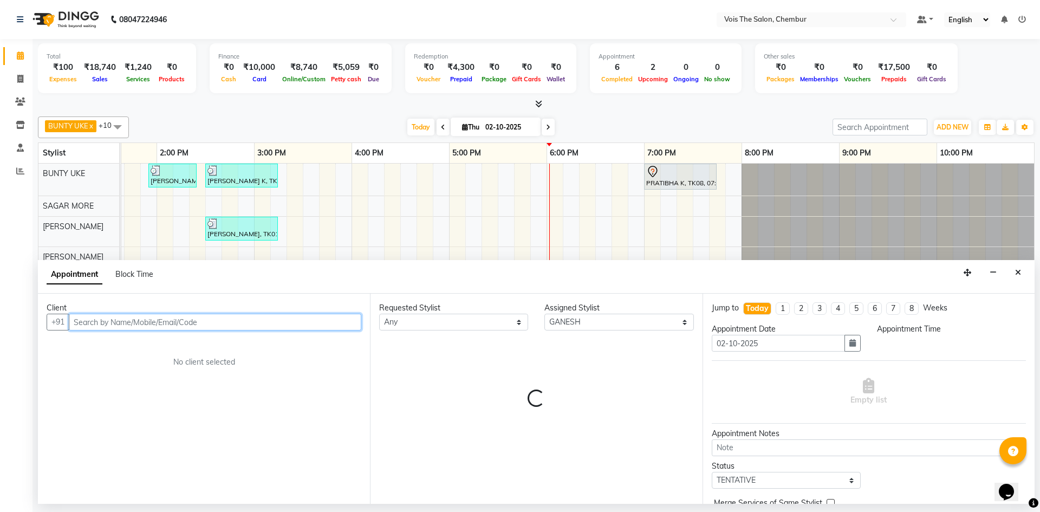
select select "1080"
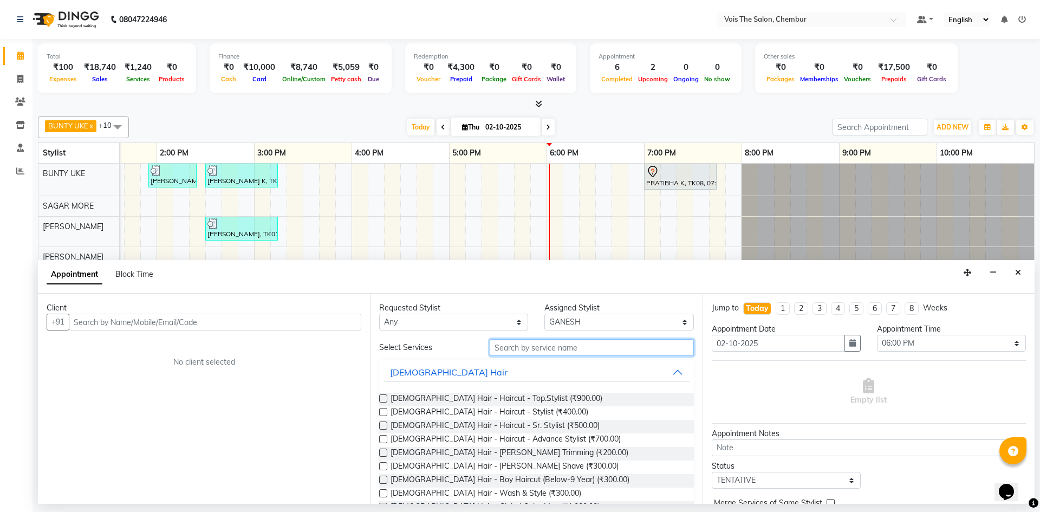
click at [543, 343] on input "text" at bounding box center [592, 347] width 204 height 17
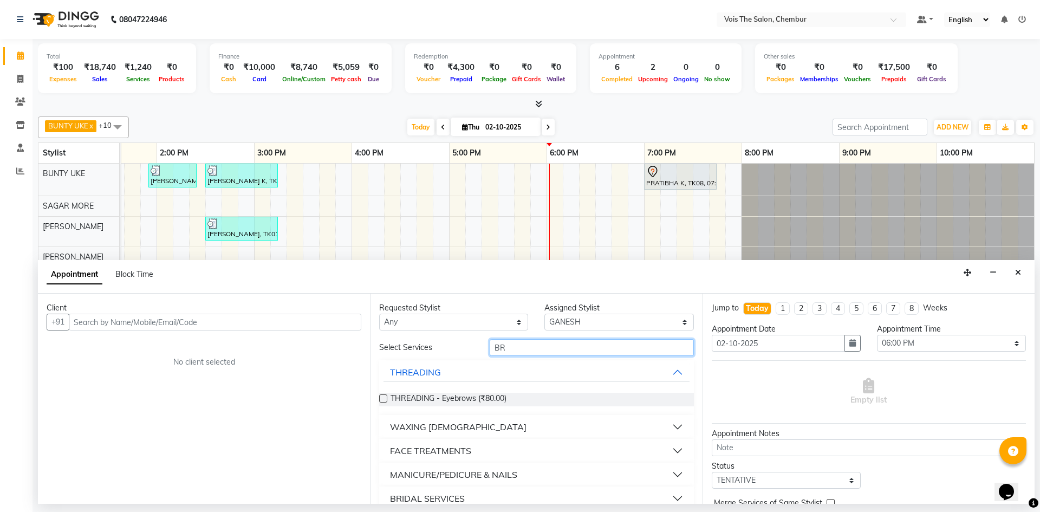
type input "B"
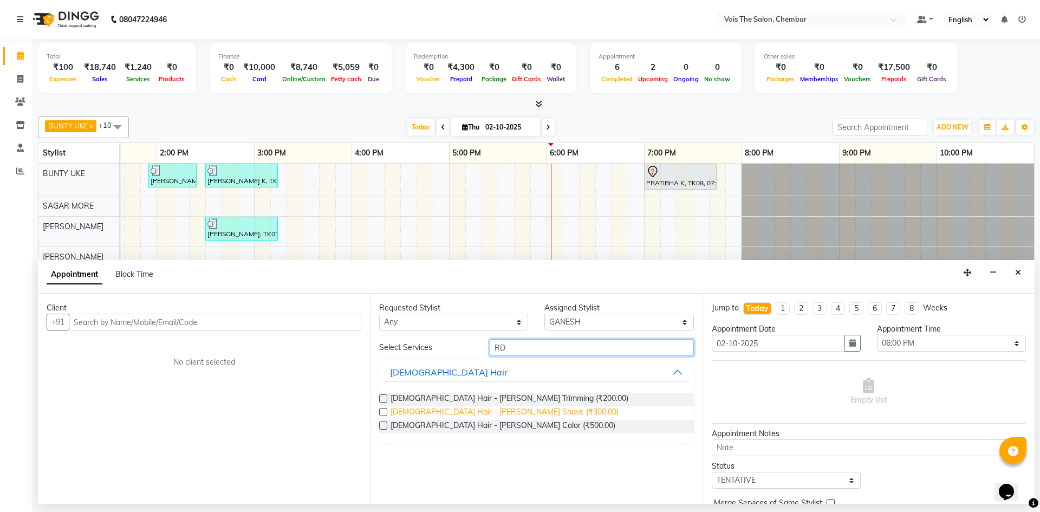
type input "RD"
click at [491, 407] on span "[DEMOGRAPHIC_DATA] Hair - [PERSON_NAME] Shave (₹300.00)" at bounding box center [504, 413] width 228 height 14
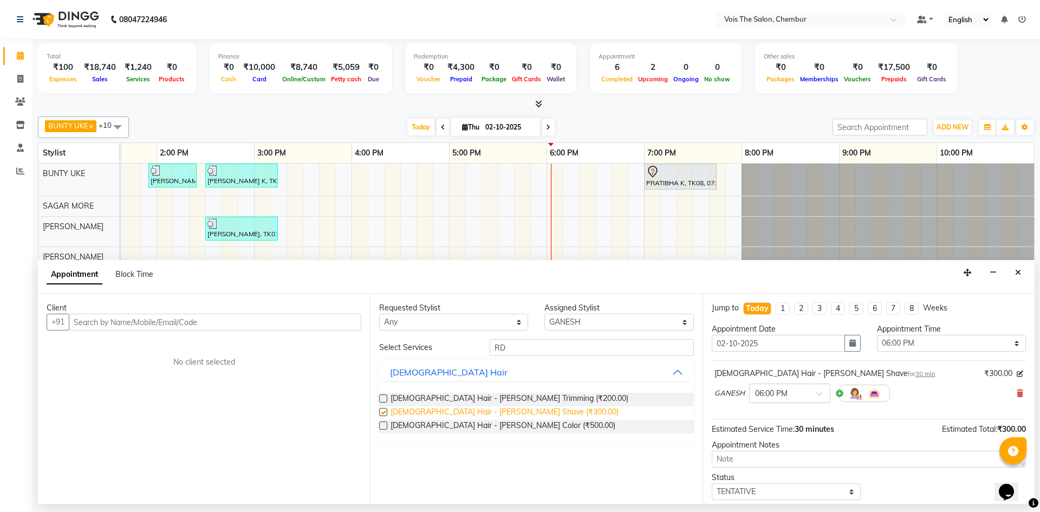
checkbox input "false"
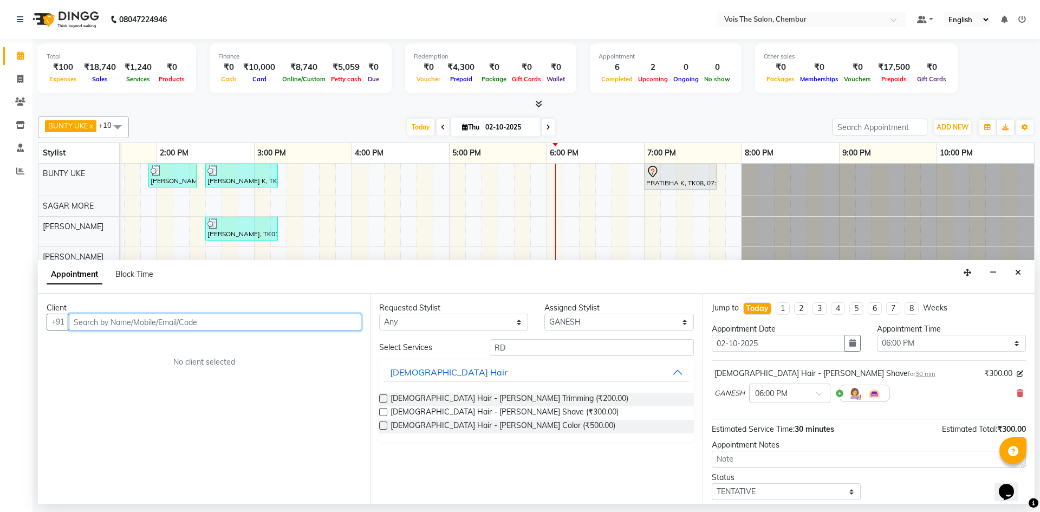
click at [275, 319] on input "text" at bounding box center [215, 322] width 292 height 17
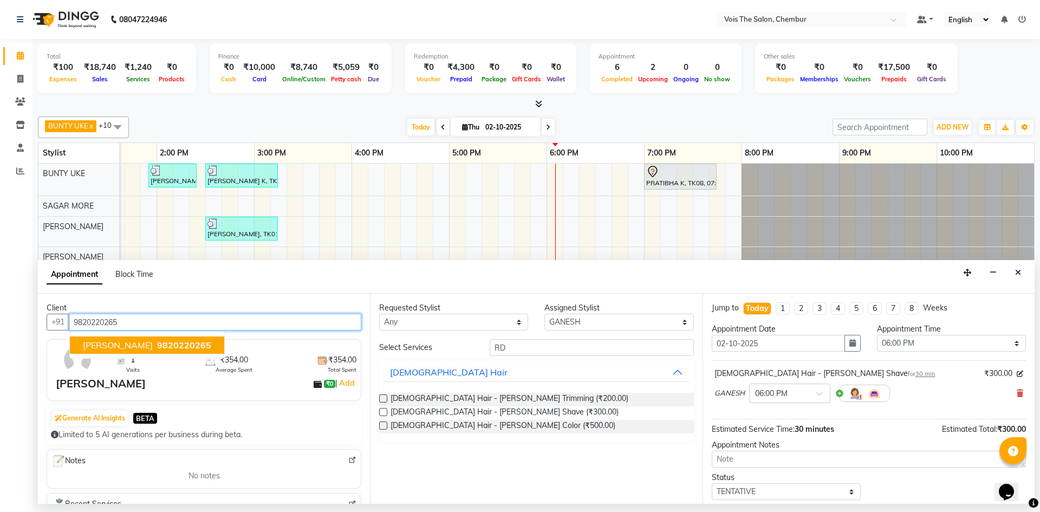
click at [169, 344] on span "9820220265" at bounding box center [184, 345] width 54 height 11
type input "9820220265"
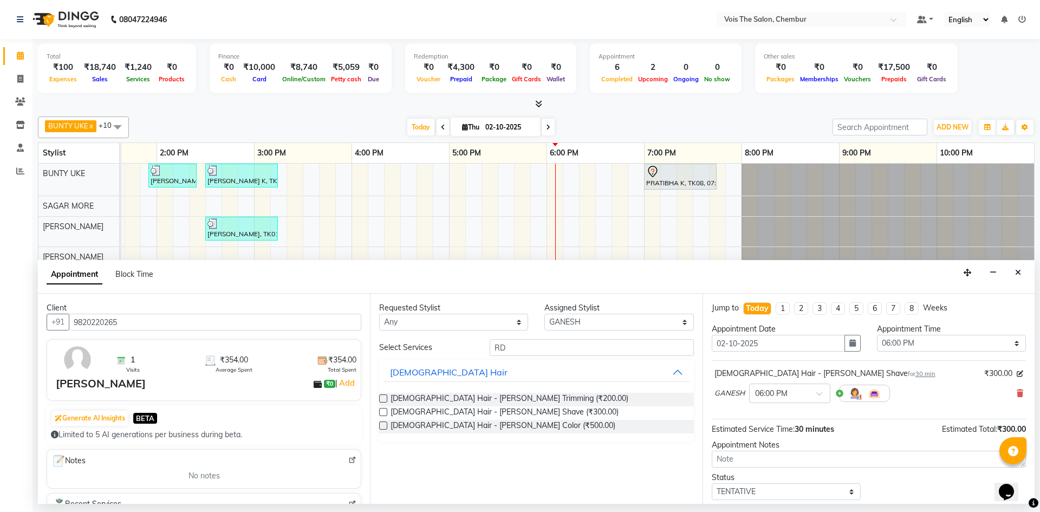
click at [1006, 389] on div "GANESH × 06:00 PM" at bounding box center [868, 393] width 309 height 28
click at [1016, 391] on icon at bounding box center [1019, 393] width 6 height 8
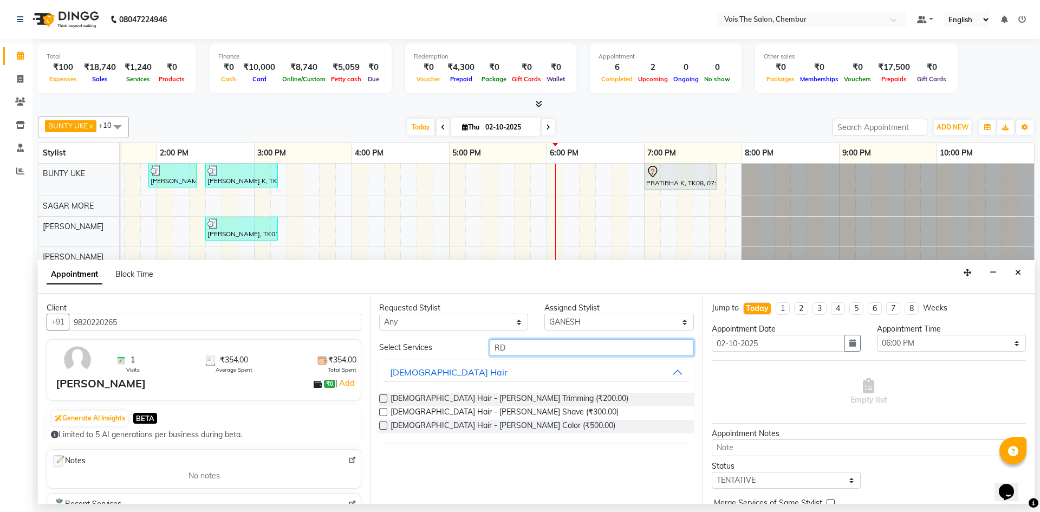
click at [549, 351] on input "RD" at bounding box center [592, 347] width 204 height 17
type input "R"
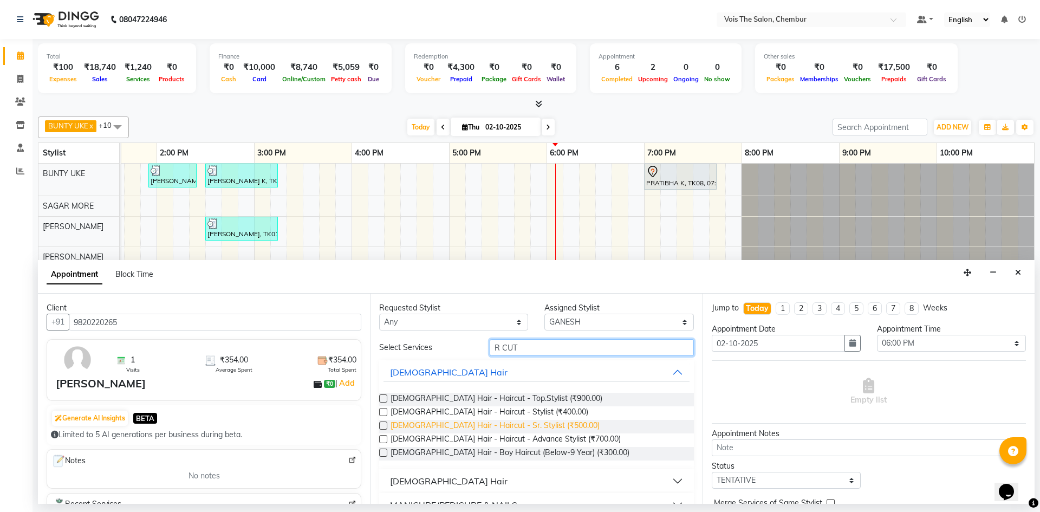
type input "R CUT"
click at [515, 423] on span "[DEMOGRAPHIC_DATA] Hair - Haircut - Sr. Stylist (₹500.00)" at bounding box center [494, 427] width 209 height 14
checkbox input "false"
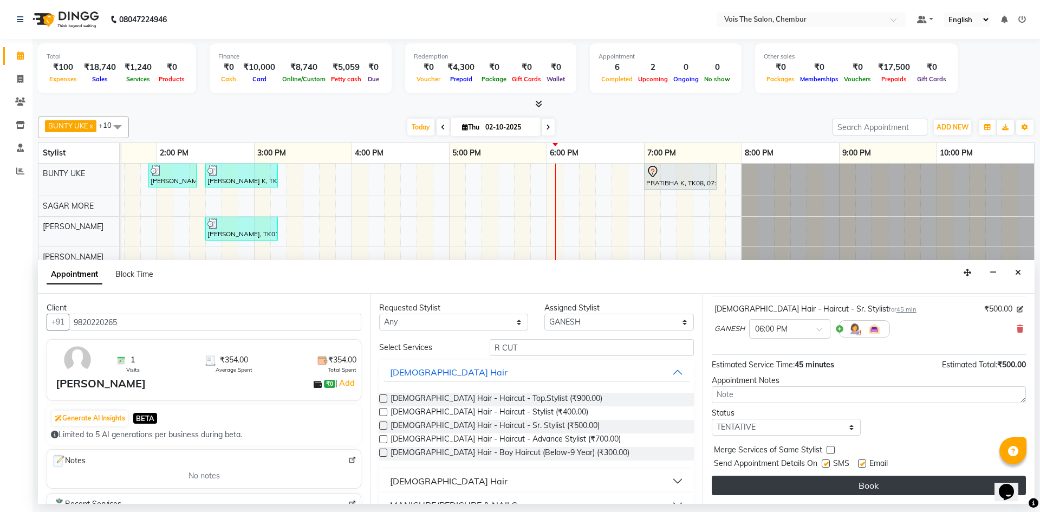
click at [820, 481] on button "Book" at bounding box center [869, 484] width 314 height 19
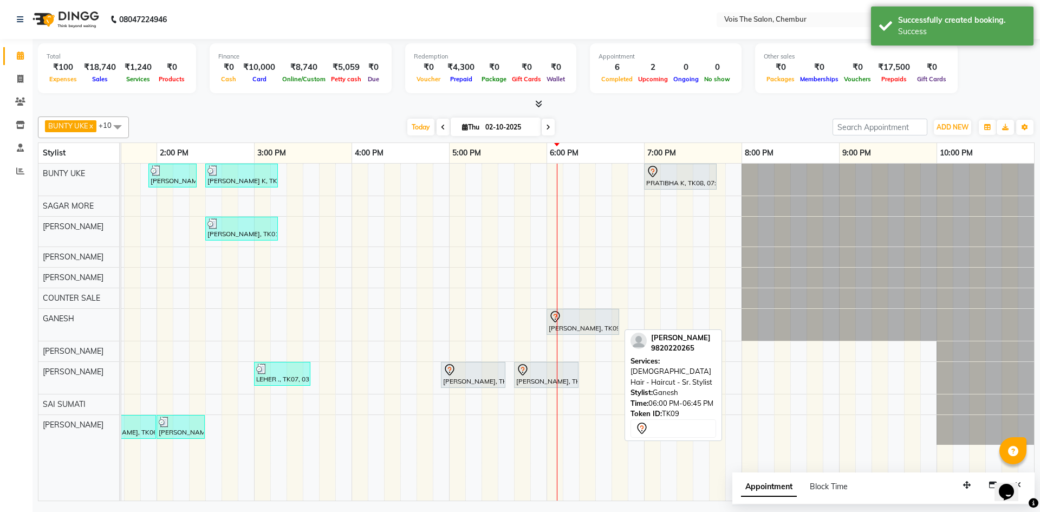
click at [571, 319] on div at bounding box center [583, 316] width 68 height 13
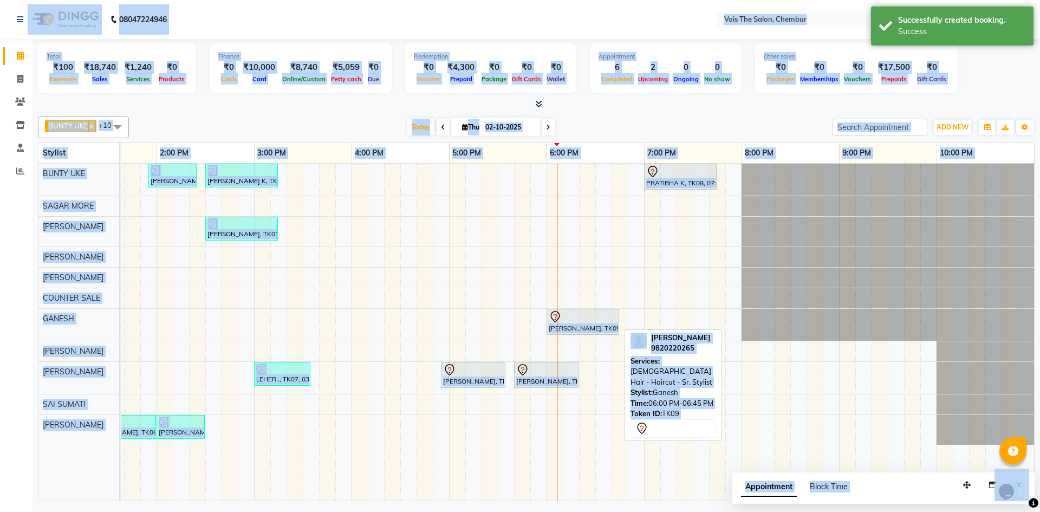
select select "3"
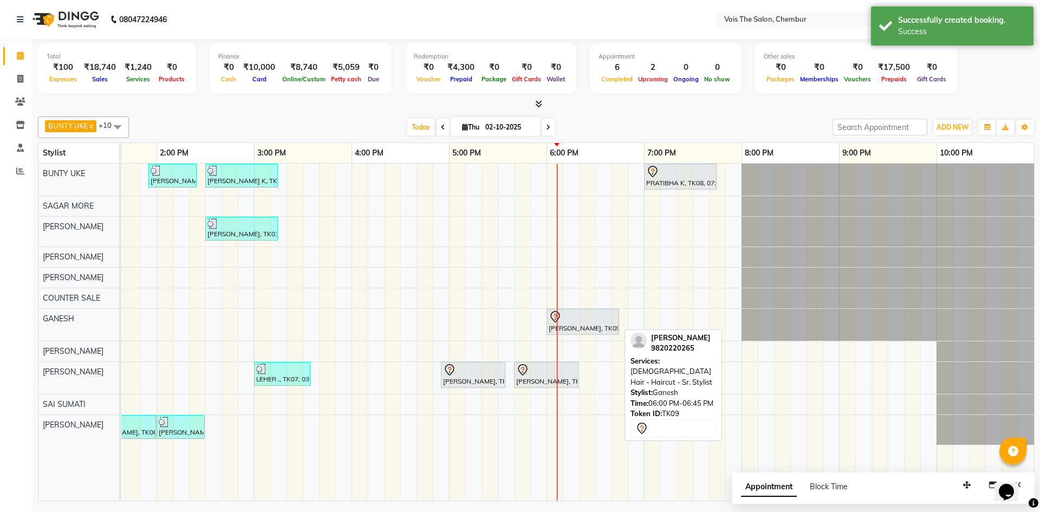
click at [577, 321] on div at bounding box center [583, 316] width 68 height 13
select select "7"
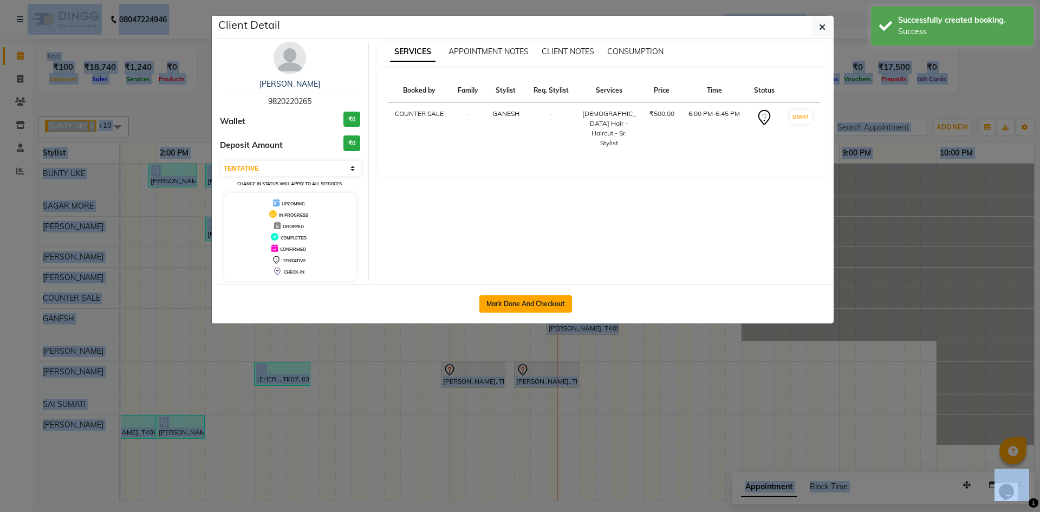
click at [552, 305] on button "Mark Done And Checkout" at bounding box center [525, 303] width 93 height 17
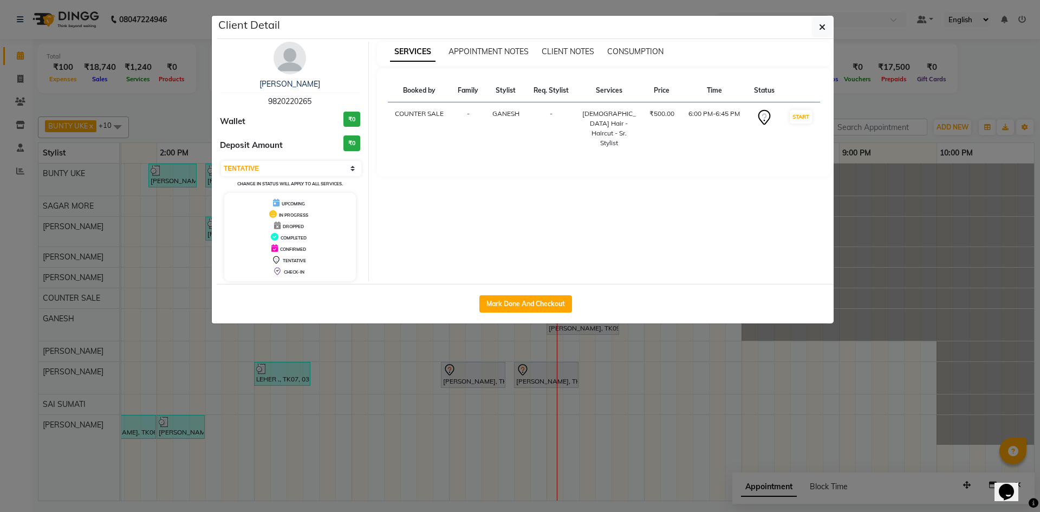
select select "service"
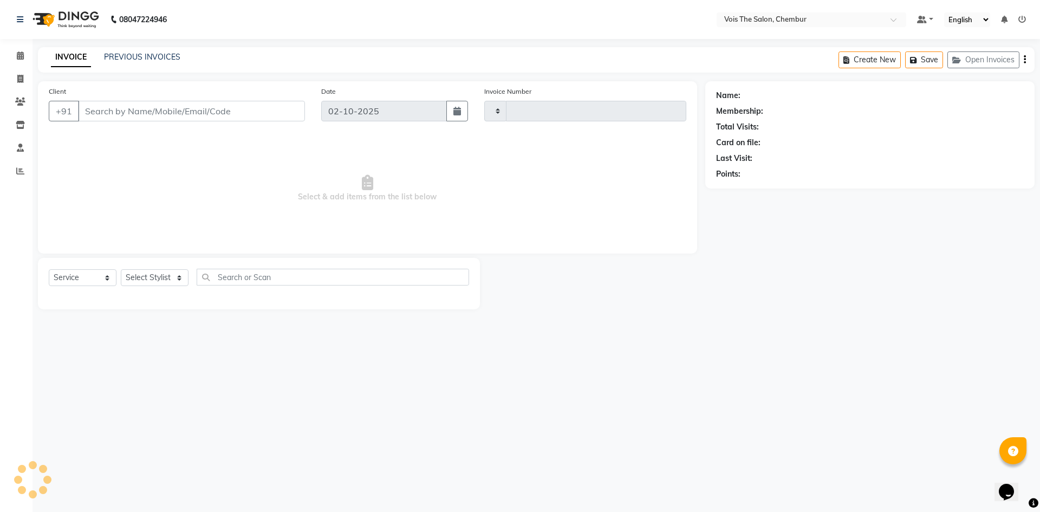
type input "1023"
select select "8261"
type input "9820220265"
select select "82264"
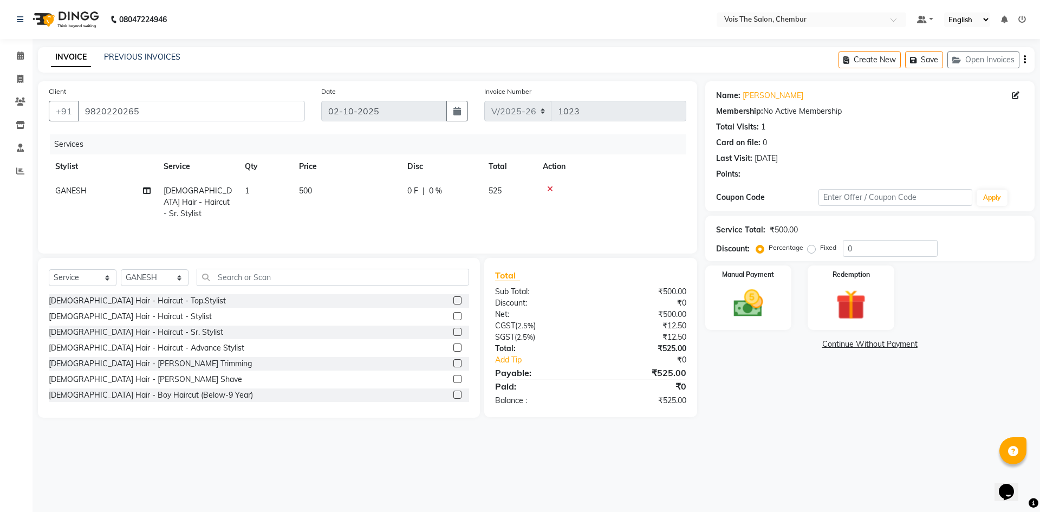
click at [218, 197] on td "[DEMOGRAPHIC_DATA] Hair - Haircut - Sr. Stylist" at bounding box center [197, 202] width 81 height 47
select select "82264"
click at [217, 197] on span "[DEMOGRAPHIC_DATA] Hair - Haircut - Sr. Stylist" at bounding box center [215, 206] width 84 height 33
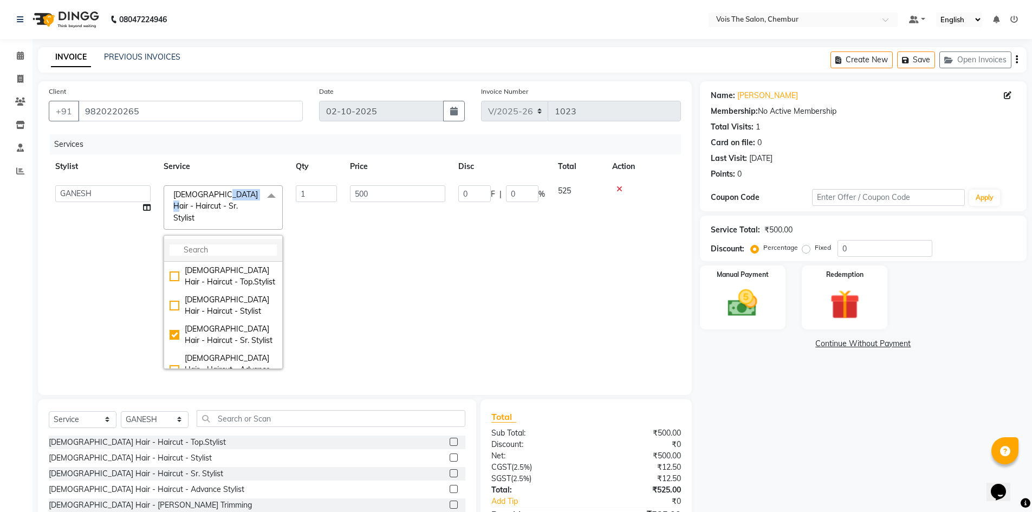
click at [204, 244] on input "multiselect-search" at bounding box center [222, 249] width 107 height 11
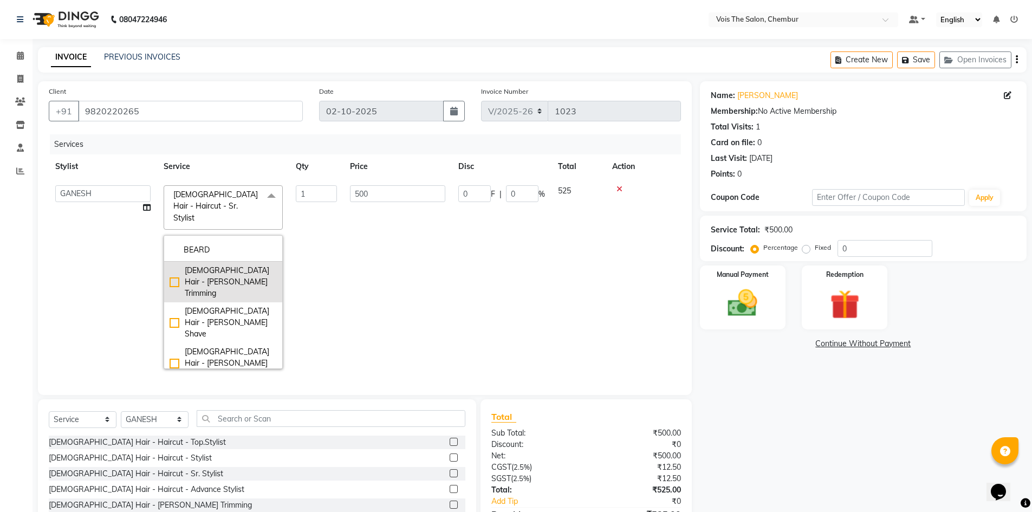
type input "BEARD"
click at [174, 265] on div "[DEMOGRAPHIC_DATA] Hair - [PERSON_NAME] Trimming" at bounding box center [222, 282] width 107 height 34
checkbox input "true"
click at [407, 282] on td "200" at bounding box center [397, 277] width 108 height 197
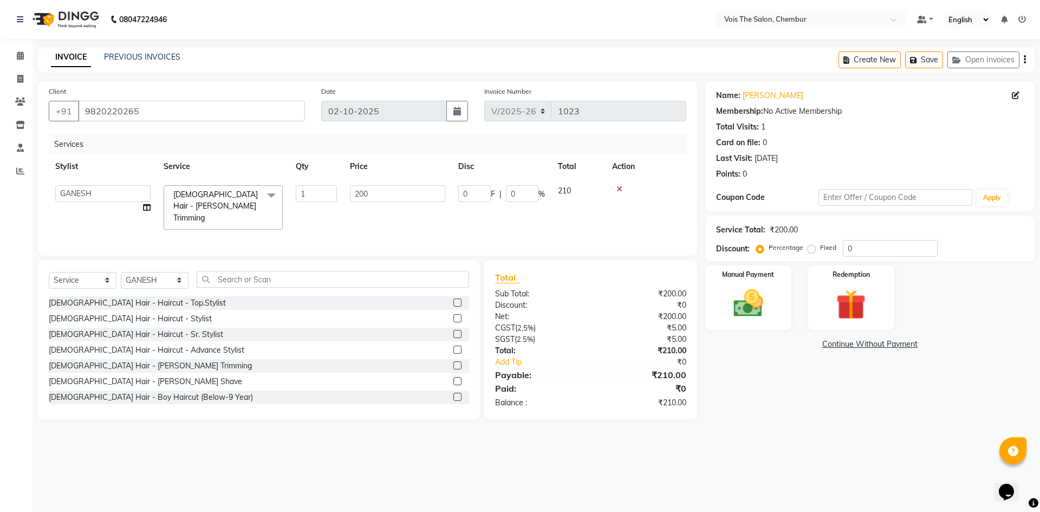
click at [410, 208] on td "200" at bounding box center [397, 207] width 108 height 57
click at [401, 184] on td "200" at bounding box center [397, 207] width 108 height 57
click at [396, 184] on td "200" at bounding box center [397, 207] width 108 height 57
click at [402, 197] on input "200" at bounding box center [397, 193] width 95 height 17
type input "2"
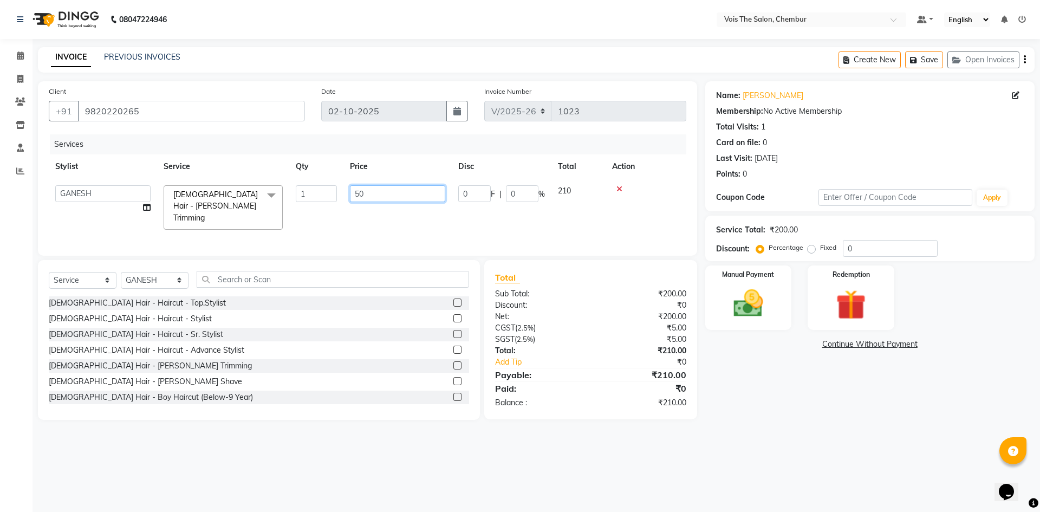
type input "500"
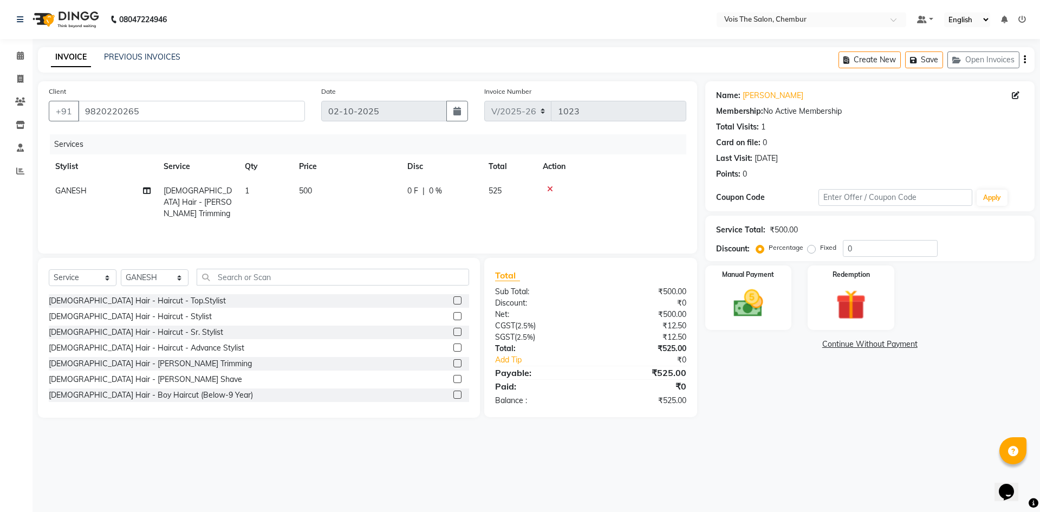
click at [500, 225] on div "Services Stylist Service Qty Price Disc Total Action GANESH MALE Hair - Beard T…" at bounding box center [367, 188] width 637 height 108
click at [756, 299] on img at bounding box center [748, 303] width 50 height 36
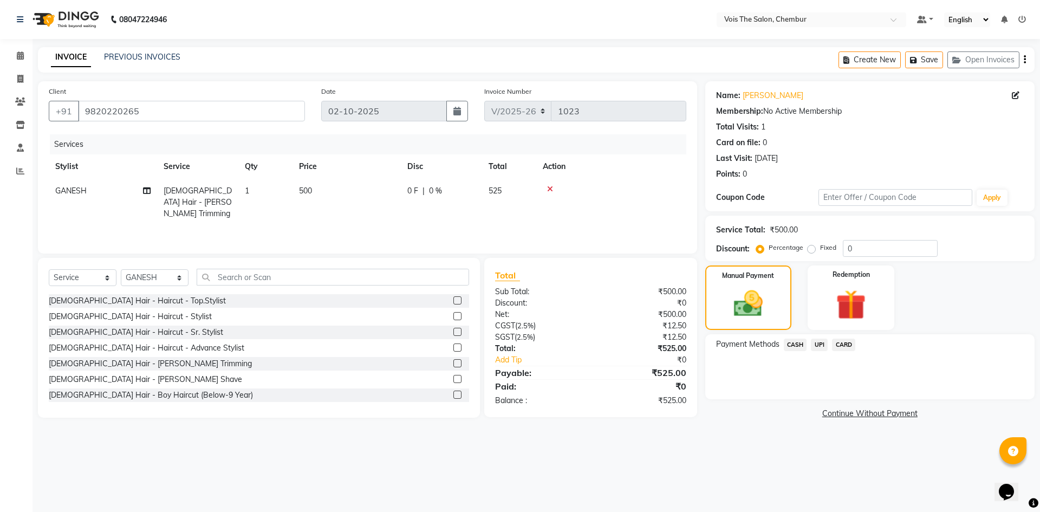
click at [825, 345] on span "UPI" at bounding box center [819, 344] width 17 height 12
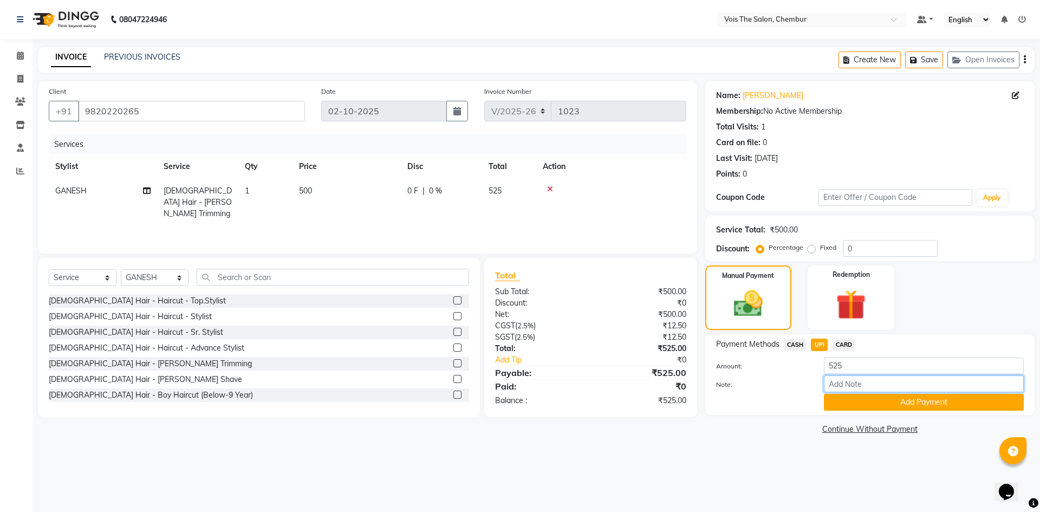
click at [839, 389] on input "Note:" at bounding box center [924, 383] width 200 height 17
type input "UPI"
click at [925, 407] on button "Add Payment" at bounding box center [924, 402] width 200 height 17
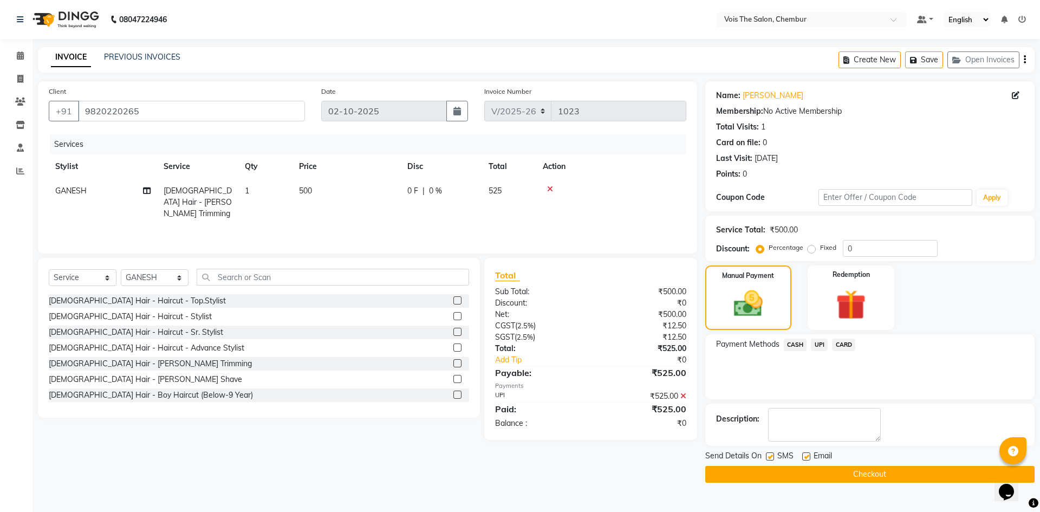
drag, startPoint x: 892, startPoint y: 472, endPoint x: 901, endPoint y: 480, distance: 11.5
click at [896, 475] on button "Checkout" at bounding box center [869, 474] width 329 height 17
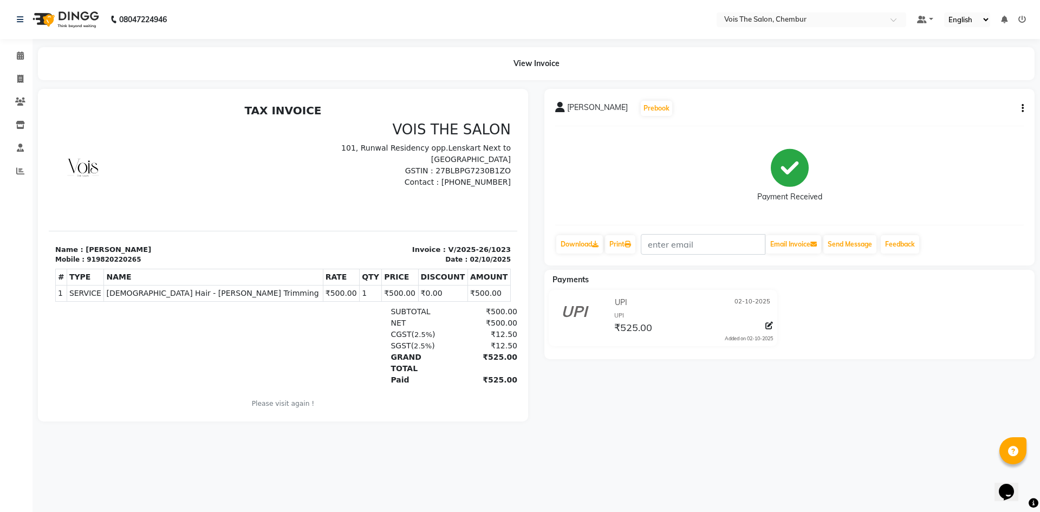
click at [53, 17] on img at bounding box center [65, 19] width 74 height 30
